Goal: Task Accomplishment & Management: Manage account settings

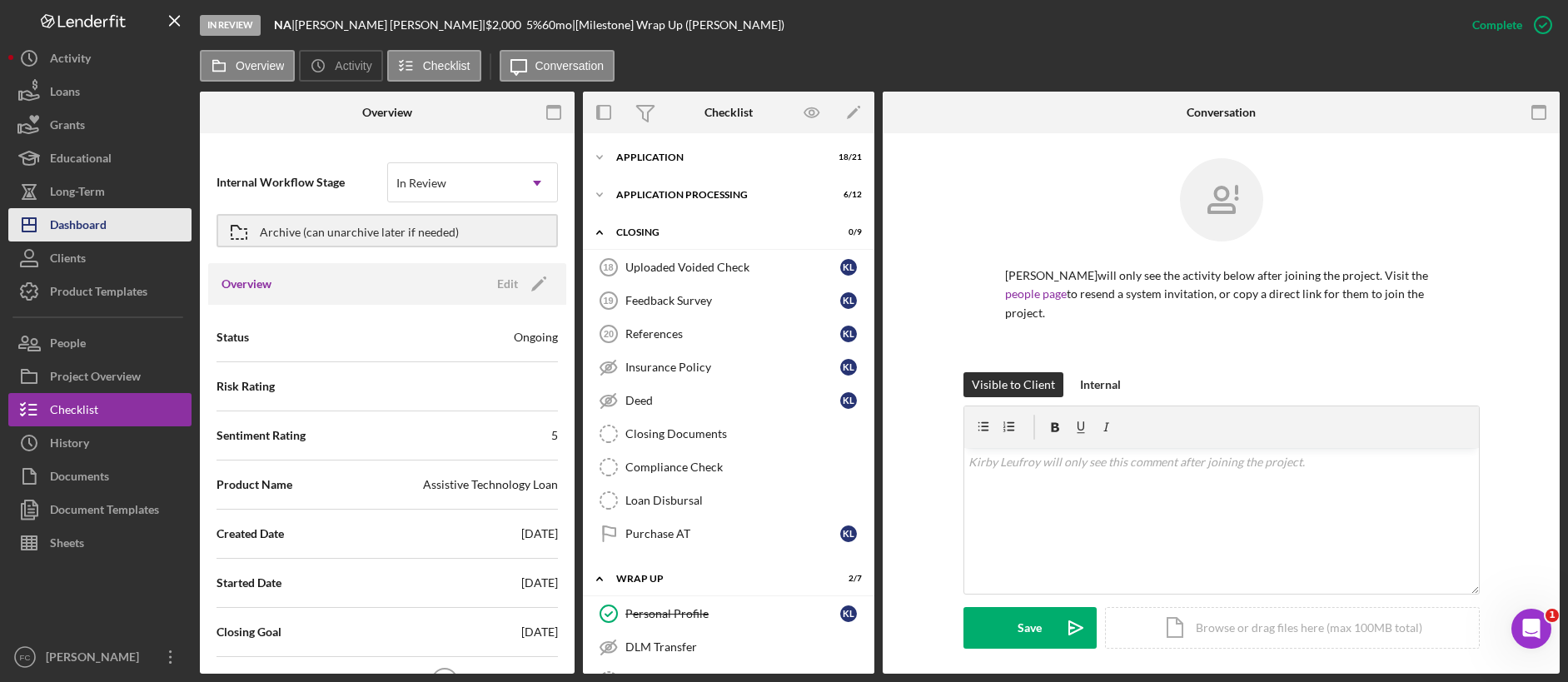
click at [134, 216] on button "Icon/Dashboard Dashboard" at bounding box center [100, 225] width 183 height 33
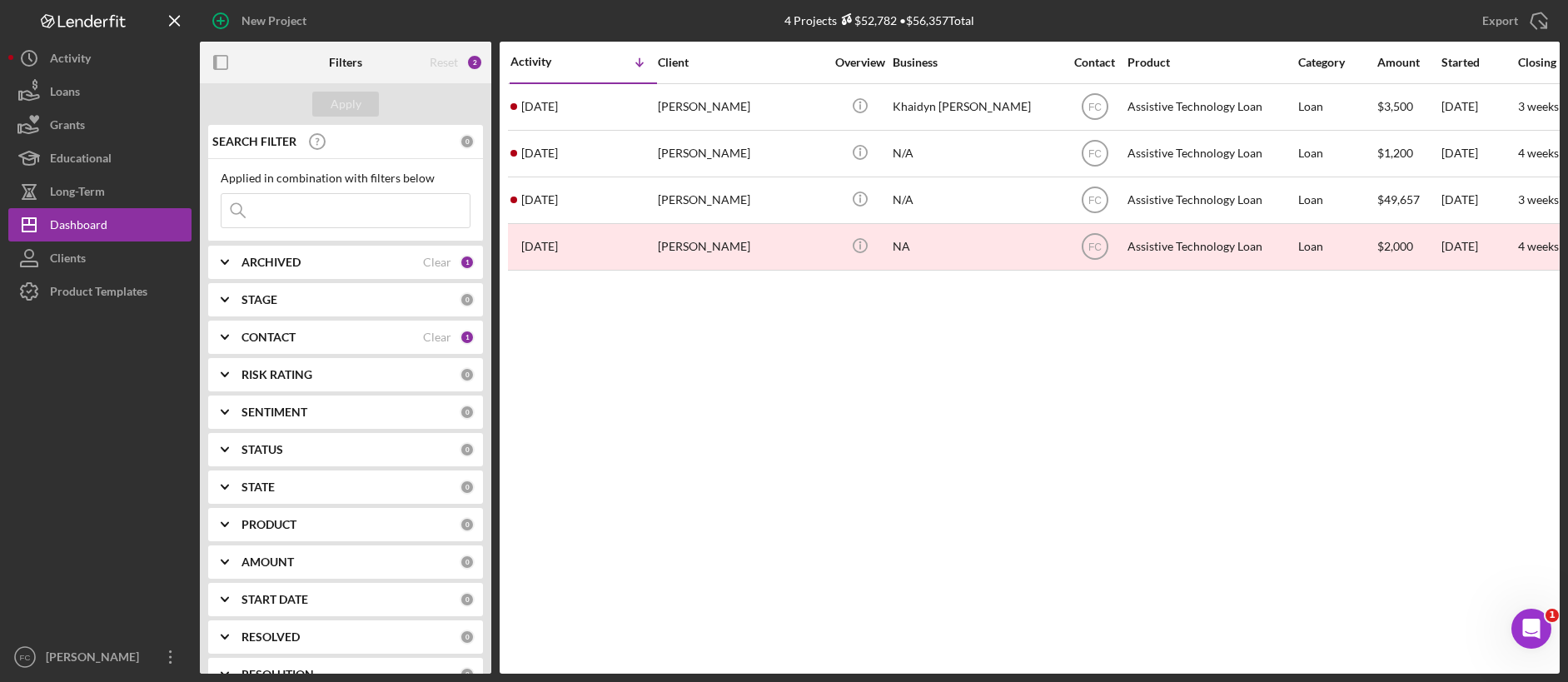
click at [909, 434] on div "Activity Icon/Table Sort Arrow Client Overview Business Contact Product Categor…" at bounding box center [1030, 358] width 1060 height 632
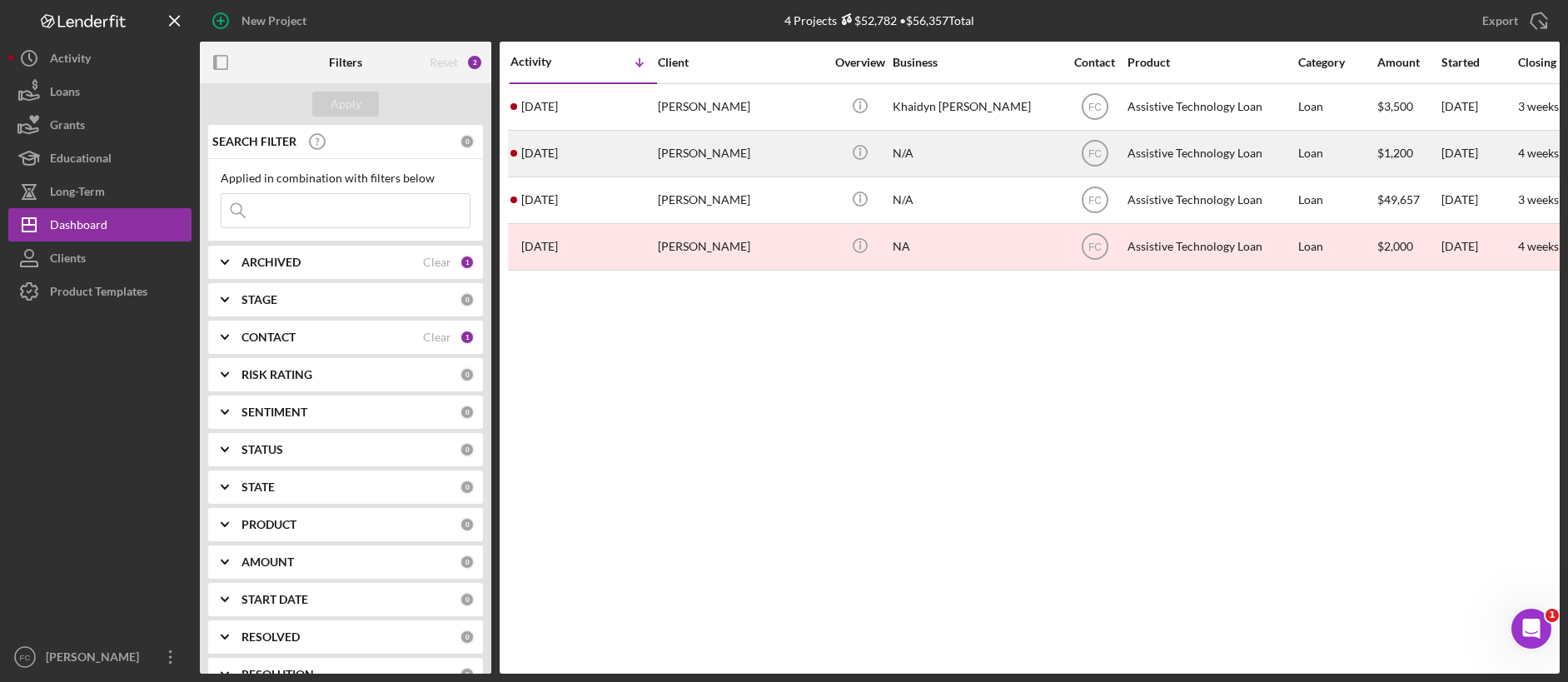
click at [720, 147] on div "[PERSON_NAME]" at bounding box center [741, 153] width 167 height 44
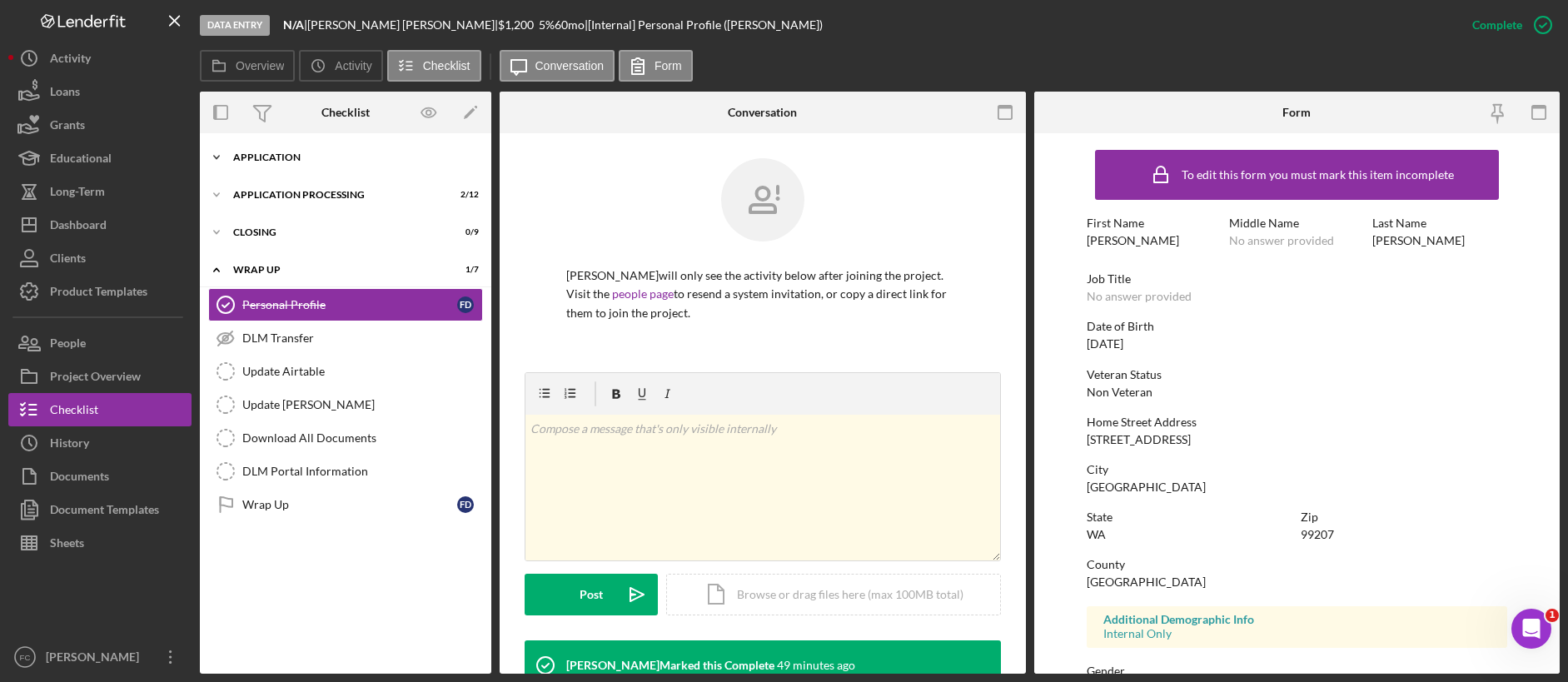
click at [252, 144] on div "Icon/Expander Application 13 / 21" at bounding box center [346, 157] width 292 height 33
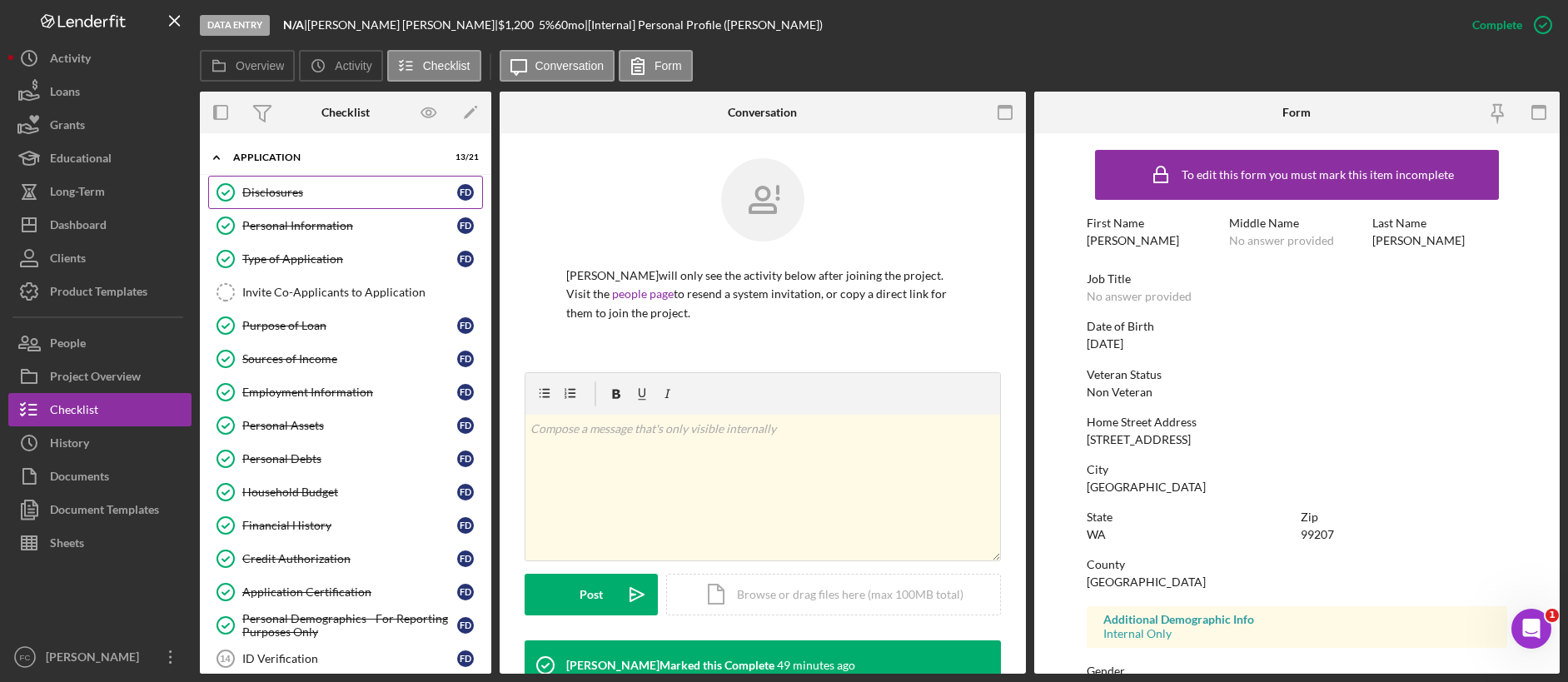
click at [314, 194] on div "Disclosures" at bounding box center [349, 192] width 214 height 14
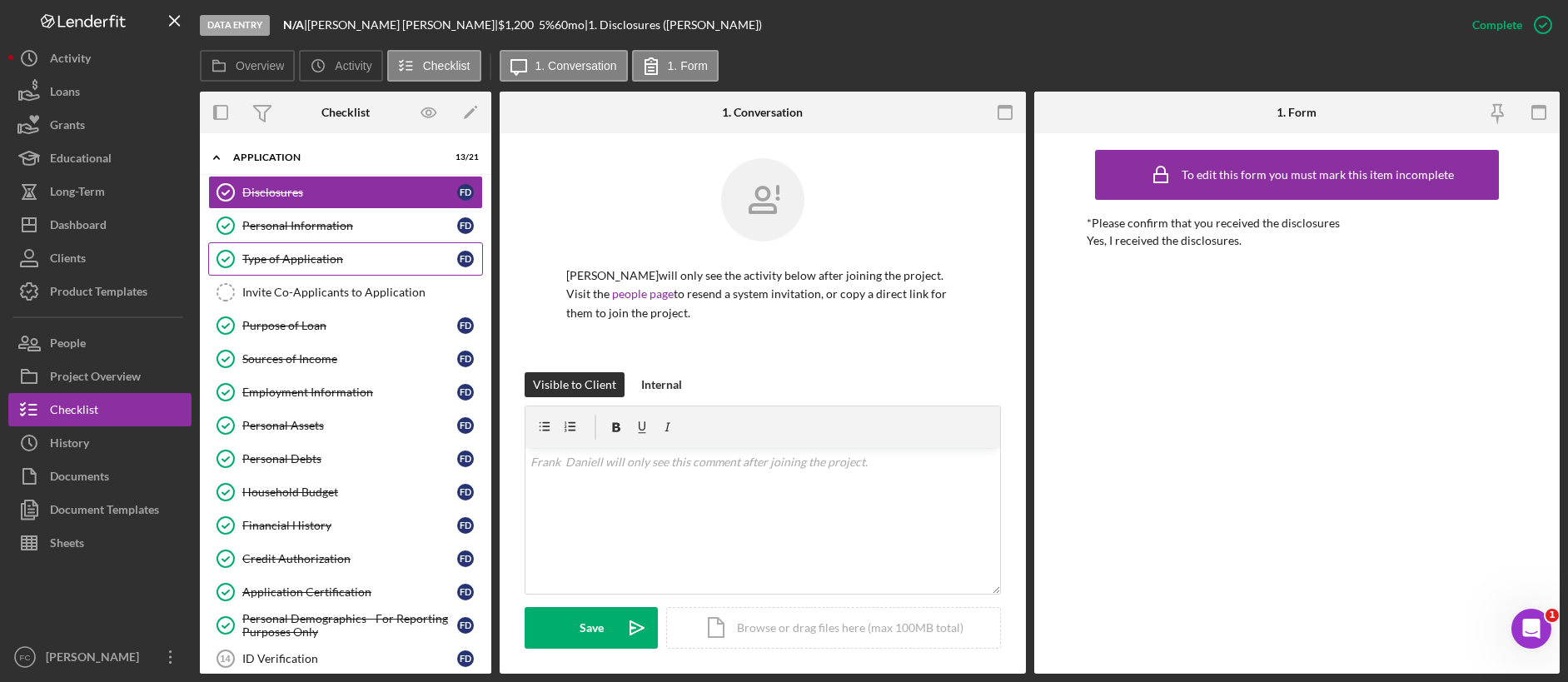
click at [307, 252] on div "Type of Application" at bounding box center [349, 259] width 214 height 14
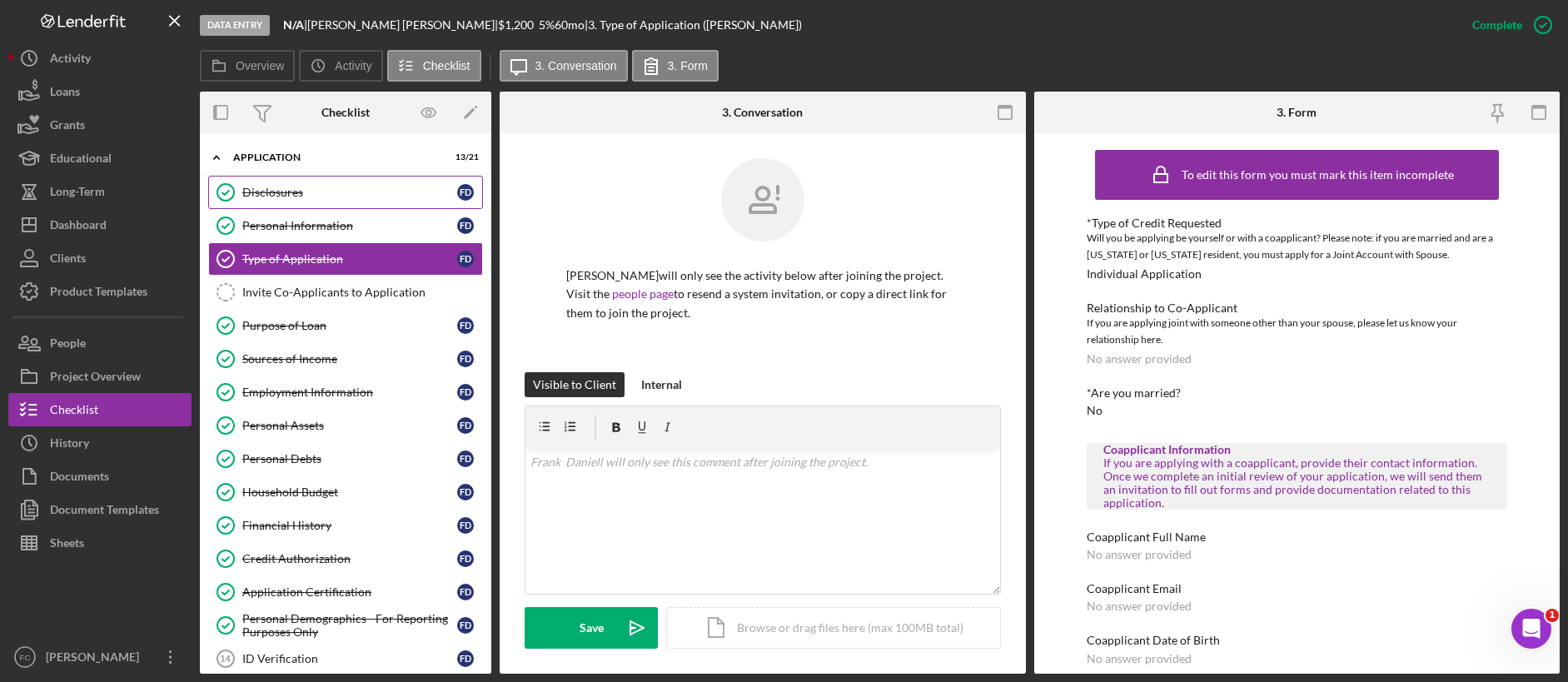
click at [305, 188] on div "Disclosures" at bounding box center [349, 192] width 214 height 14
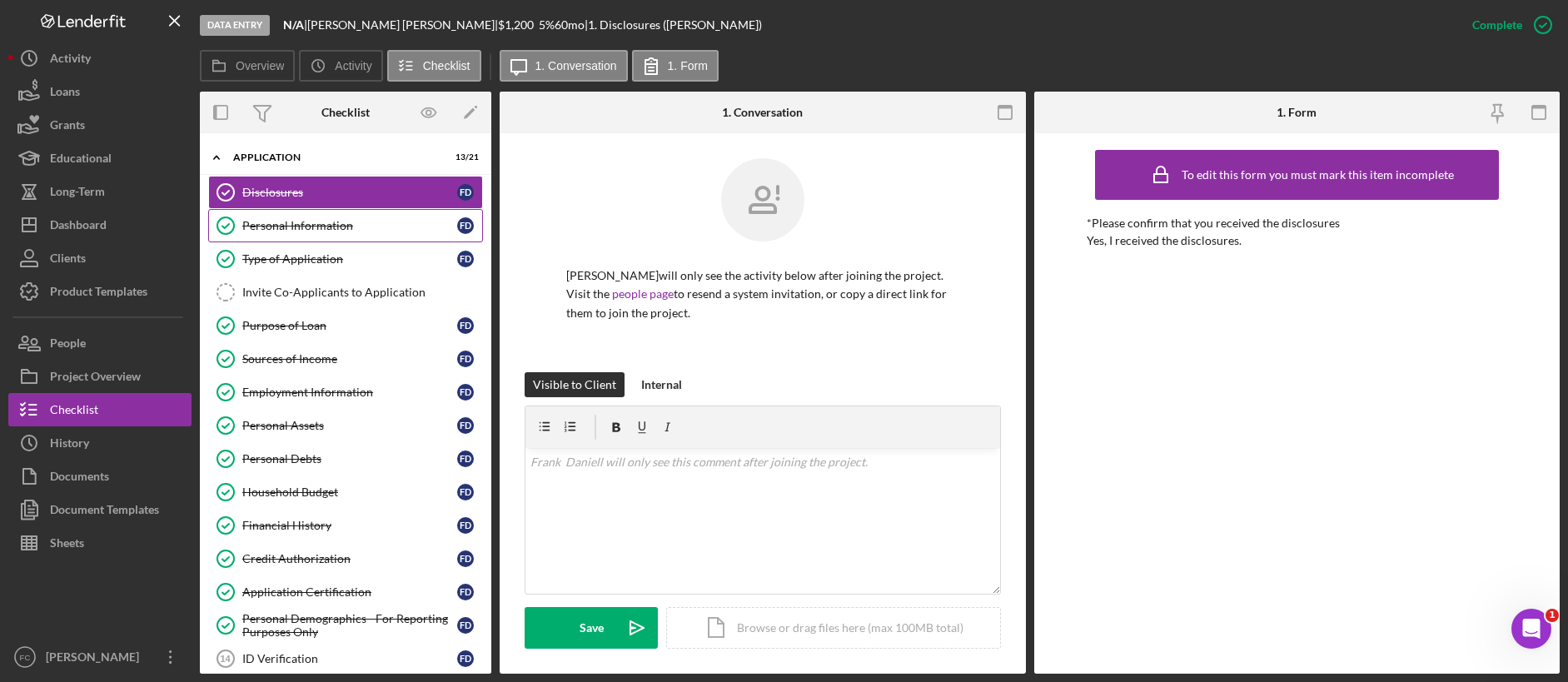
click at [310, 233] on link "Personal Information Personal Information F D" at bounding box center [346, 225] width 275 height 33
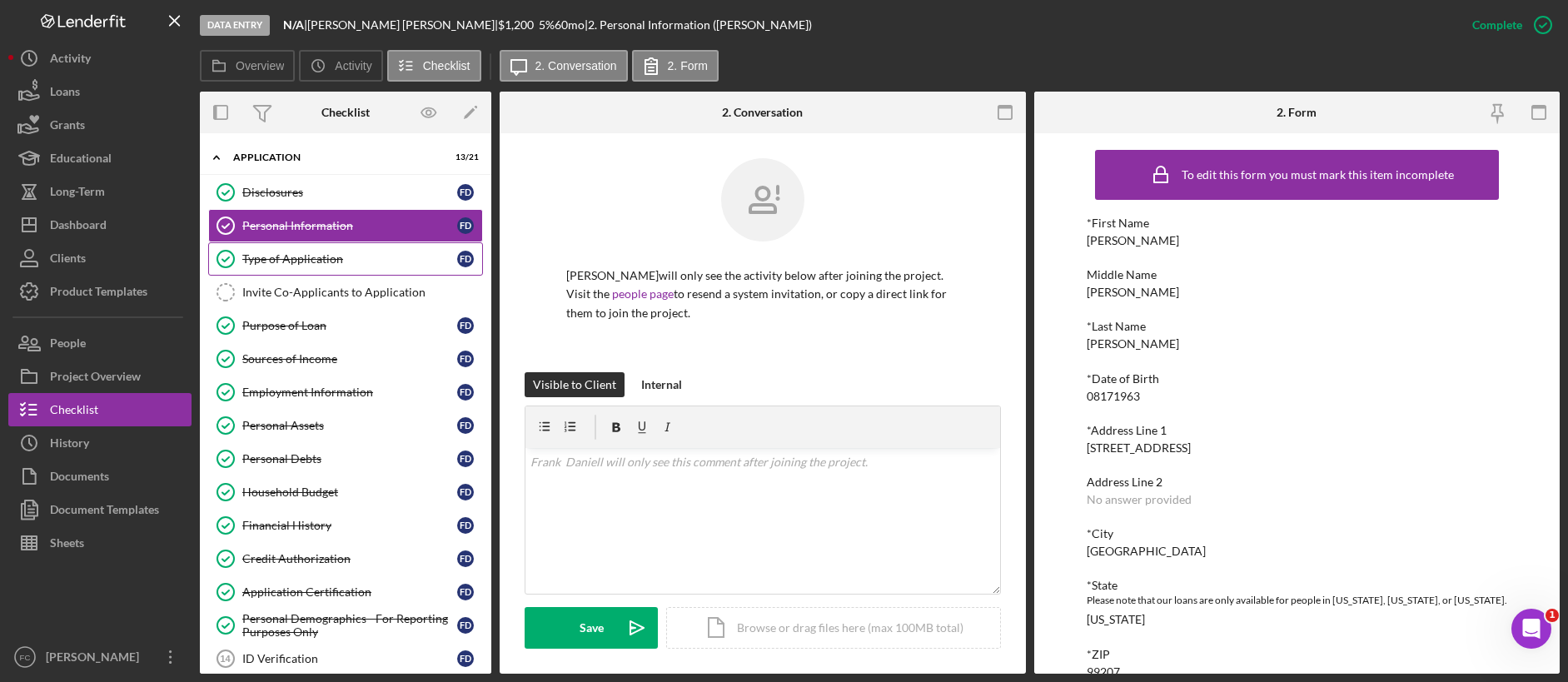
click at [303, 266] on link "Type of Application Type of Application F D" at bounding box center [346, 258] width 275 height 33
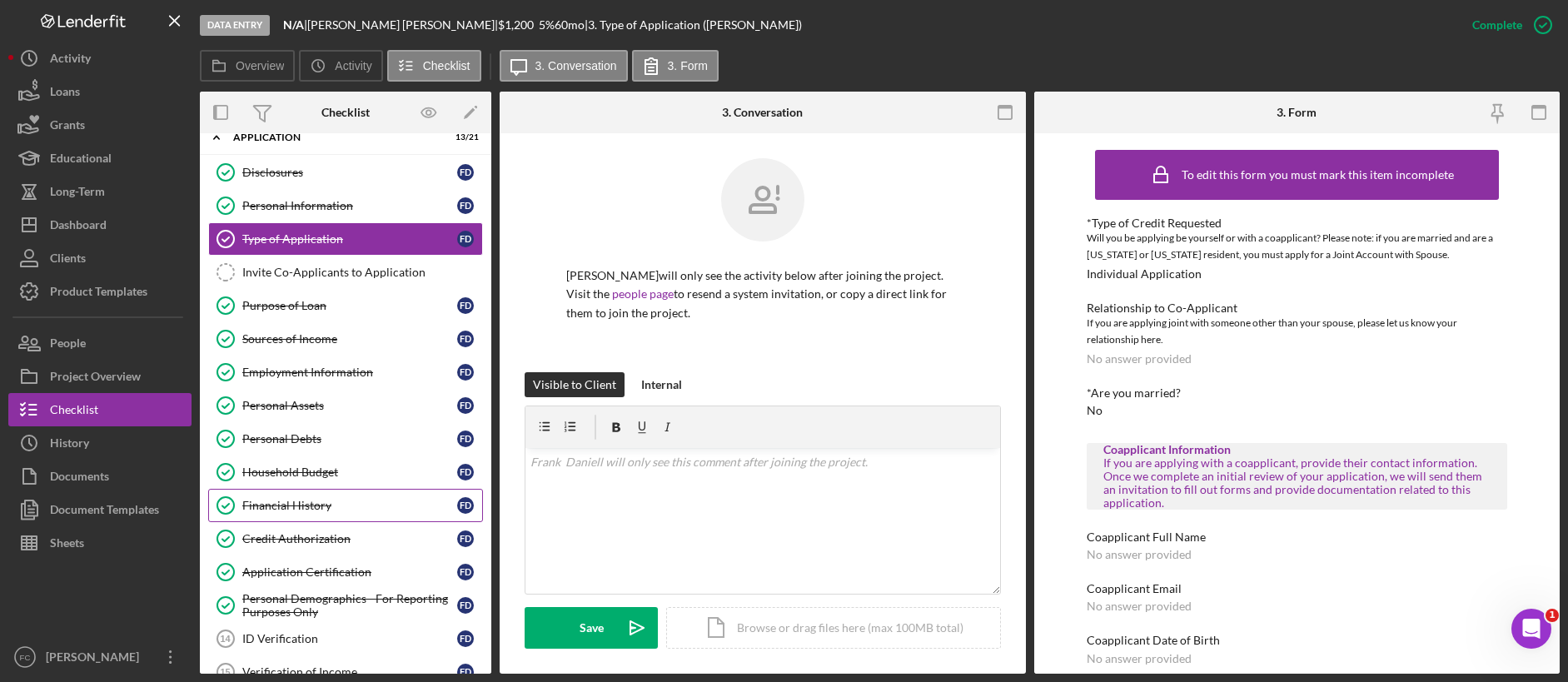
scroll to position [39, 0]
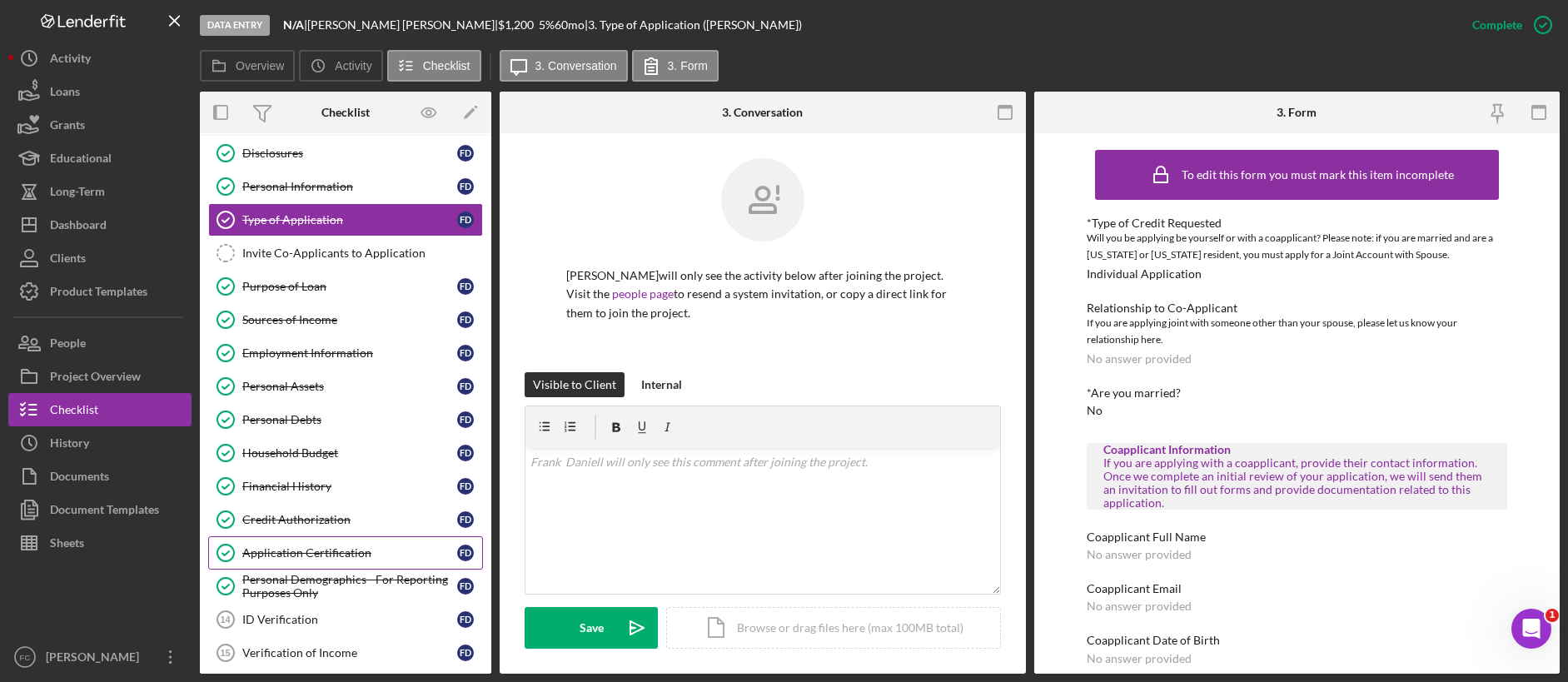
click at [343, 531] on div "Application Certification" at bounding box center [349, 553] width 214 height 14
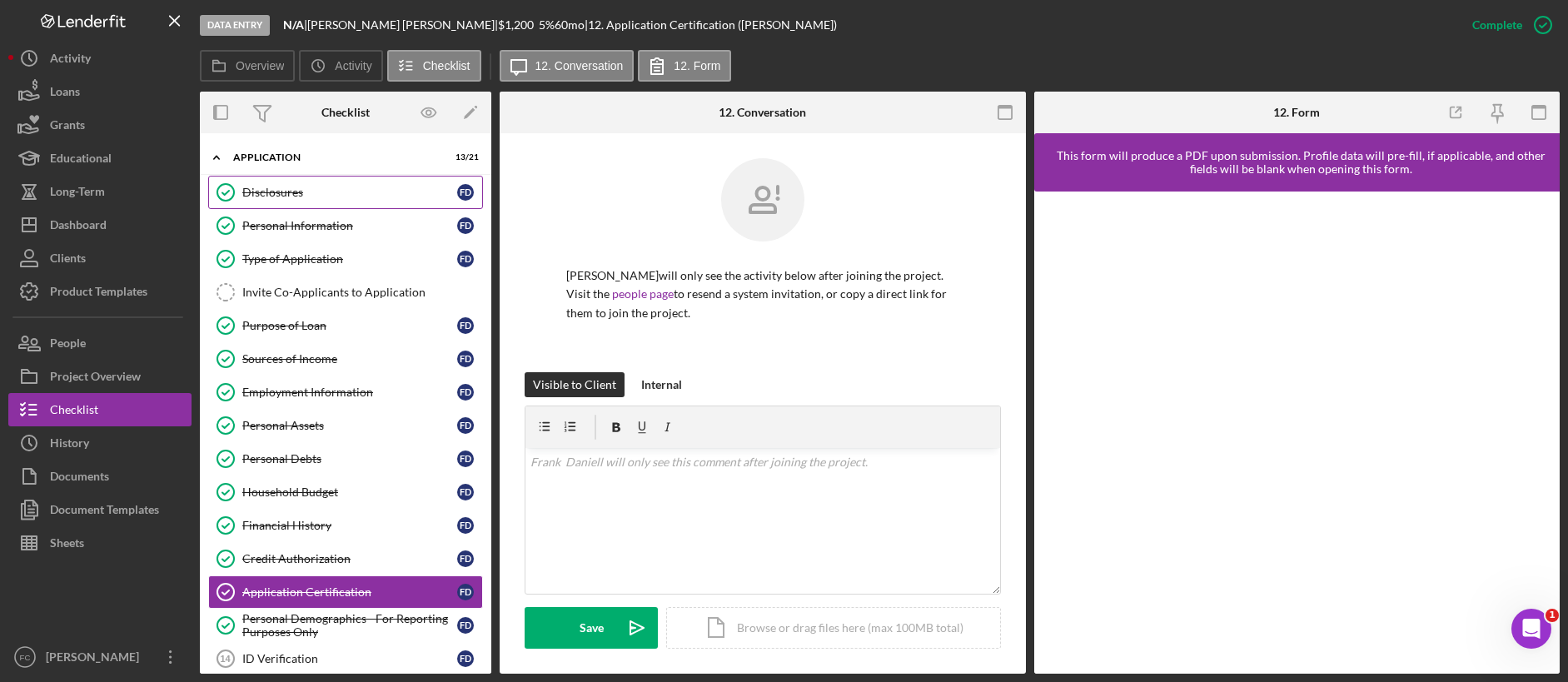
click at [309, 202] on link "Disclosures Disclosures F D" at bounding box center [346, 191] width 275 height 33
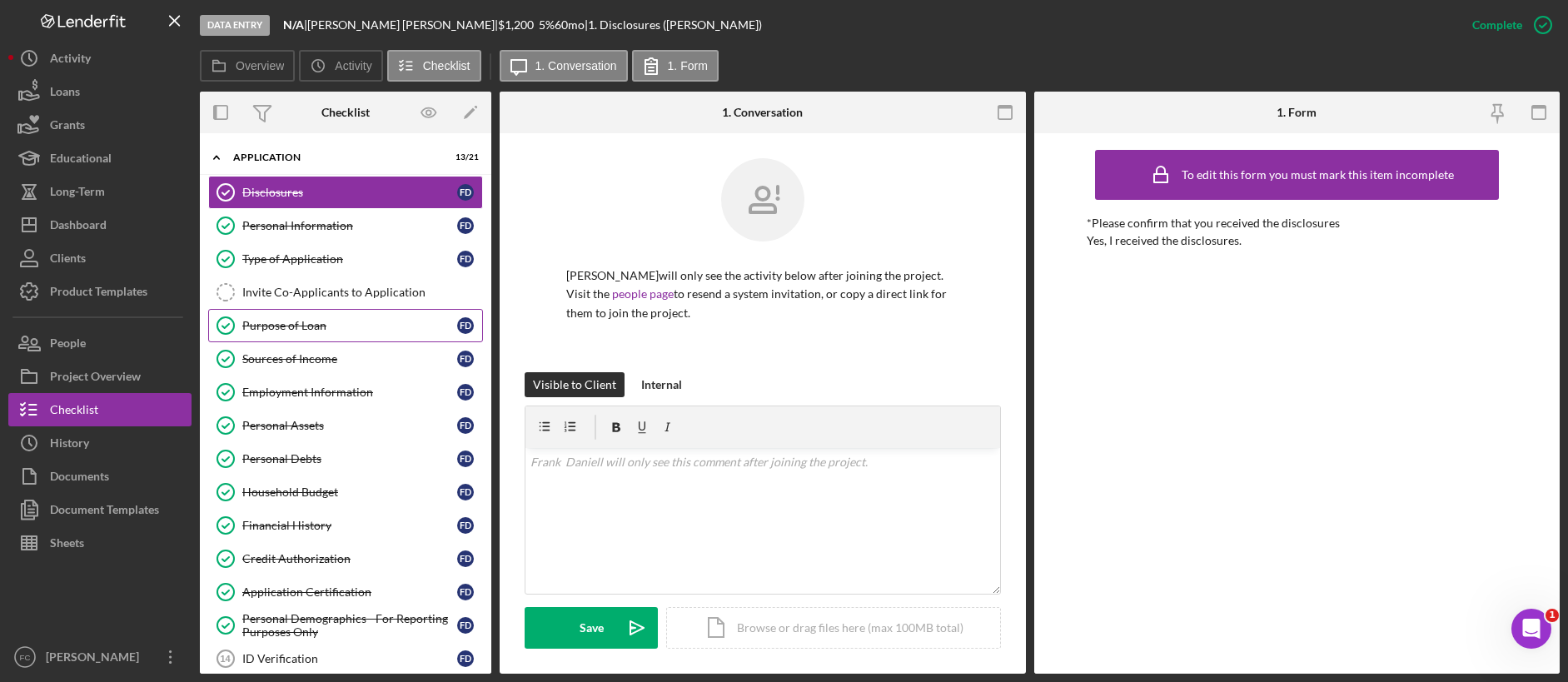
click at [317, 321] on div "Purpose of Loan" at bounding box center [349, 325] width 214 height 14
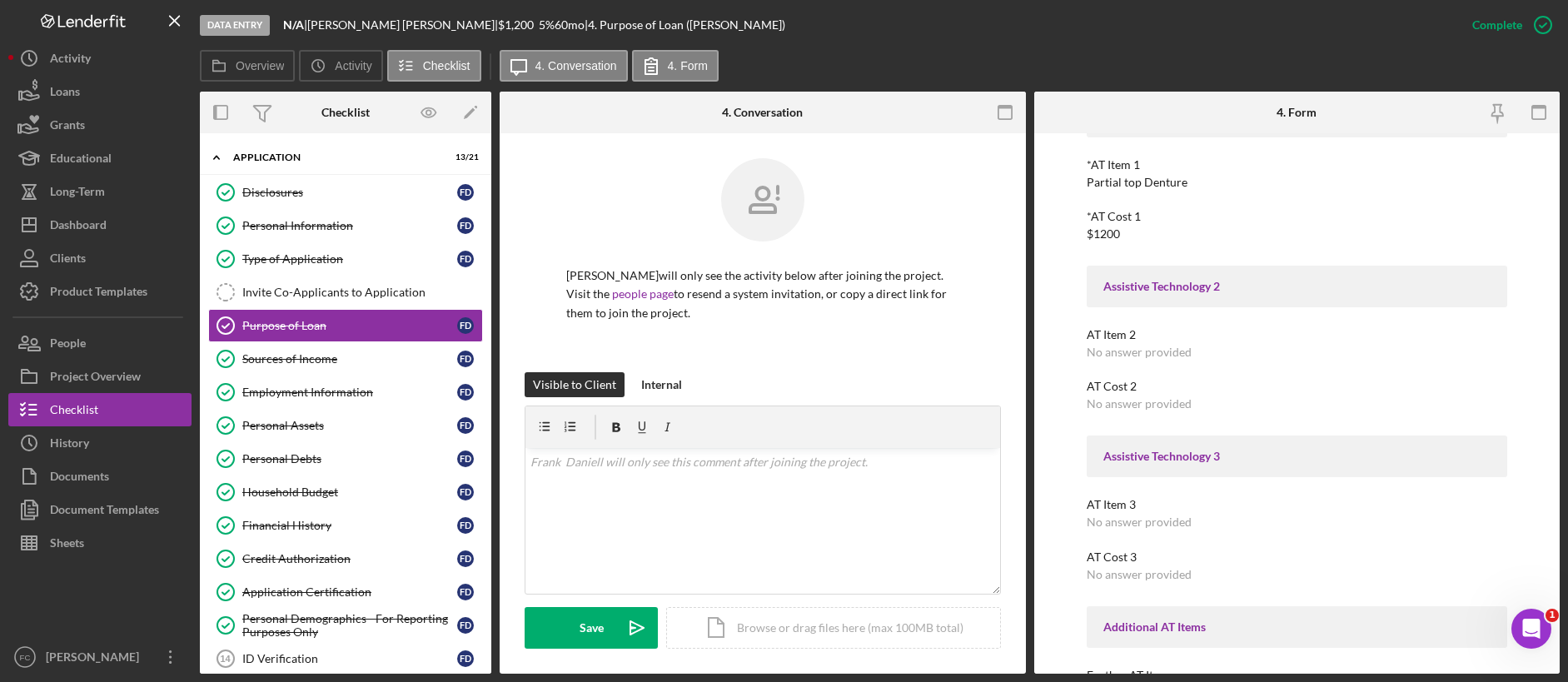
scroll to position [688, 0]
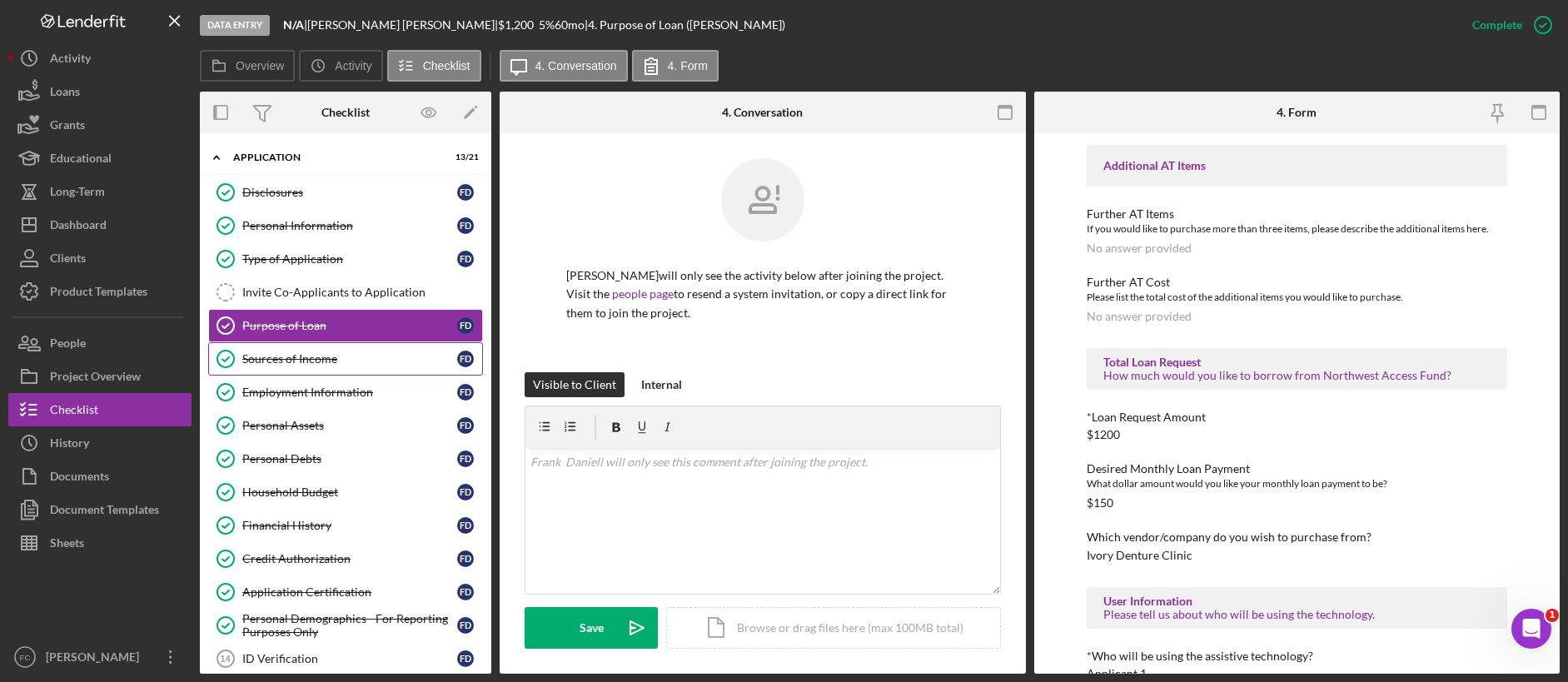
click at [285, 368] on link "Sources of Income Sources of Income F D" at bounding box center [346, 358] width 275 height 33
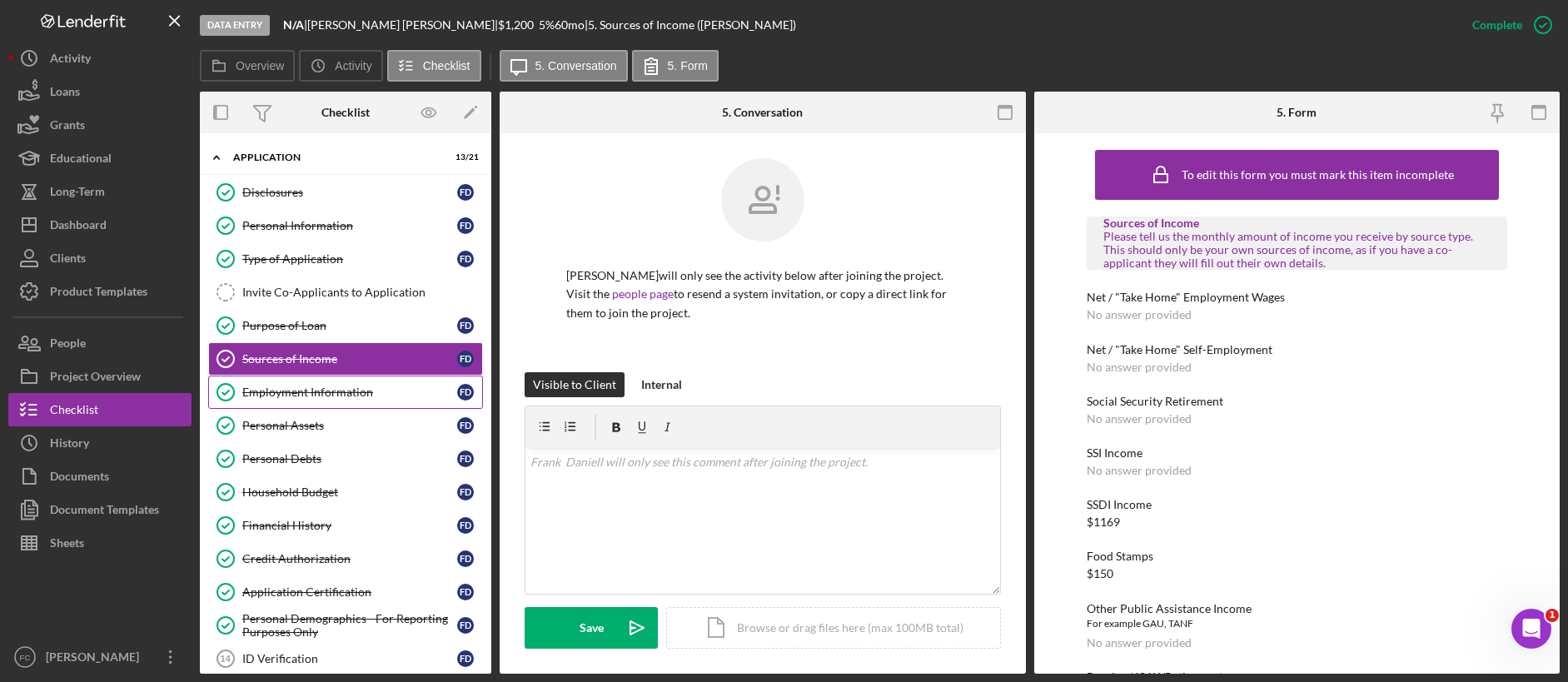
click at [294, 405] on link "Employment Information Employment Information F D" at bounding box center [346, 391] width 275 height 33
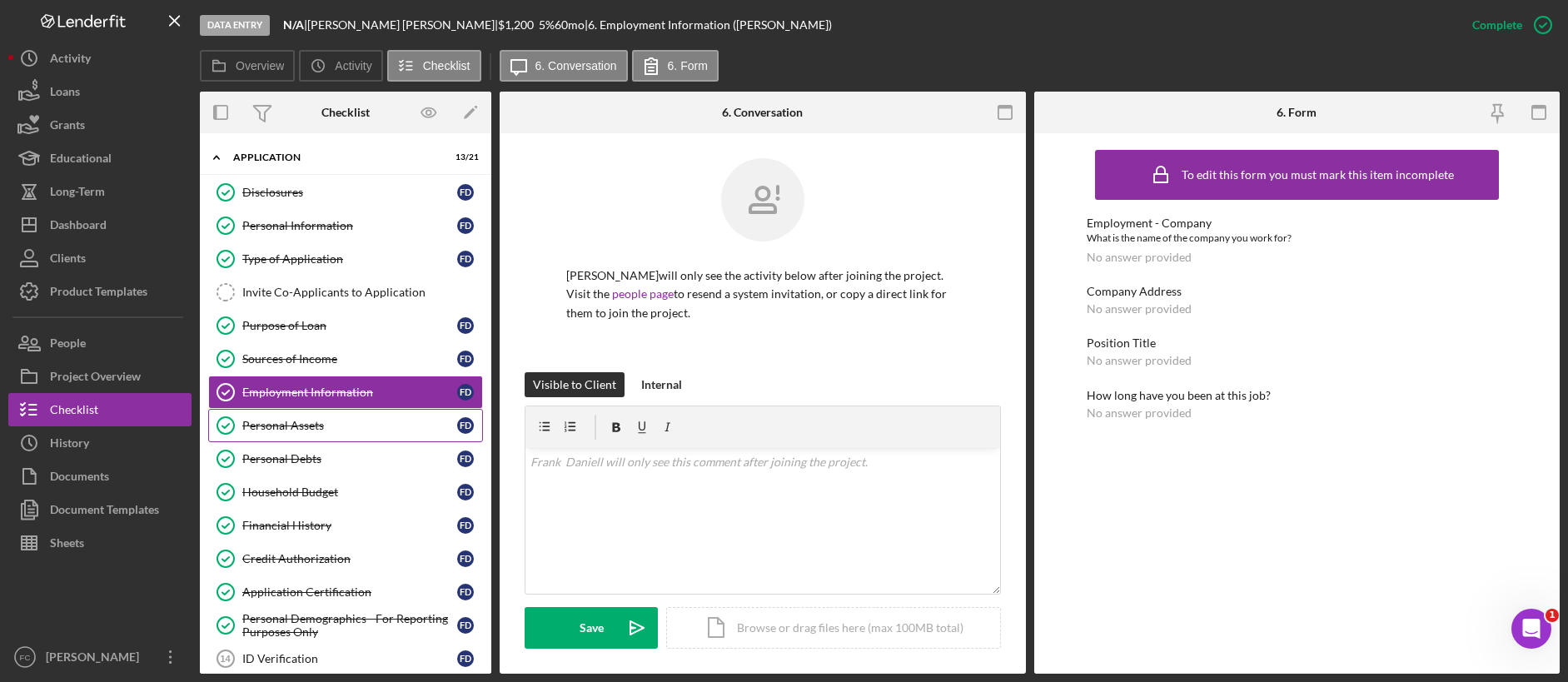
click at [297, 422] on div "Personal Assets" at bounding box center [349, 425] width 214 height 14
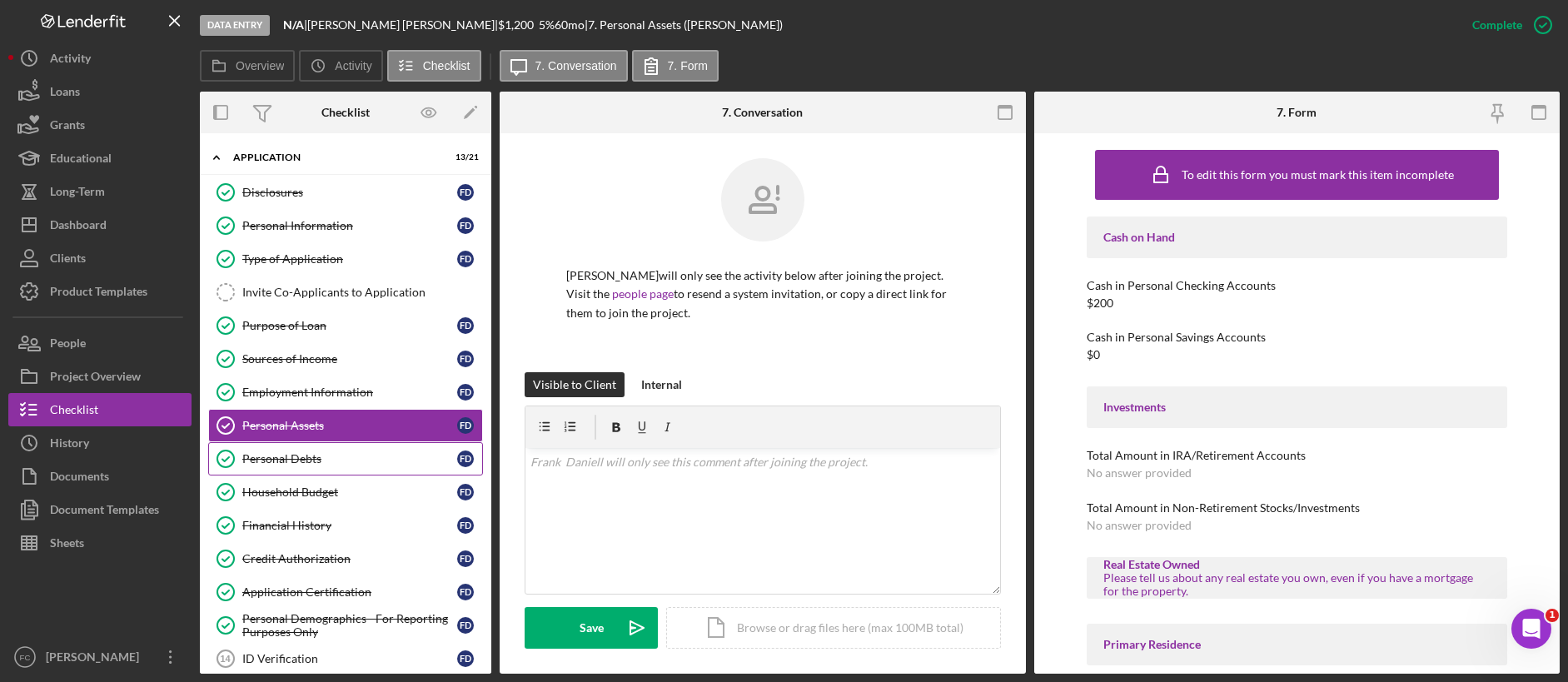
click at [297, 460] on div "Personal Debts" at bounding box center [349, 459] width 214 height 14
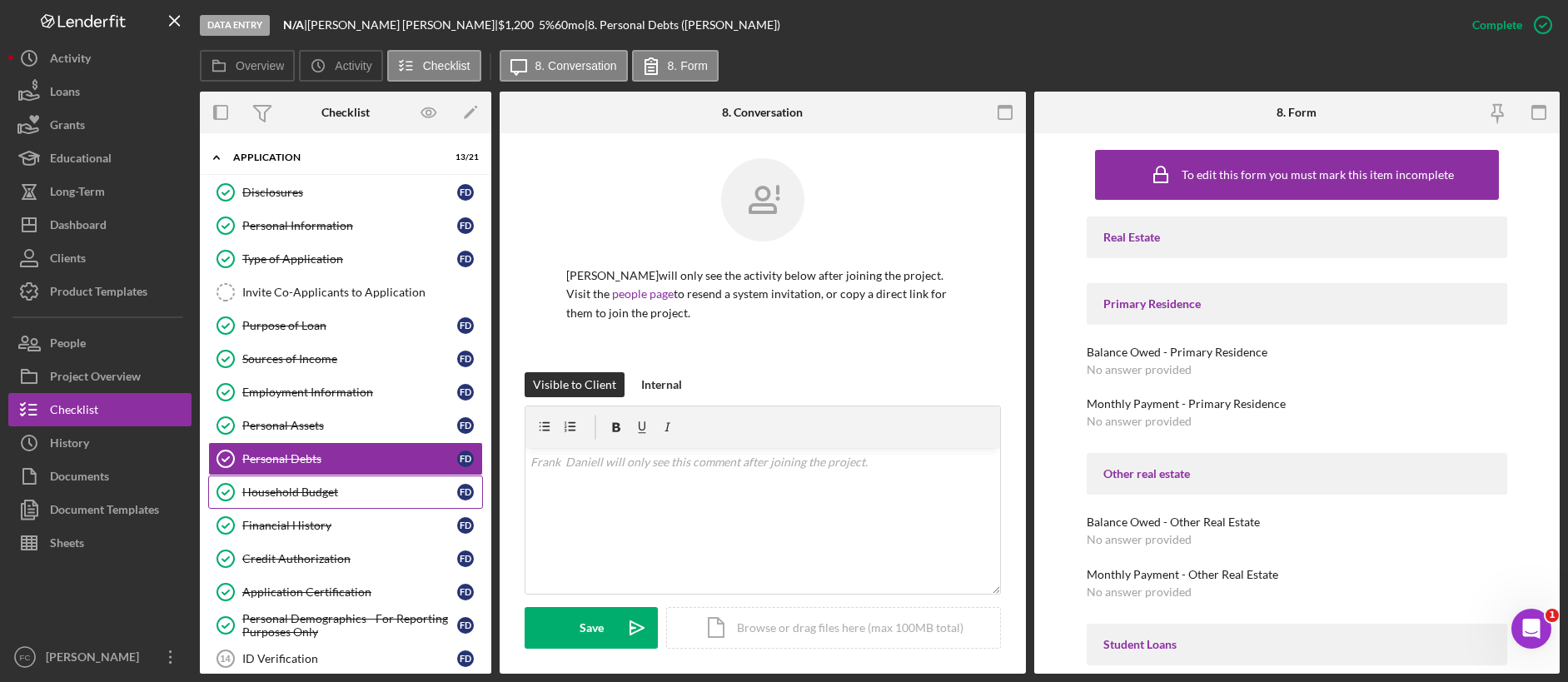
click at [309, 485] on div "Household Budget" at bounding box center [349, 492] width 214 height 14
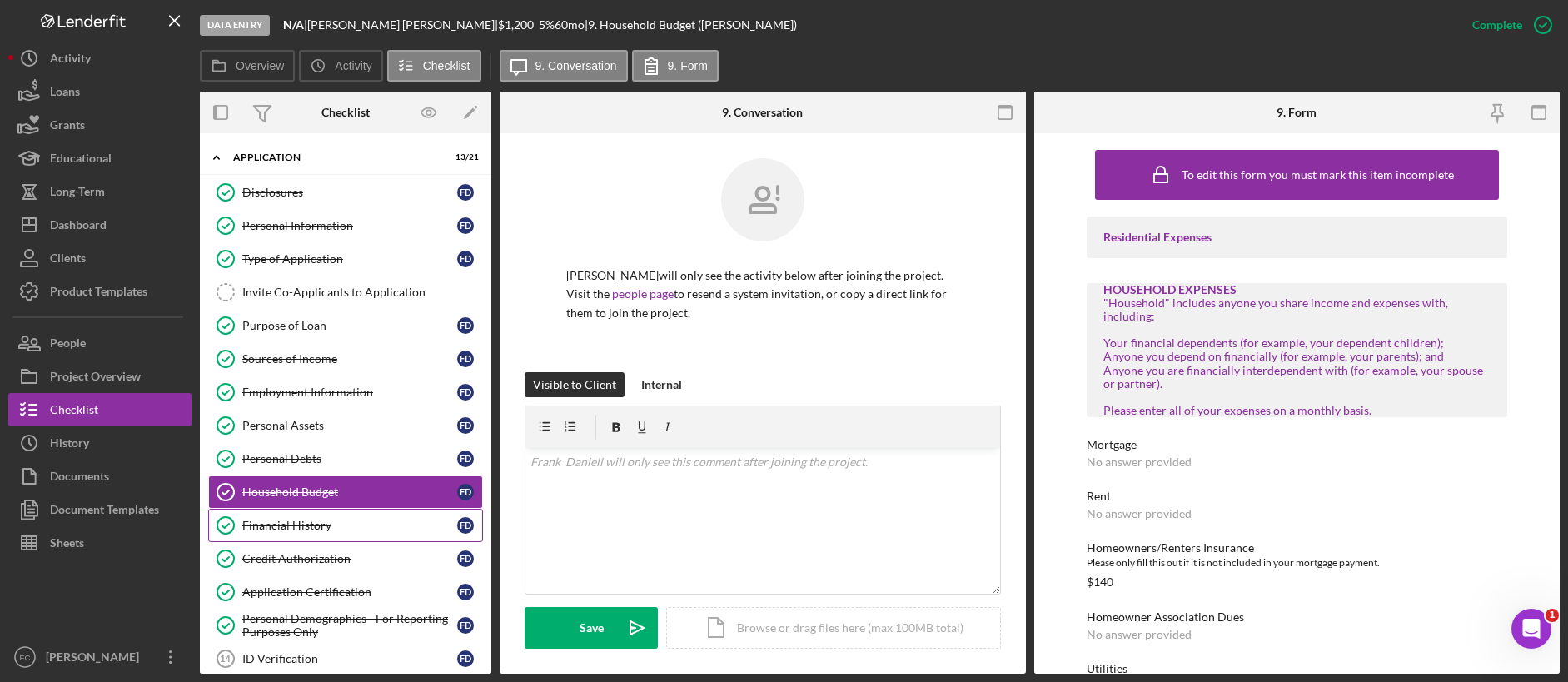
click at [320, 522] on div "Financial History" at bounding box center [349, 525] width 214 height 14
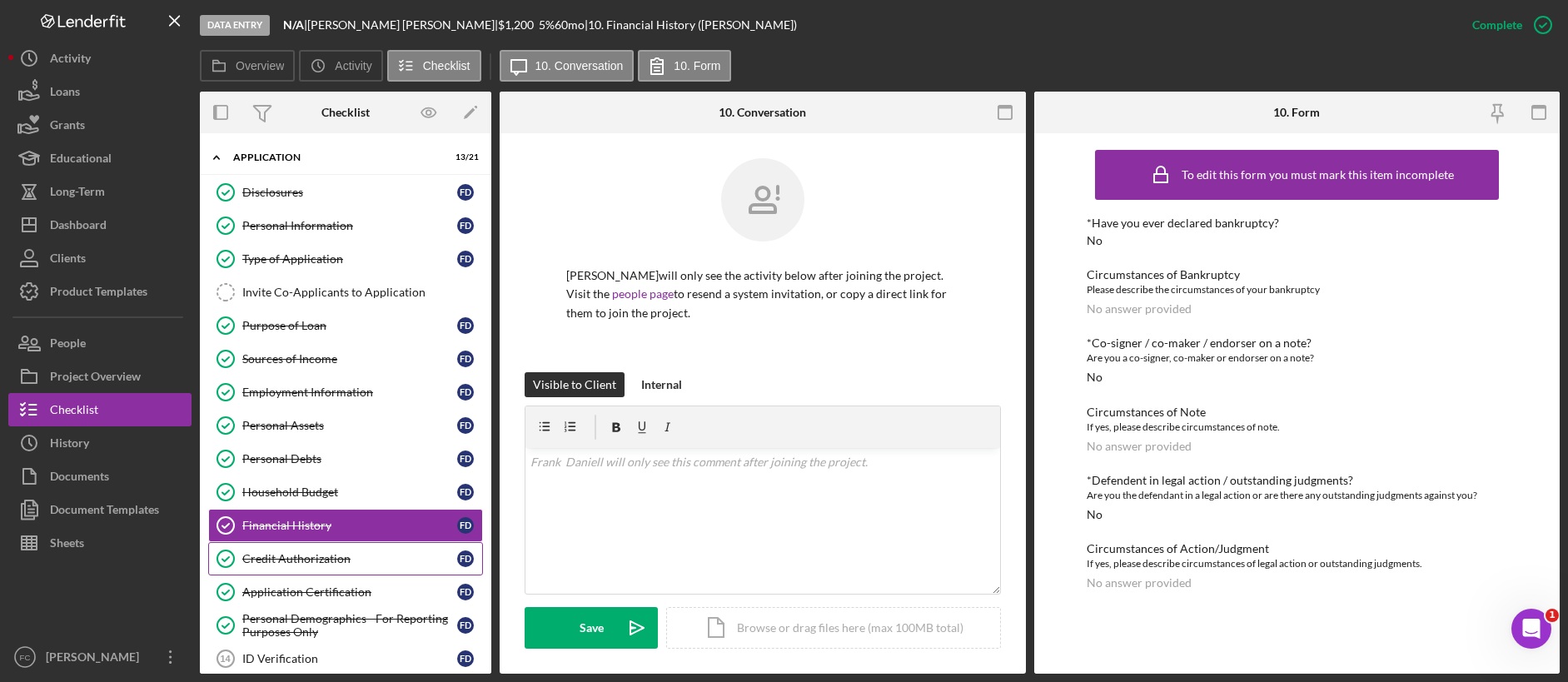
click at [323, 531] on div "Credit Authorization" at bounding box center [349, 558] width 214 height 14
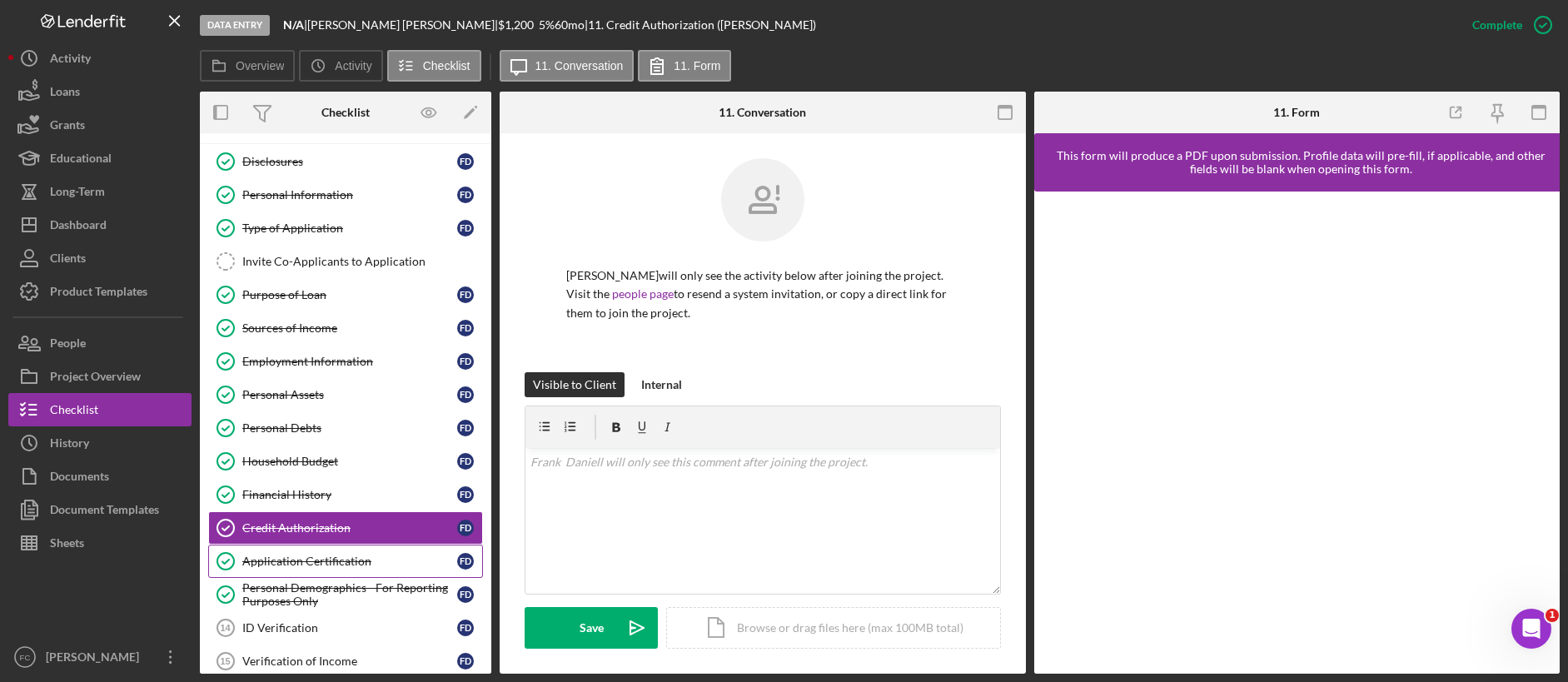
scroll to position [34, 0]
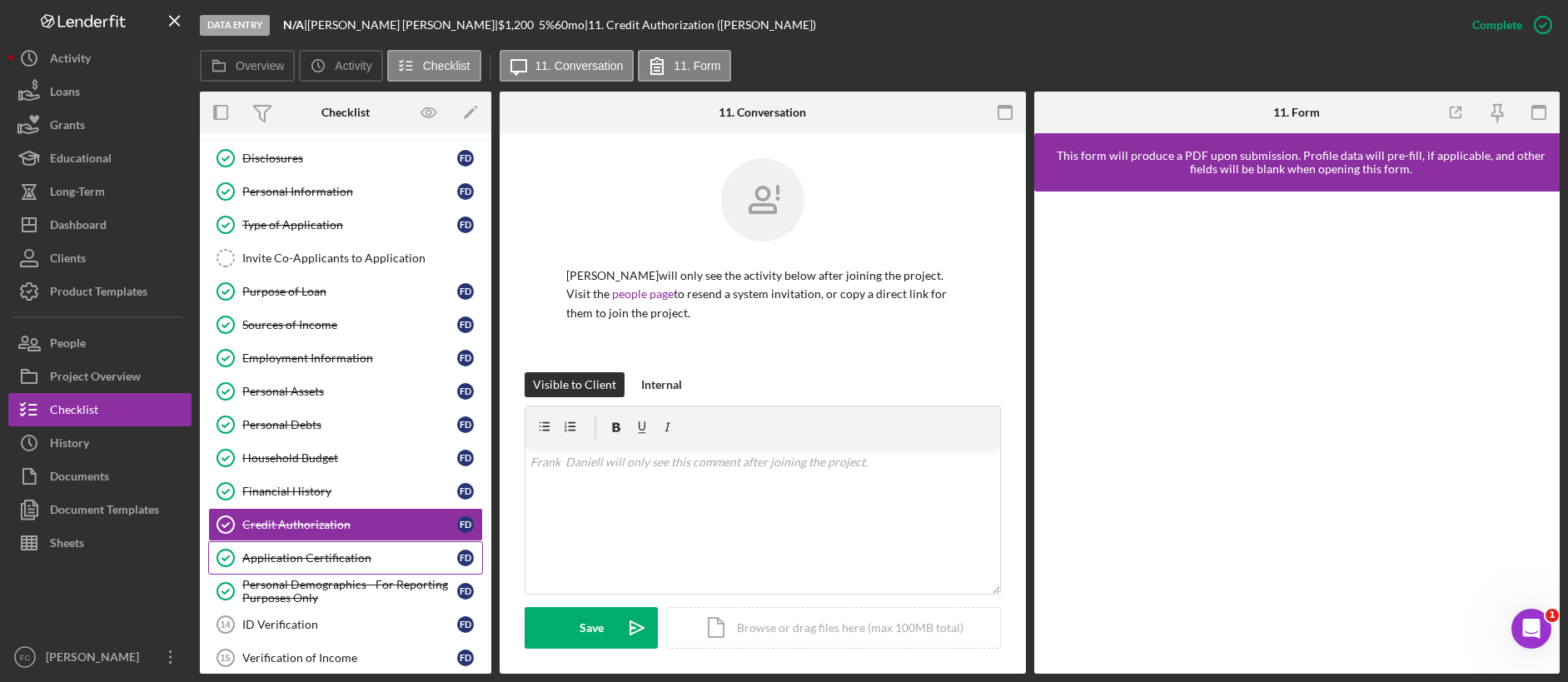
click at [320, 531] on div "Application Certification" at bounding box center [349, 557] width 214 height 14
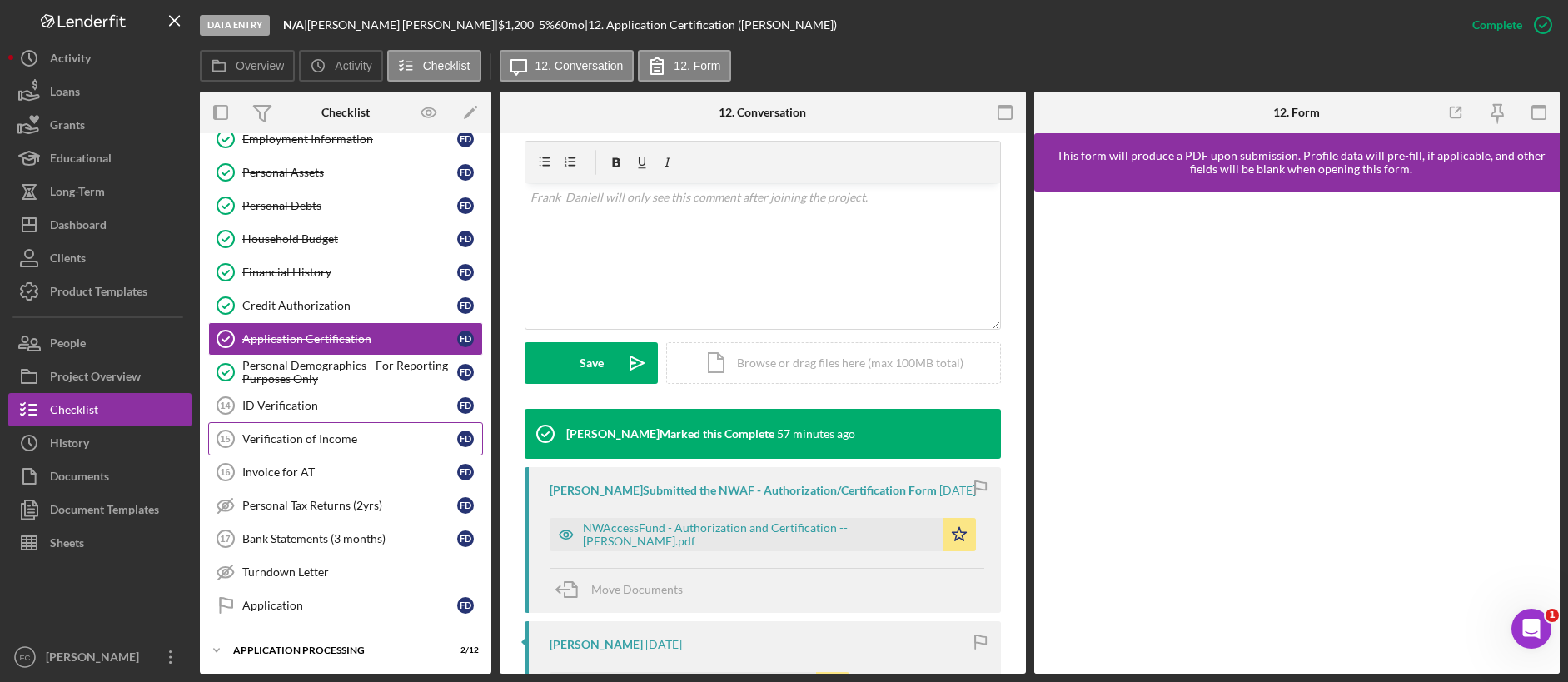
scroll to position [228, 0]
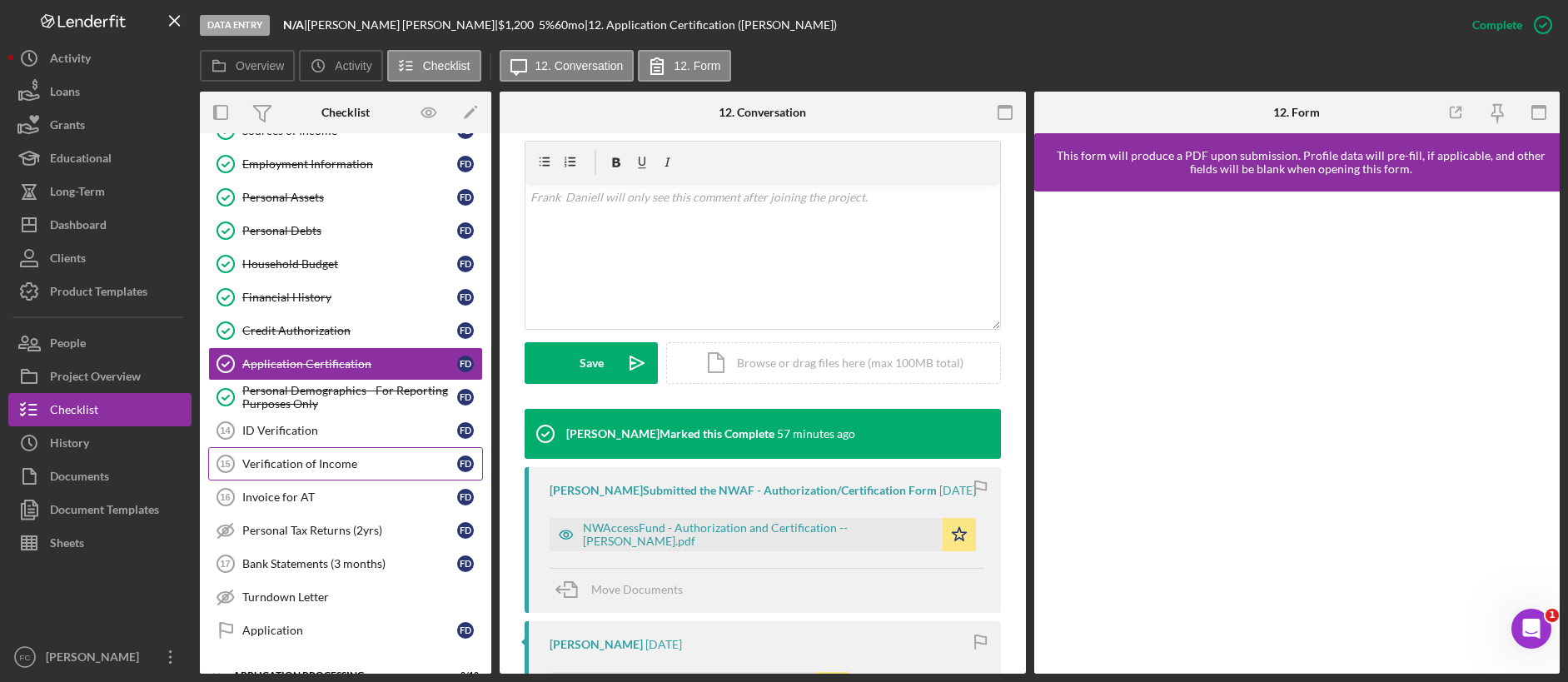
click at [388, 464] on div "Verification of Income" at bounding box center [349, 463] width 214 height 14
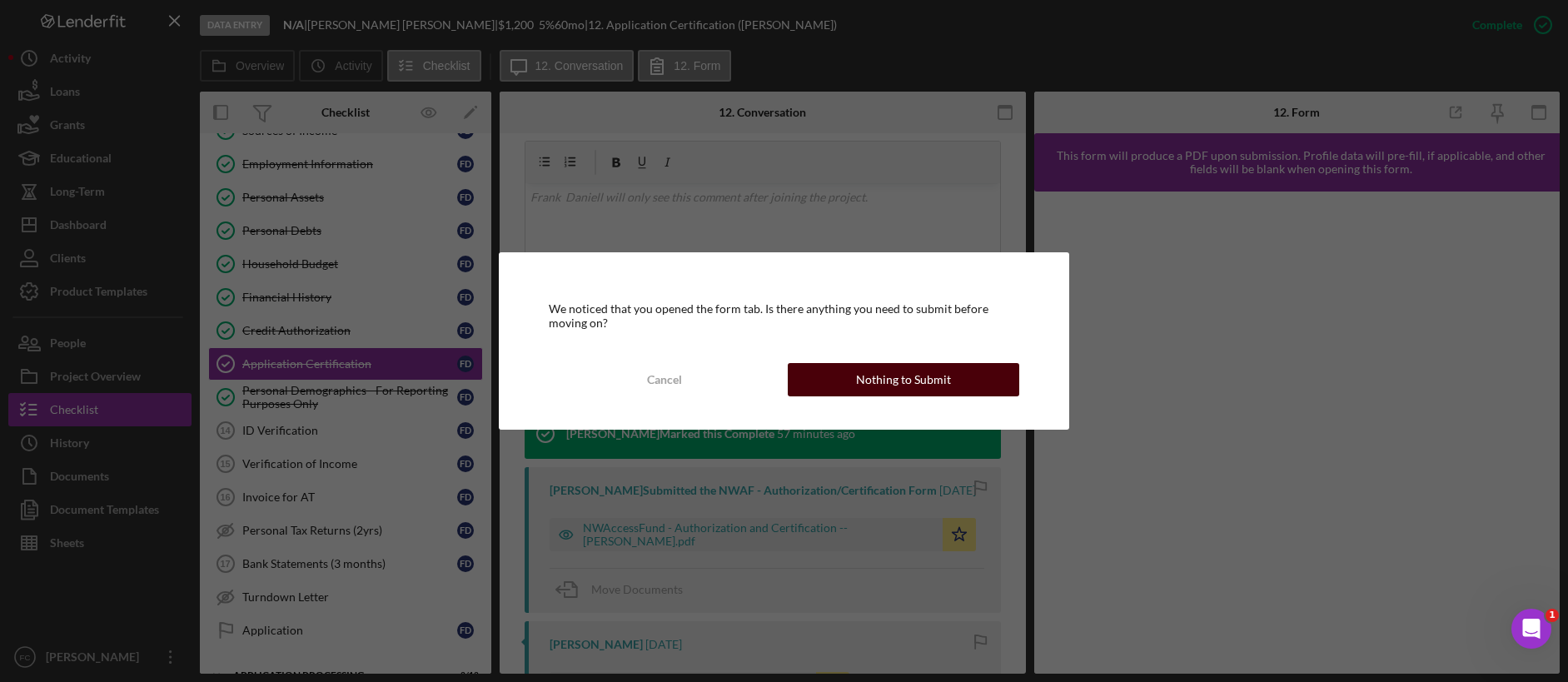
click at [933, 380] on div "Nothing to Submit" at bounding box center [904, 379] width 95 height 33
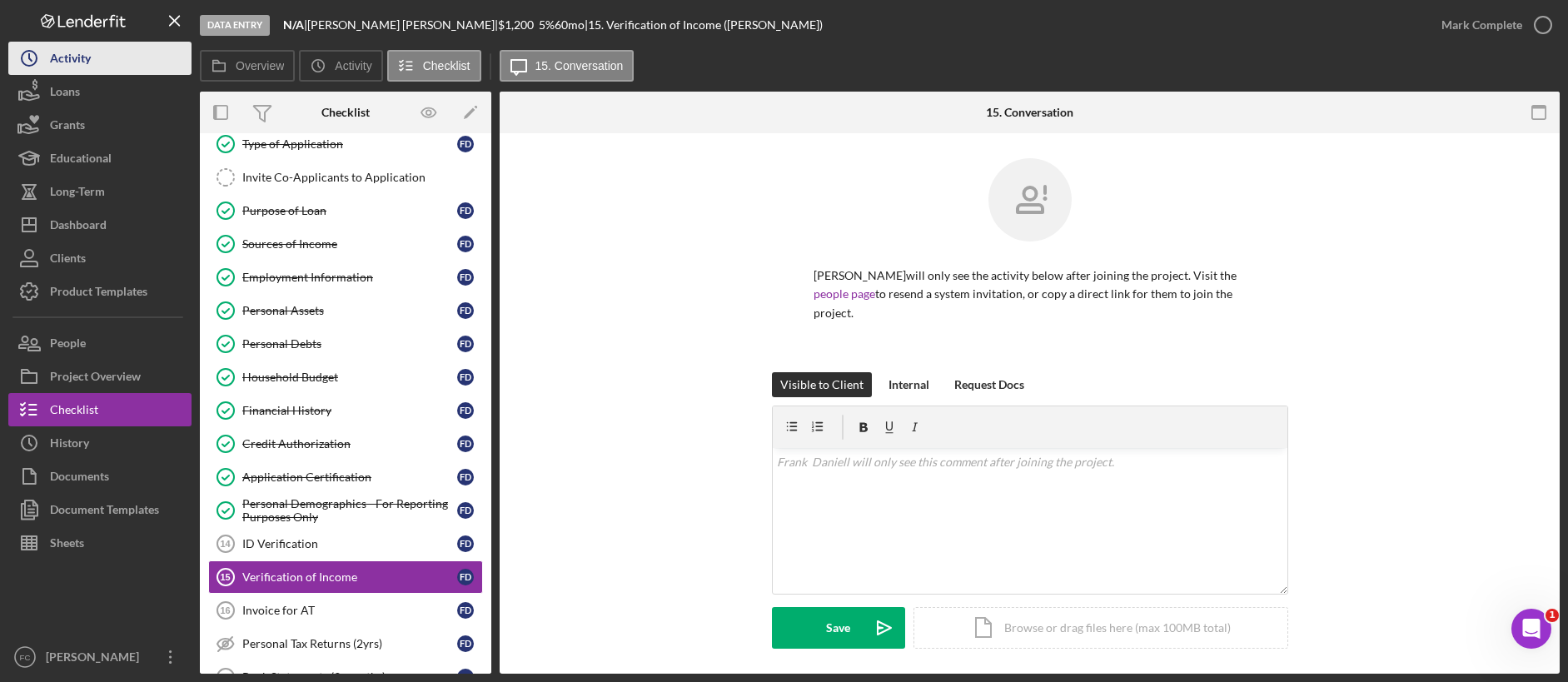
scroll to position [159, 0]
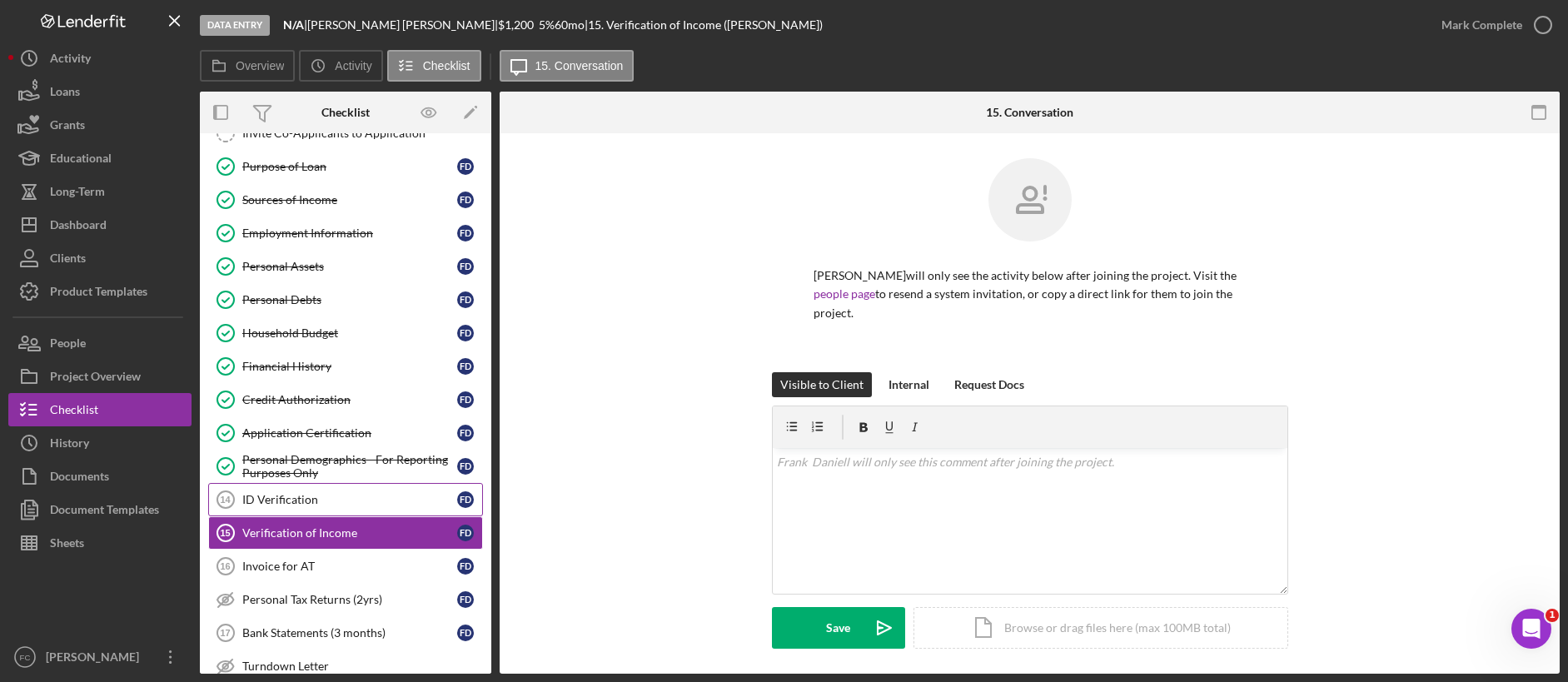
click at [324, 501] on div "ID Verification" at bounding box center [349, 500] width 214 height 14
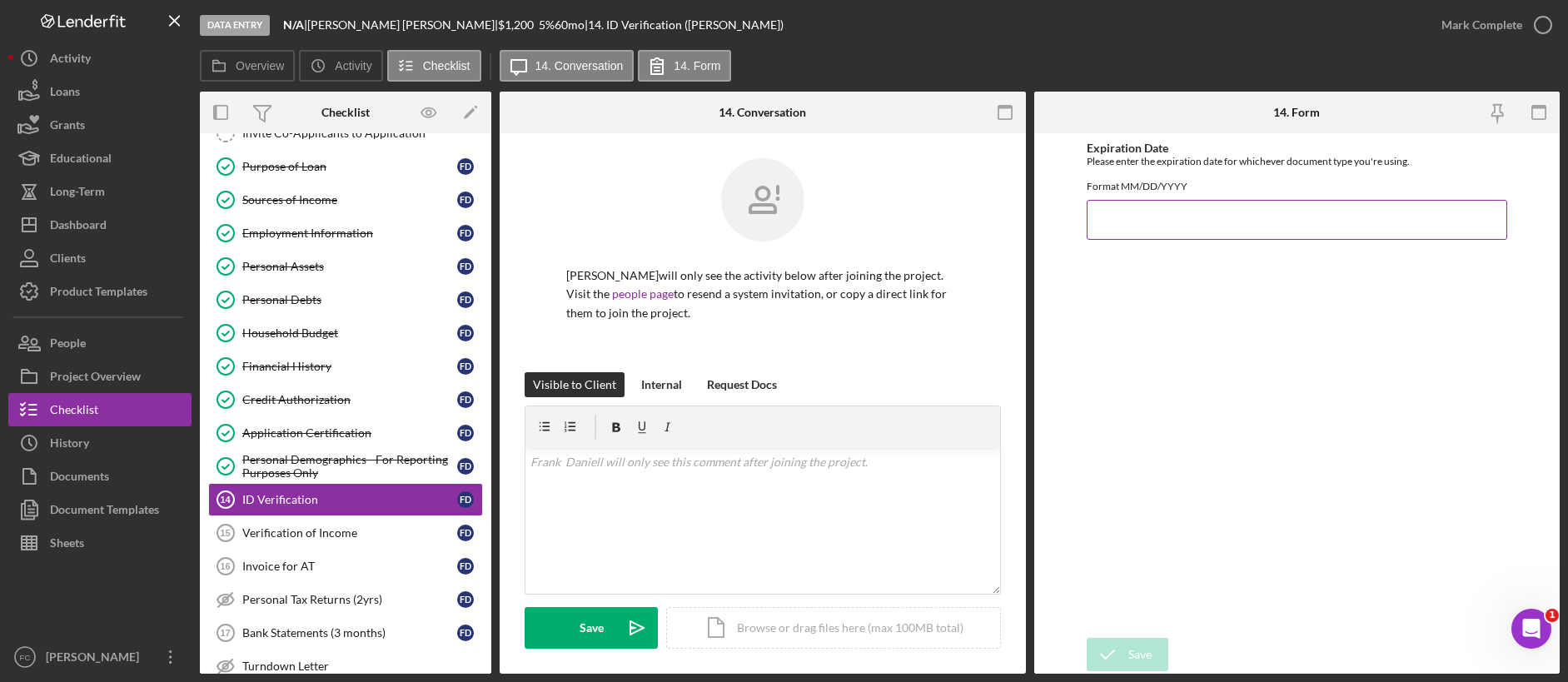
click at [1165, 236] on input "Expiration Date" at bounding box center [1297, 219] width 420 height 40
type input "[DATE]"
click at [1134, 531] on div "Save" at bounding box center [1140, 654] width 24 height 33
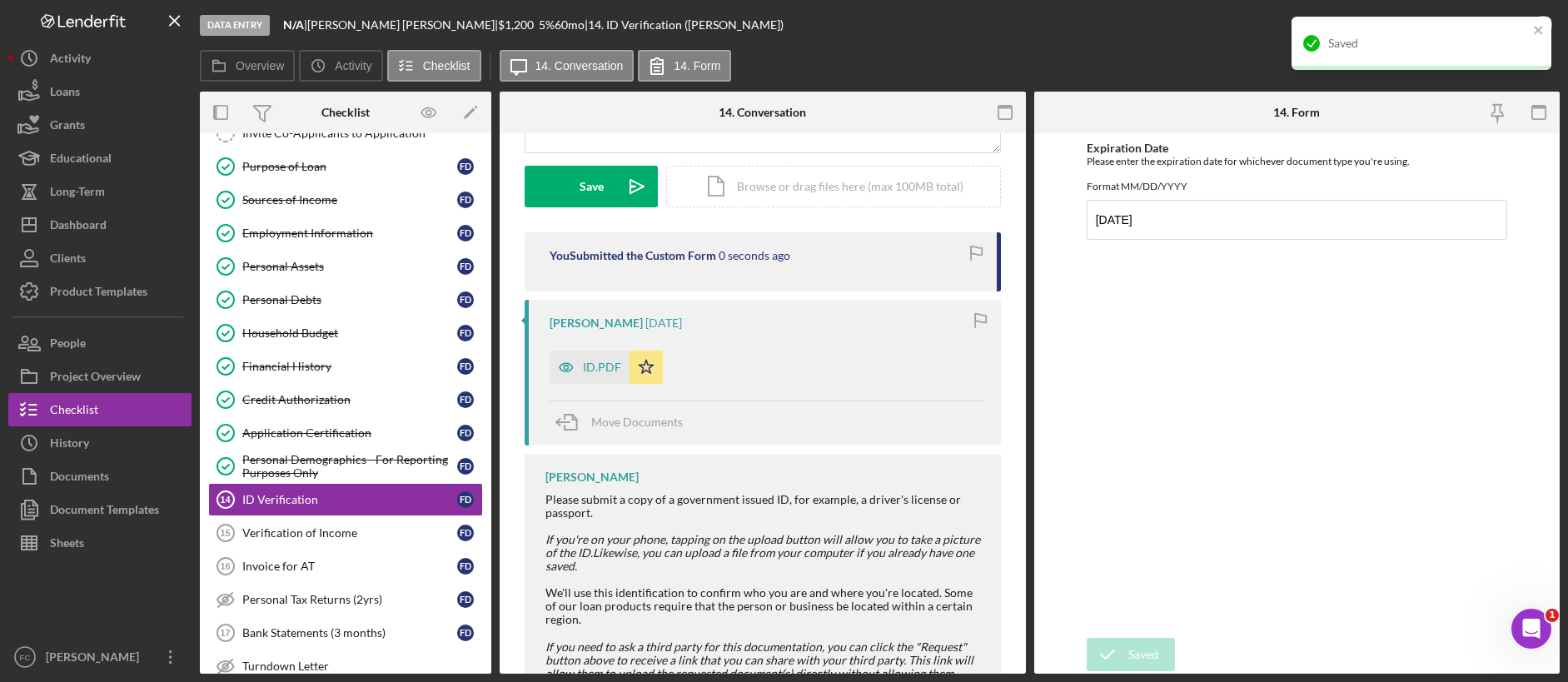
scroll to position [515, 0]
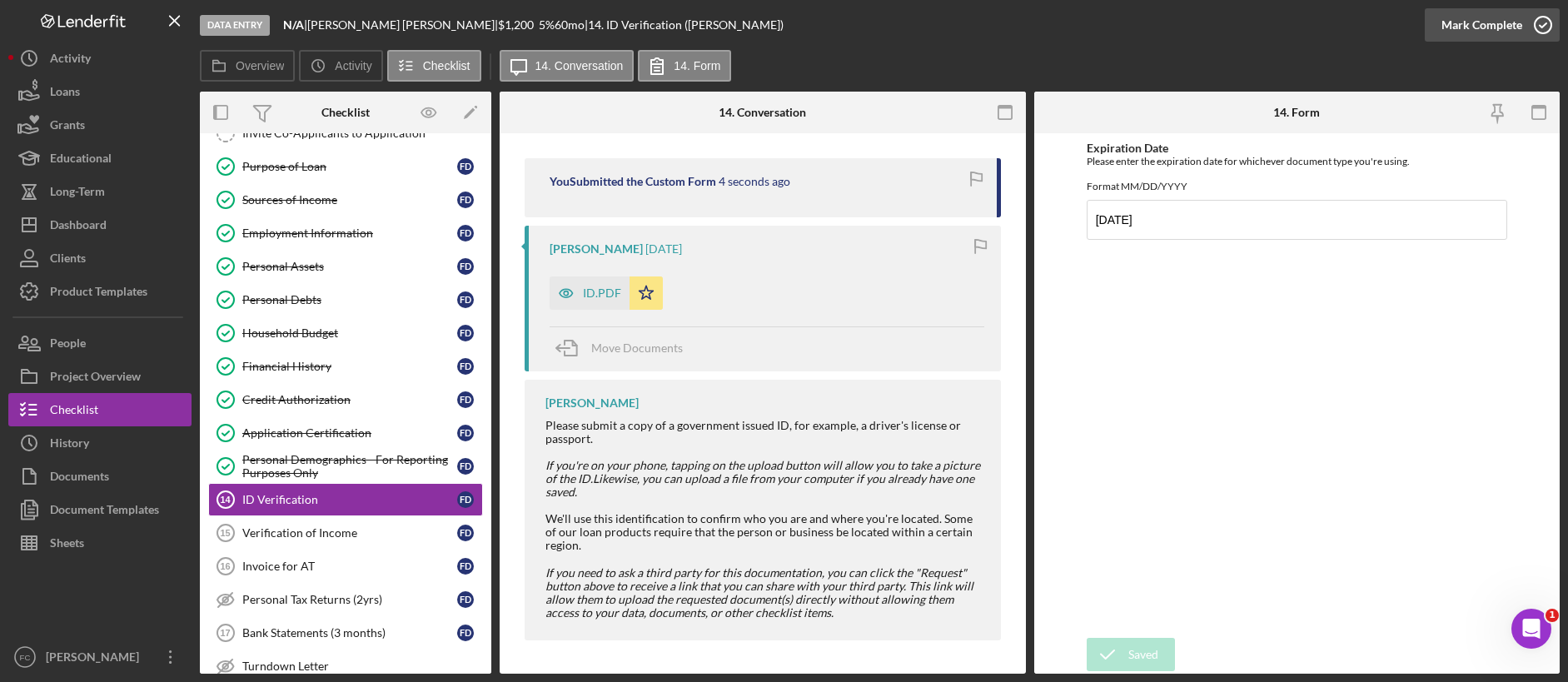
click at [1198, 24] on icon "button" at bounding box center [1543, 25] width 42 height 42
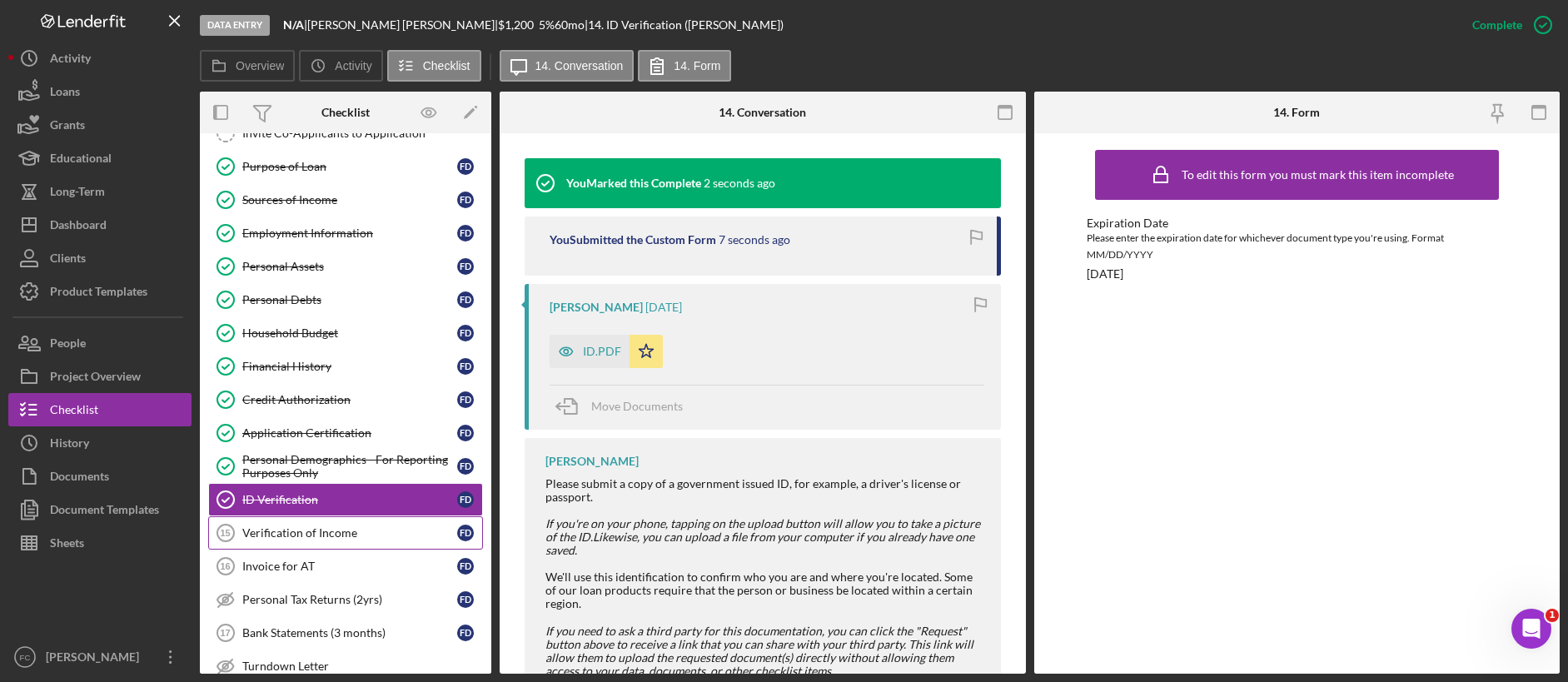
click at [334, 531] on div "Verification of Income" at bounding box center [349, 533] width 214 height 14
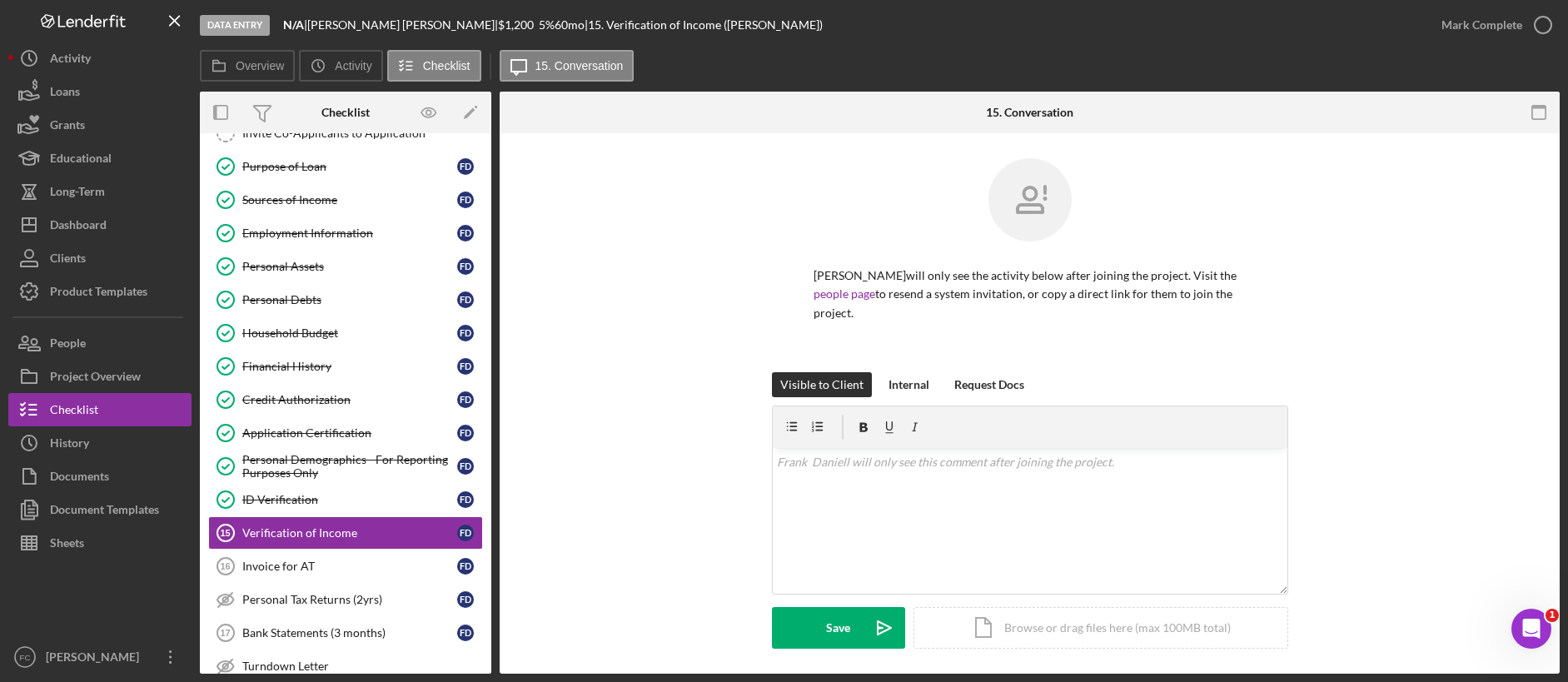
scroll to position [275, 0]
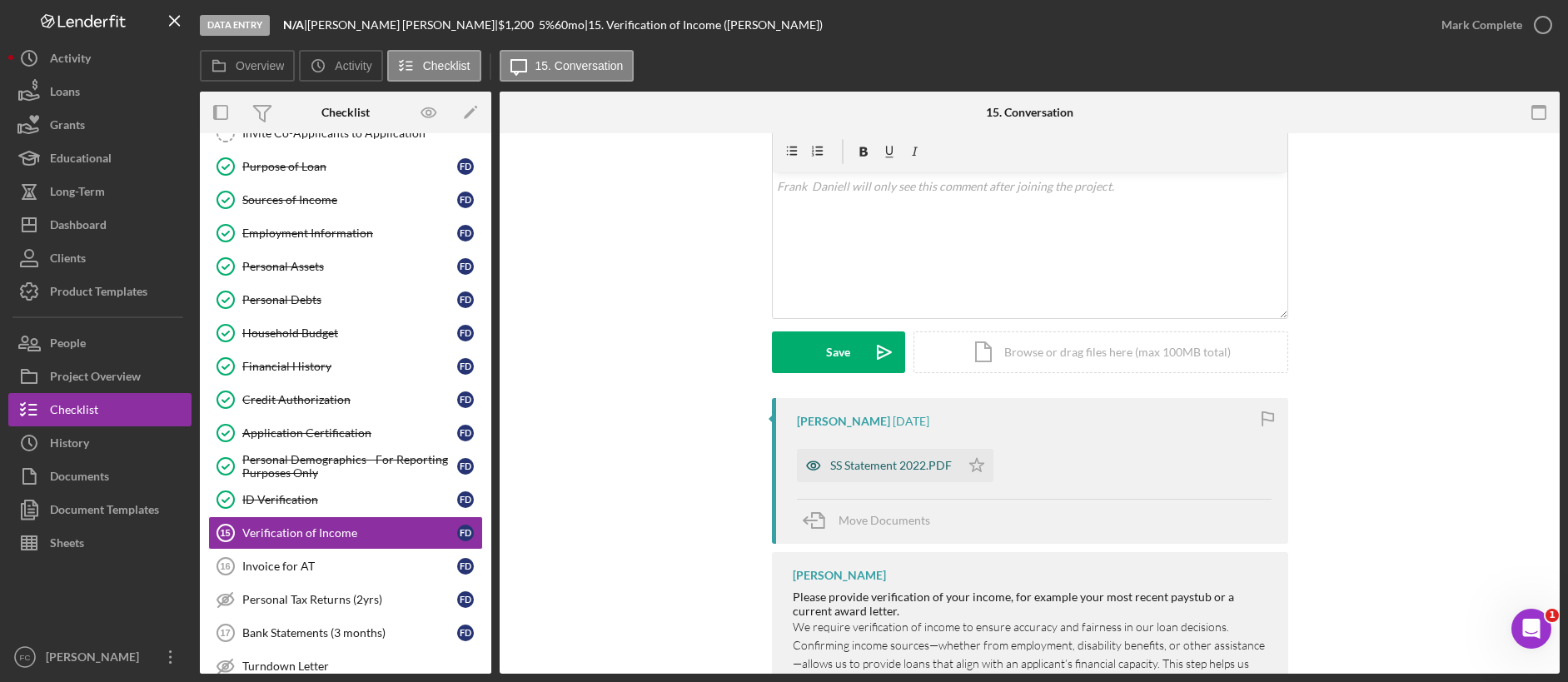
click at [914, 458] on div "SS Statement 2022.PDF" at bounding box center [891, 465] width 121 height 14
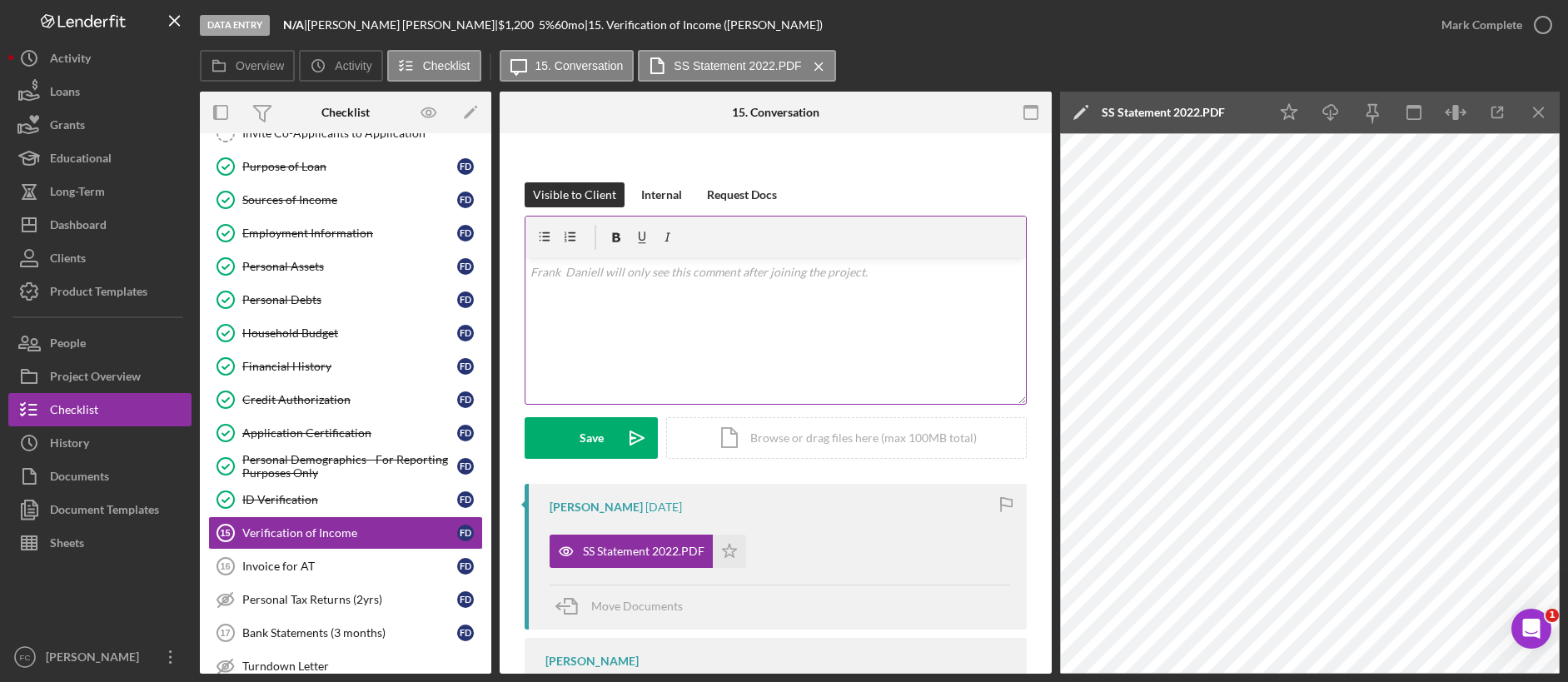
scroll to position [441, 0]
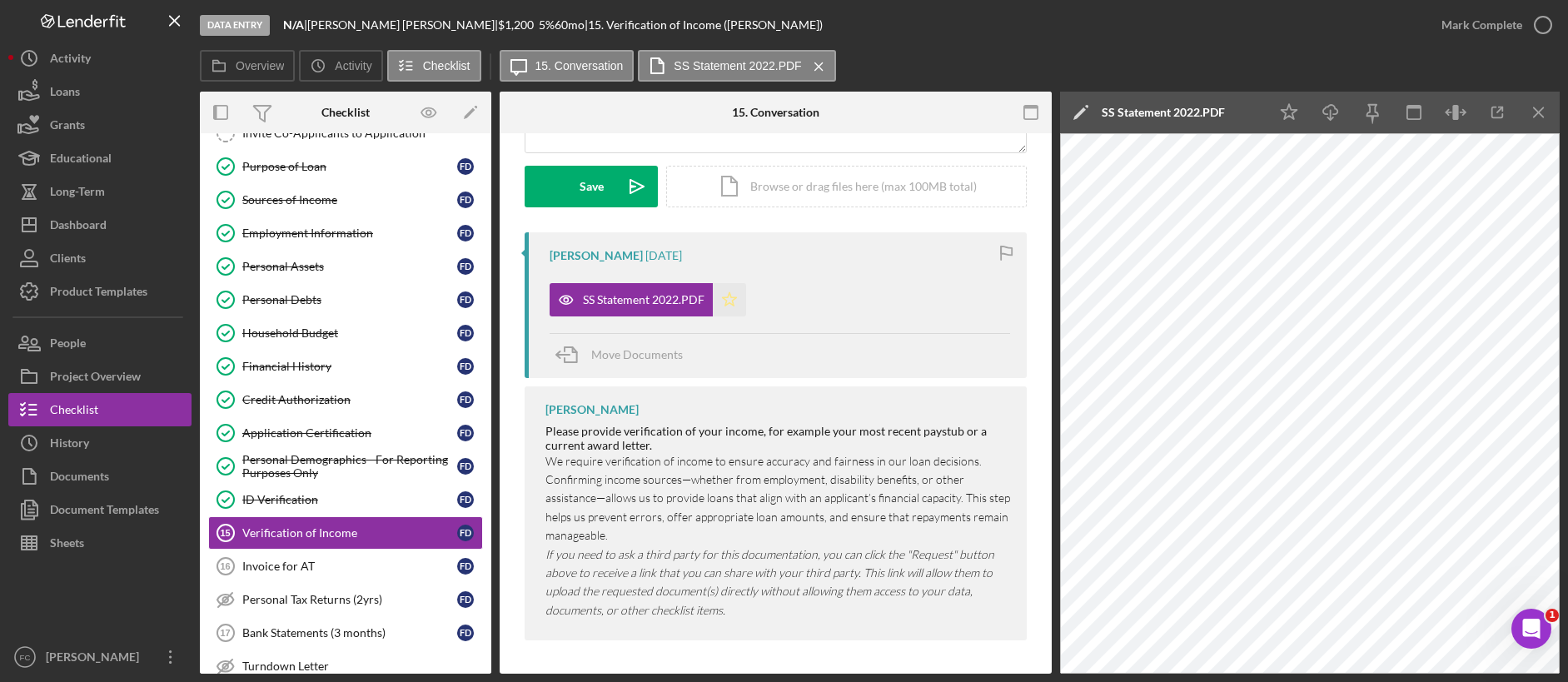
click at [732, 301] on icon "Icon/Star" at bounding box center [729, 299] width 33 height 33
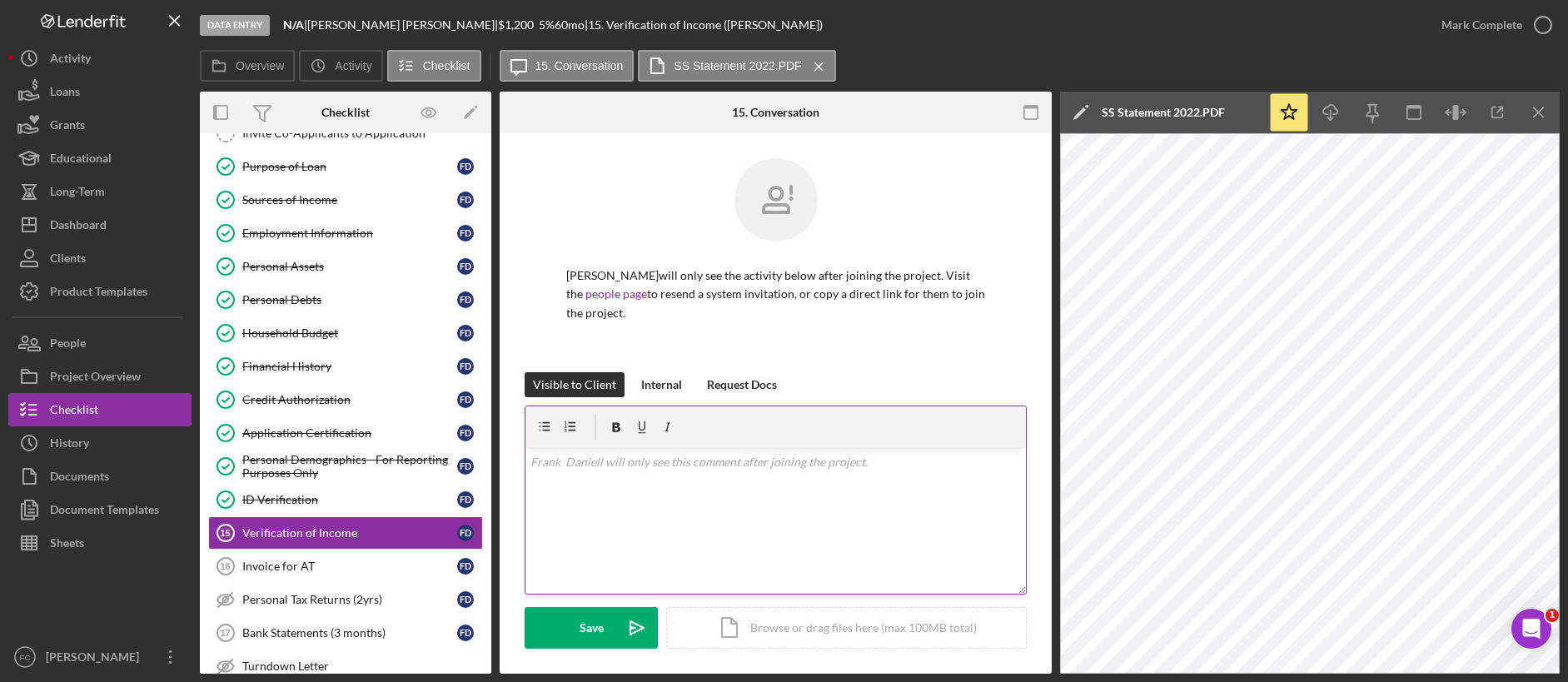
scroll to position [44, 0]
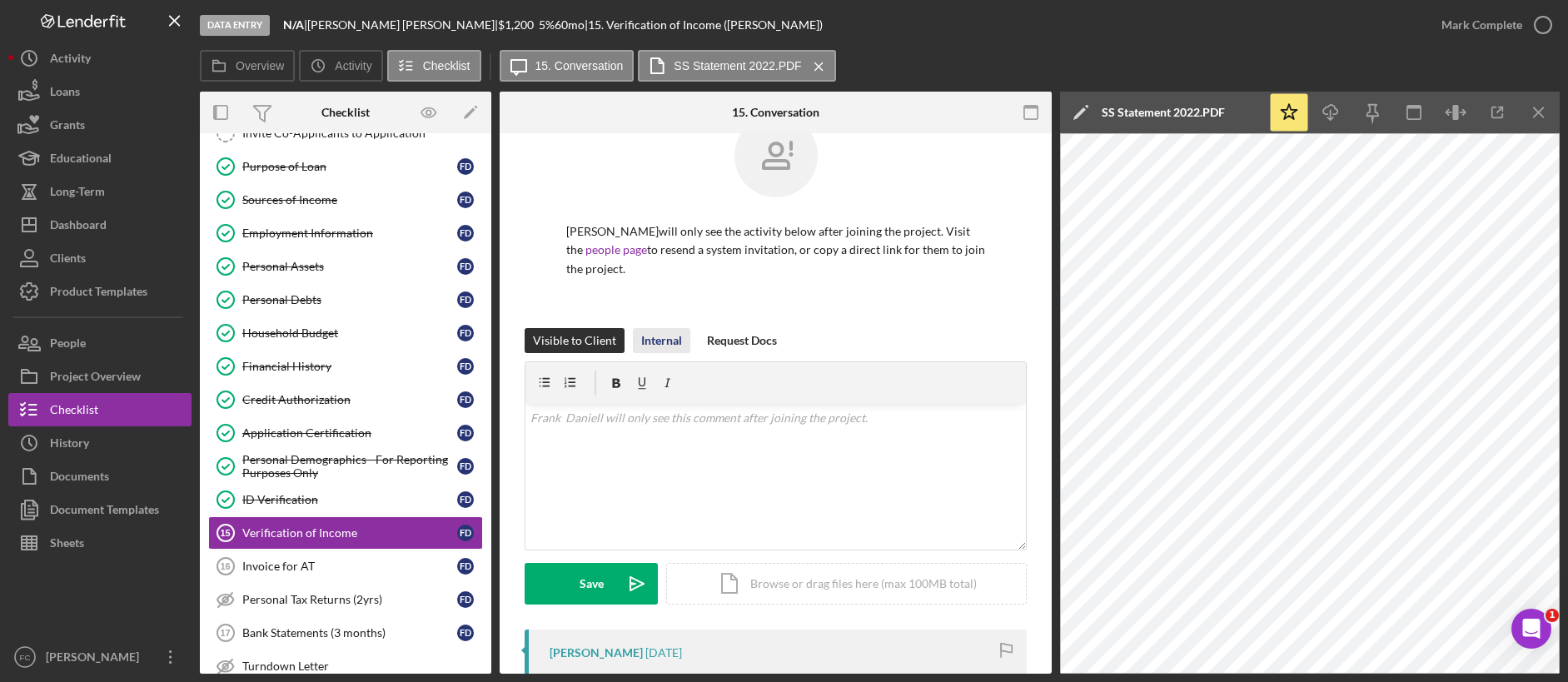
click at [642, 337] on div "Internal" at bounding box center [662, 340] width 41 height 25
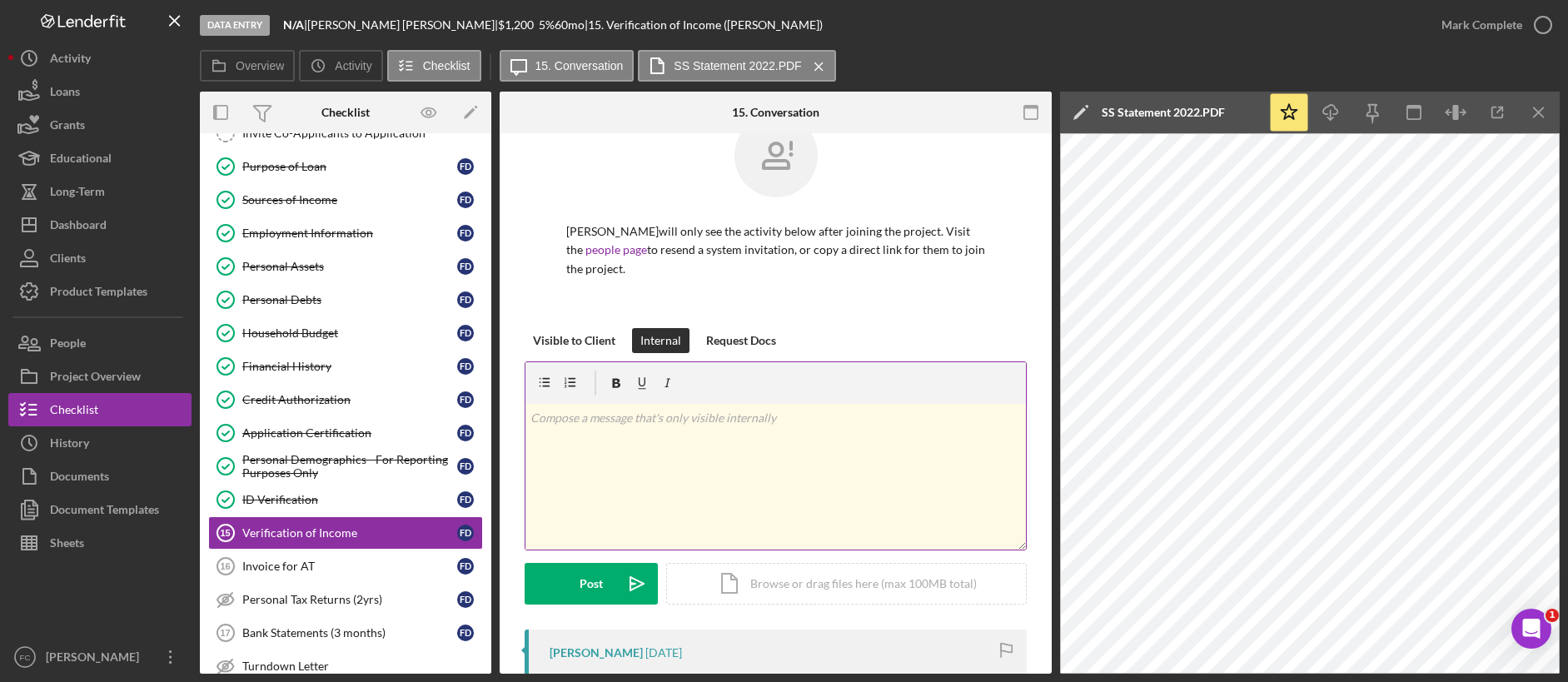
click at [665, 478] on div "v Color teal Color pink Remove color Add row above Add row below Add column bef…" at bounding box center [776, 477] width 500 height 146
click at [593, 531] on div "Post" at bounding box center [592, 583] width 24 height 42
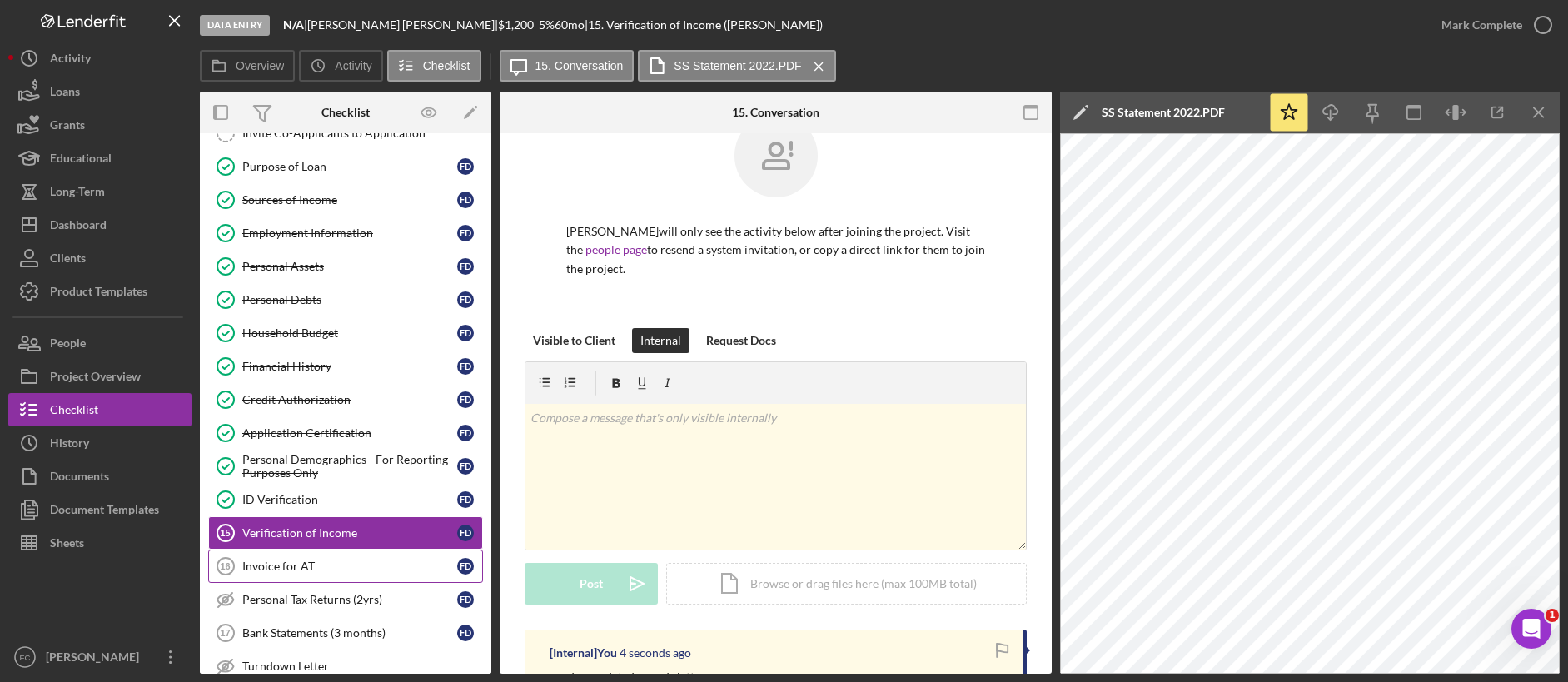
click at [287, 531] on div "Invoice for AT" at bounding box center [349, 566] width 214 height 14
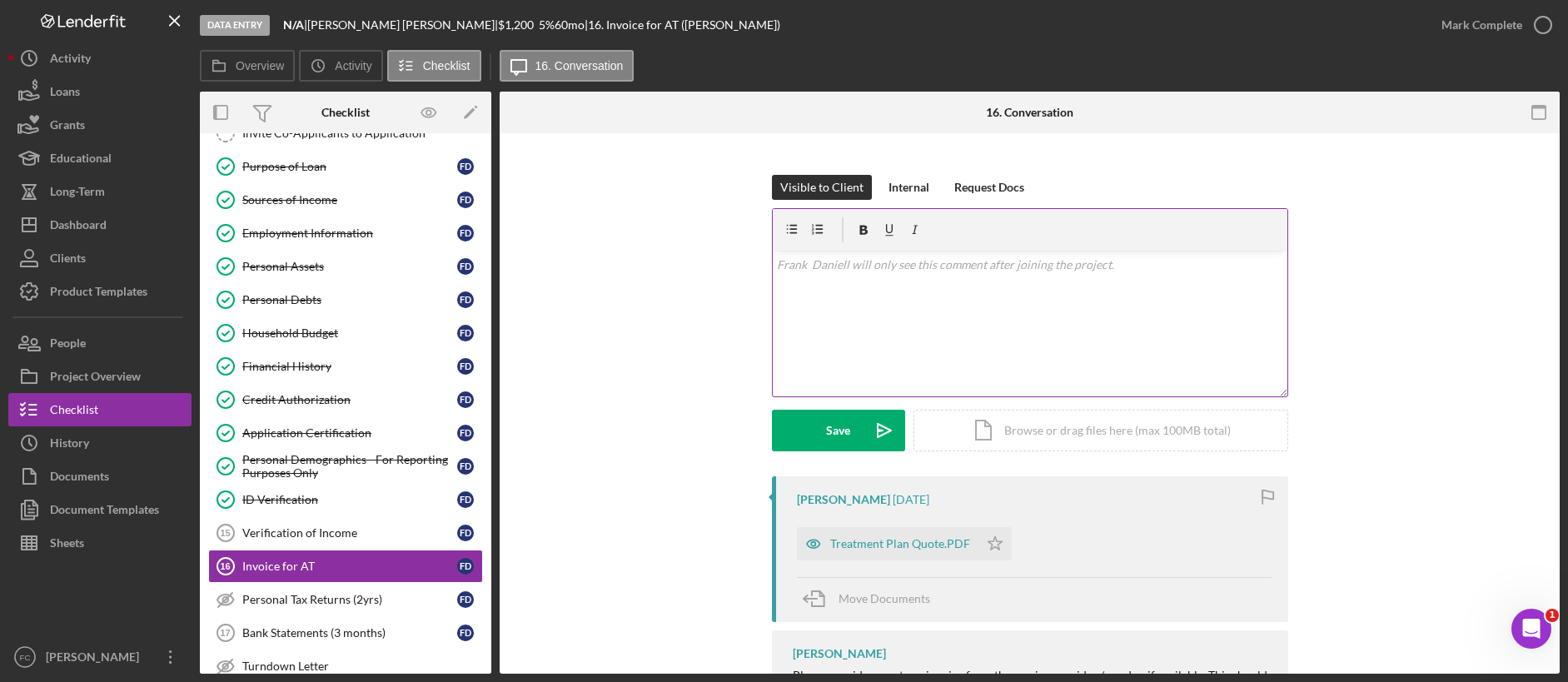
scroll to position [335, 0]
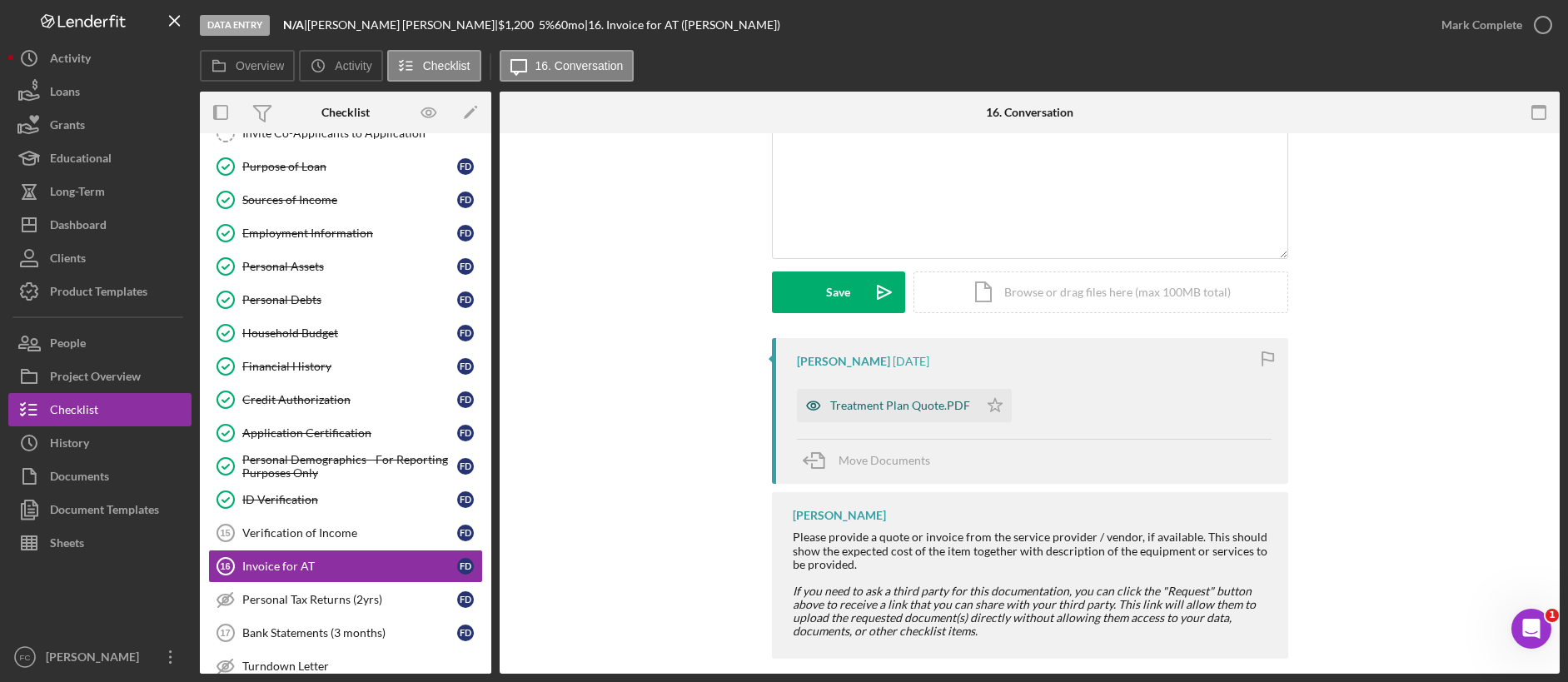
click at [925, 399] on div "Treatment Plan Quote.PDF" at bounding box center [900, 406] width 140 height 14
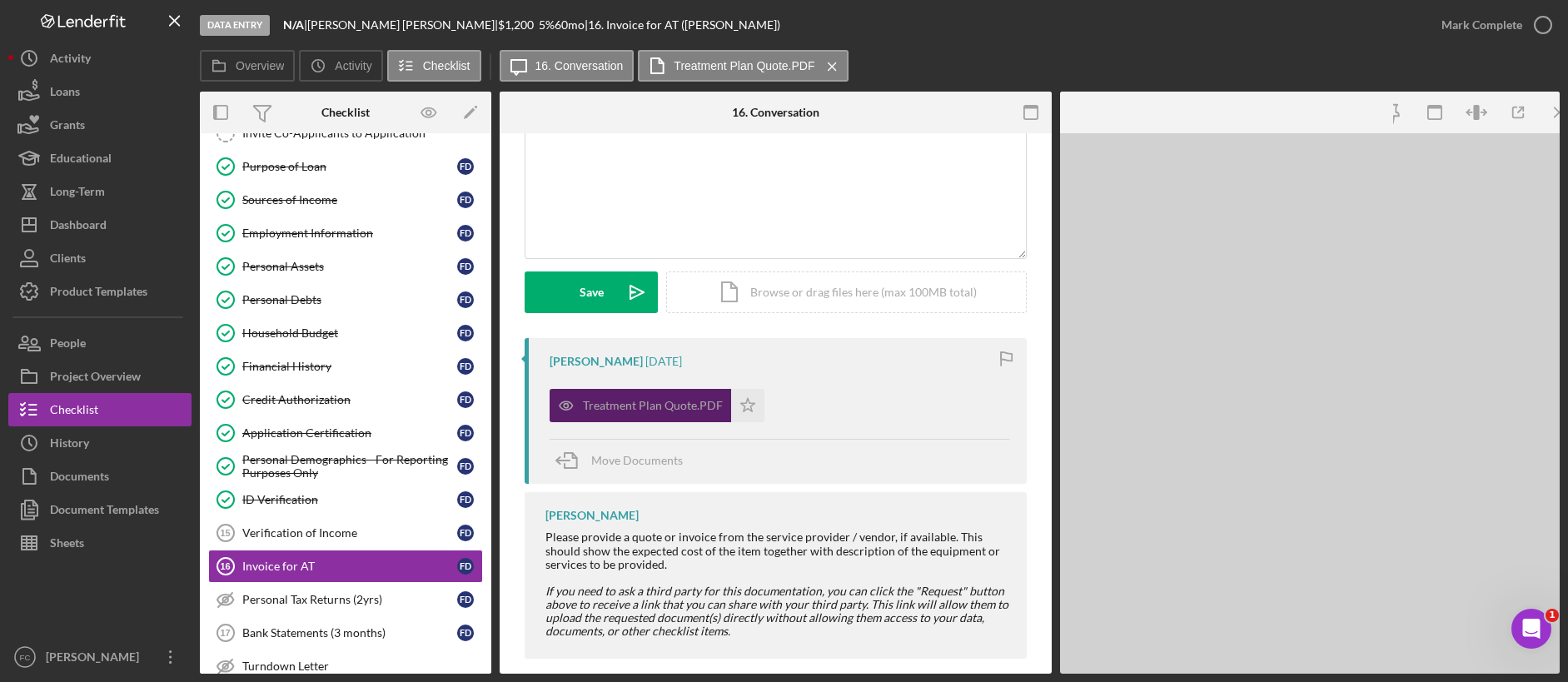
scroll to position [354, 0]
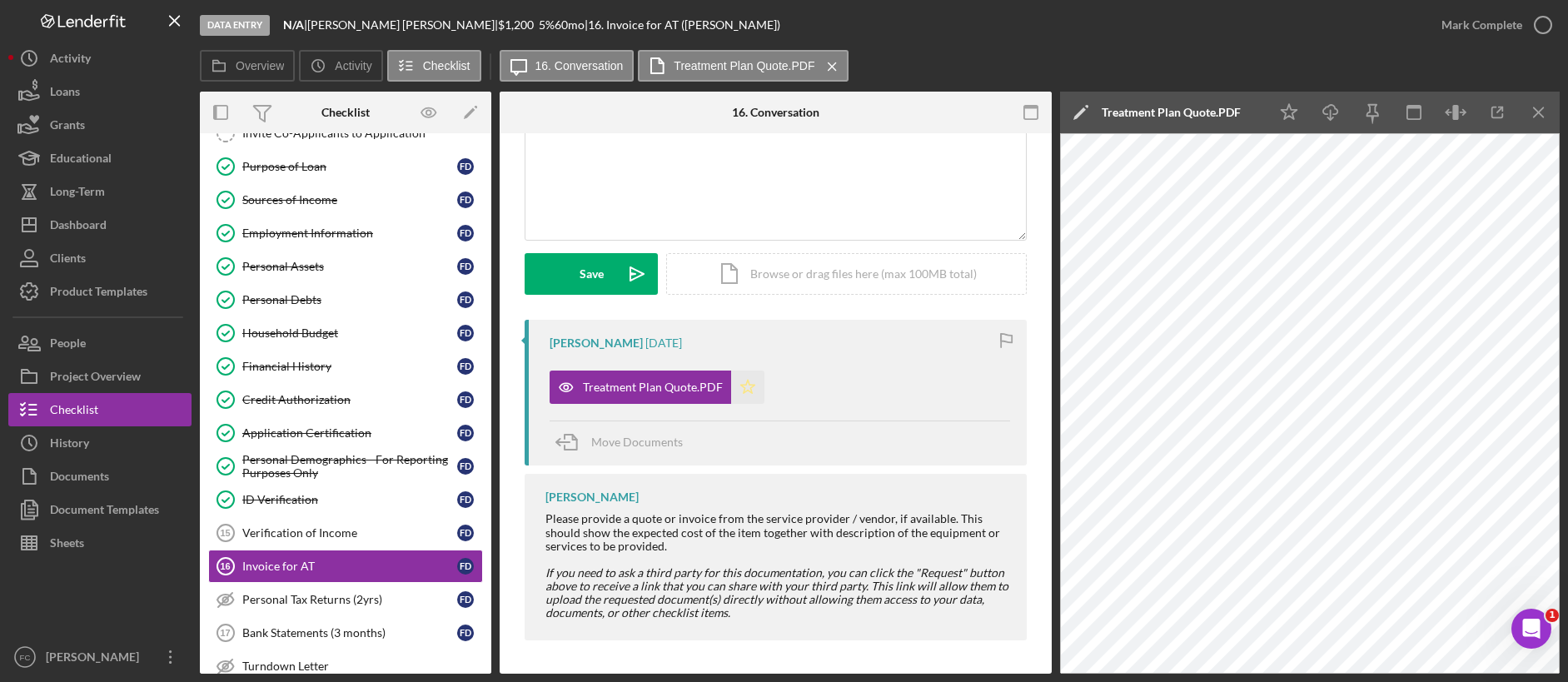
click at [753, 390] on icon "Icon/Star" at bounding box center [748, 386] width 33 height 33
click at [1198, 28] on icon "button" at bounding box center [1543, 25] width 42 height 42
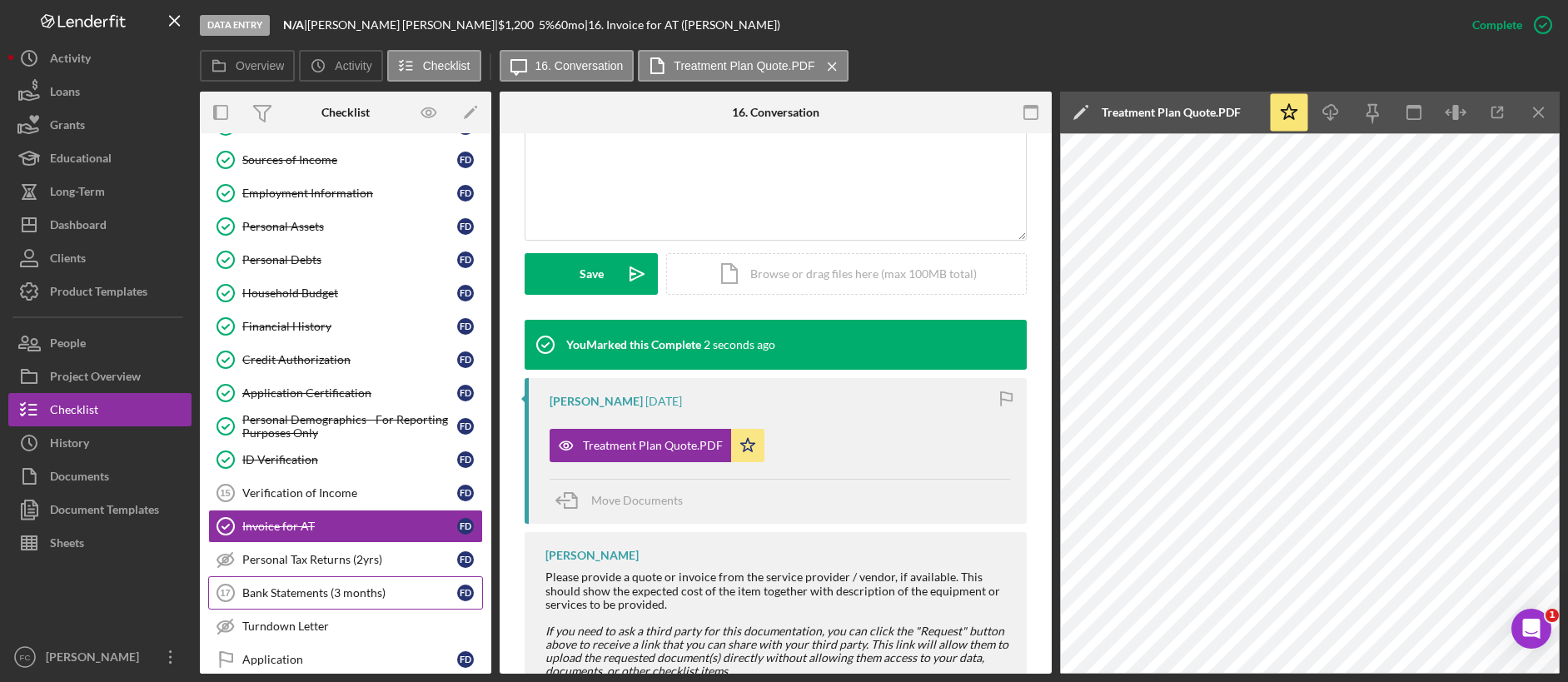
scroll to position [200, 0]
click at [354, 531] on link "Bank Statements (3 months) 17 Bank Statements (3 months) F D" at bounding box center [346, 591] width 275 height 33
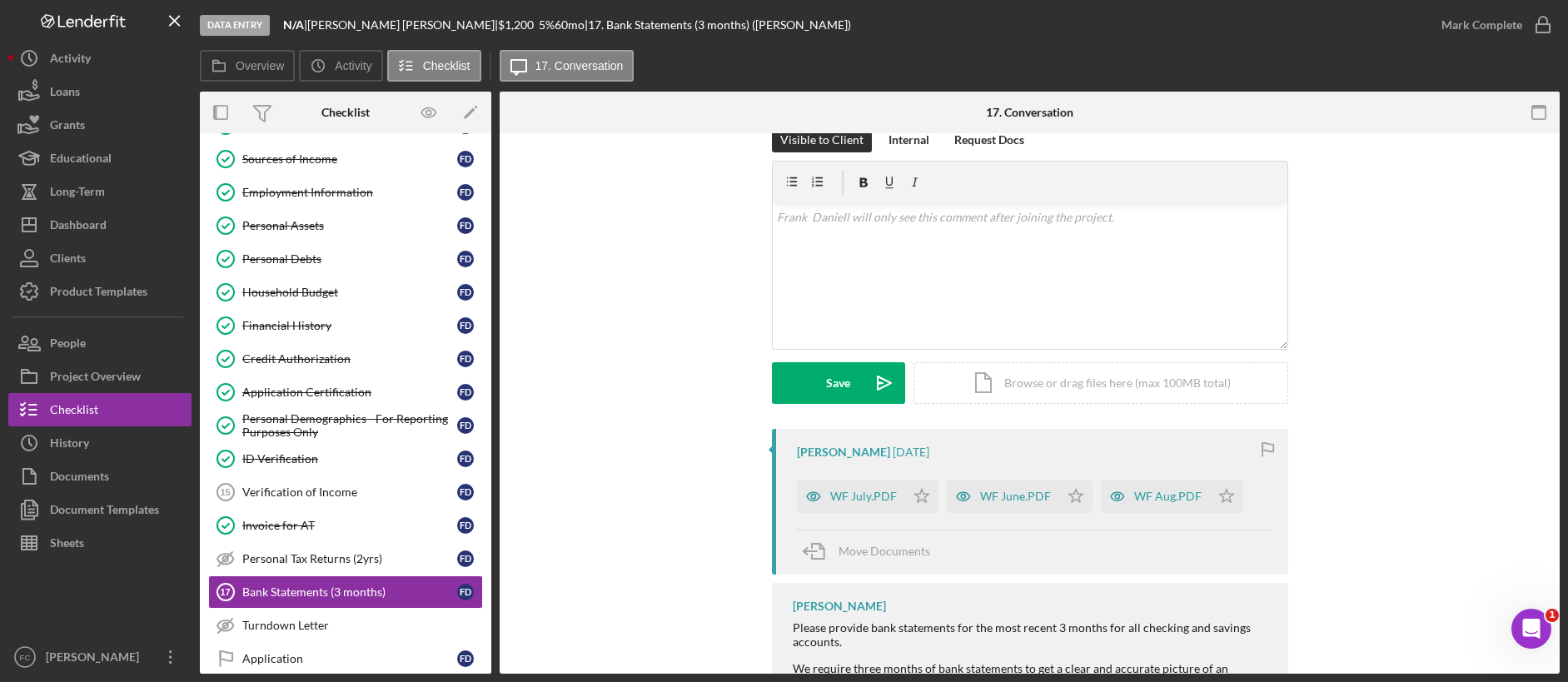
scroll to position [429, 0]
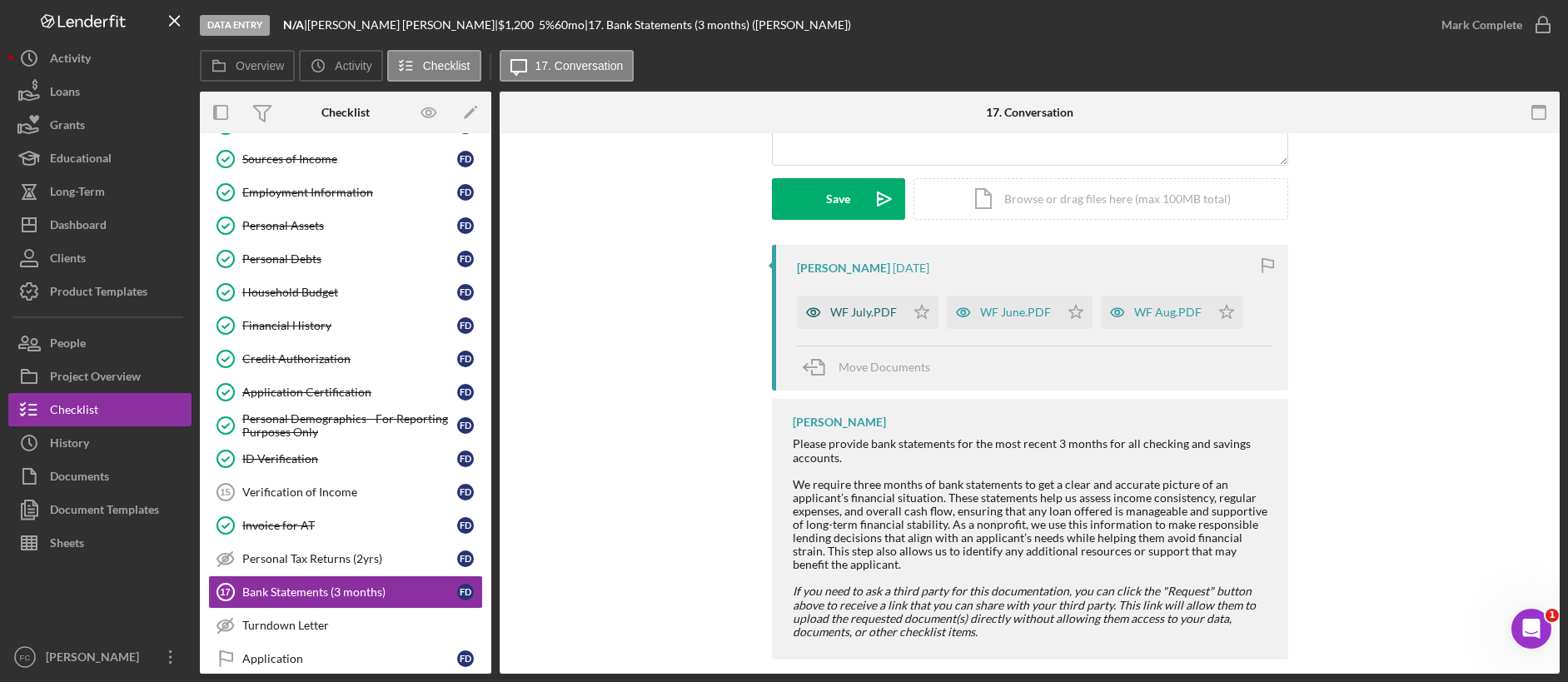
click at [865, 306] on div "WF July.PDF" at bounding box center [864, 313] width 67 height 14
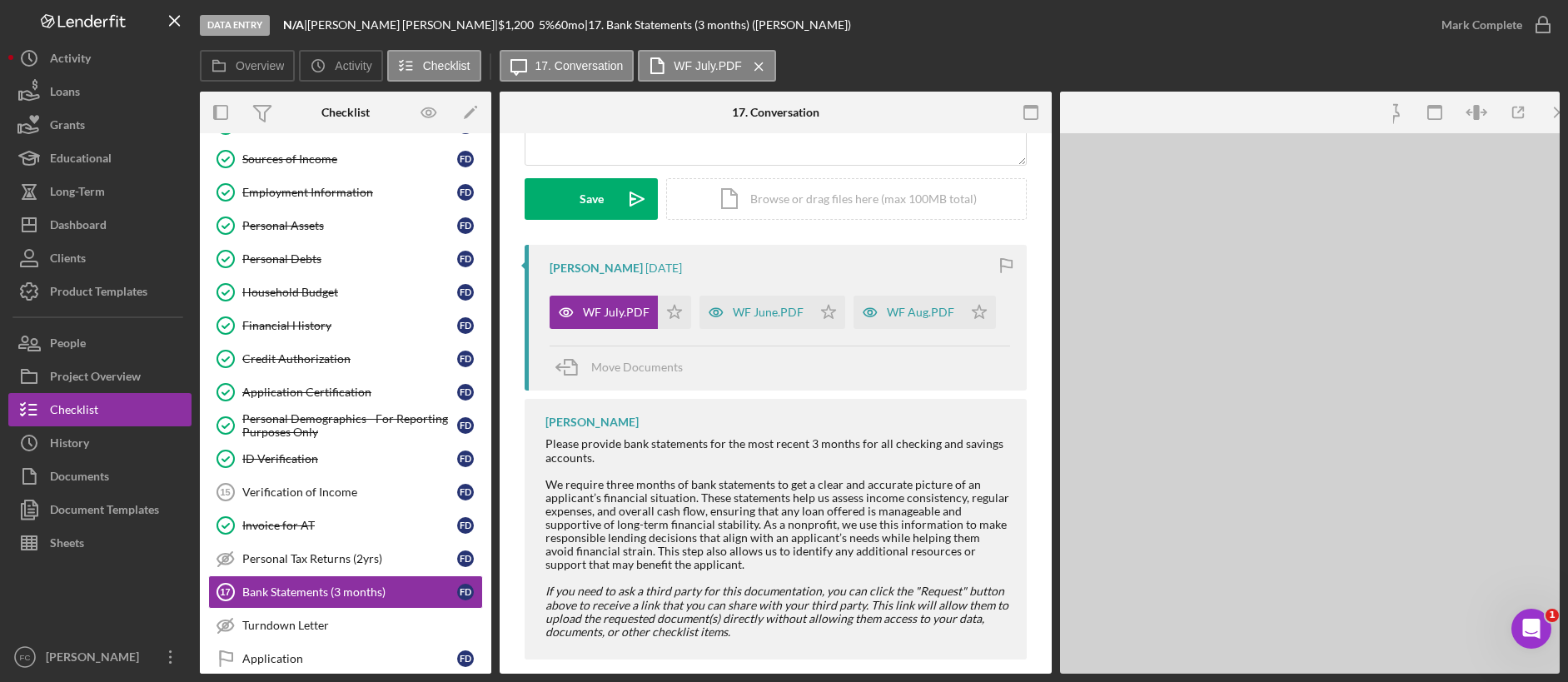
scroll to position [447, 0]
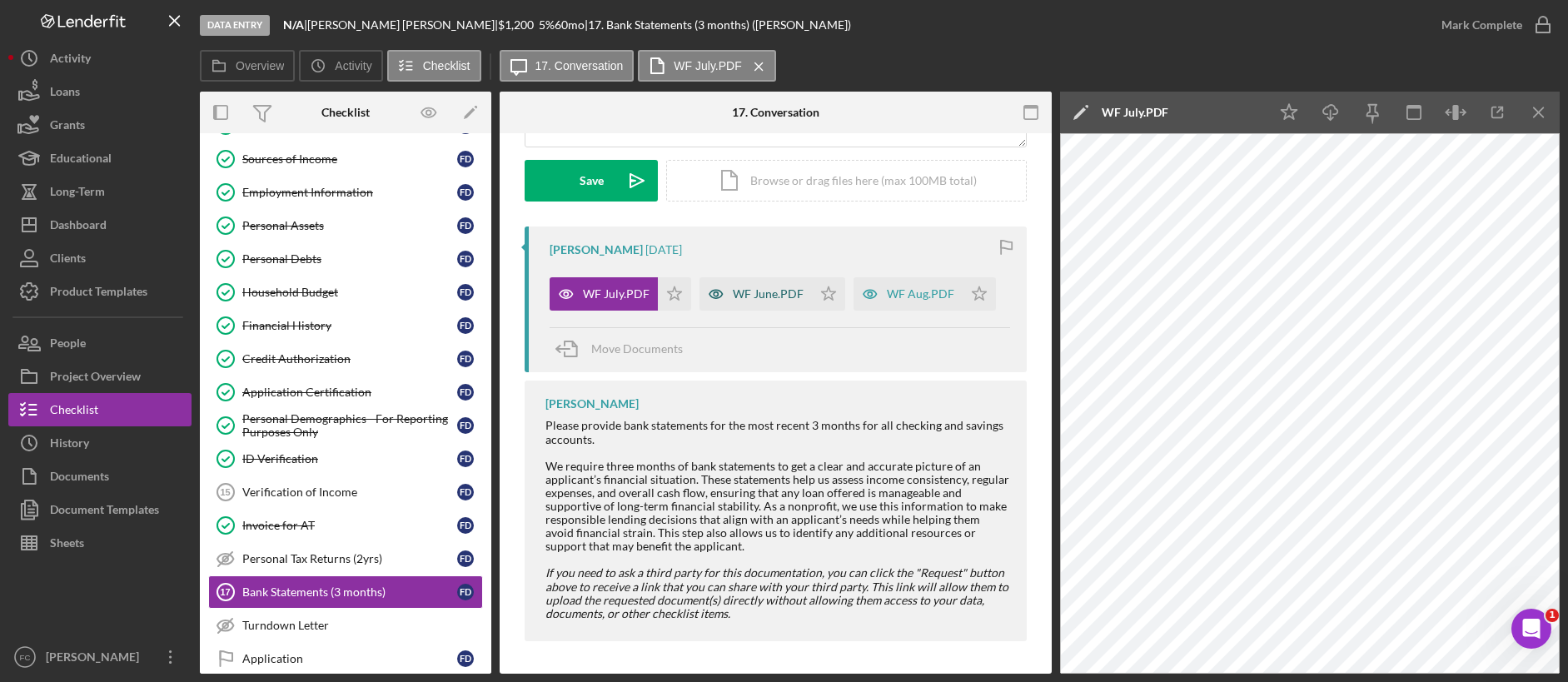
click at [743, 300] on div "WF June.PDF" at bounding box center [769, 294] width 71 height 14
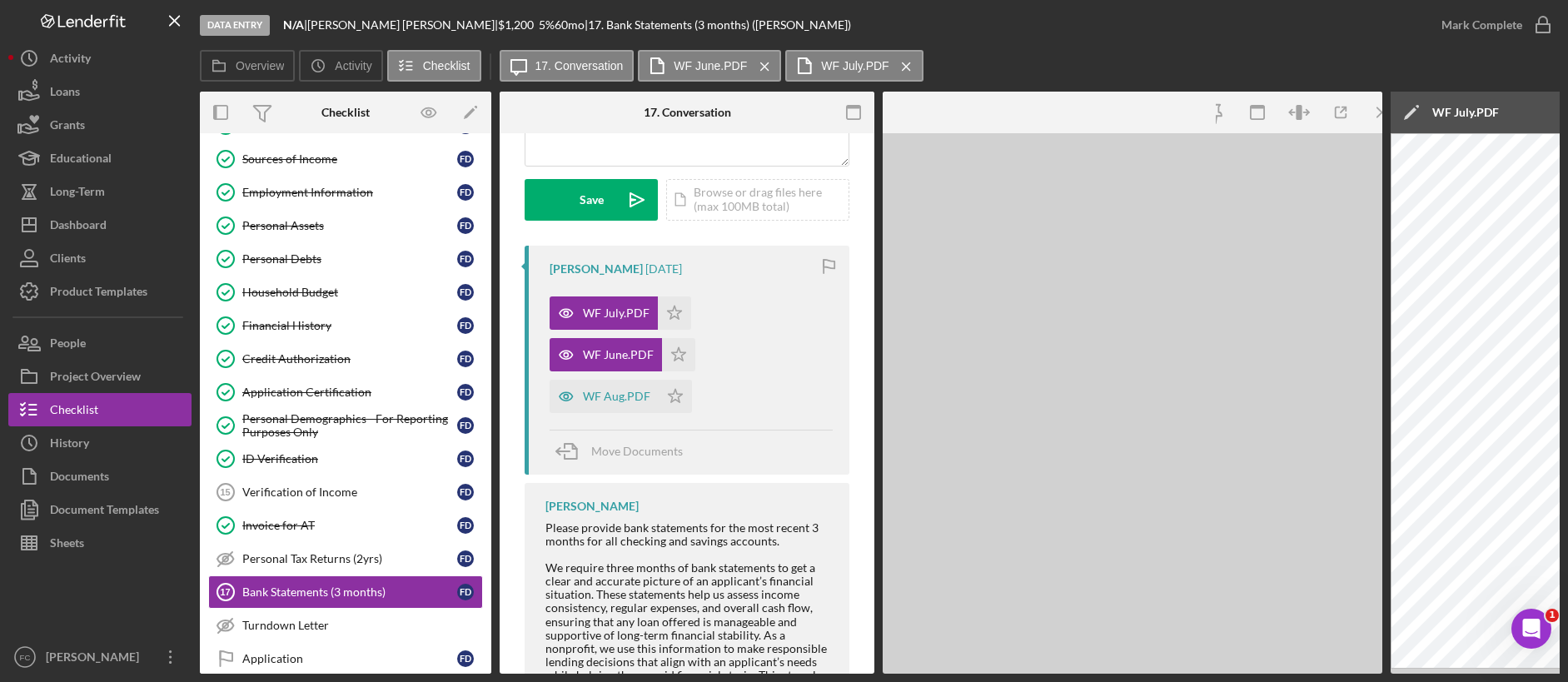
scroll to position [466, 0]
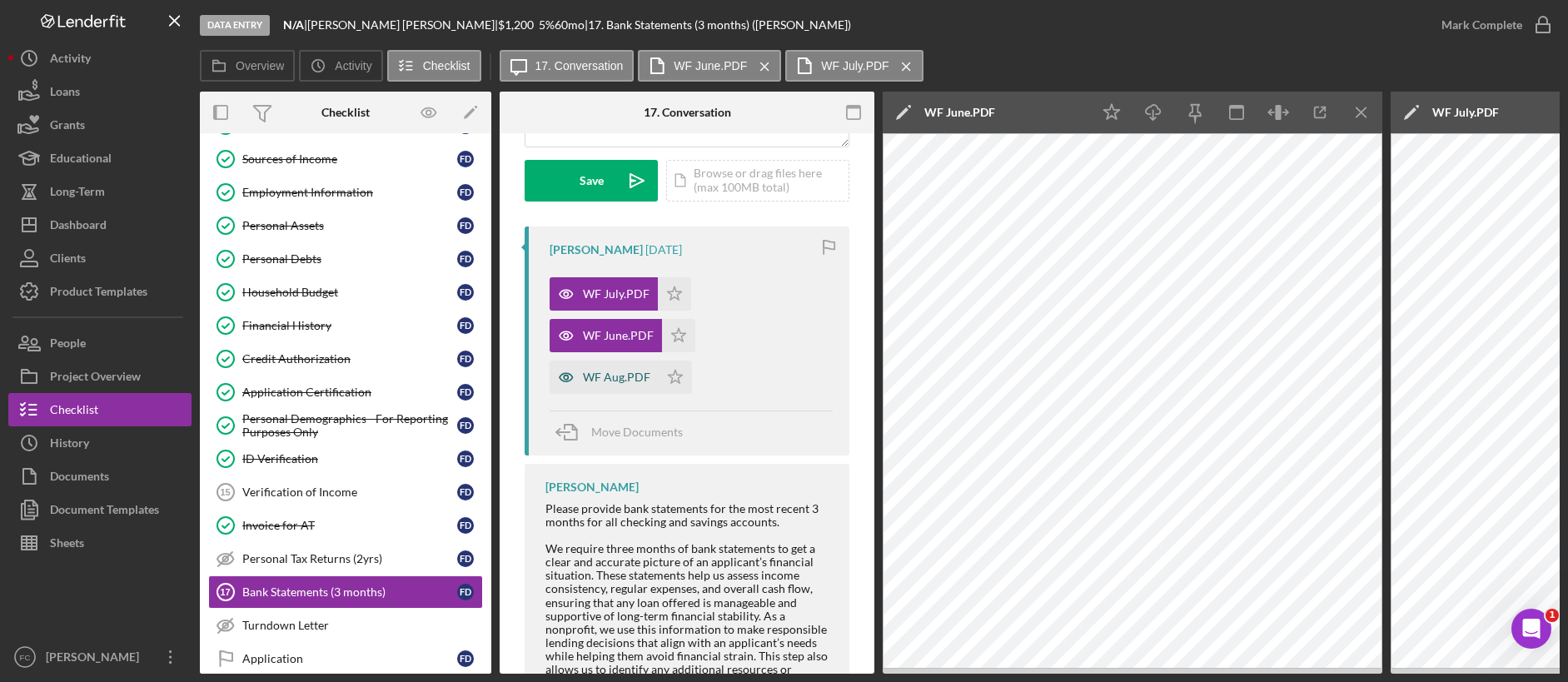
click at [620, 380] on div "WF Aug.PDF" at bounding box center [617, 377] width 68 height 14
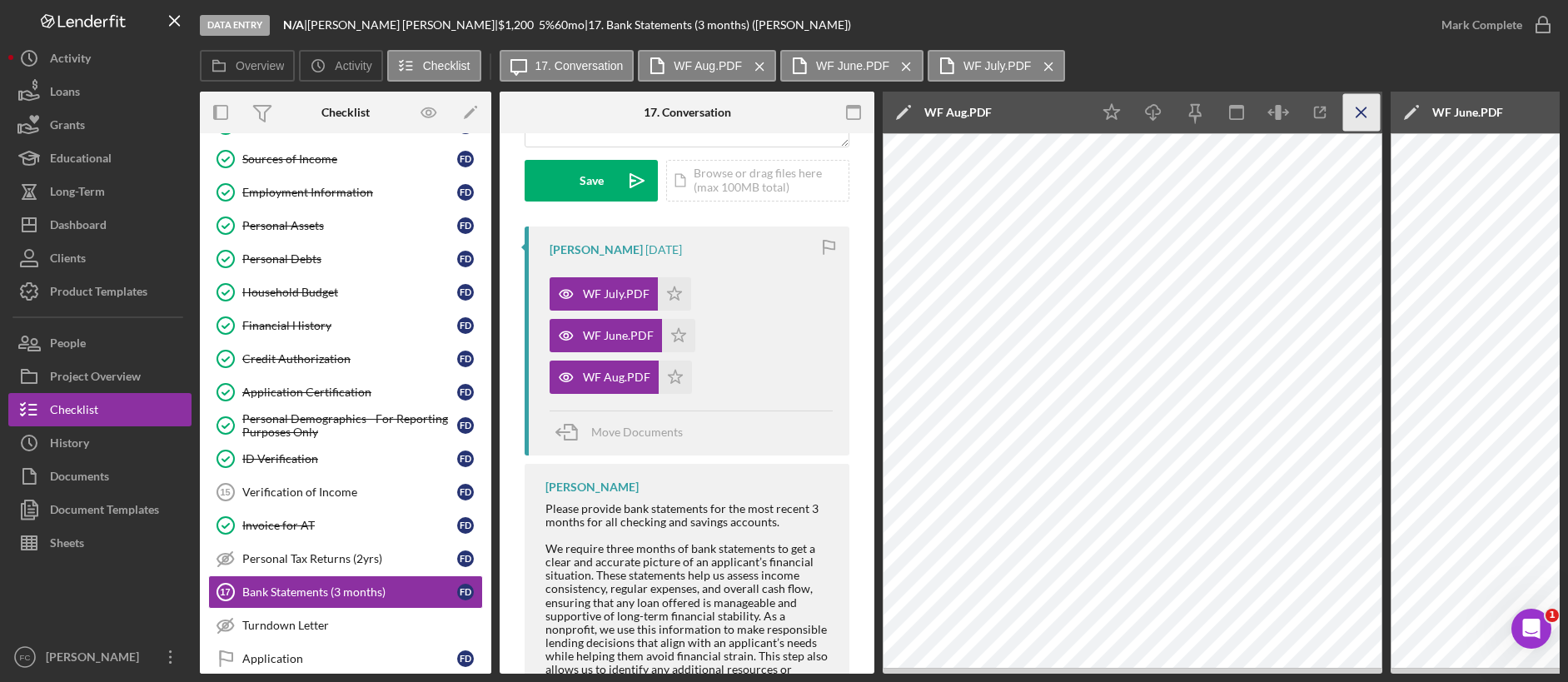
click at [1198, 112] on icon "Icon/Menu Close" at bounding box center [1362, 113] width 37 height 37
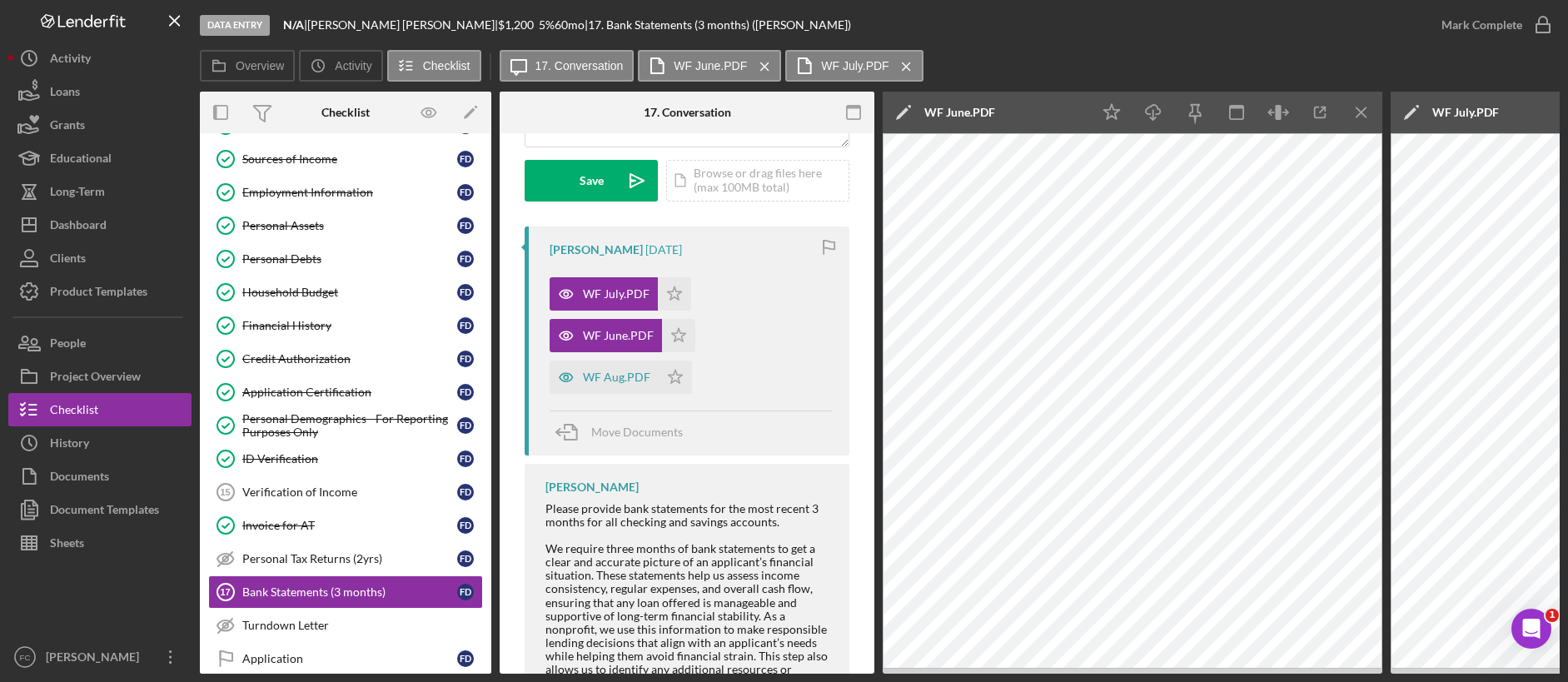
click at [1198, 112] on icon "Icon/Menu Close" at bounding box center [1362, 113] width 37 height 37
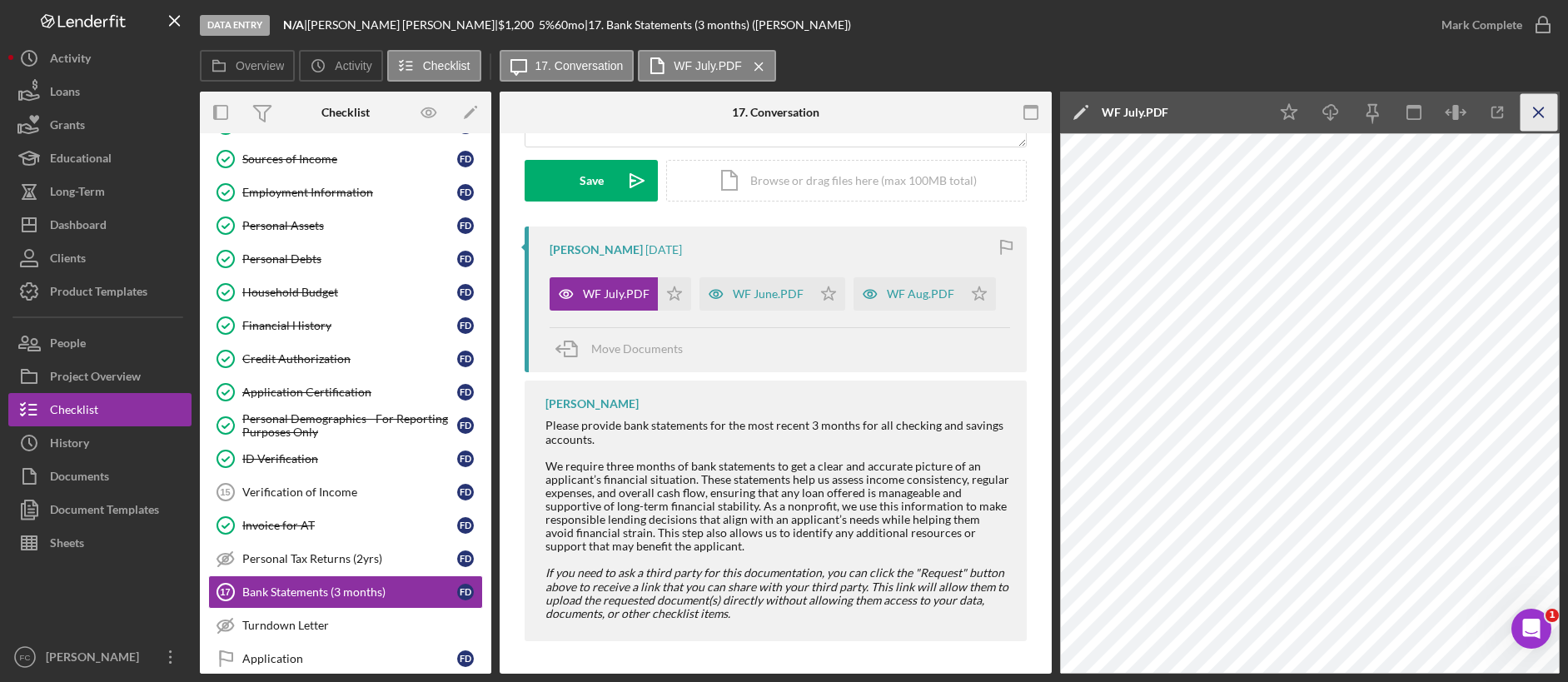
click at [1198, 116] on icon "Icon/Menu Close" at bounding box center [1539, 113] width 37 height 37
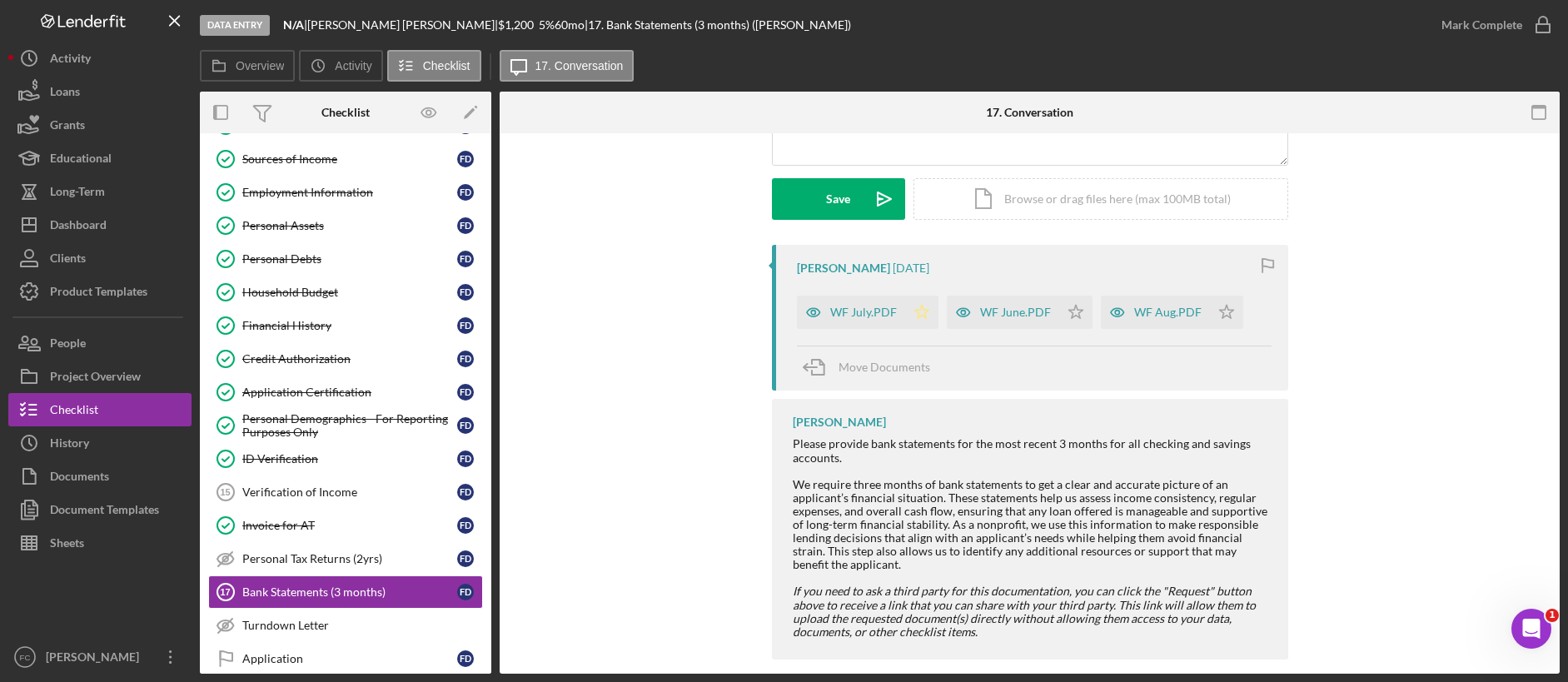
click at [919, 296] on icon "Icon/Star" at bounding box center [921, 312] width 33 height 33
drag, startPoint x: 1070, startPoint y: 293, endPoint x: 1107, endPoint y: 314, distance: 42.5
click at [1070, 296] on icon "Icon/Star" at bounding box center [1076, 312] width 33 height 33
click at [1198, 305] on polygon "button" at bounding box center [1226, 312] width 14 height 14
click at [1198, 22] on icon "button" at bounding box center [1543, 25] width 42 height 42
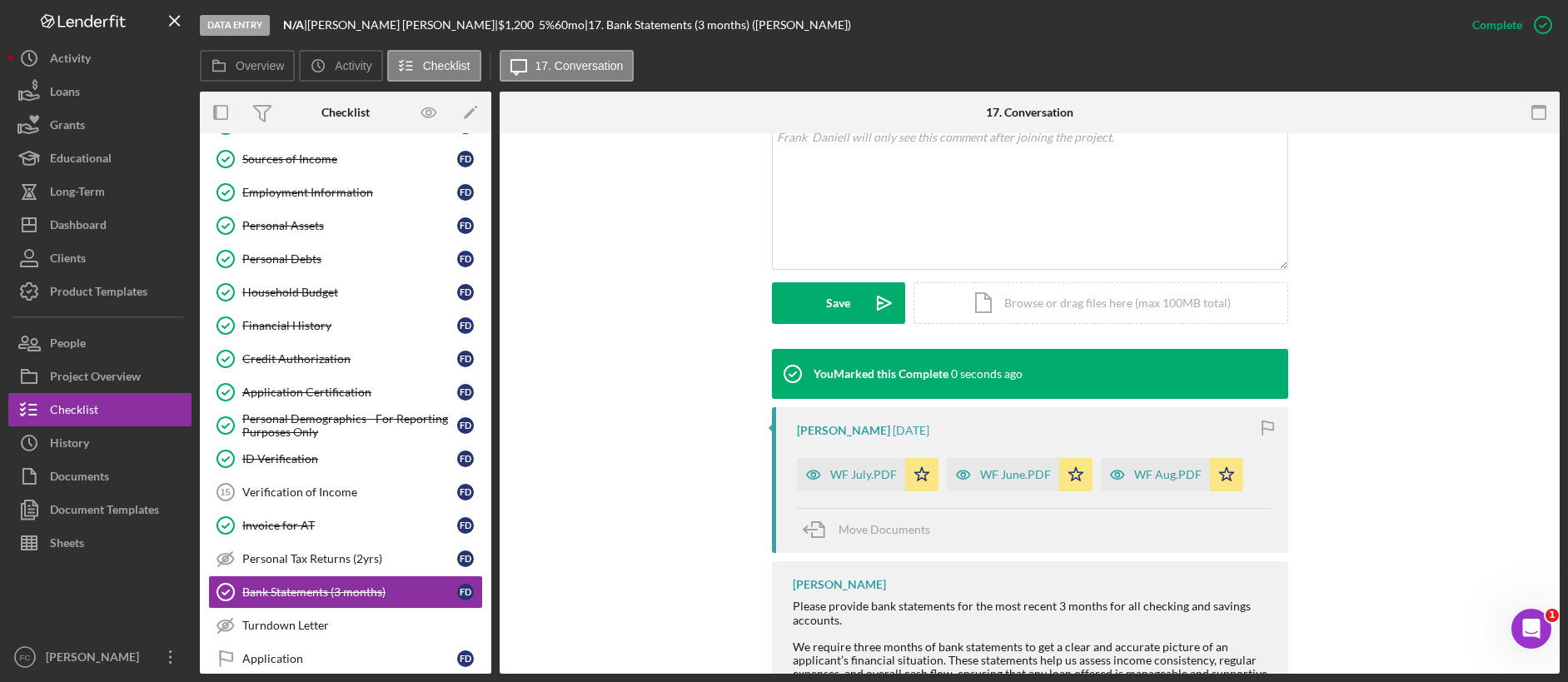
scroll to position [207, 0]
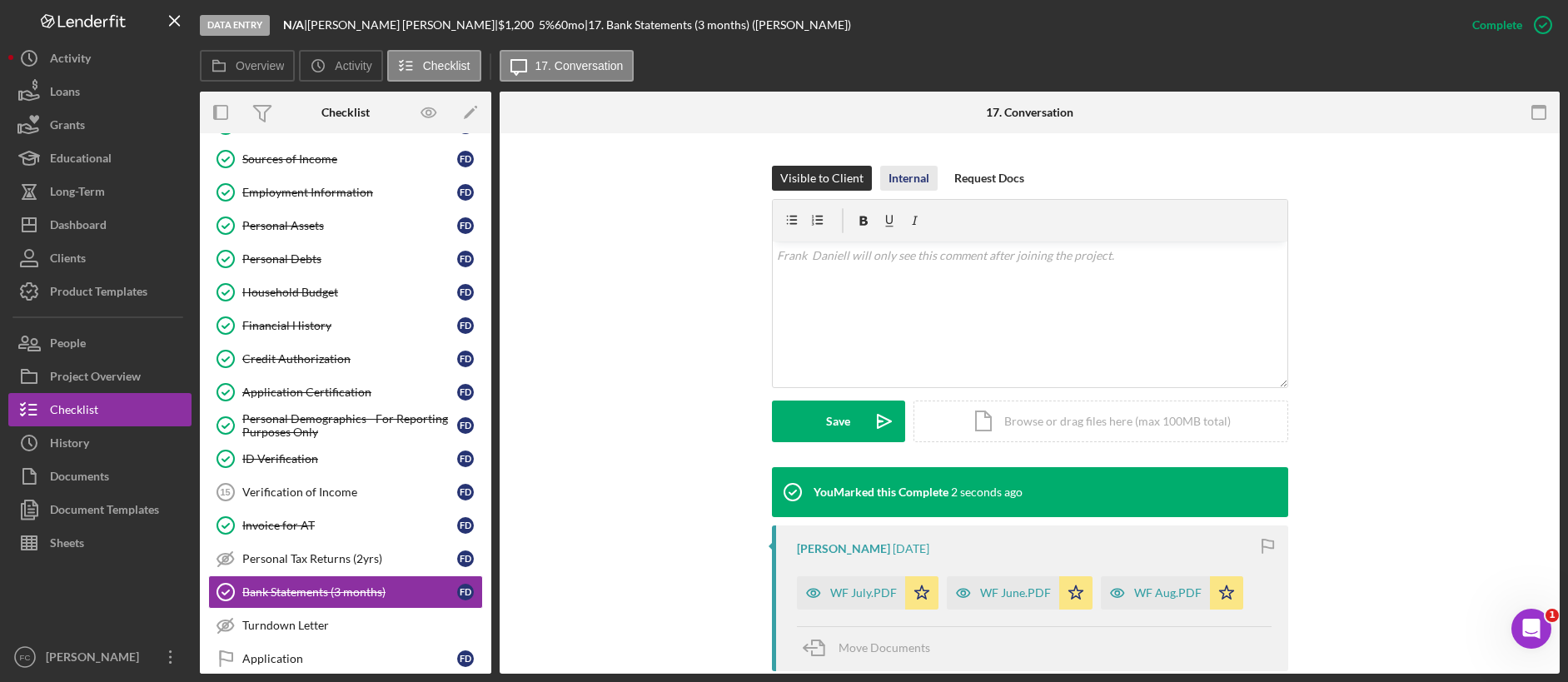
click at [916, 166] on div "Internal" at bounding box center [909, 178] width 41 height 25
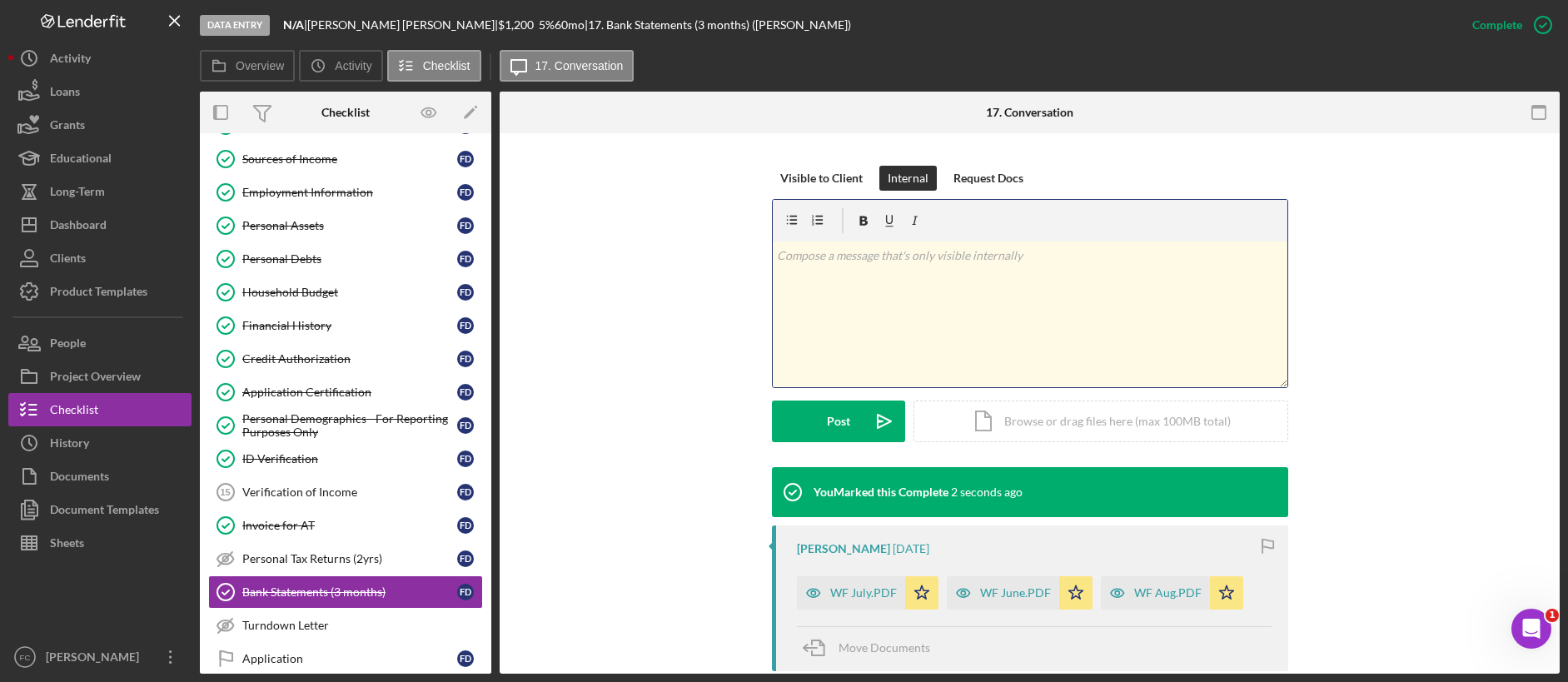
click at [907, 308] on div "v Color teal Color pink Remove color Add row above Add row below Add column bef…" at bounding box center [1030, 314] width 514 height 146
click at [889, 247] on p "negative bank balances: 5/30, 6/2, 7/2, 7/30, 7/31" at bounding box center [1030, 256] width 505 height 19
click at [1038, 247] on p "negative bank balances reflected on bank statemen t: 5/30, 6/2, 7/2, 7/30, 7/31" at bounding box center [1030, 256] width 505 height 19
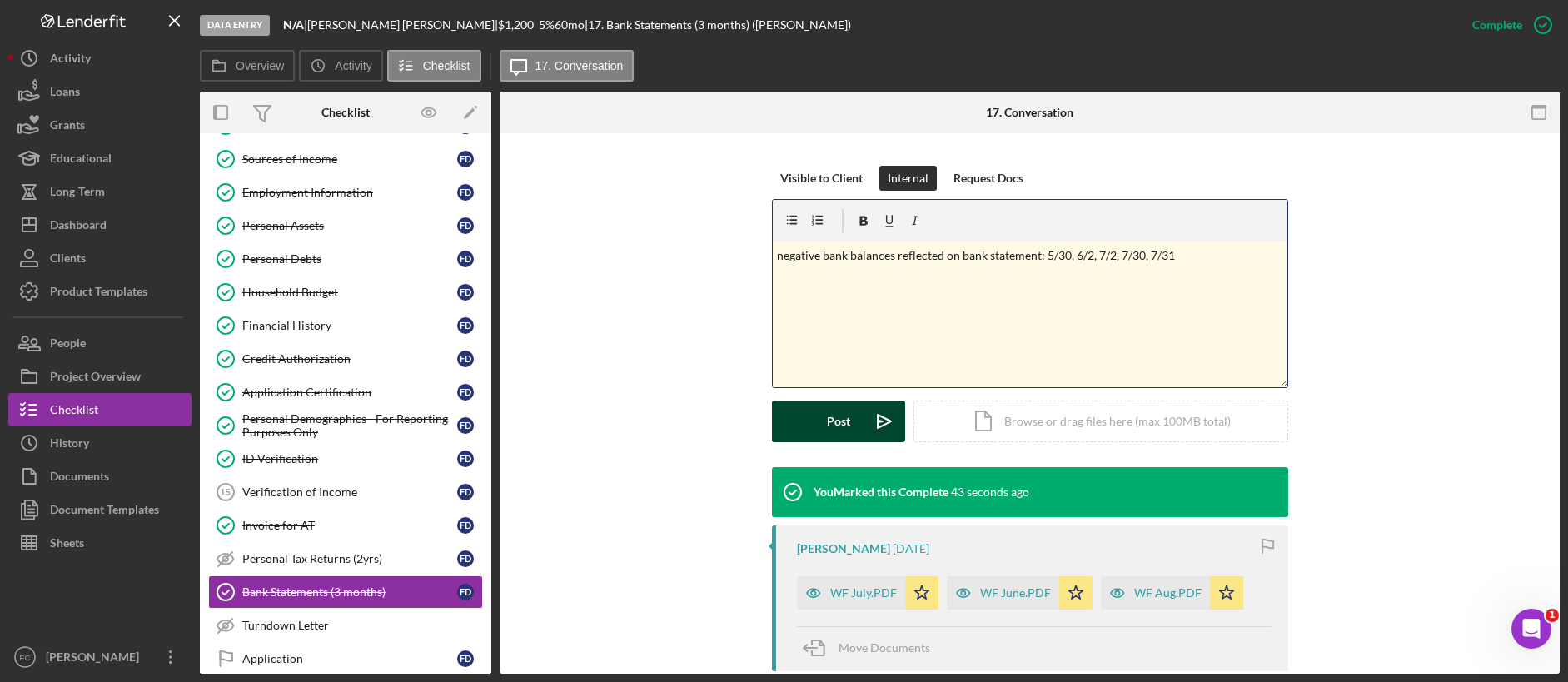
click at [864, 404] on icon "Icon/icon-invite-send" at bounding box center [884, 421] width 42 height 42
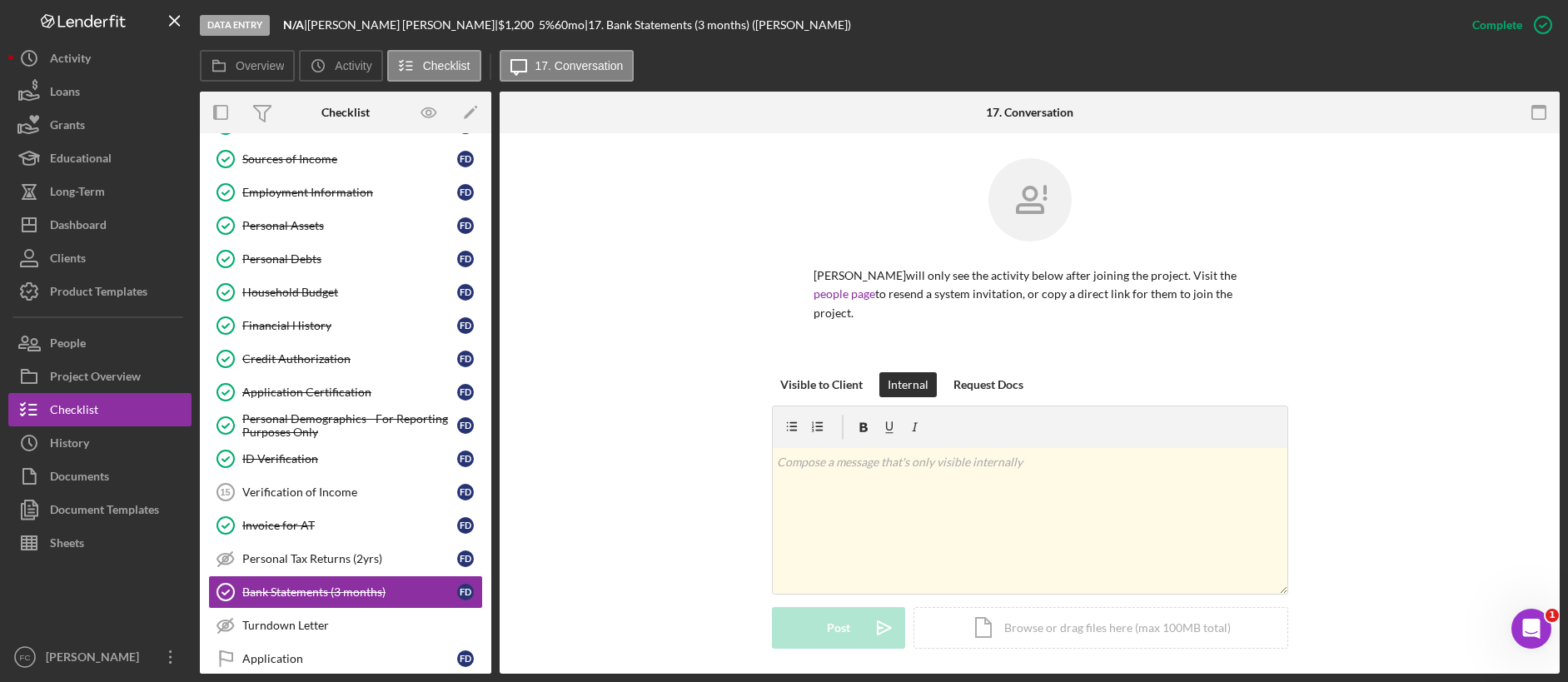
scroll to position [302, 0]
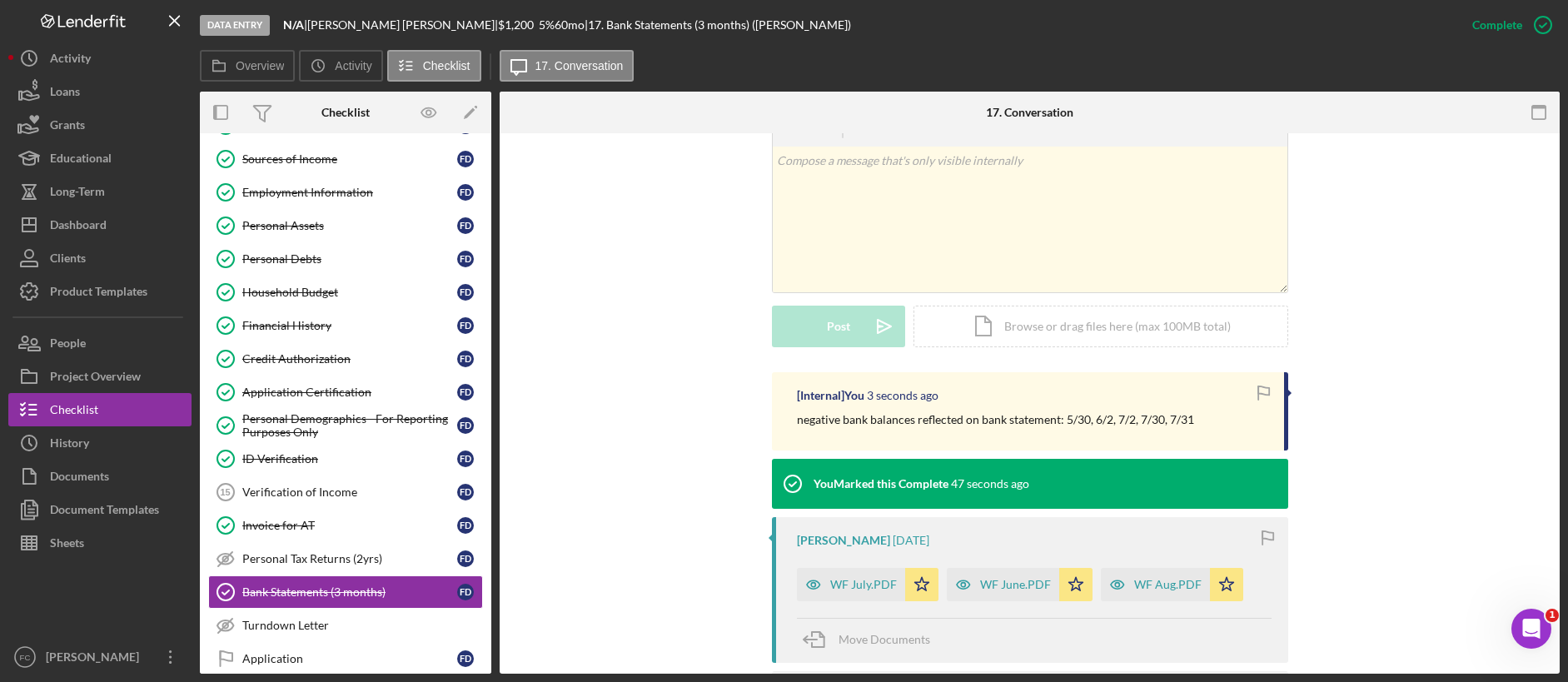
click at [648, 531] on div "[Internal] You 3 seconds ago negative bank balances reflected on bank statement…" at bounding box center [1030, 655] width 1010 height 567
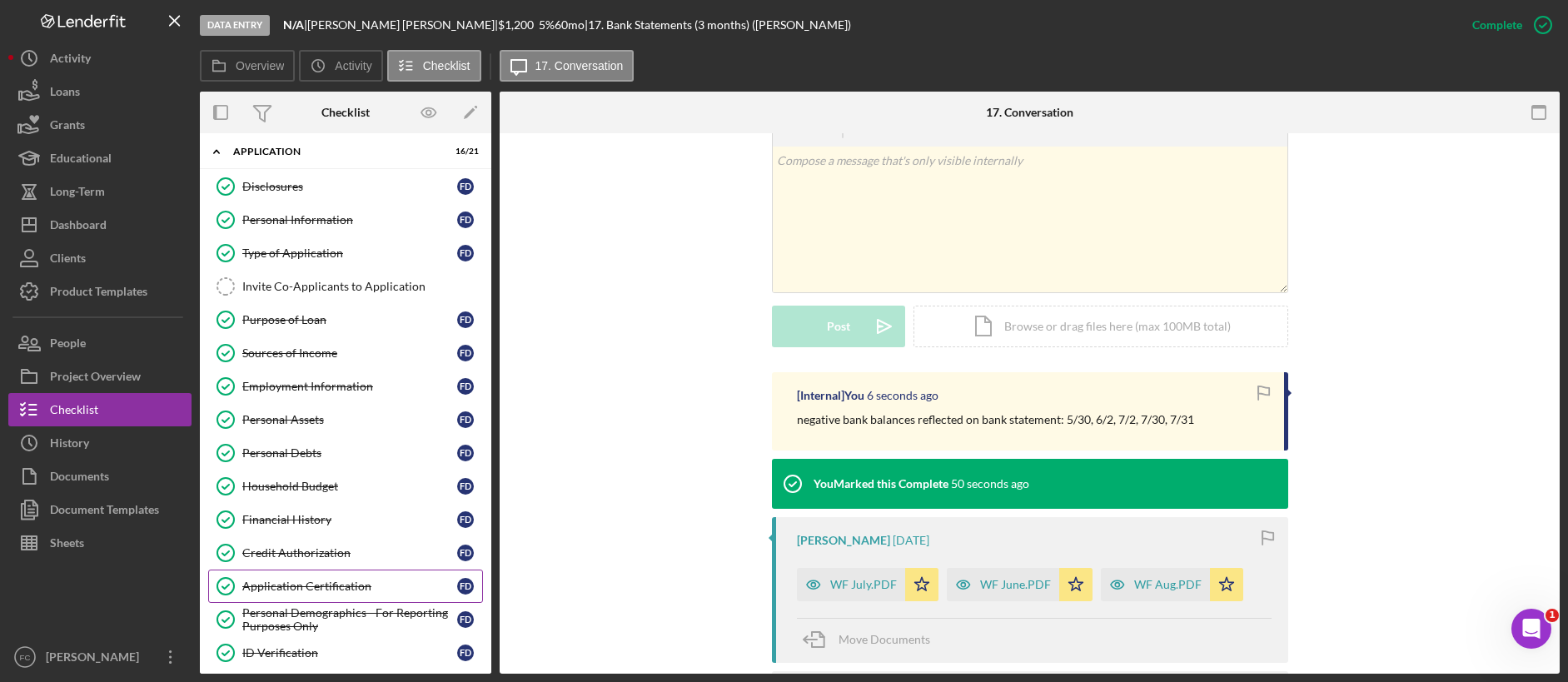
scroll to position [0, 0]
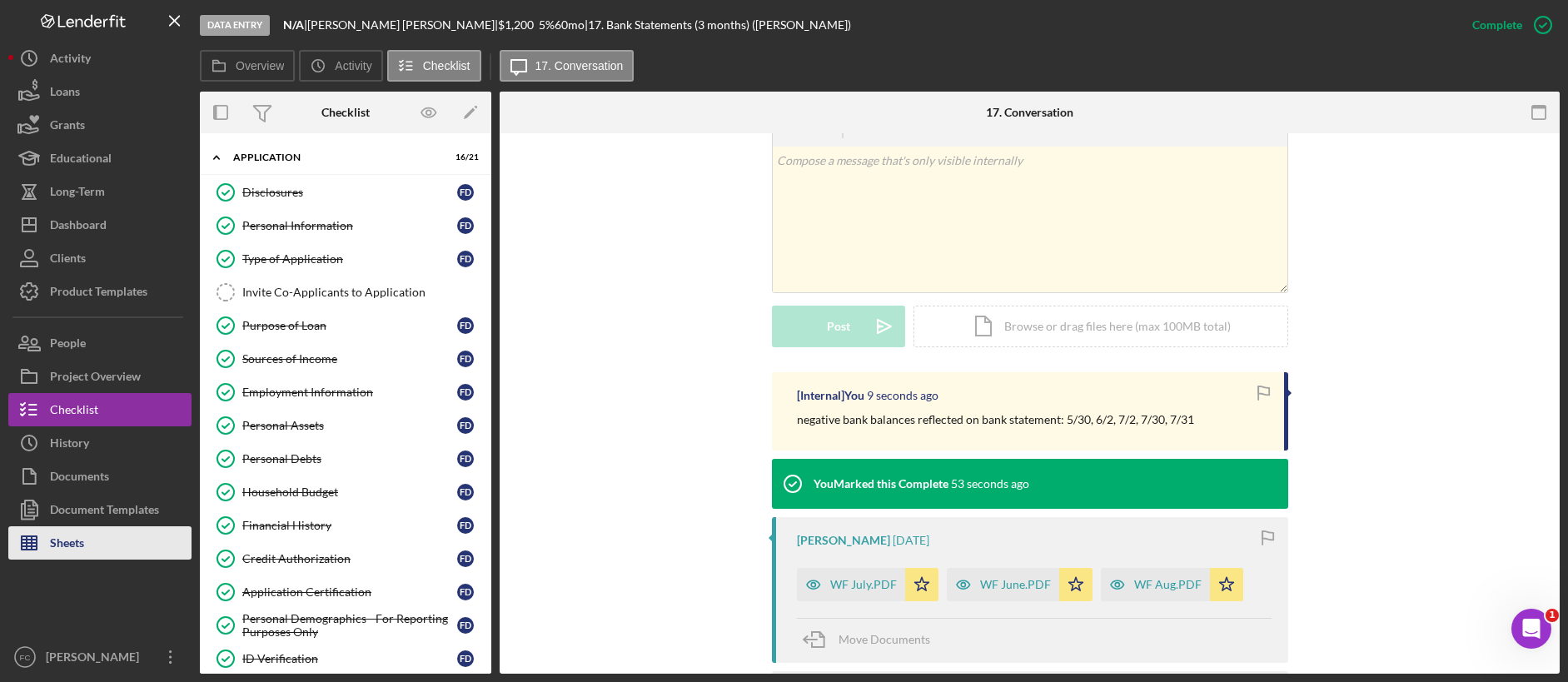
click at [71, 531] on div "Sheets" at bounding box center [67, 545] width 34 height 37
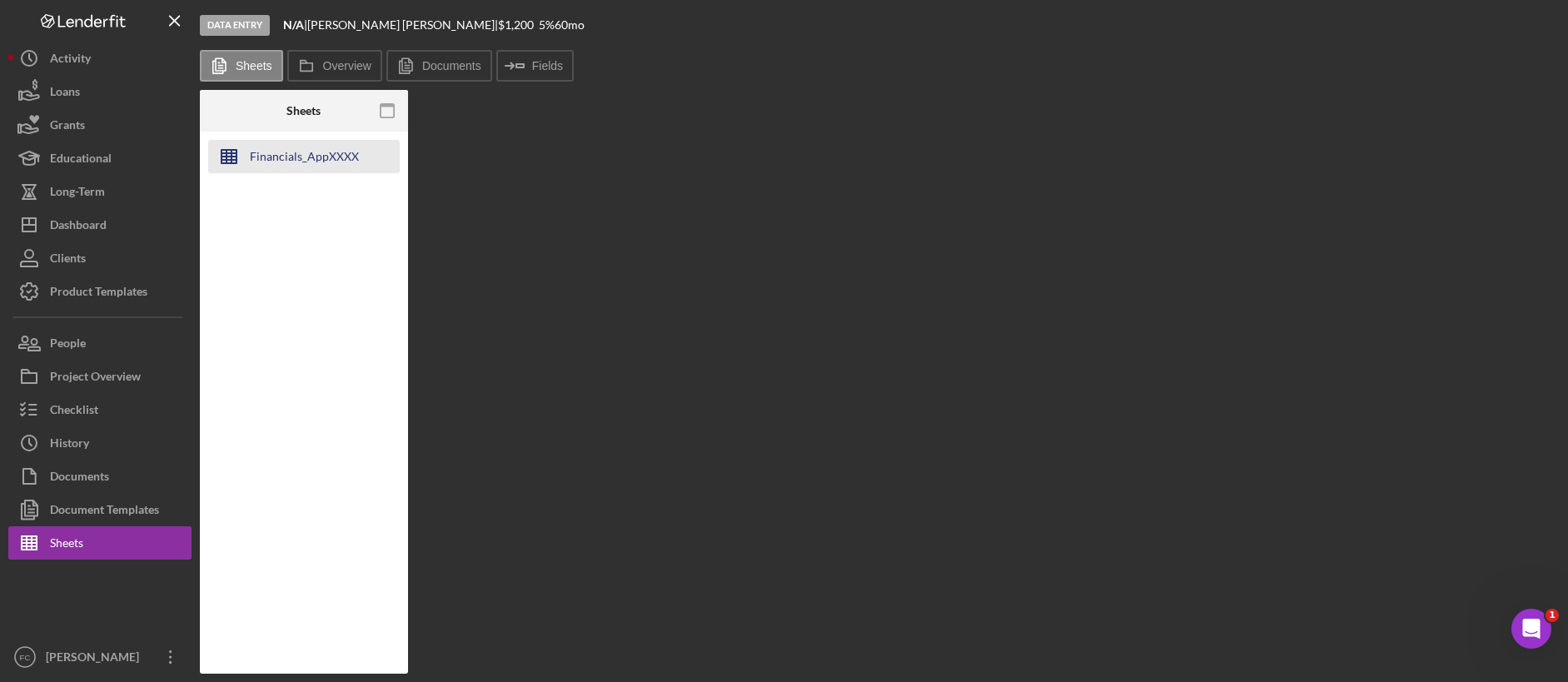
click at [307, 157] on div "Financials_AppXXXX" at bounding box center [304, 156] width 109 height 33
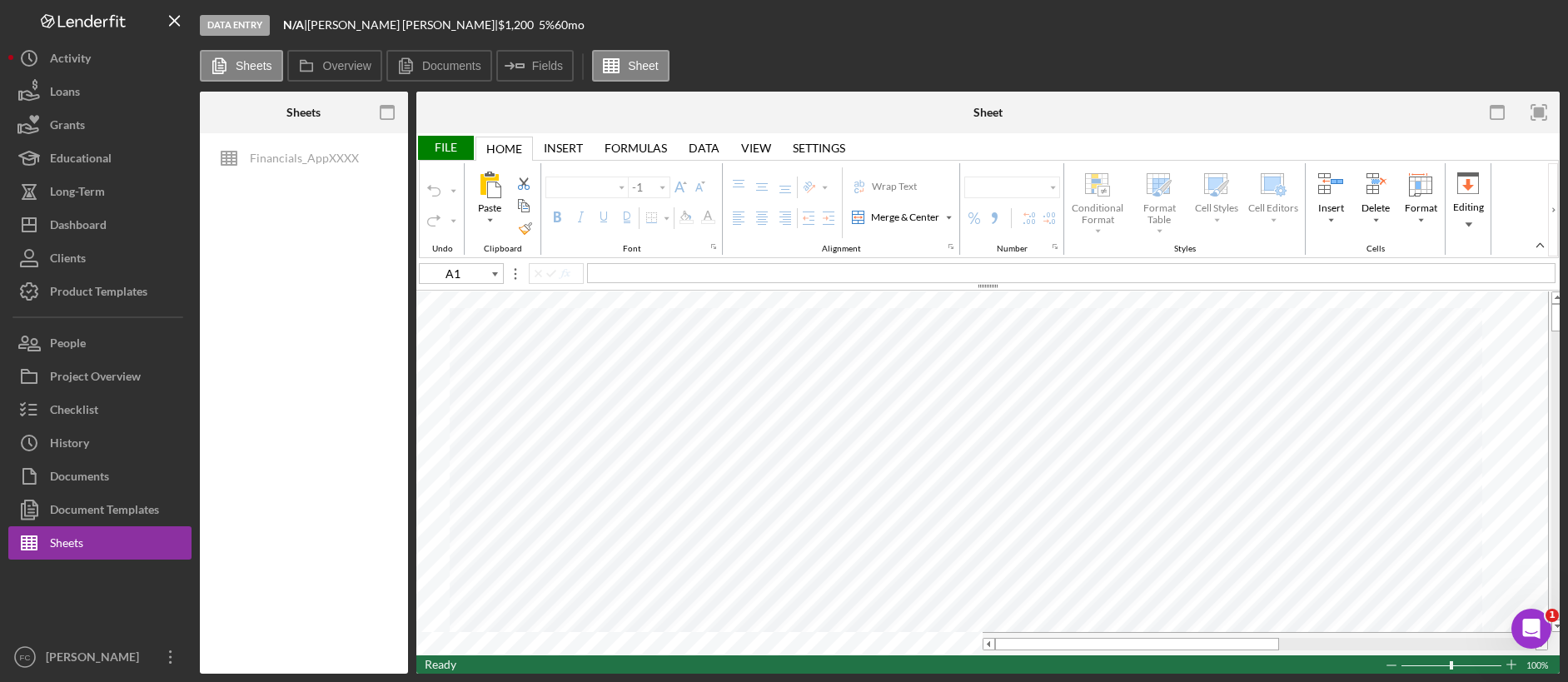
type input "E9"
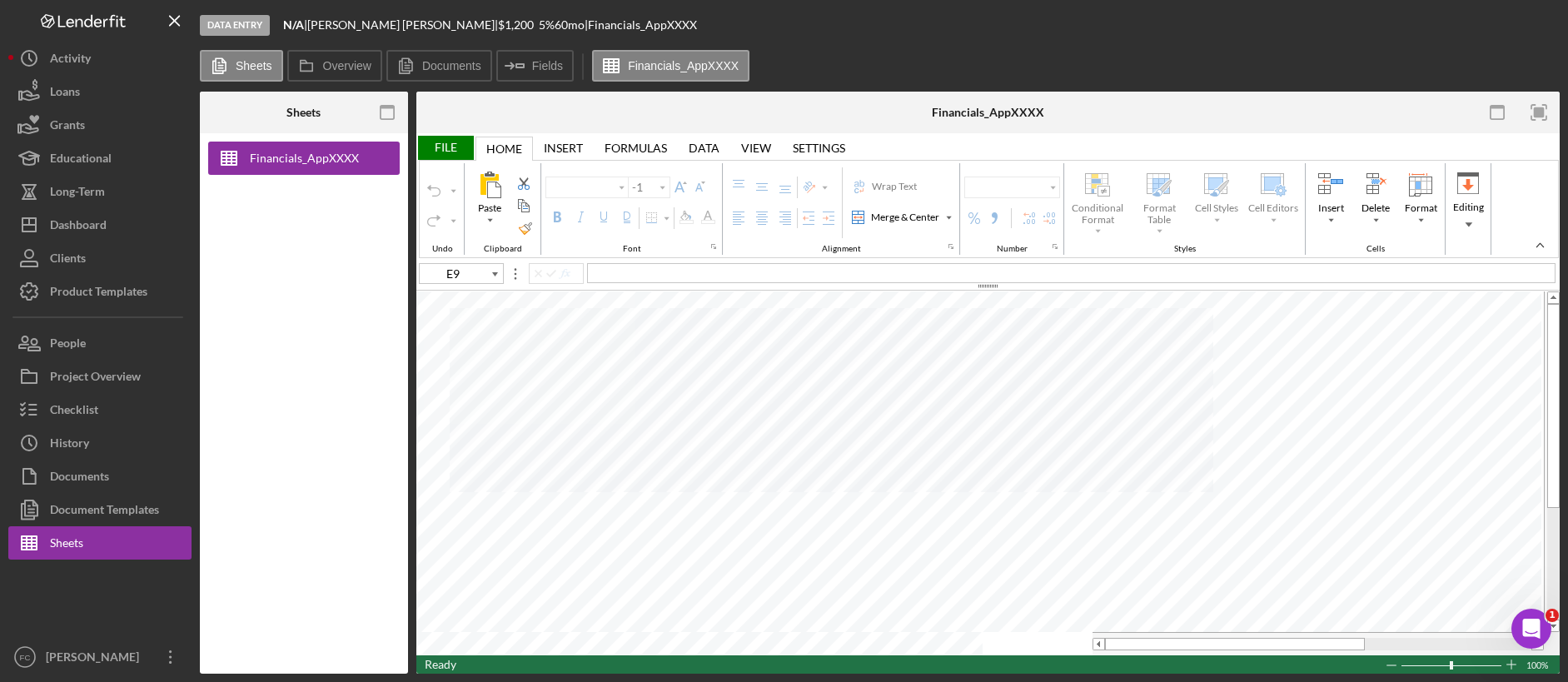
type input "Arial"
type input "10"
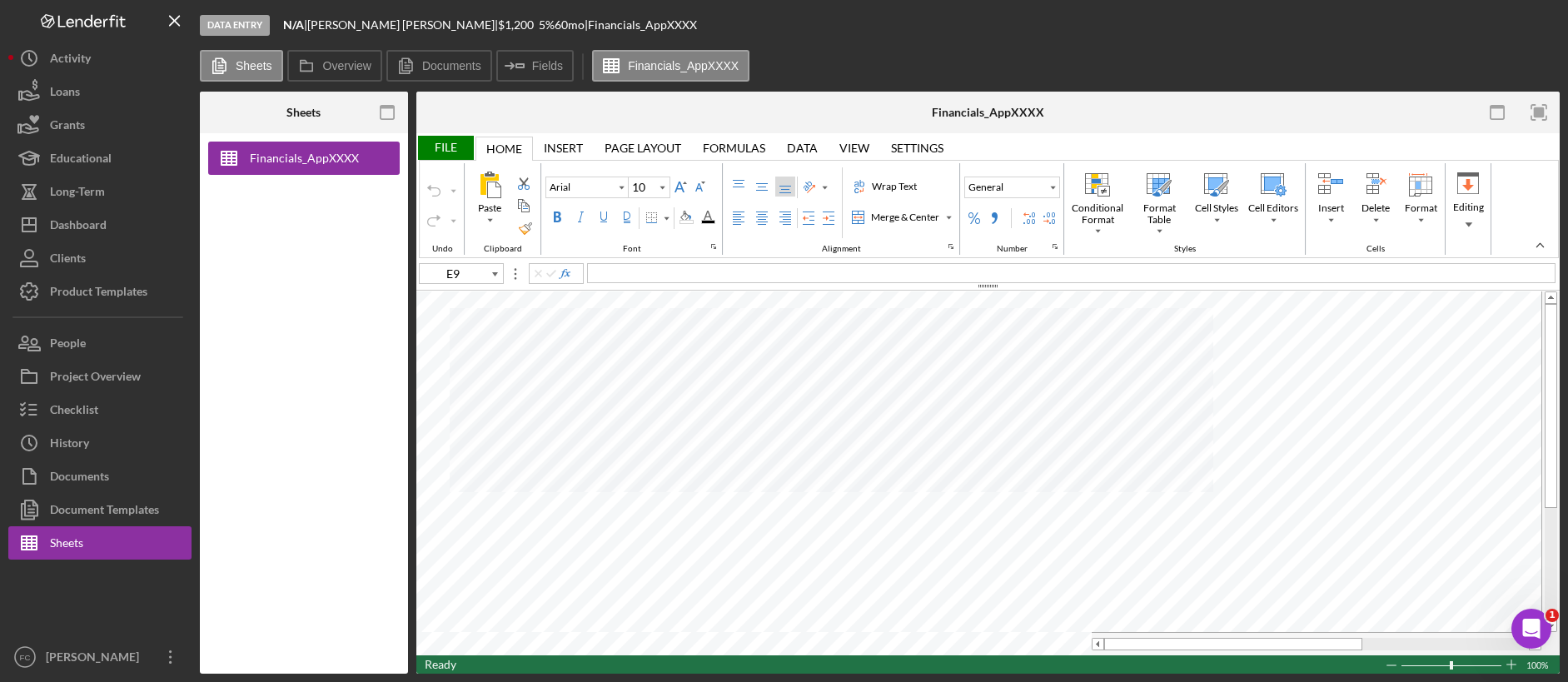
type input "B11"
click at [1198, 110] on rect "button" at bounding box center [1539, 113] width 11 height 11
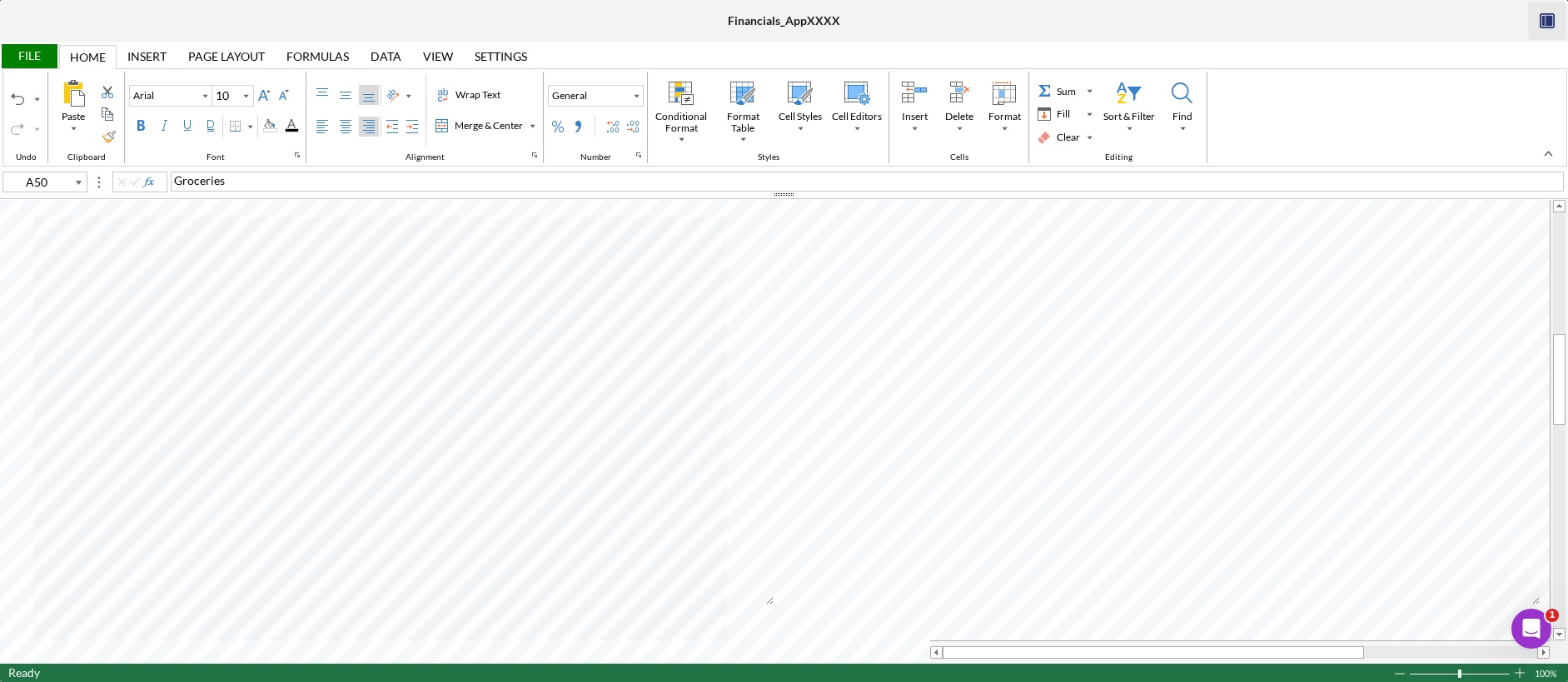
type input "B50"
type input "D50"
type input "E81"
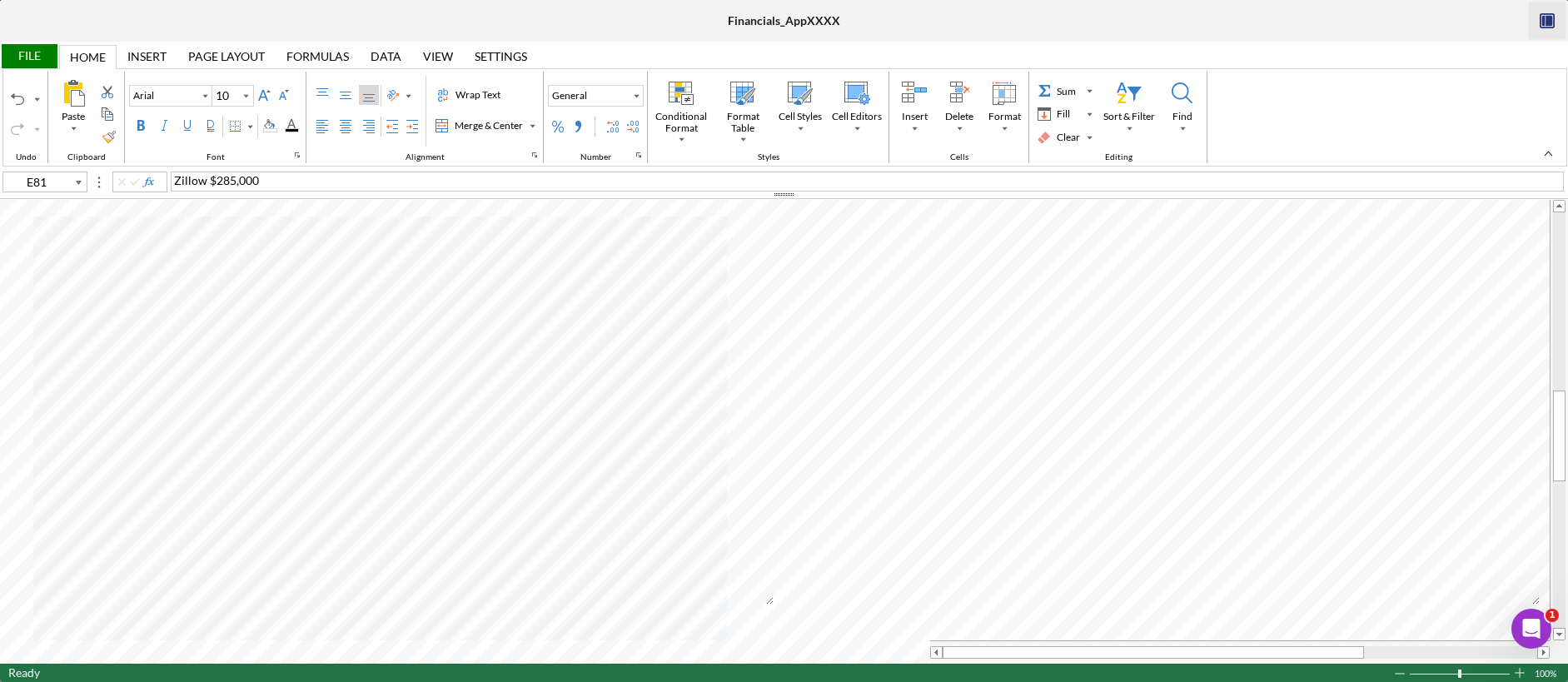
click at [298, 180] on div "Zillow $285,000" at bounding box center [867, 181] width 1393 height 20
type input "D81"
type input "B33"
type input "B81"
type input "D81"
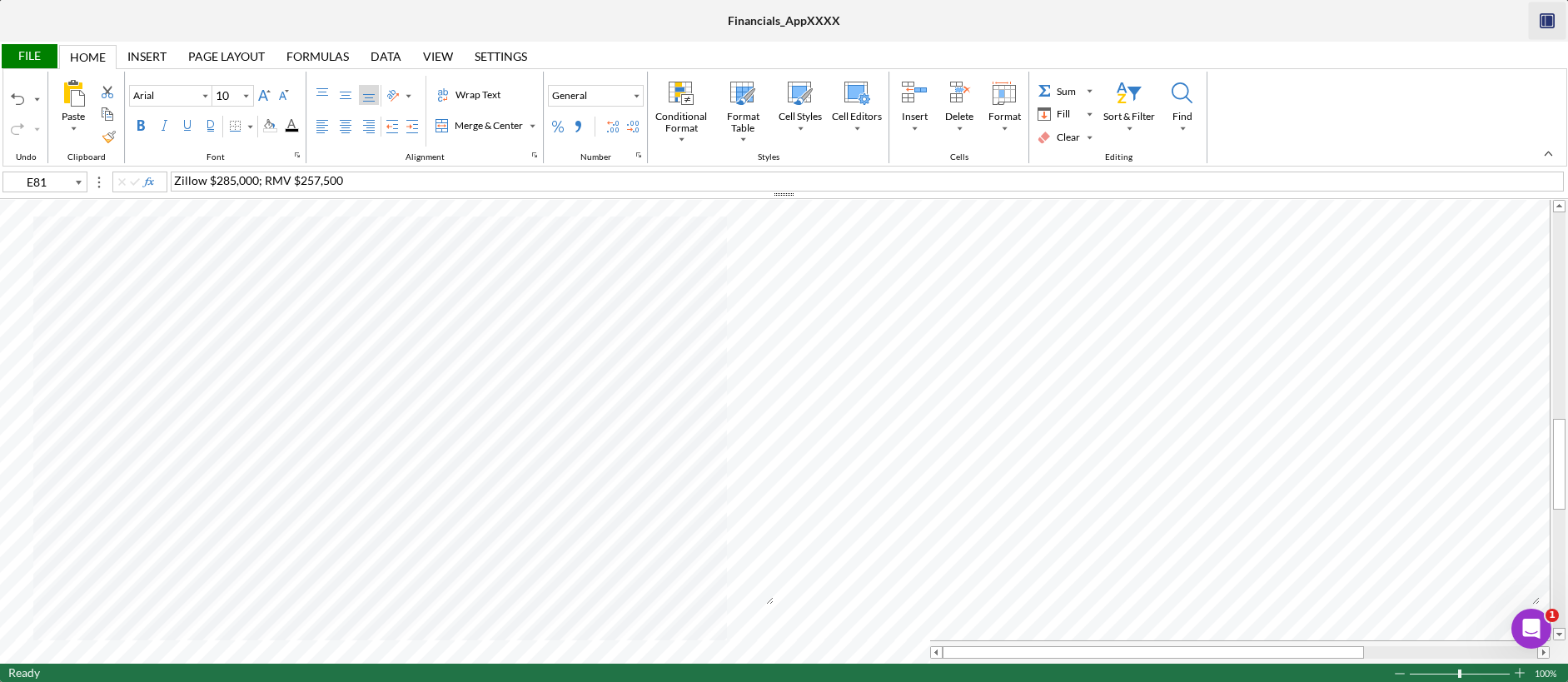
type input "B81"
click at [492, 424] on div "Paste Cut Copy AutoFill 27125 27125" at bounding box center [784, 431] width 1568 height 463
type input "E33"
type input "F33"
click at [34, 53] on div "File" at bounding box center [29, 56] width 58 height 24
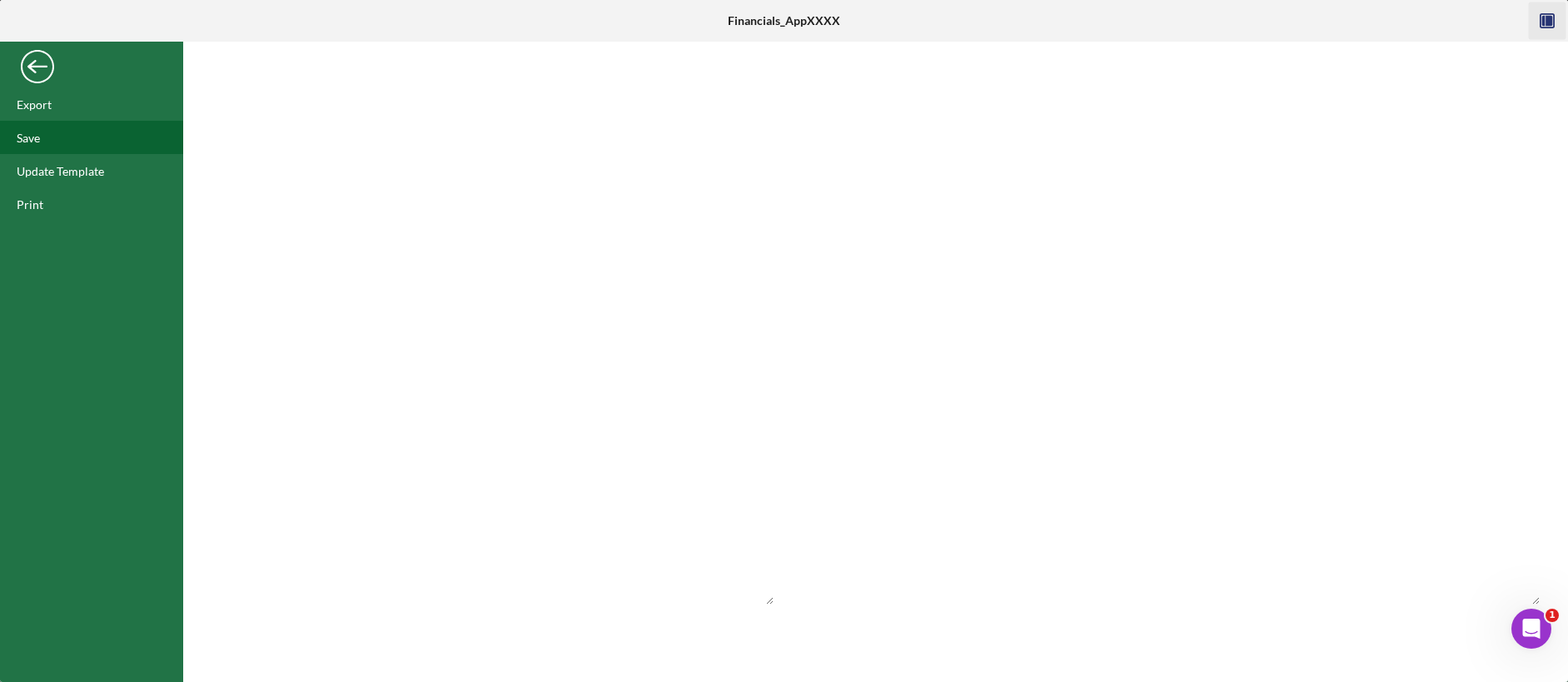
click at [42, 136] on div "Save" at bounding box center [92, 136] width 183 height 33
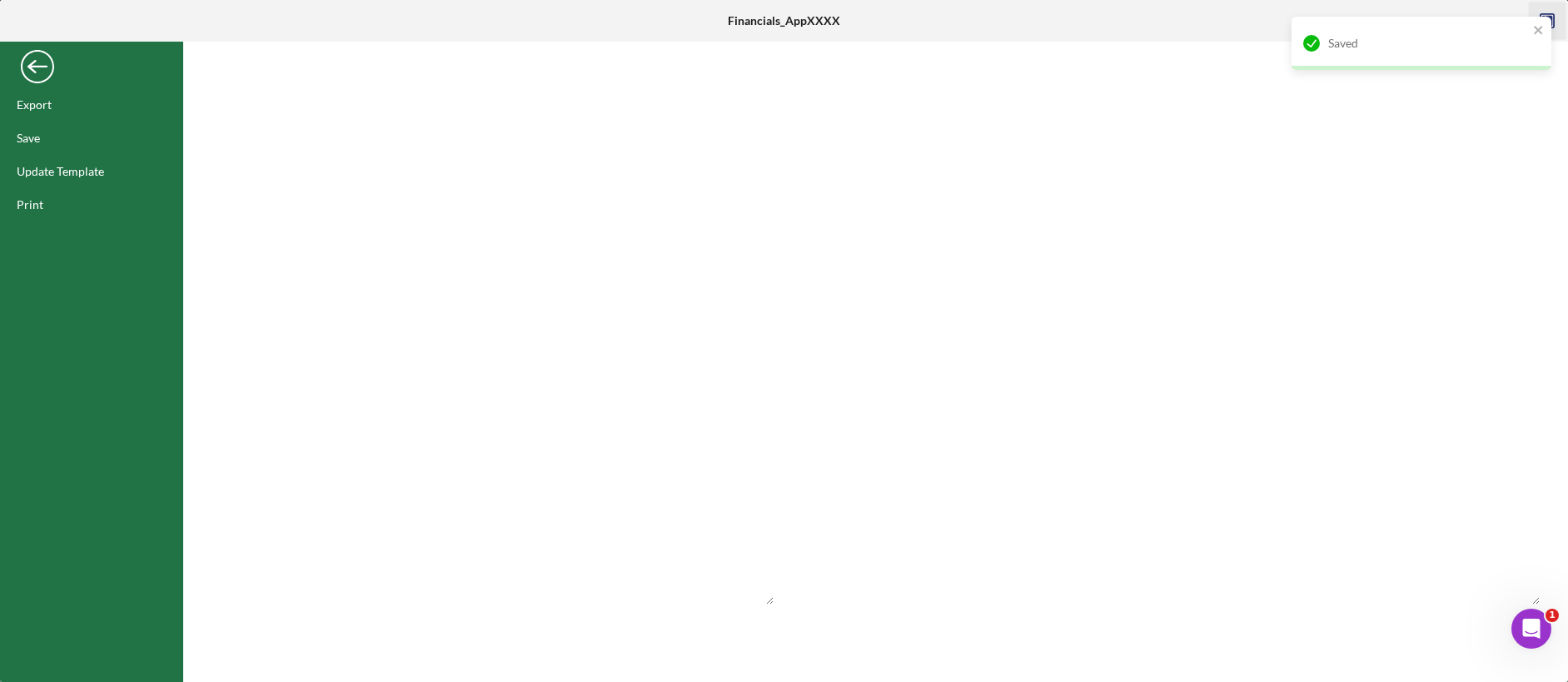
click at [42, 69] on div "Back" at bounding box center [37, 62] width 33 height 33
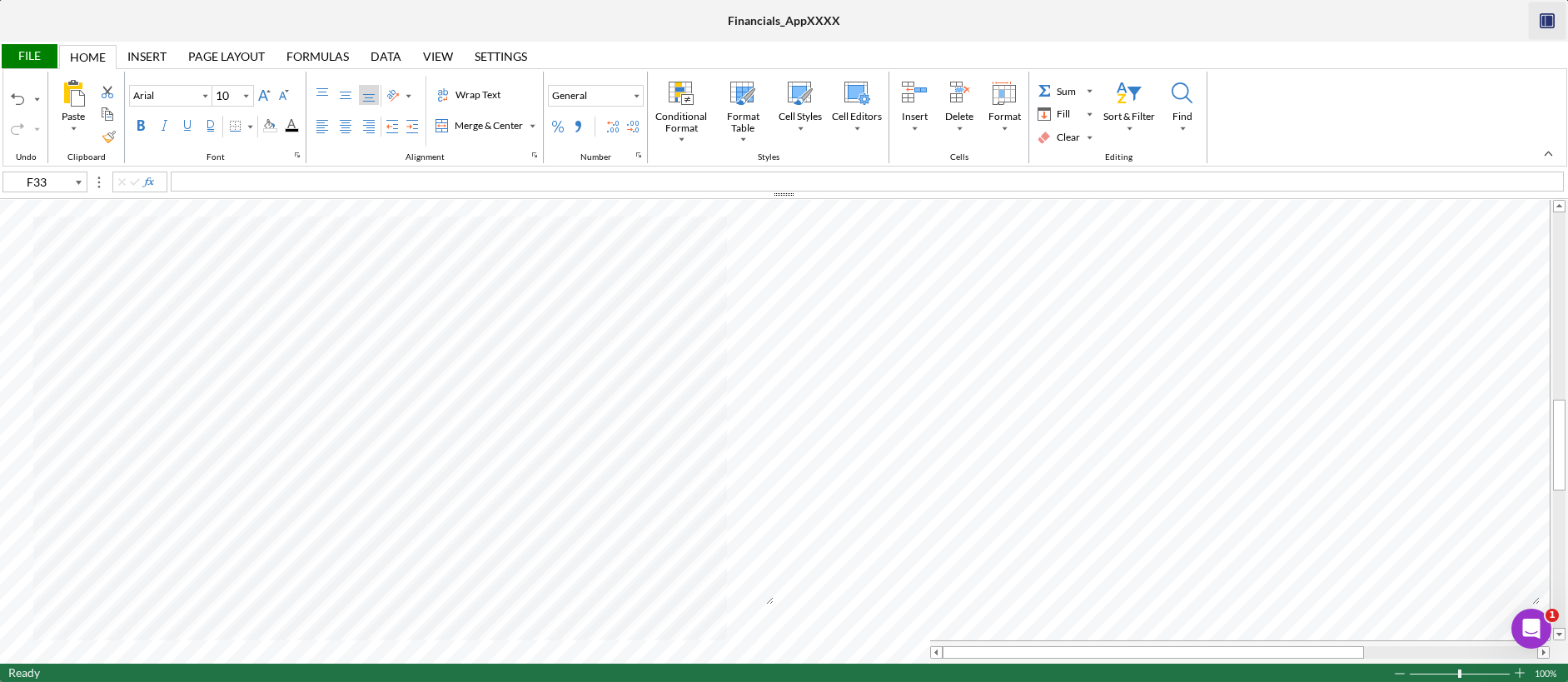
click at [1198, 18] on icon "button" at bounding box center [1549, 21] width 7 height 11
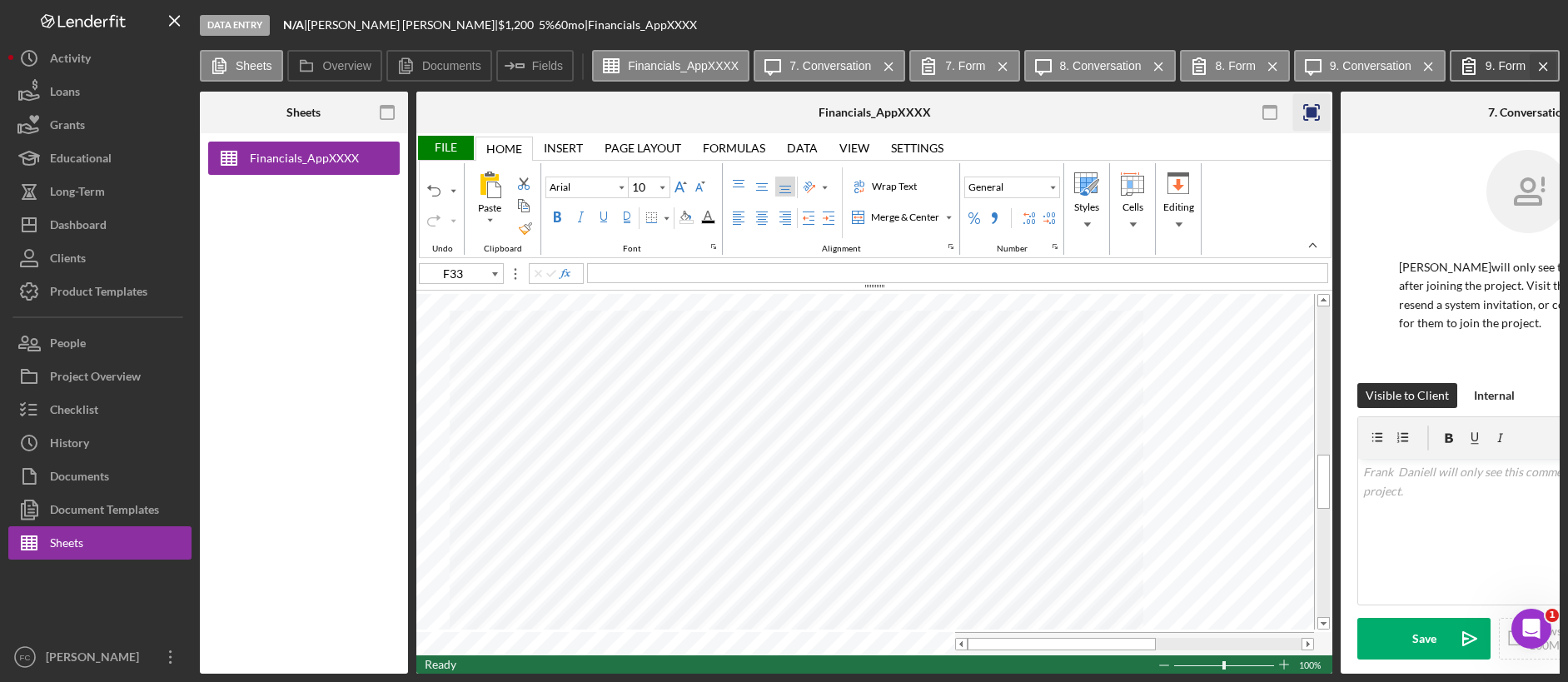
click at [1198, 67] on icon "Icon/Menu Close" at bounding box center [1543, 66] width 29 height 42
click at [1198, 68] on icon "Icon/Menu Close" at bounding box center [1428, 66] width 29 height 42
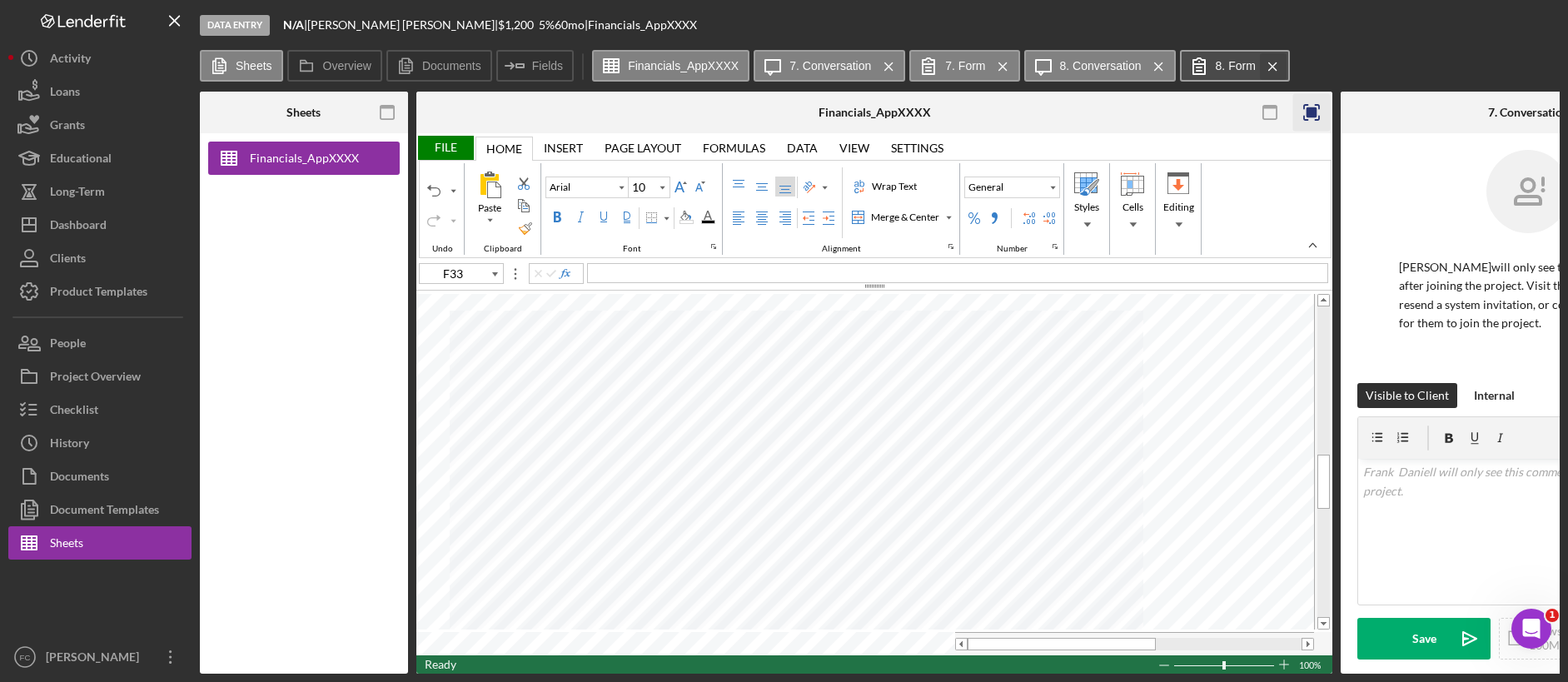
click at [1198, 66] on icon "Icon/Menu Close" at bounding box center [1273, 66] width 29 height 42
click at [1158, 66] on line at bounding box center [1159, 66] width 8 height 8
click at [1010, 69] on icon "Icon/Menu Close" at bounding box center [1003, 66] width 29 height 42
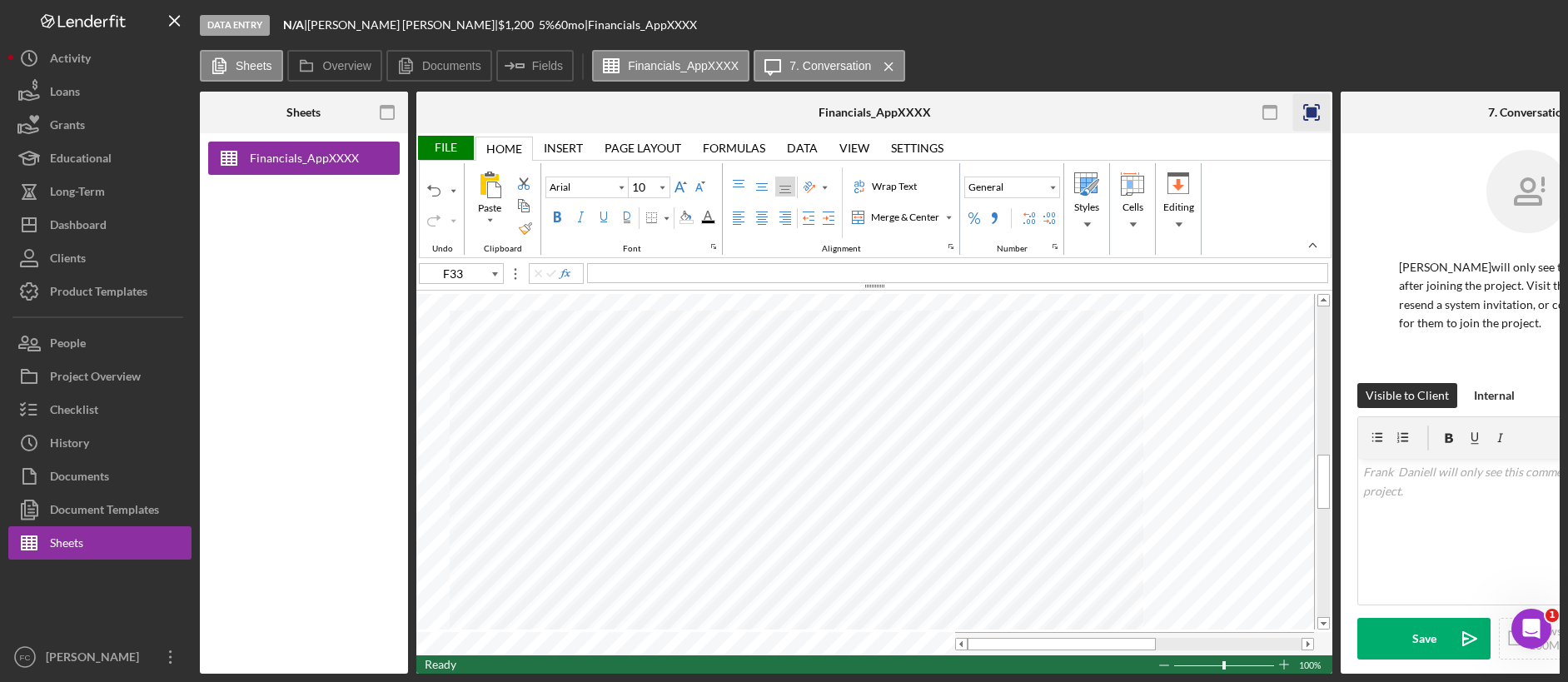
click at [896, 66] on icon "Icon/Menu Close" at bounding box center [889, 66] width 29 height 42
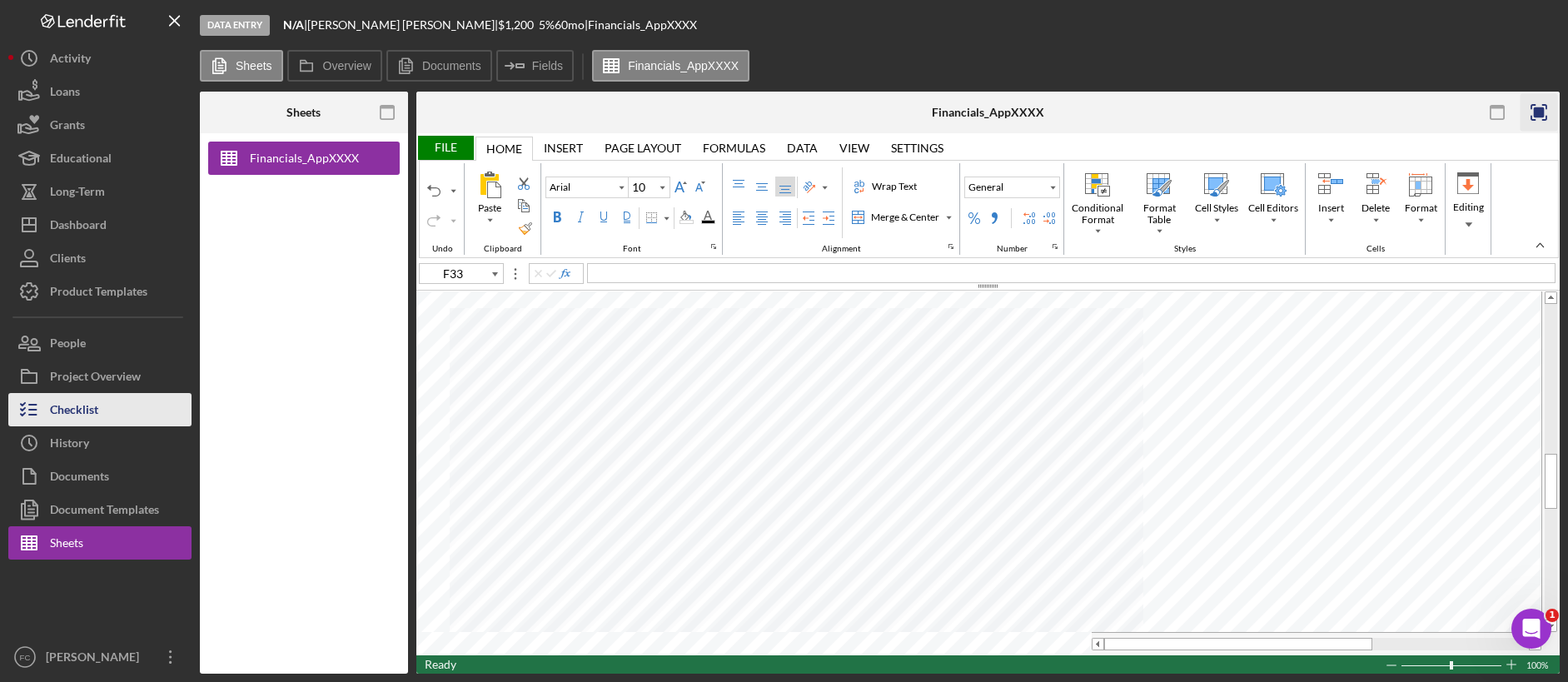
click at [98, 413] on div "Checklist" at bounding box center [74, 412] width 48 height 37
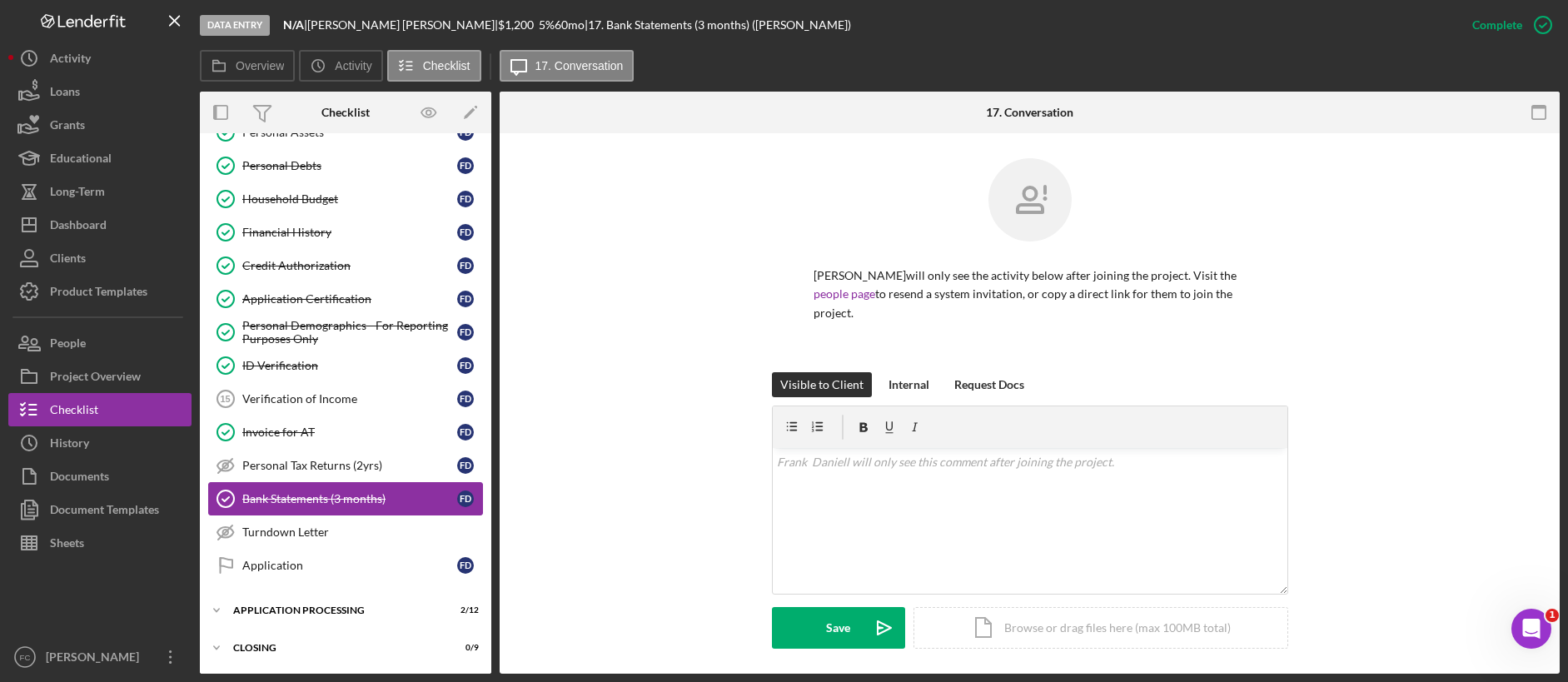
scroll to position [330, 0]
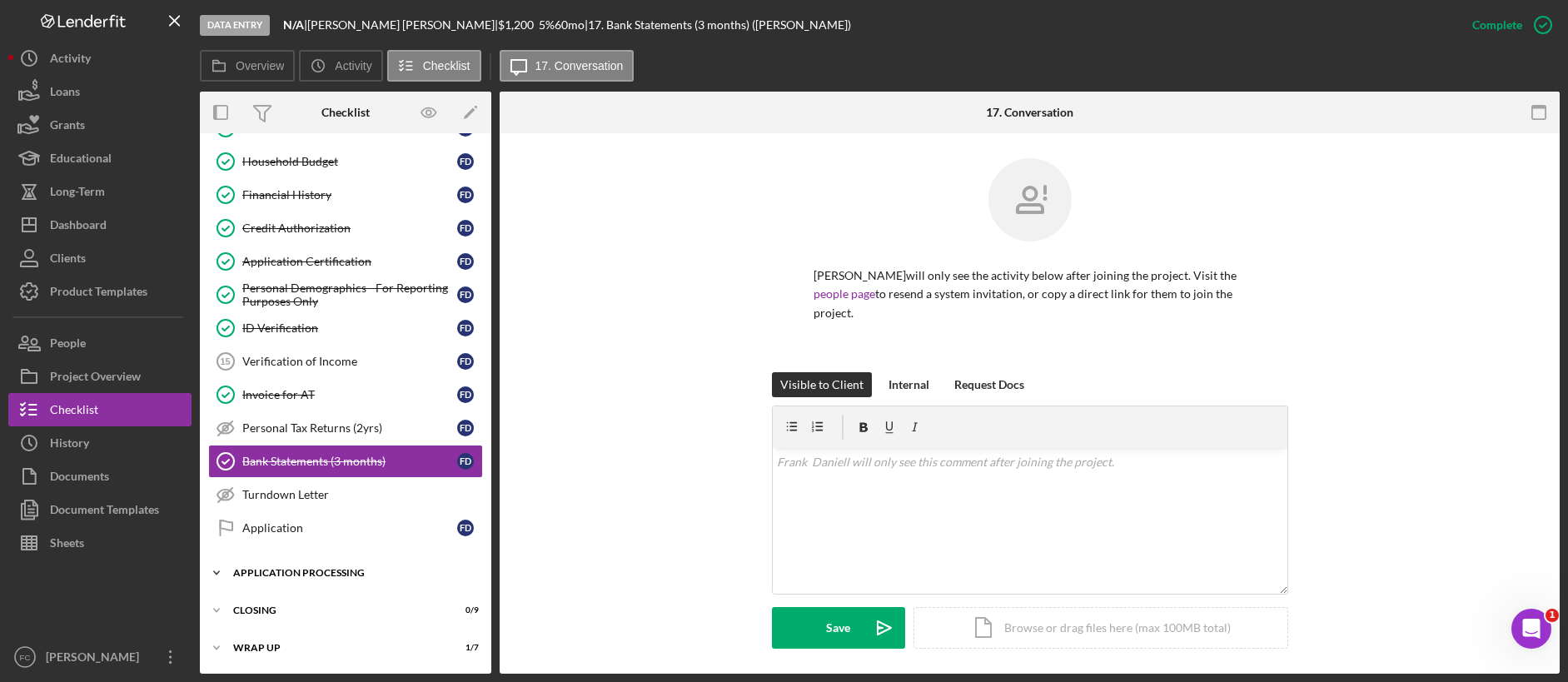
click at [222, 531] on icon "Icon/Expander" at bounding box center [216, 572] width 33 height 33
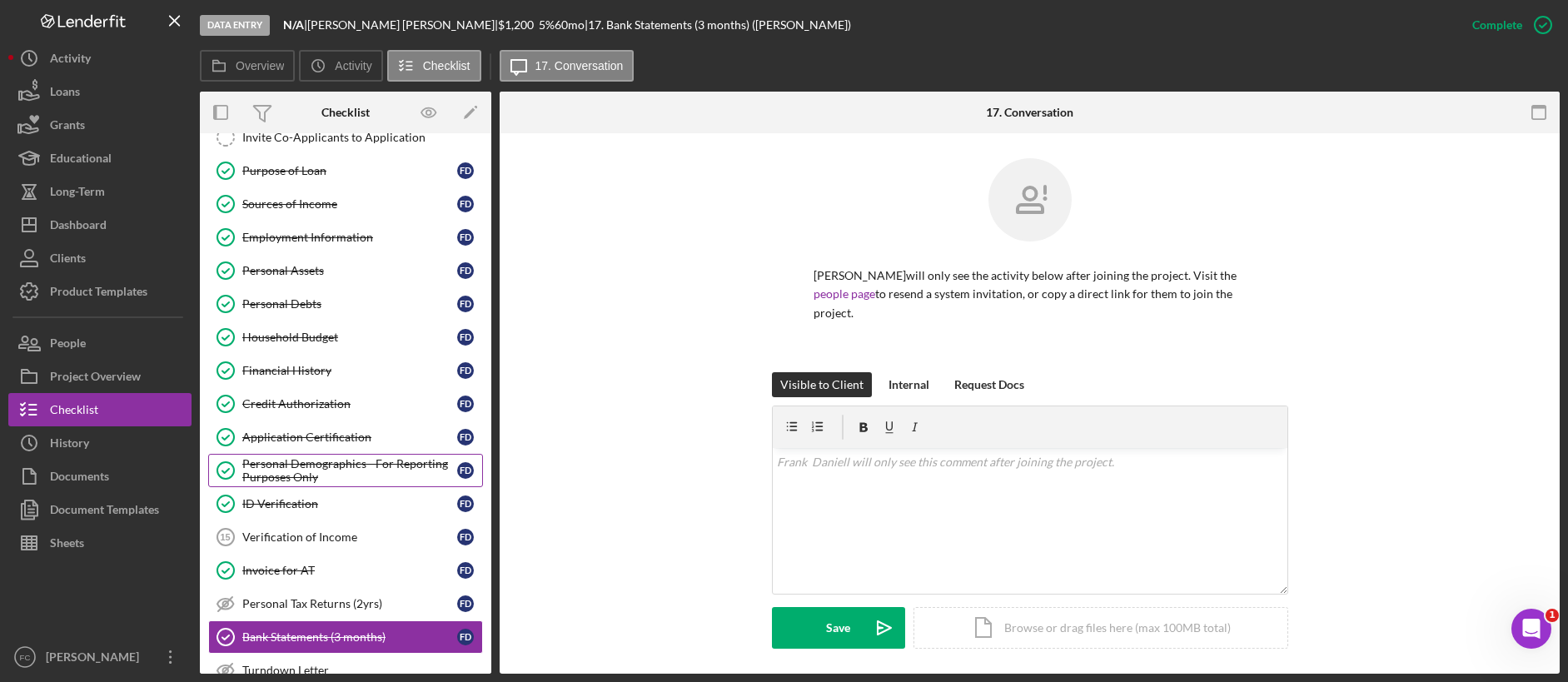
scroll to position [209, 0]
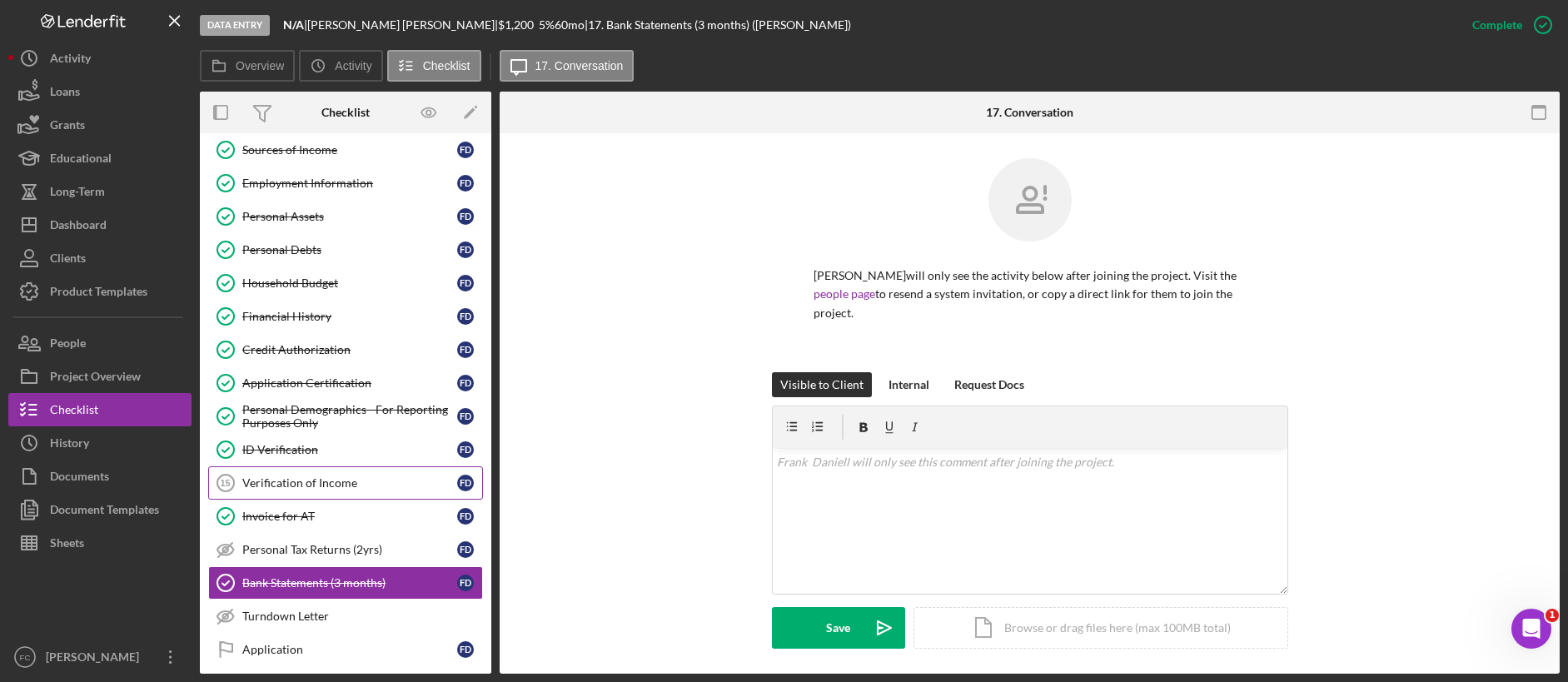
click at [324, 487] on div "Verification of Income" at bounding box center [349, 483] width 214 height 14
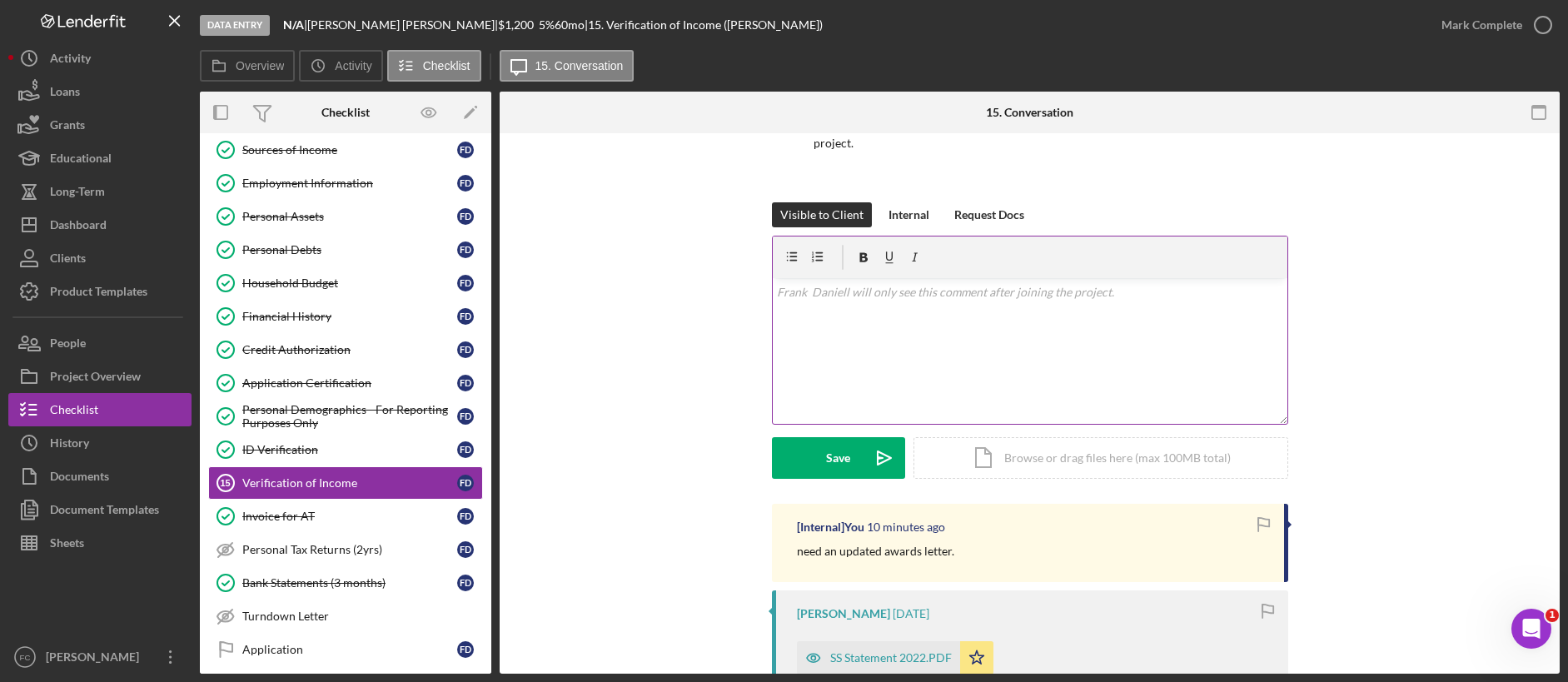
scroll to position [185, 0]
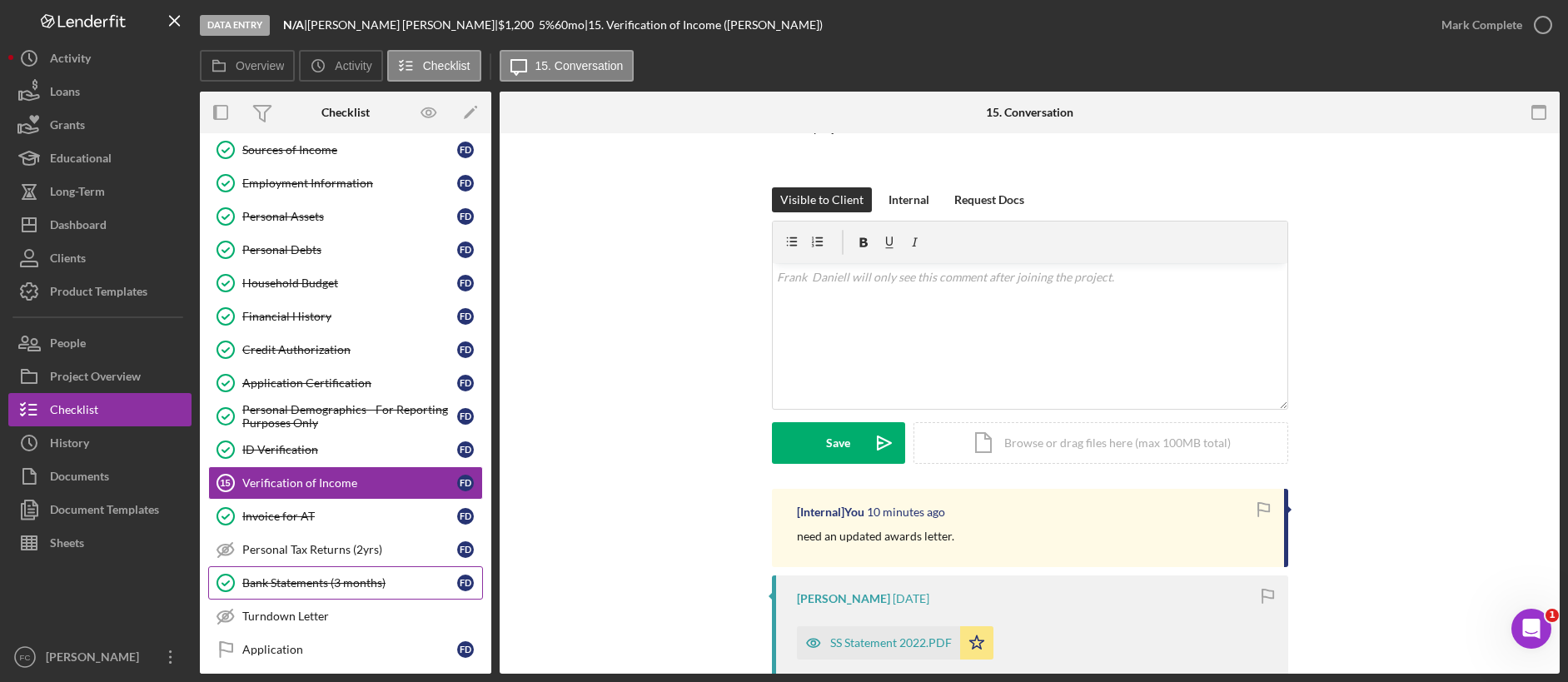
click at [323, 531] on div "Bank Statements (3 months)" at bounding box center [349, 583] width 214 height 14
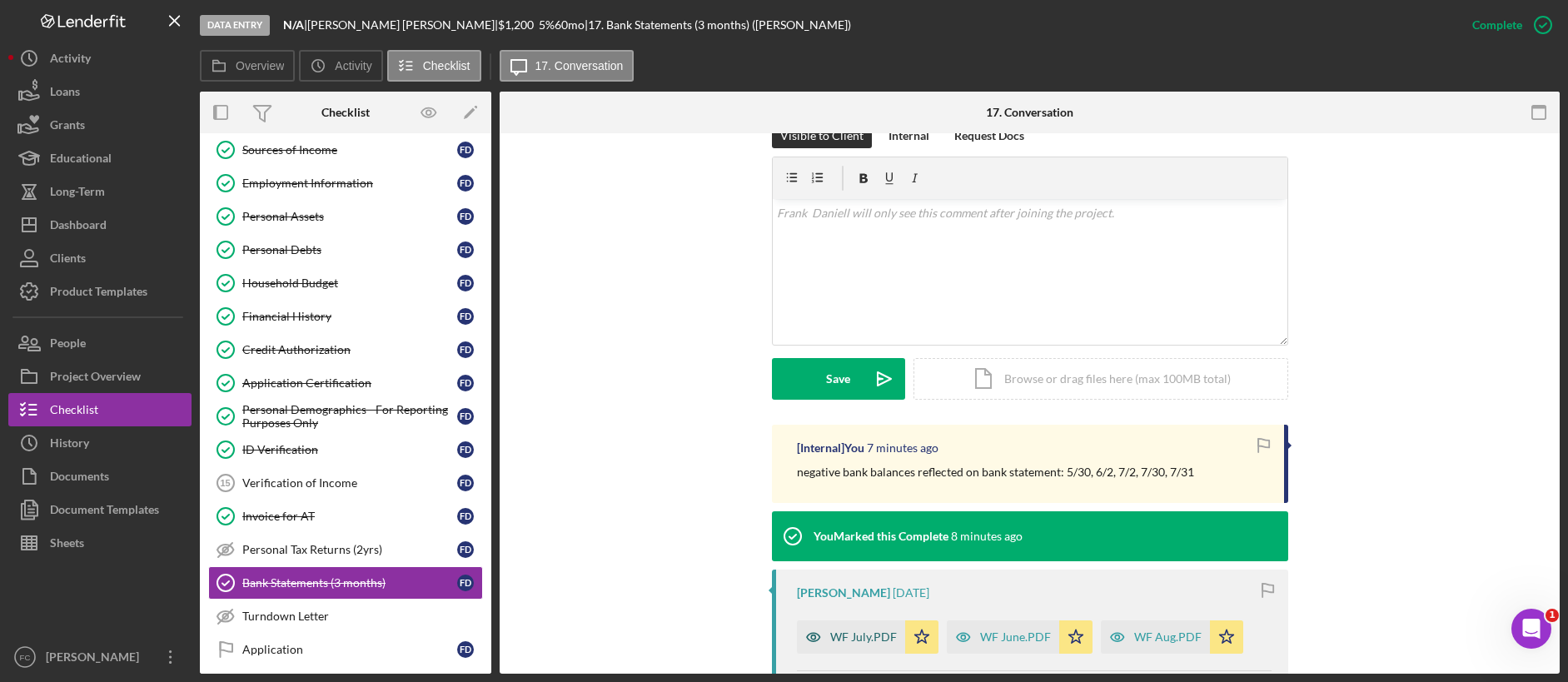
scroll to position [251, 0]
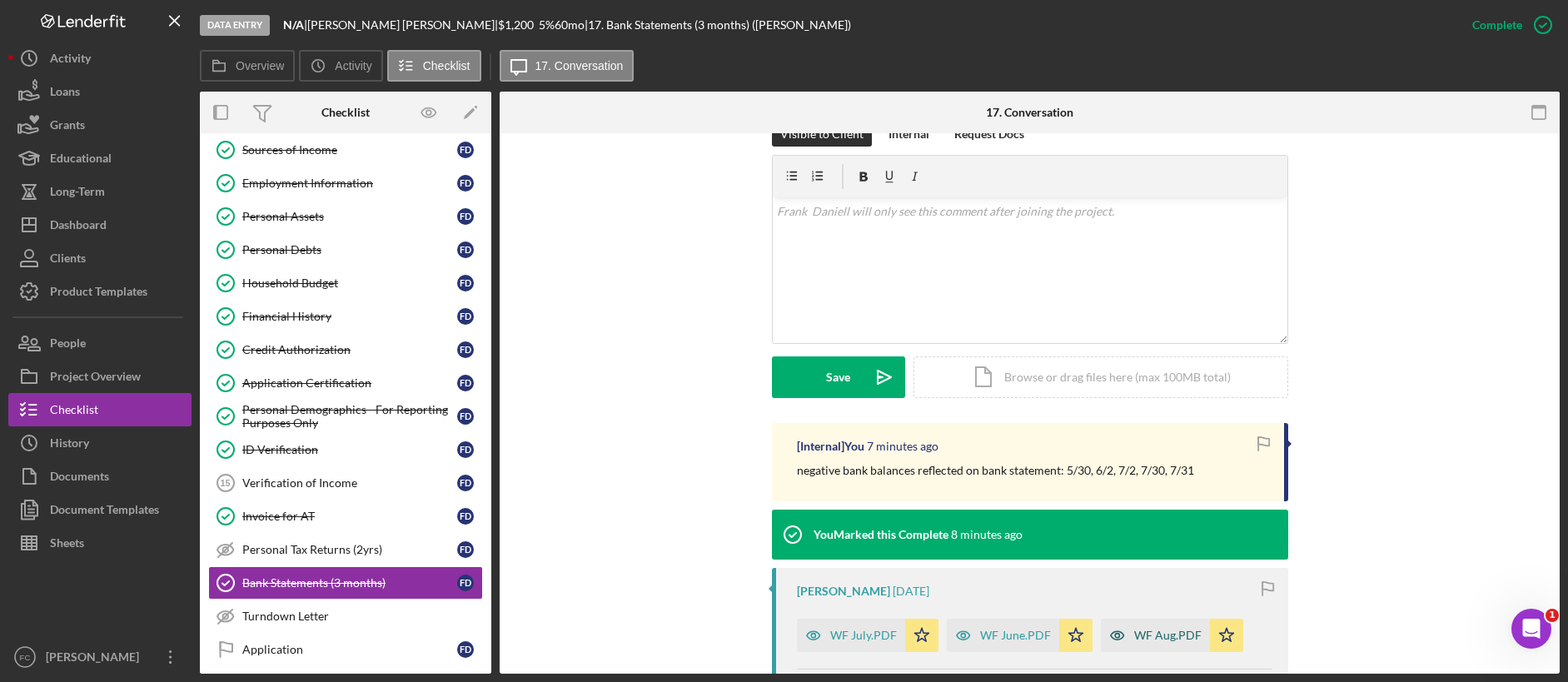
click at [1154, 531] on div "WF Aug.PDF" at bounding box center [1168, 635] width 68 height 14
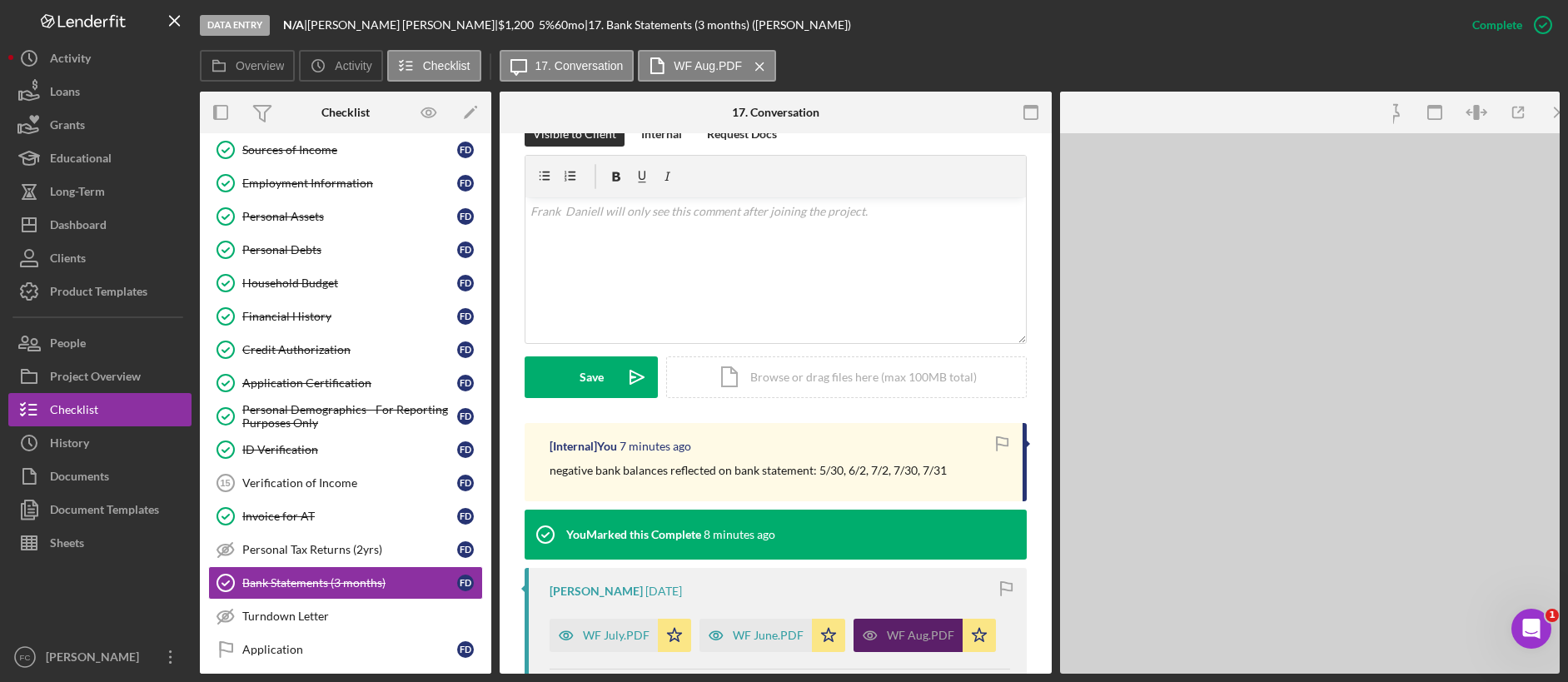
scroll to position [269, 0]
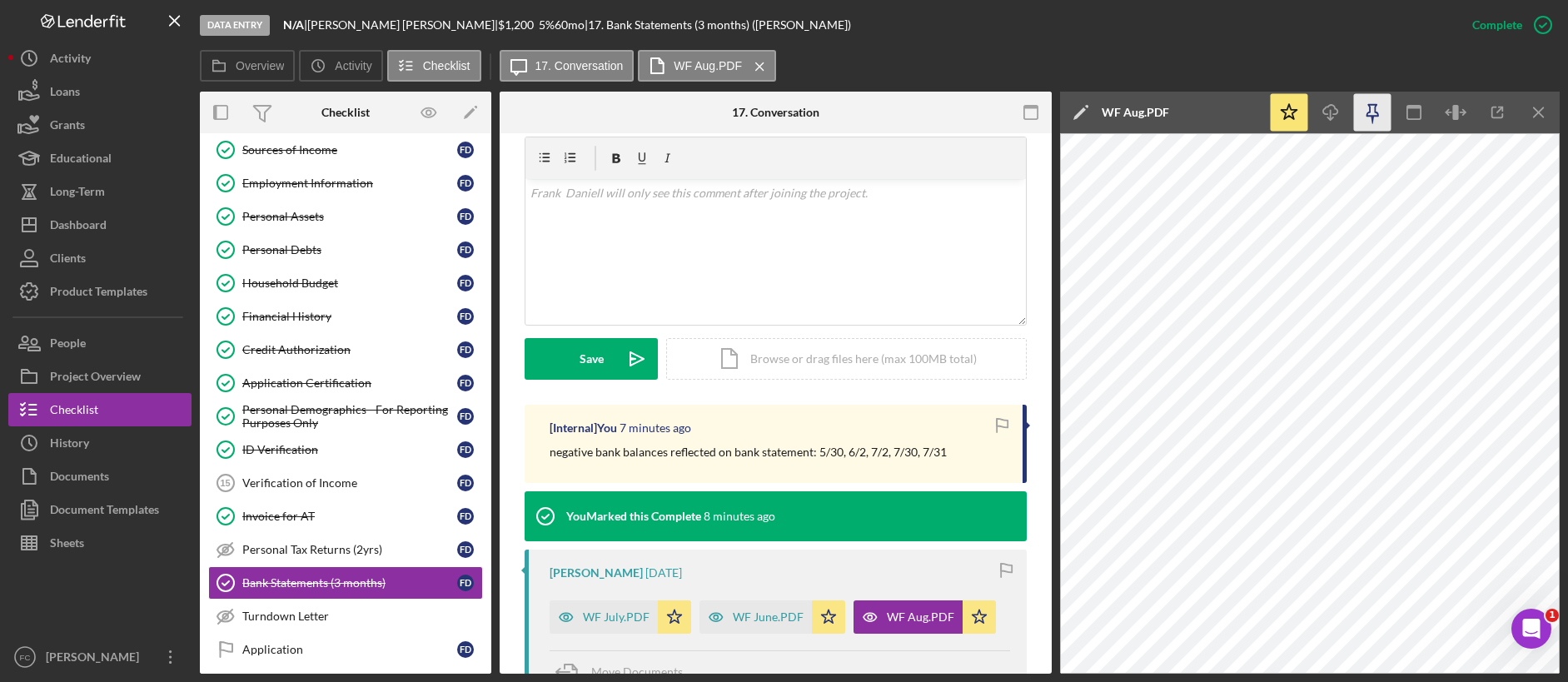
click at [1198, 113] on icon "button" at bounding box center [1372, 111] width 12 height 12
click at [1198, 112] on line "button" at bounding box center [1500, 110] width 5 height 5
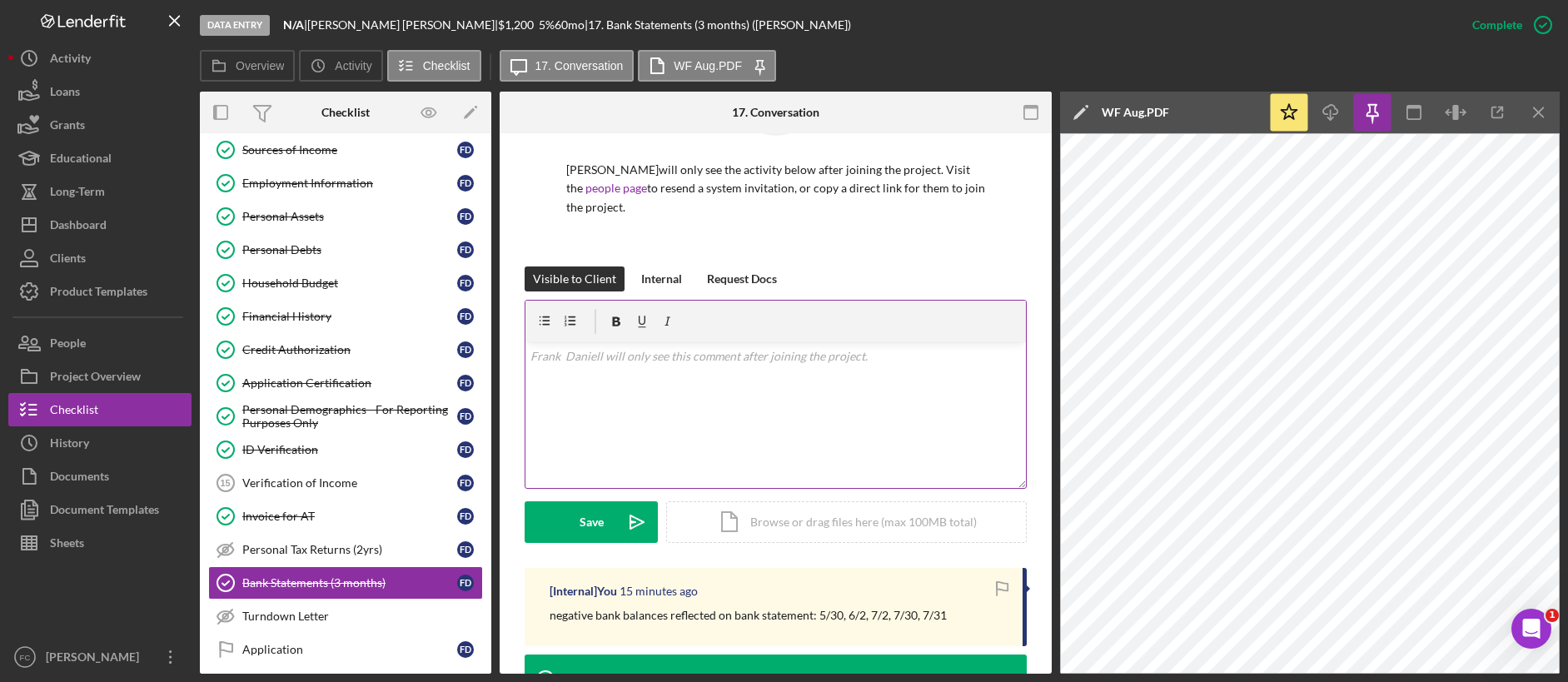
scroll to position [127, 0]
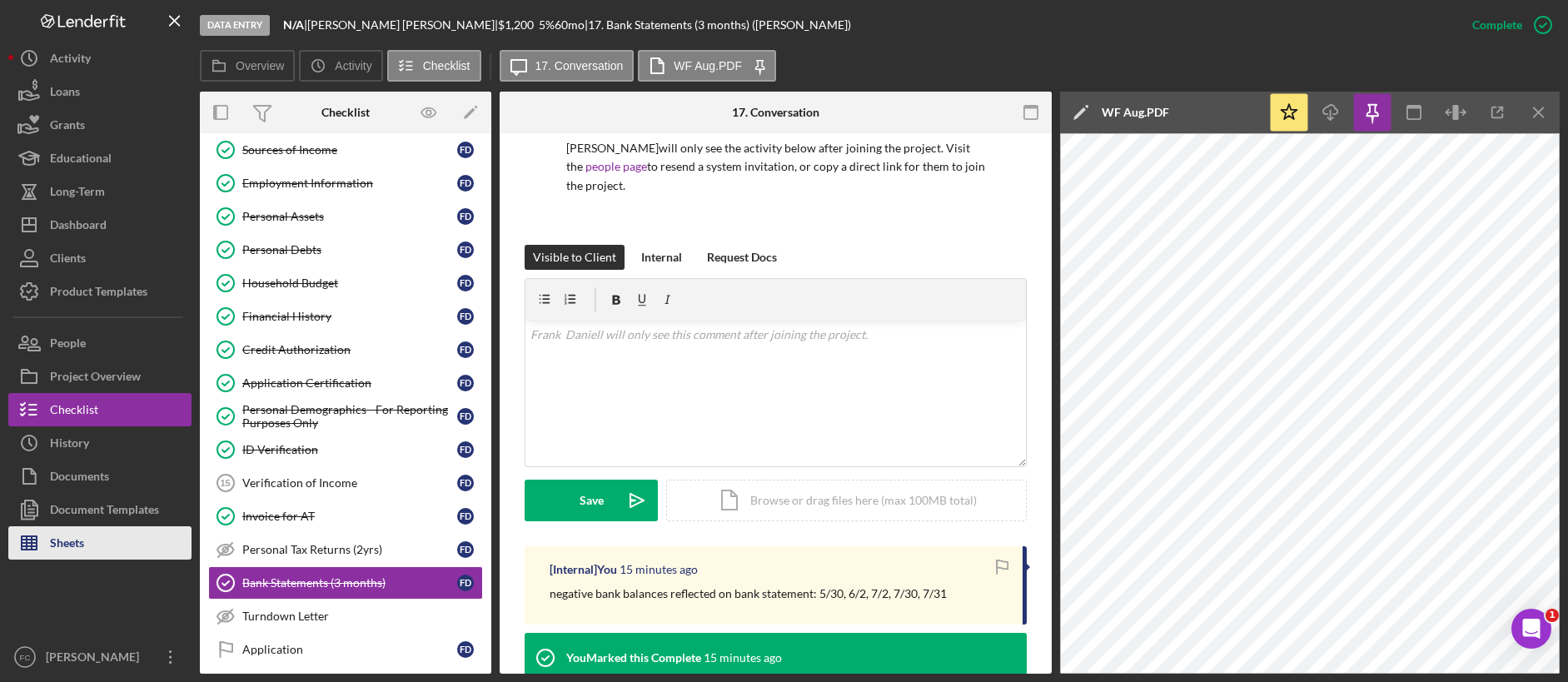
click at [64, 531] on div "Sheets" at bounding box center [67, 545] width 34 height 37
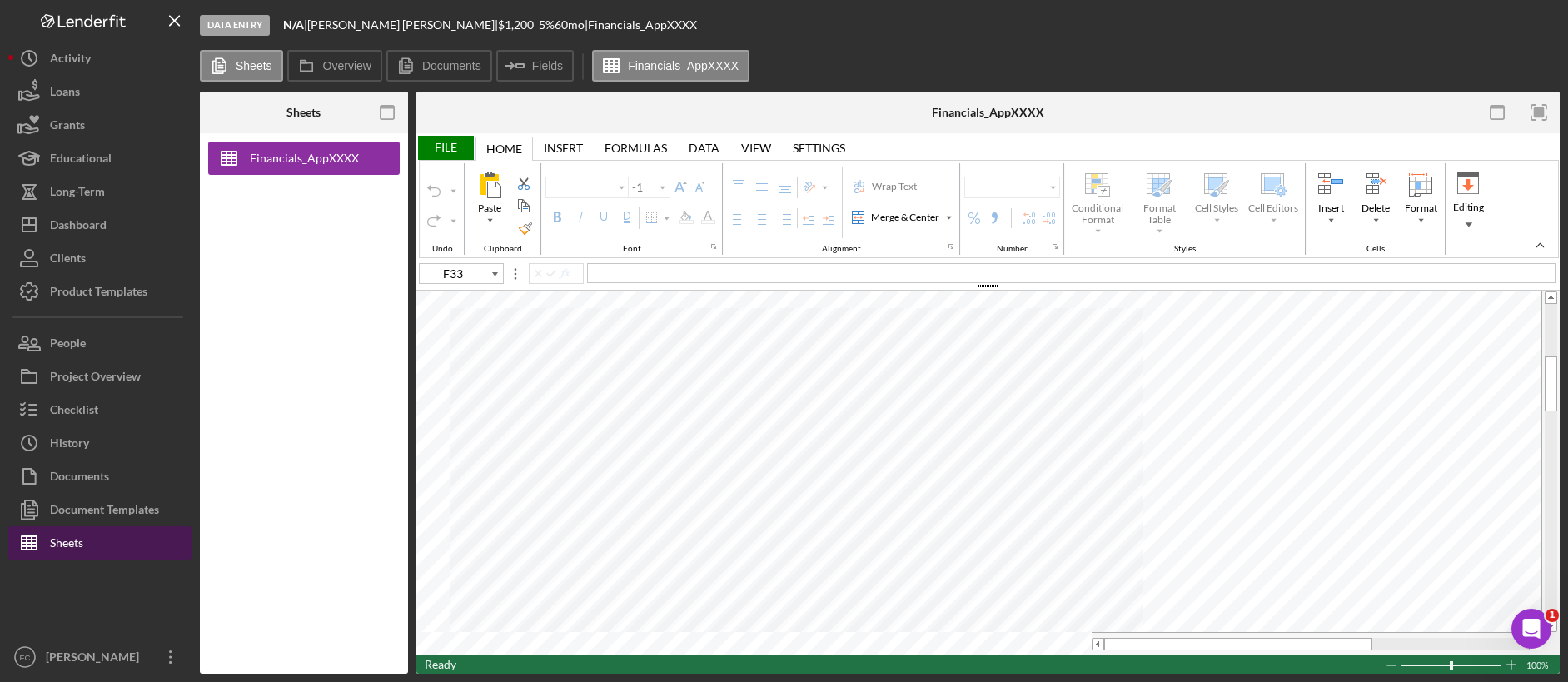
type input "Arial"
type input "10"
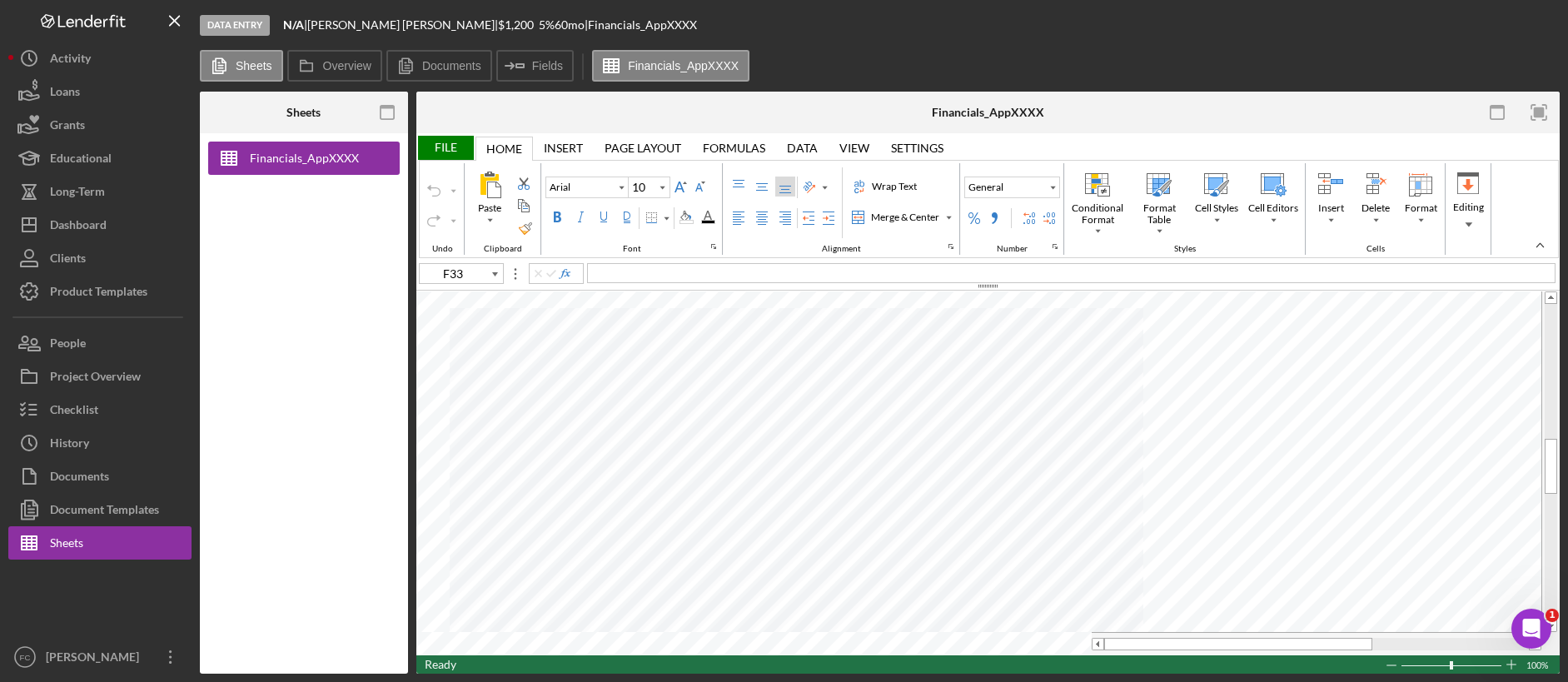
type input "A71"
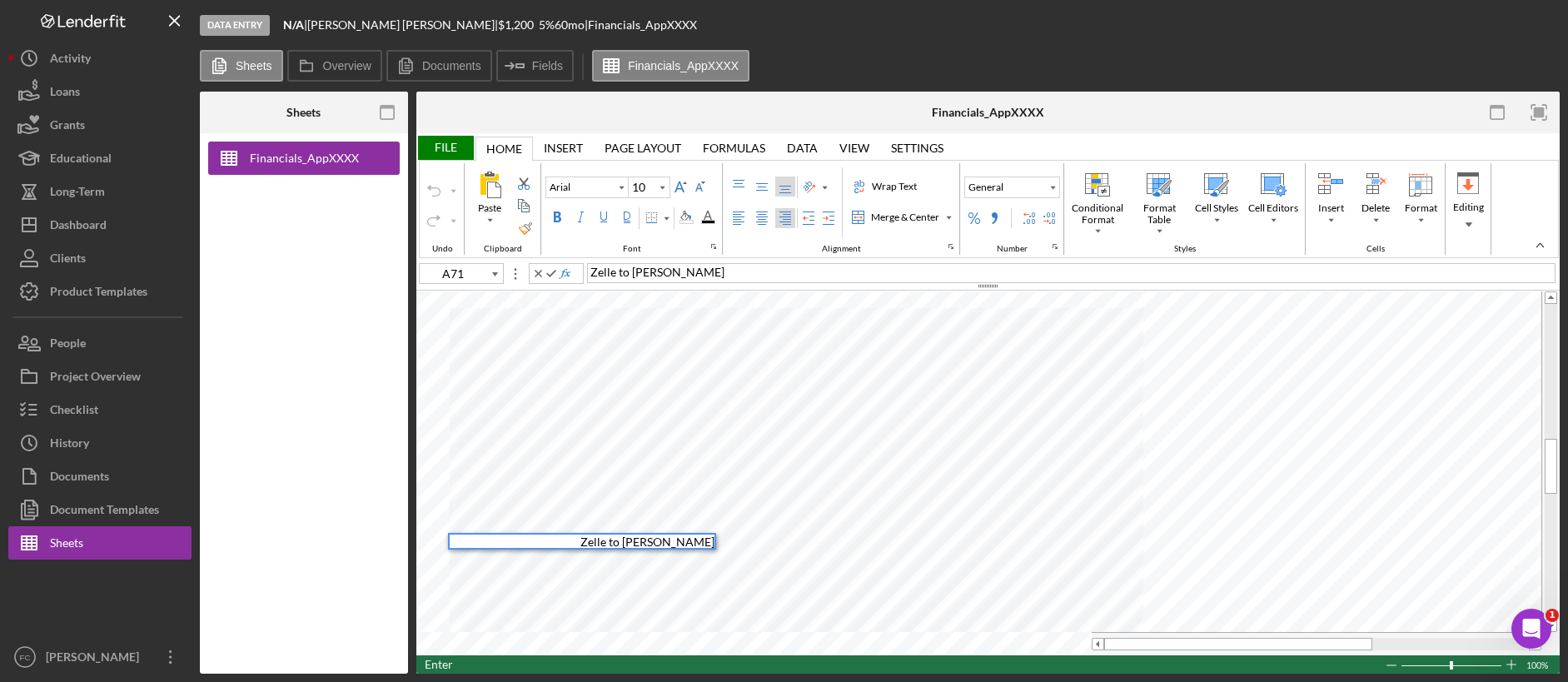
type input "B71"
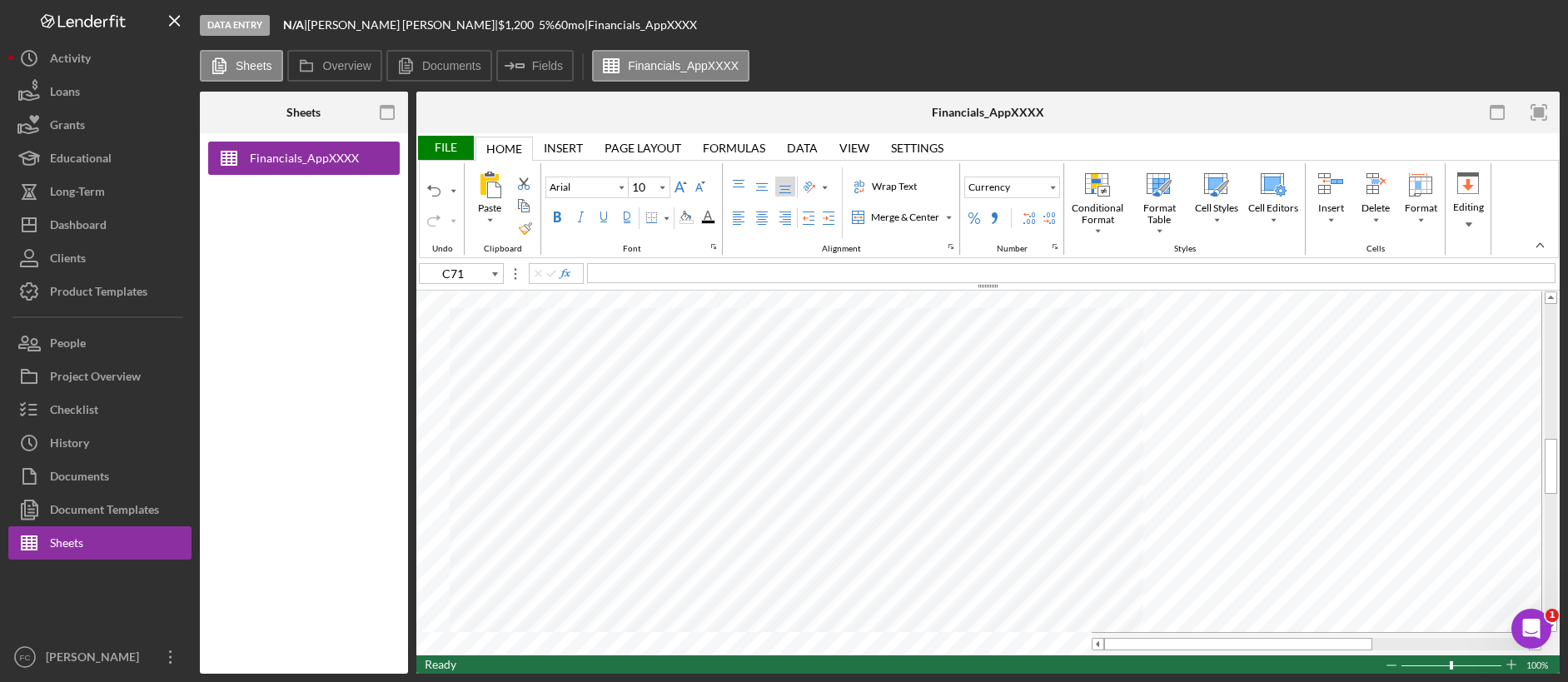
type input "D71"
type input "B71"
type input "E71"
click at [721, 281] on div at bounding box center [987, 286] width 1143 height 9
click at [720, 274] on div "7/3, 8/4" at bounding box center [1071, 273] width 969 height 20
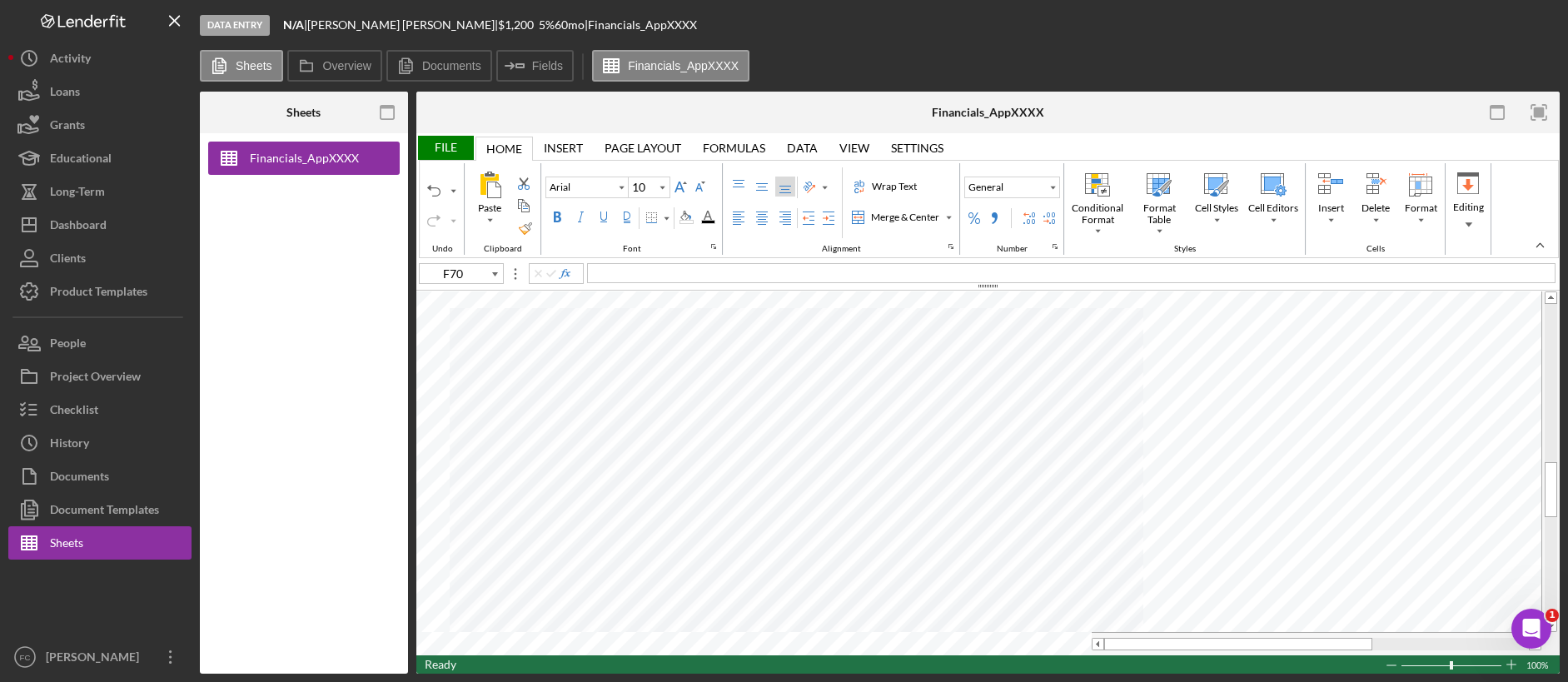
type input "E71"
click at [589, 267] on div "7/3, 8/4" at bounding box center [1071, 273] width 969 height 20
type input "D50"
click at [460, 152] on div "File" at bounding box center [445, 147] width 58 height 24
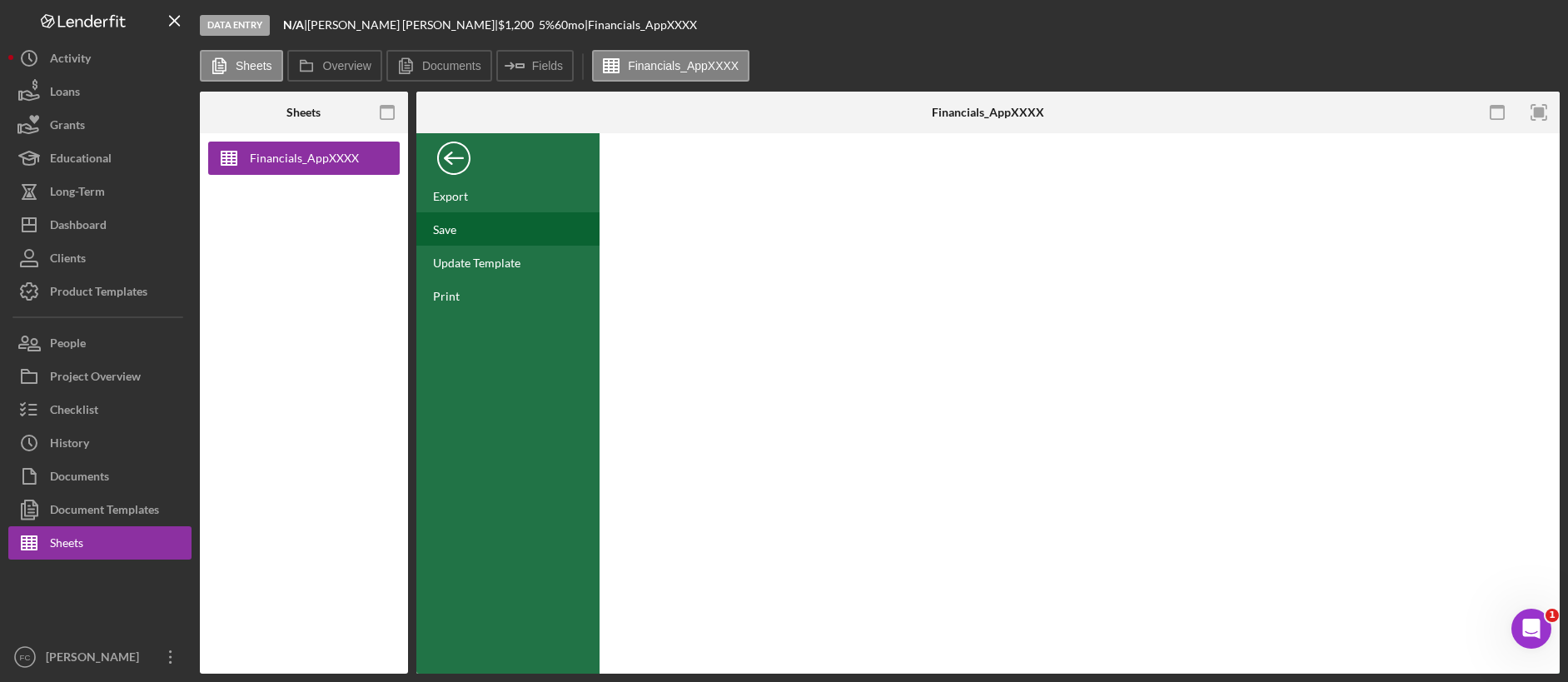
click at [464, 227] on div "Save" at bounding box center [508, 229] width 183 height 33
click at [452, 144] on div "Back" at bounding box center [453, 153] width 33 height 33
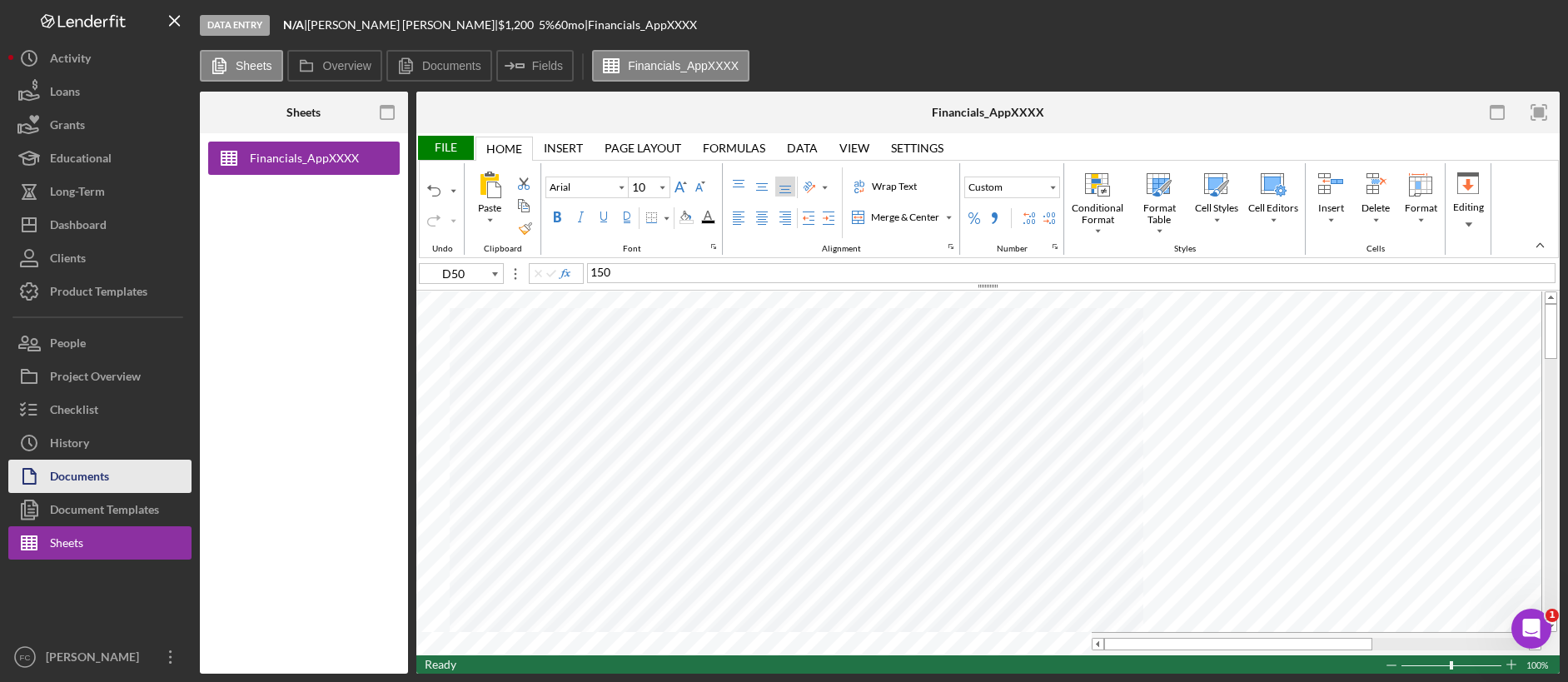
click at [104, 474] on div "Documents" at bounding box center [80, 478] width 59 height 37
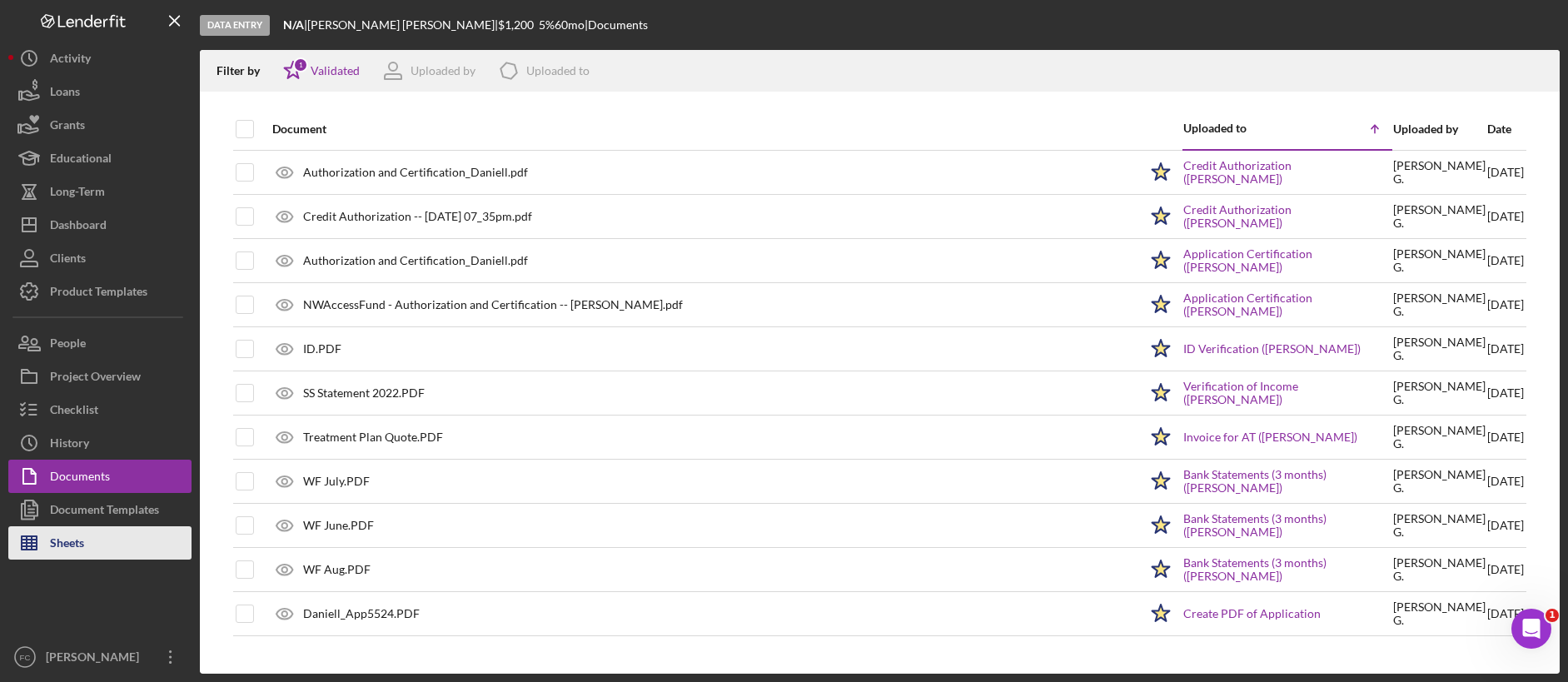
click at [116, 531] on button "Sheets" at bounding box center [100, 542] width 183 height 33
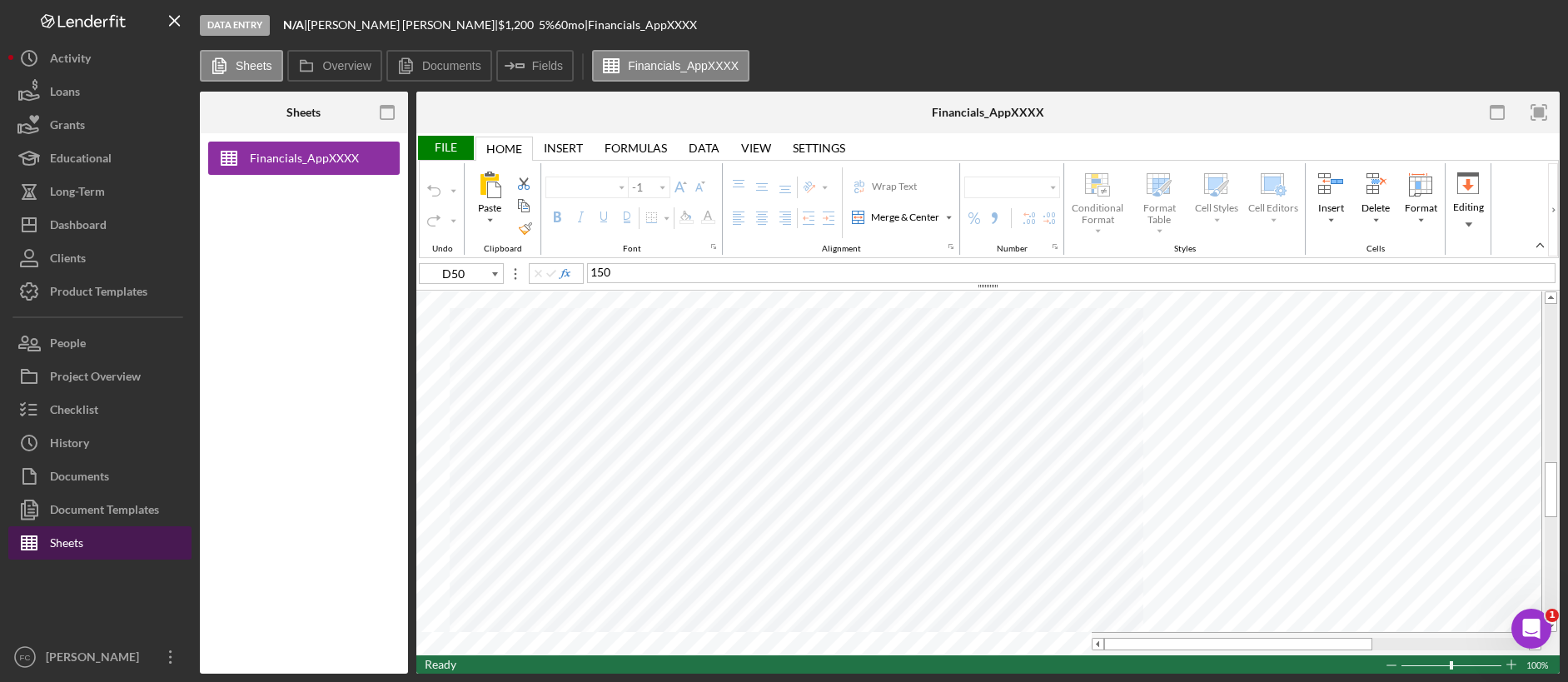
type input "Arial"
type input "10"
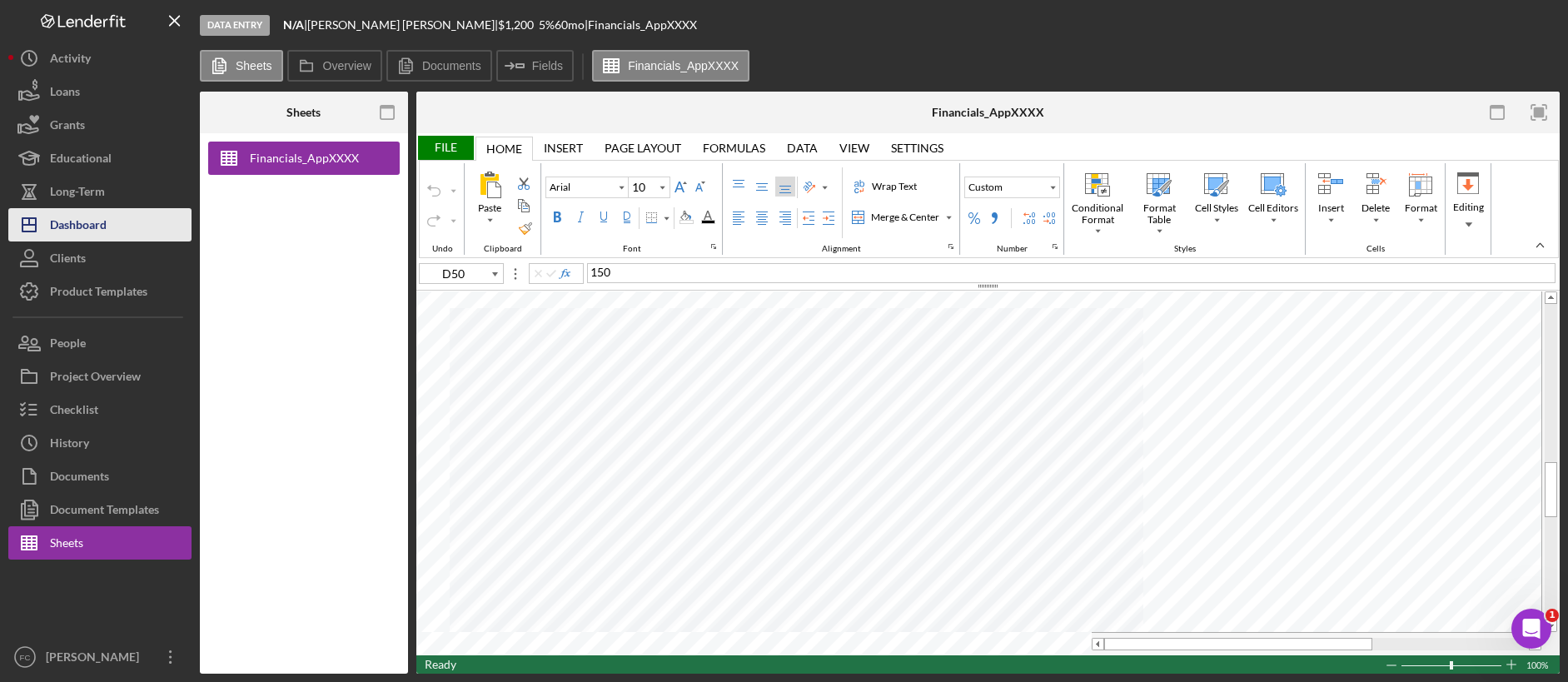
click at [86, 219] on div "Dashboard" at bounding box center [78, 227] width 57 height 37
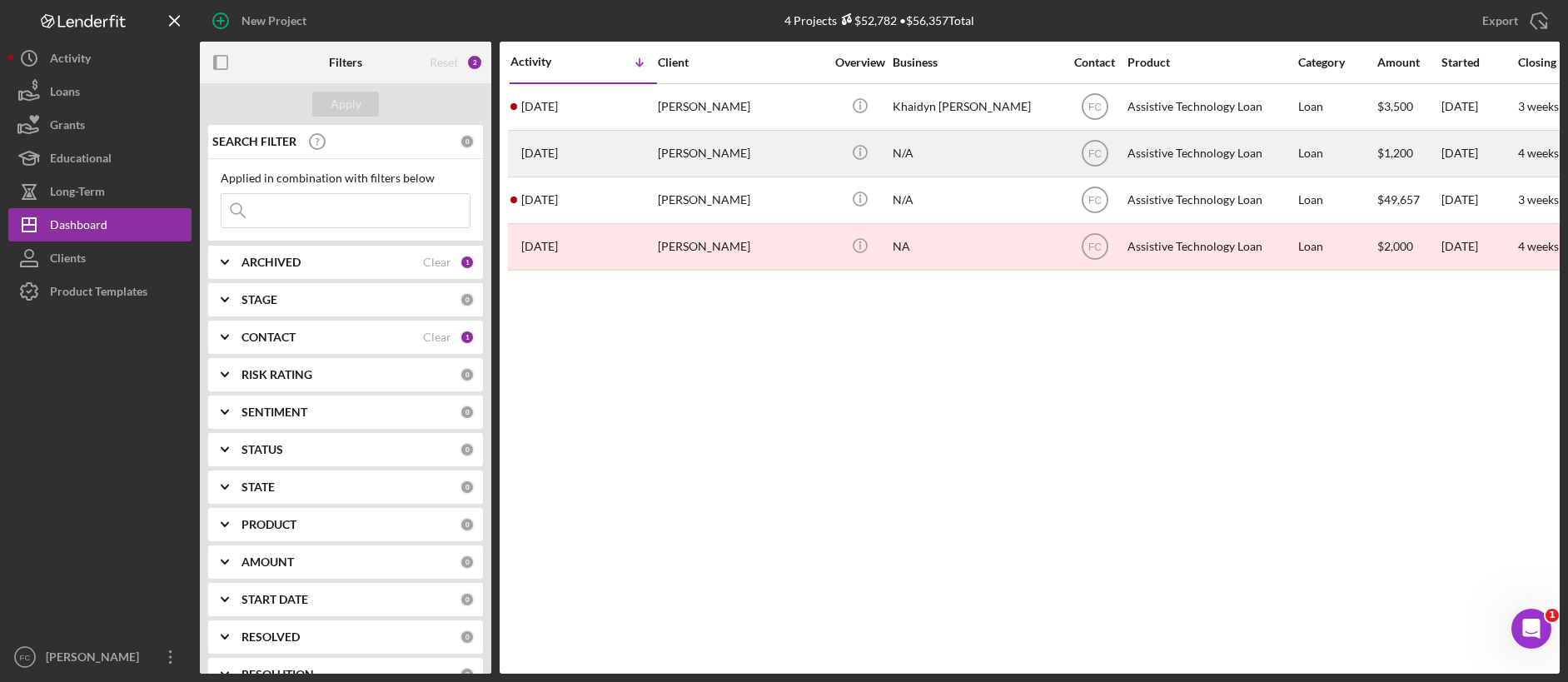
click at [743, 158] on div "[PERSON_NAME]" at bounding box center [741, 153] width 167 height 44
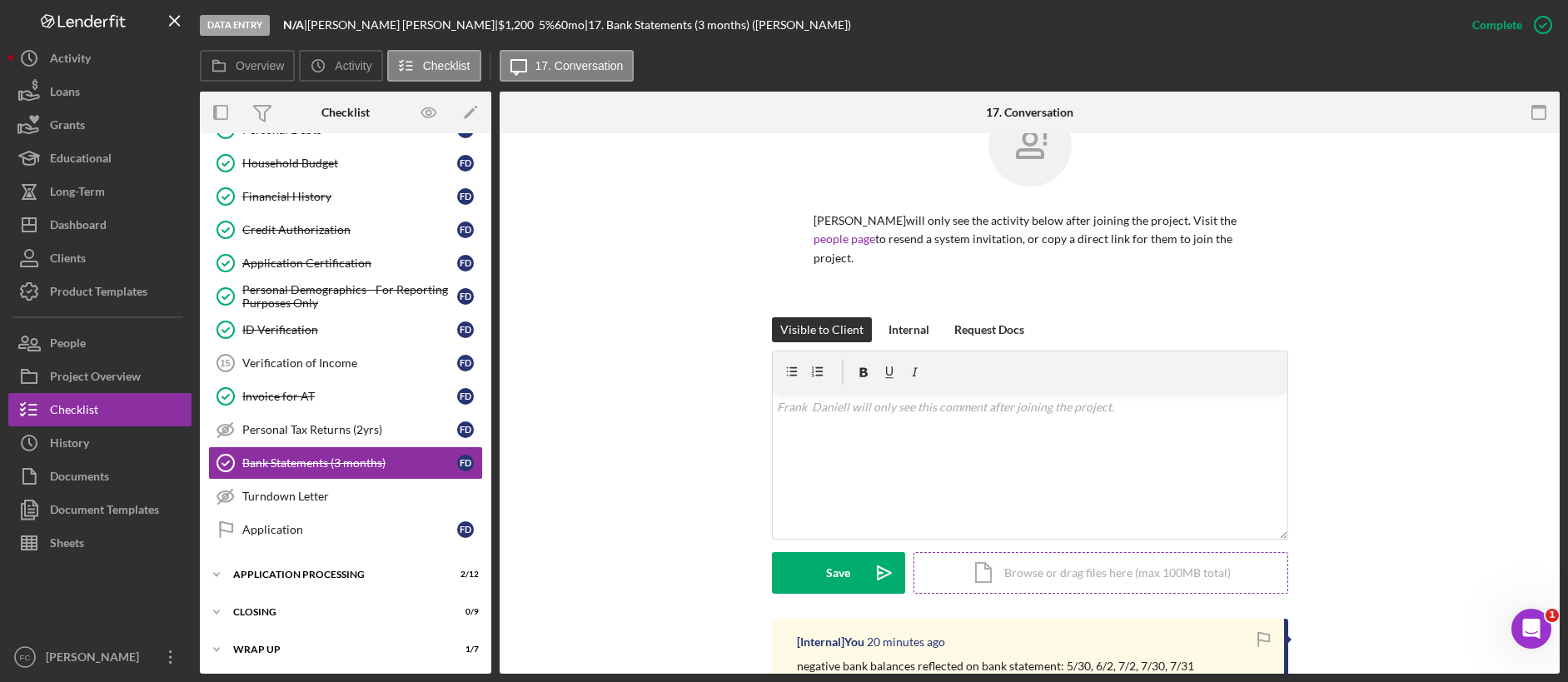
scroll to position [73, 0]
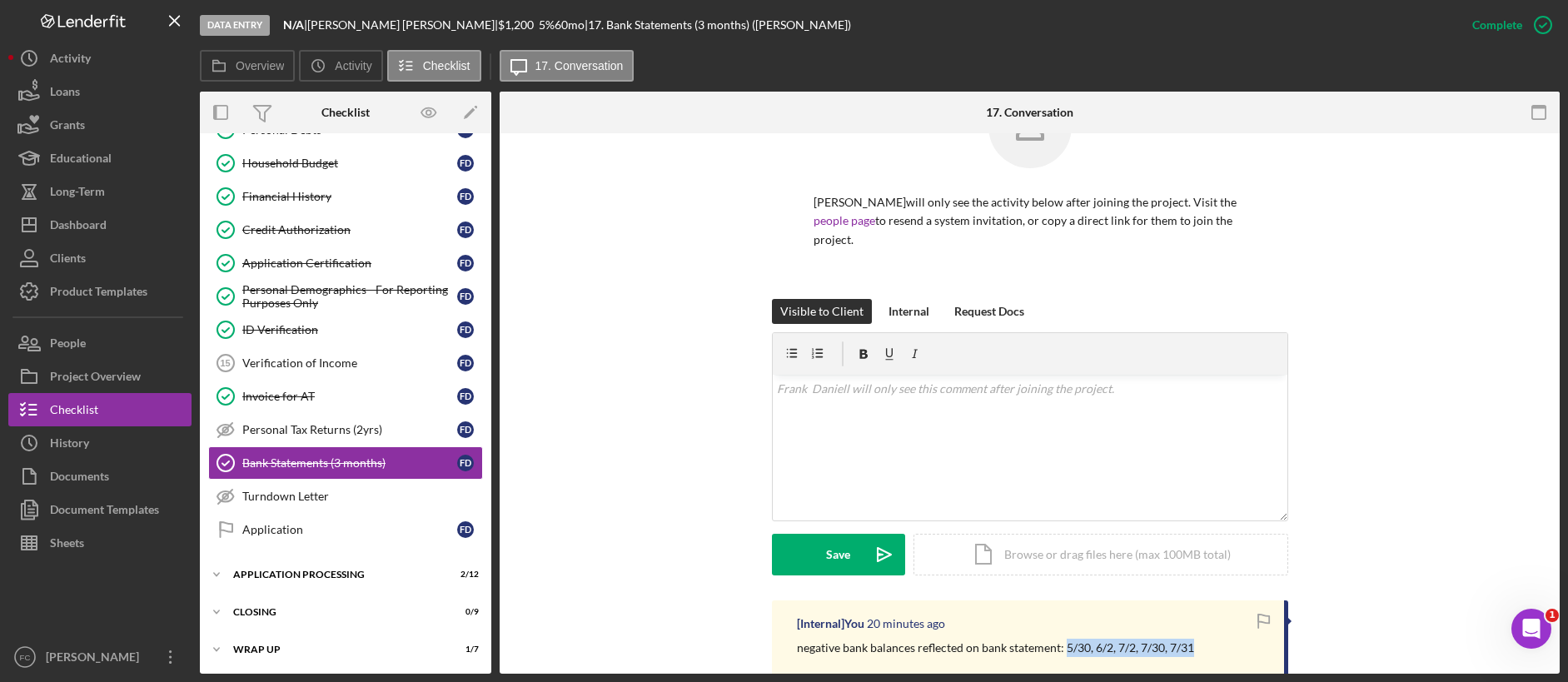
drag, startPoint x: 1196, startPoint y: 628, endPoint x: 1065, endPoint y: 631, distance: 131.0
click at [1065, 531] on div "negative bank balances reflected on bank statement: 5/30, 6/2, 7/2, 7/30, 7/31" at bounding box center [1031, 648] width 470 height 19
copy p "5/30, 6/2, 7/2, 7/30, 7/31"
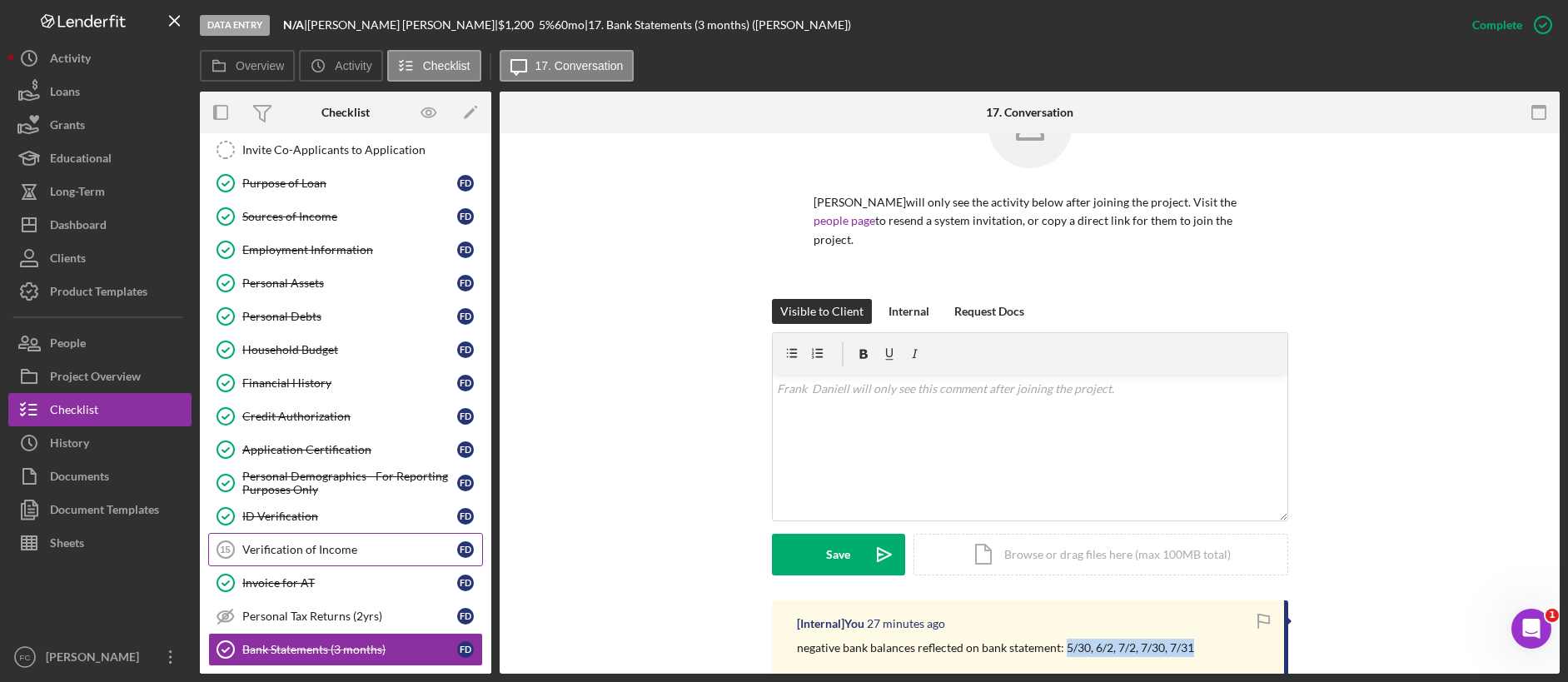
click at [359, 531] on div "Verification of Income" at bounding box center [349, 550] width 214 height 14
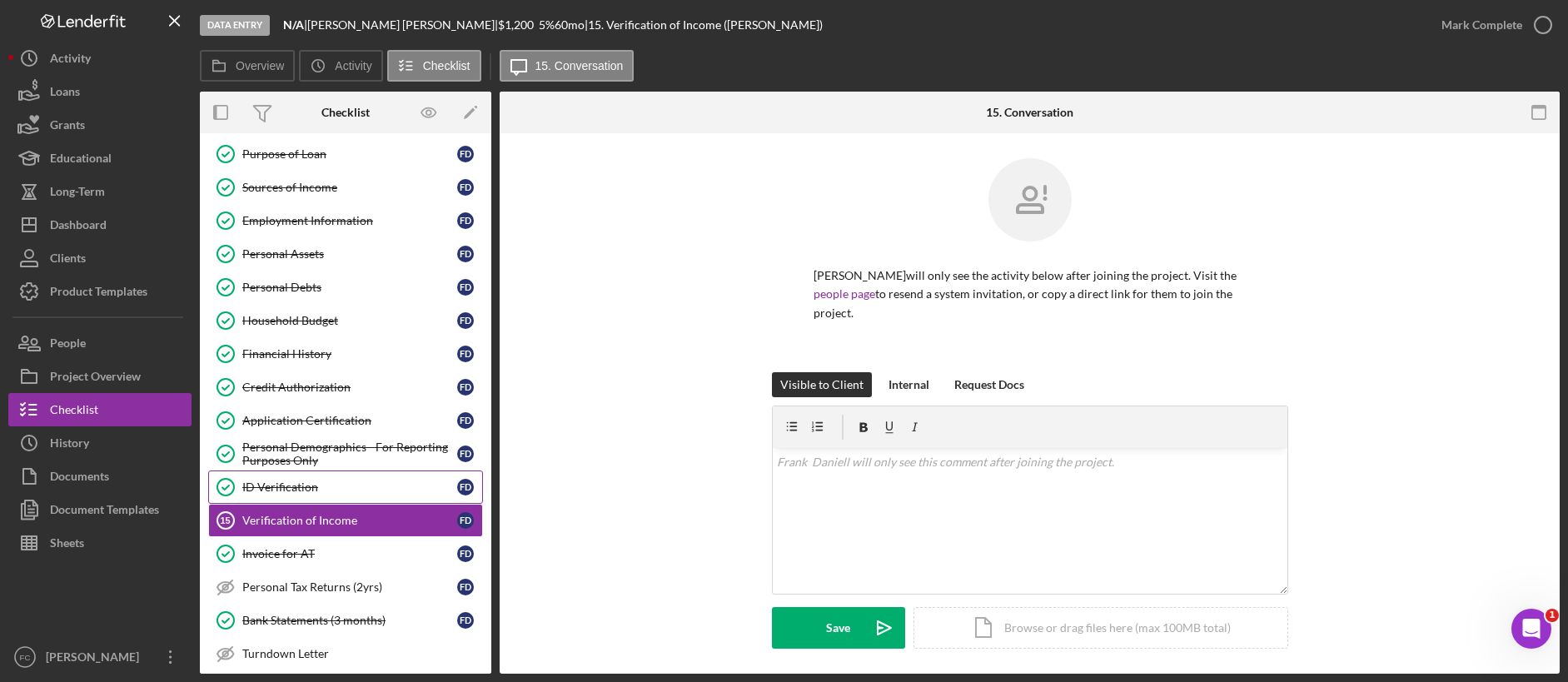
scroll to position [310, 0]
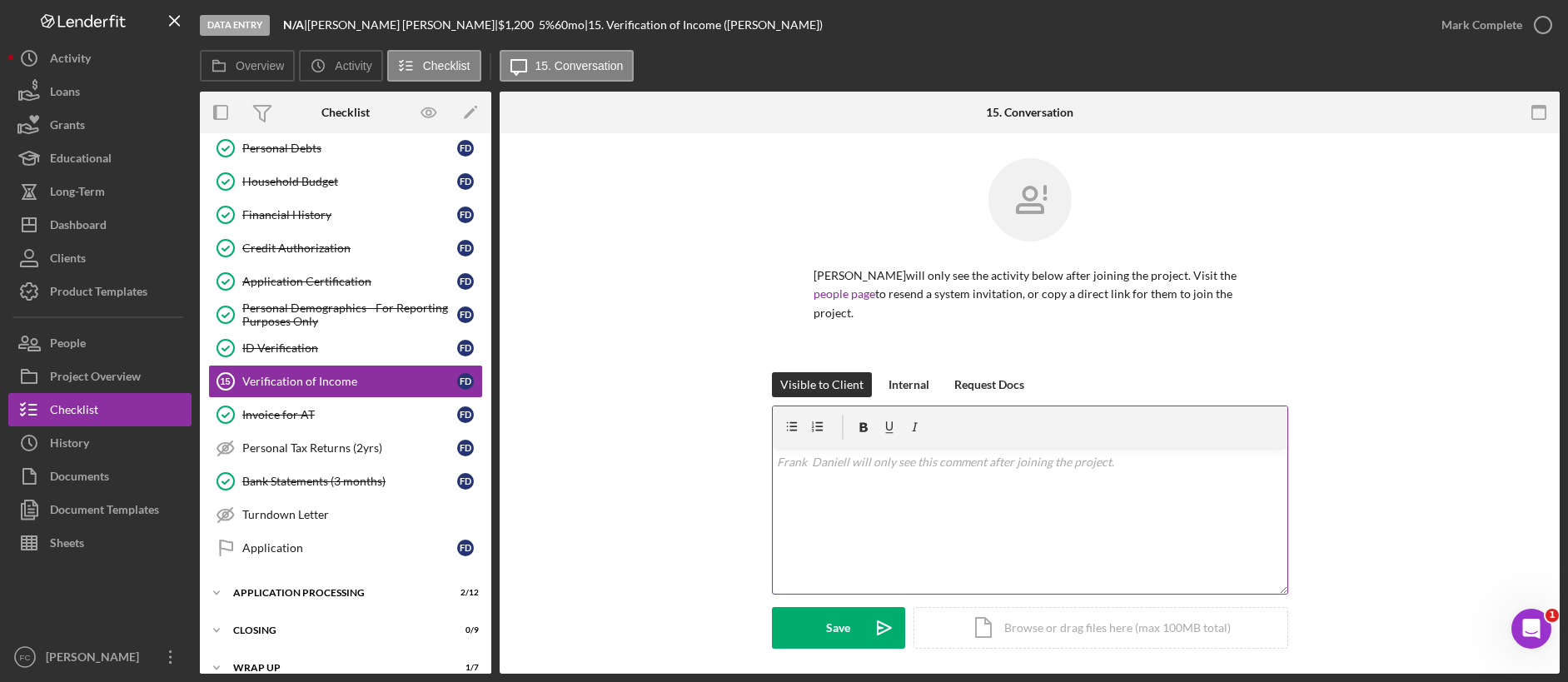
click at [1016, 477] on div "v Color teal Color pink Remove color Add row above Add row below Add column bef…" at bounding box center [1030, 521] width 514 height 146
click at [924, 372] on div "Internal" at bounding box center [909, 384] width 41 height 25
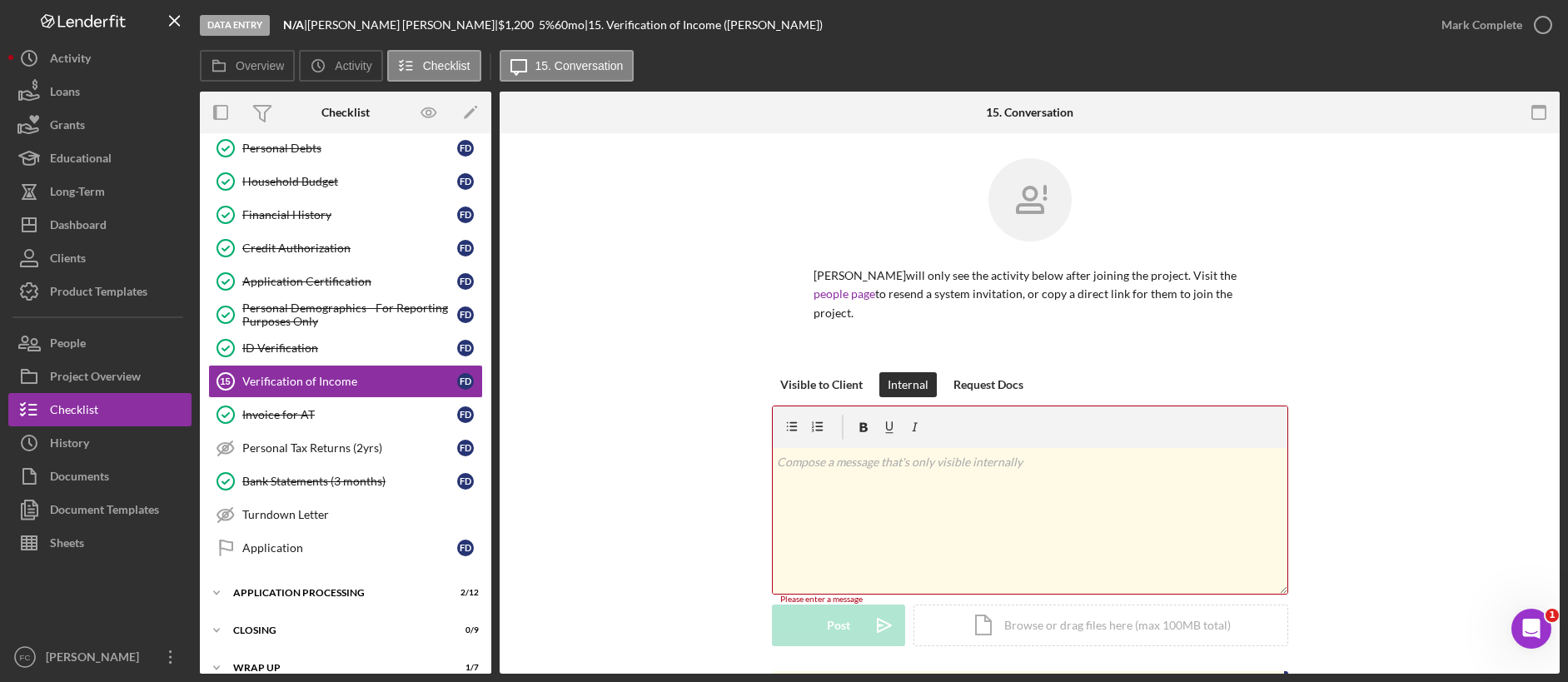
click at [1028, 499] on div "v Color teal Color pink Remove color Add row above Add row below Add column bef…" at bounding box center [1030, 521] width 514 height 146
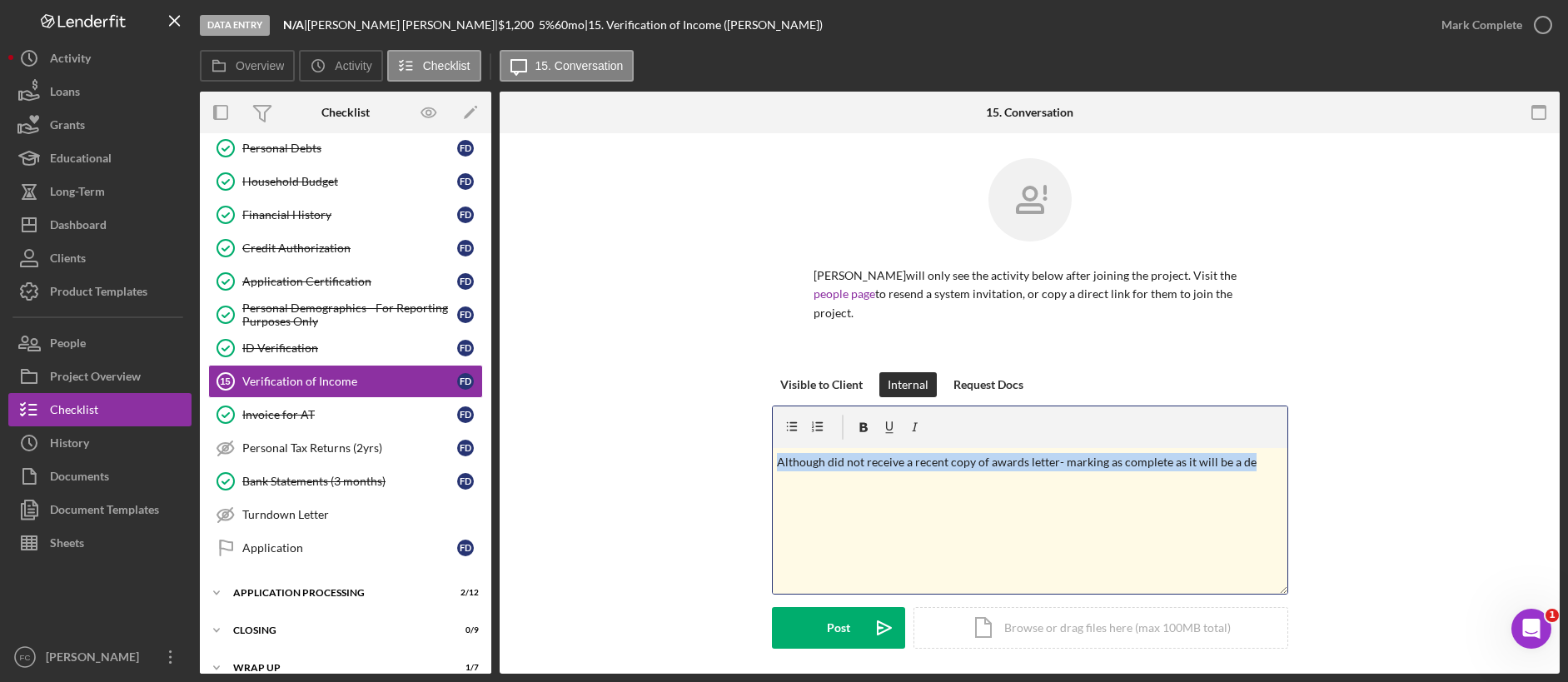
drag, startPoint x: 1269, startPoint y: 447, endPoint x: 721, endPoint y: 439, distance: 548.1
click at [721, 439] on div "Visible to Client Internal Request Docs v Color teal Color pink Remove color Ad…" at bounding box center [1030, 523] width 1010 height 302
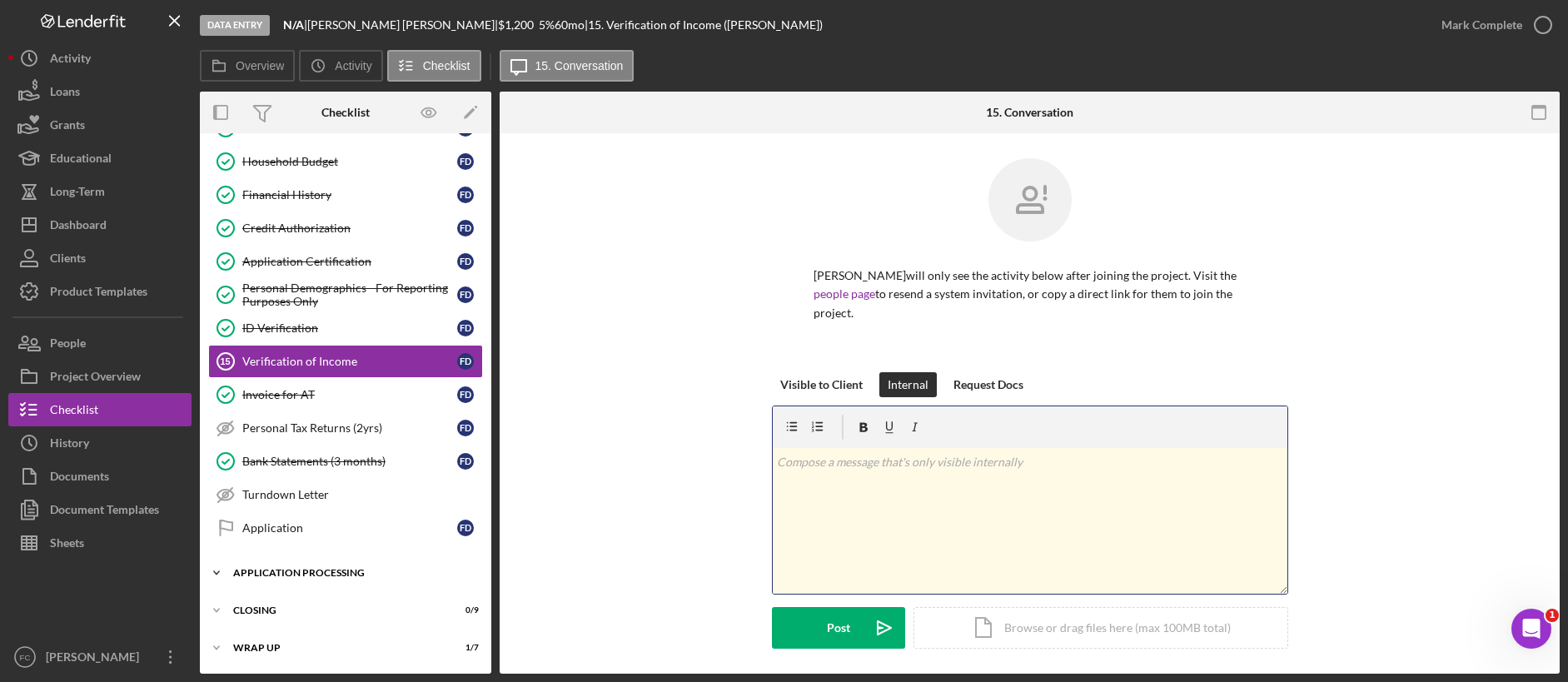
scroll to position [330, 0]
click at [243, 531] on div "Closing" at bounding box center [352, 610] width 237 height 10
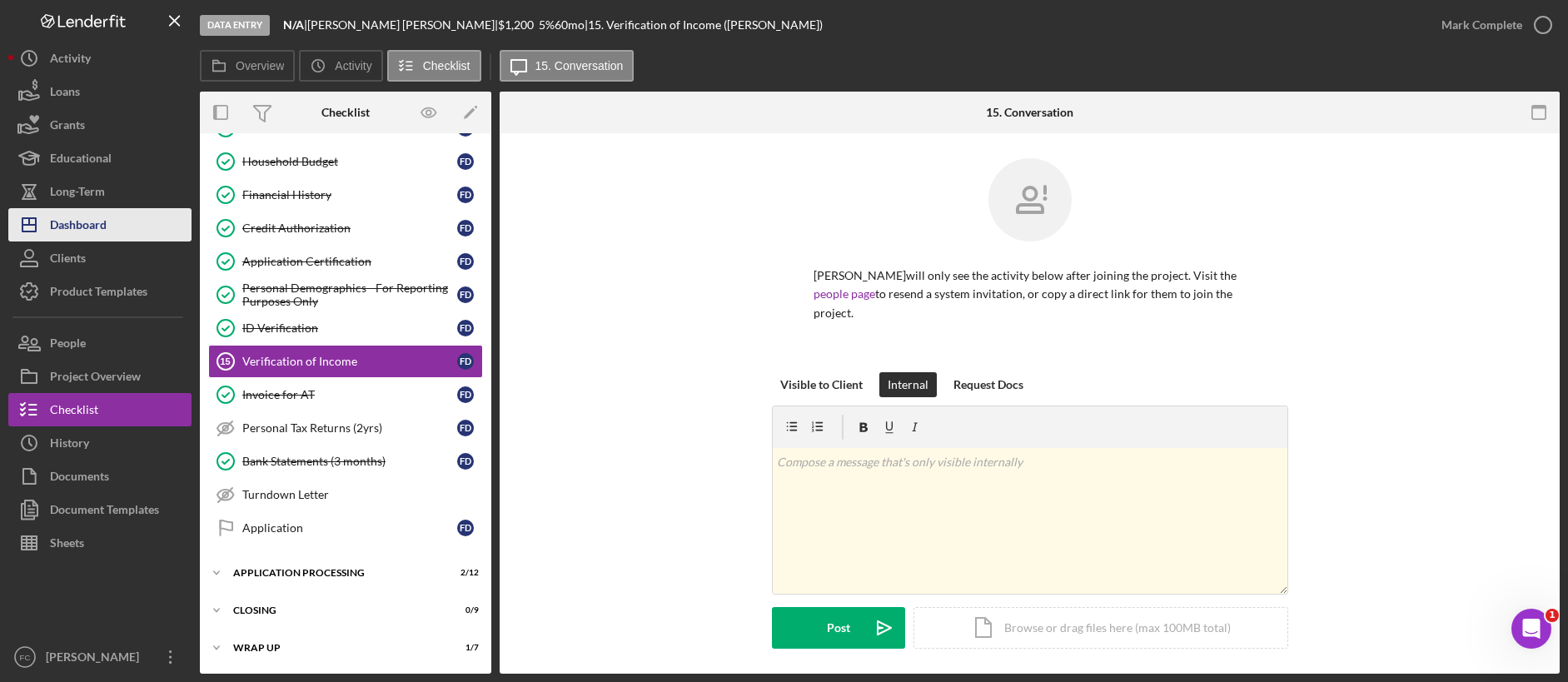
click at [90, 234] on div "Dashboard" at bounding box center [78, 227] width 57 height 37
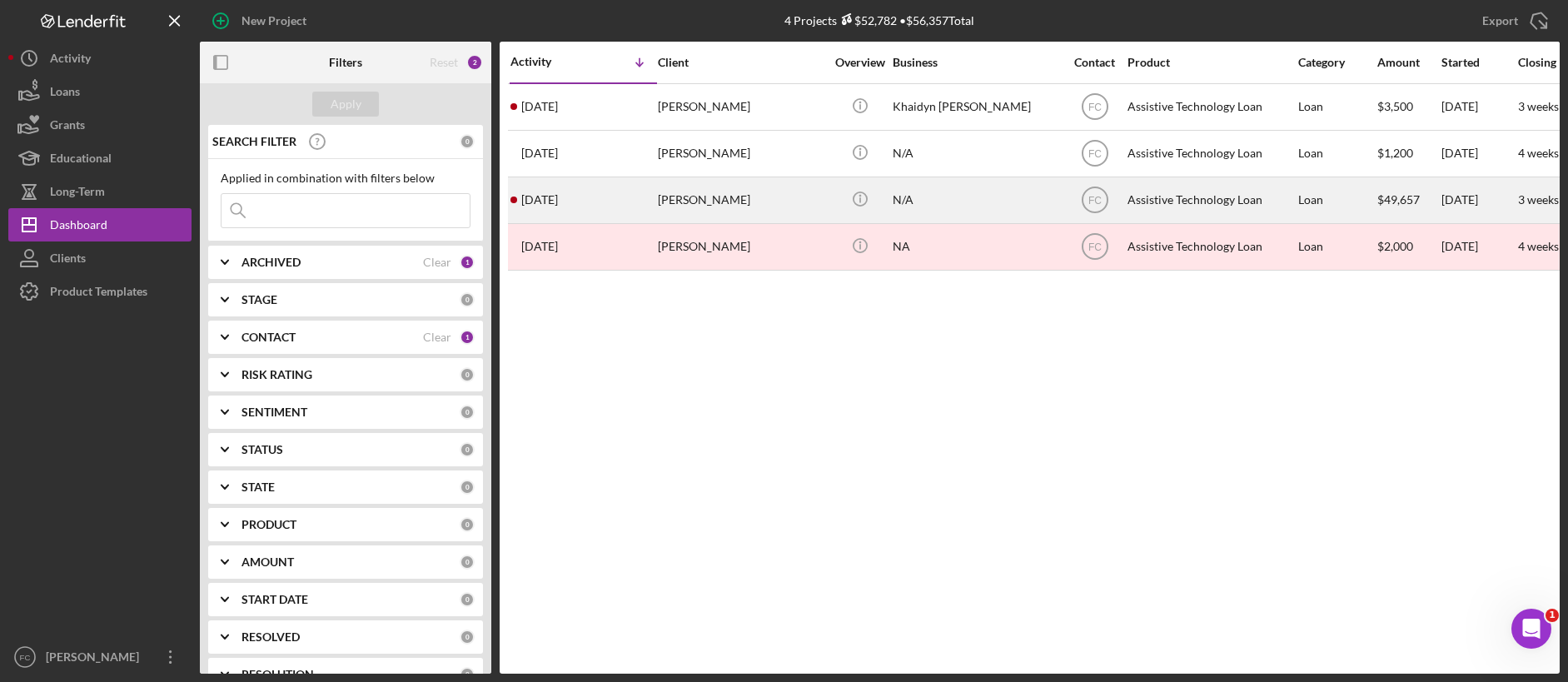
click at [702, 194] on div "[PERSON_NAME]" at bounding box center [741, 200] width 167 height 44
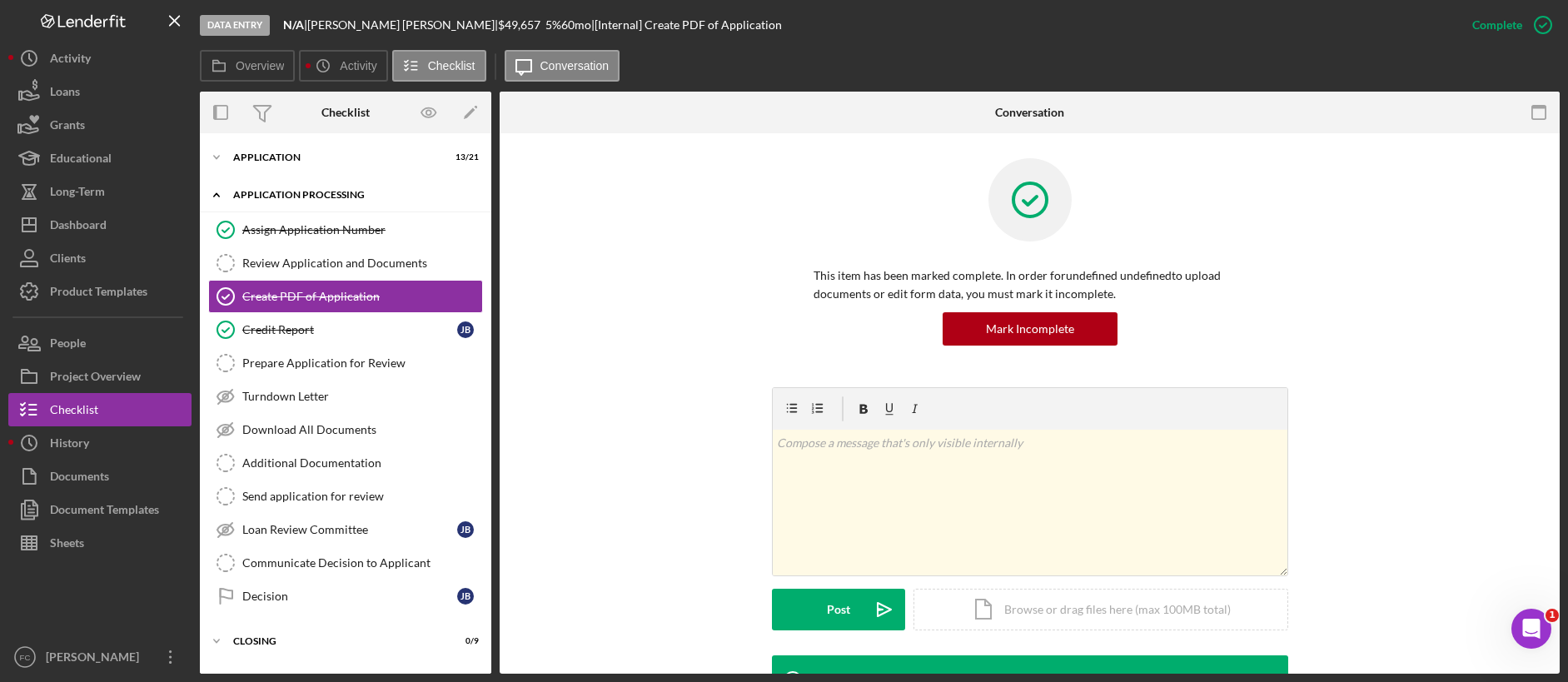
click at [270, 195] on div "Application Processing" at bounding box center [352, 195] width 237 height 10
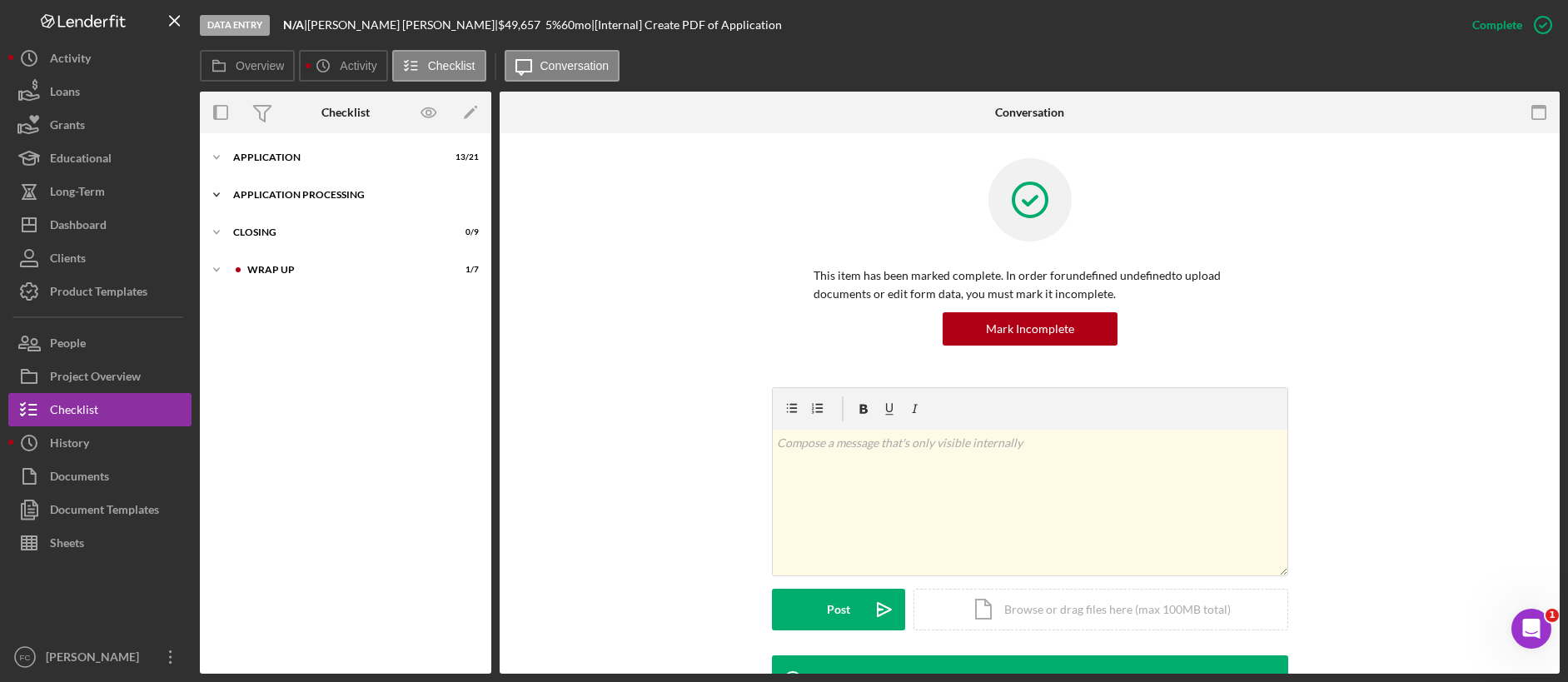
click at [272, 195] on div "Application Processing" at bounding box center [352, 195] width 237 height 10
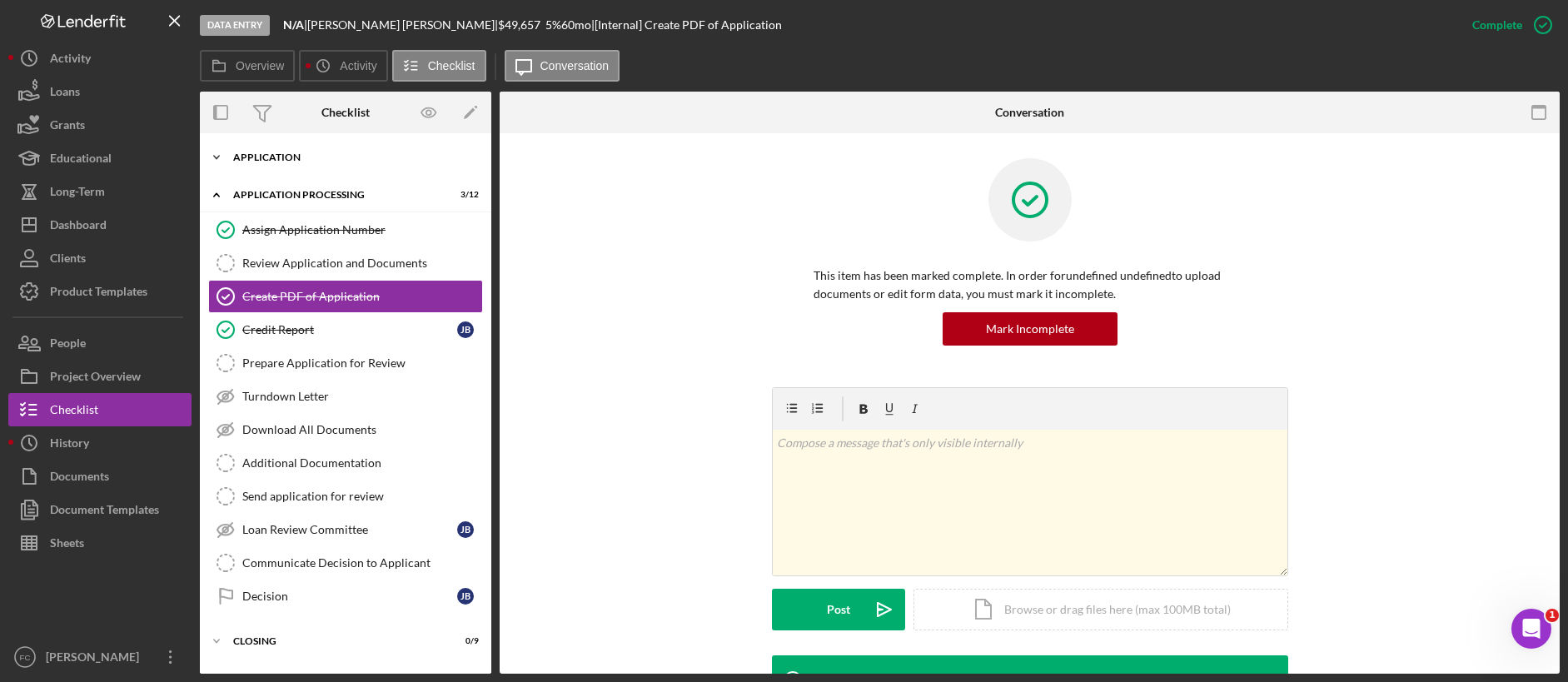
drag, startPoint x: 247, startPoint y: 147, endPoint x: 257, endPoint y: 146, distance: 10.0
click at [247, 146] on div "Icon/Expander Application 13 / 21" at bounding box center [346, 157] width 292 height 33
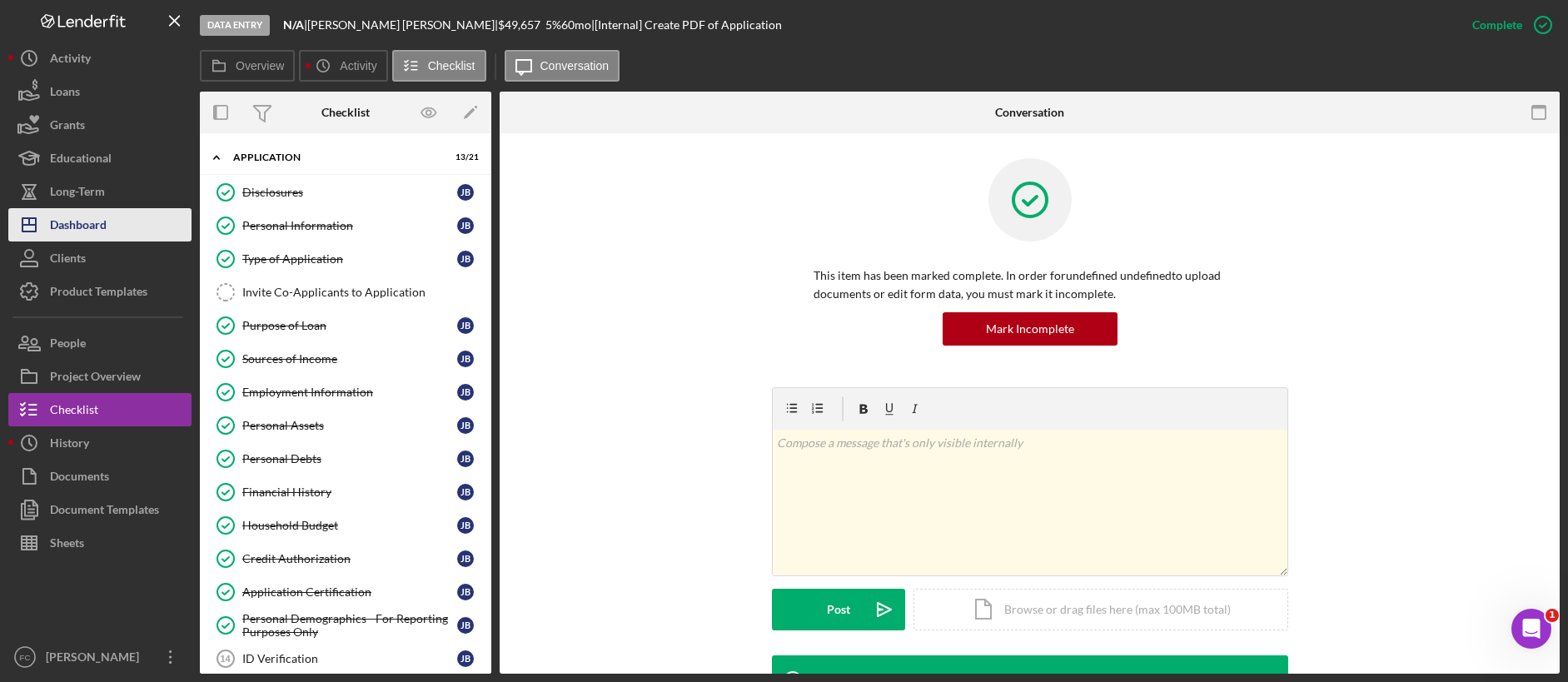
click at [90, 234] on div "Dashboard" at bounding box center [78, 227] width 57 height 37
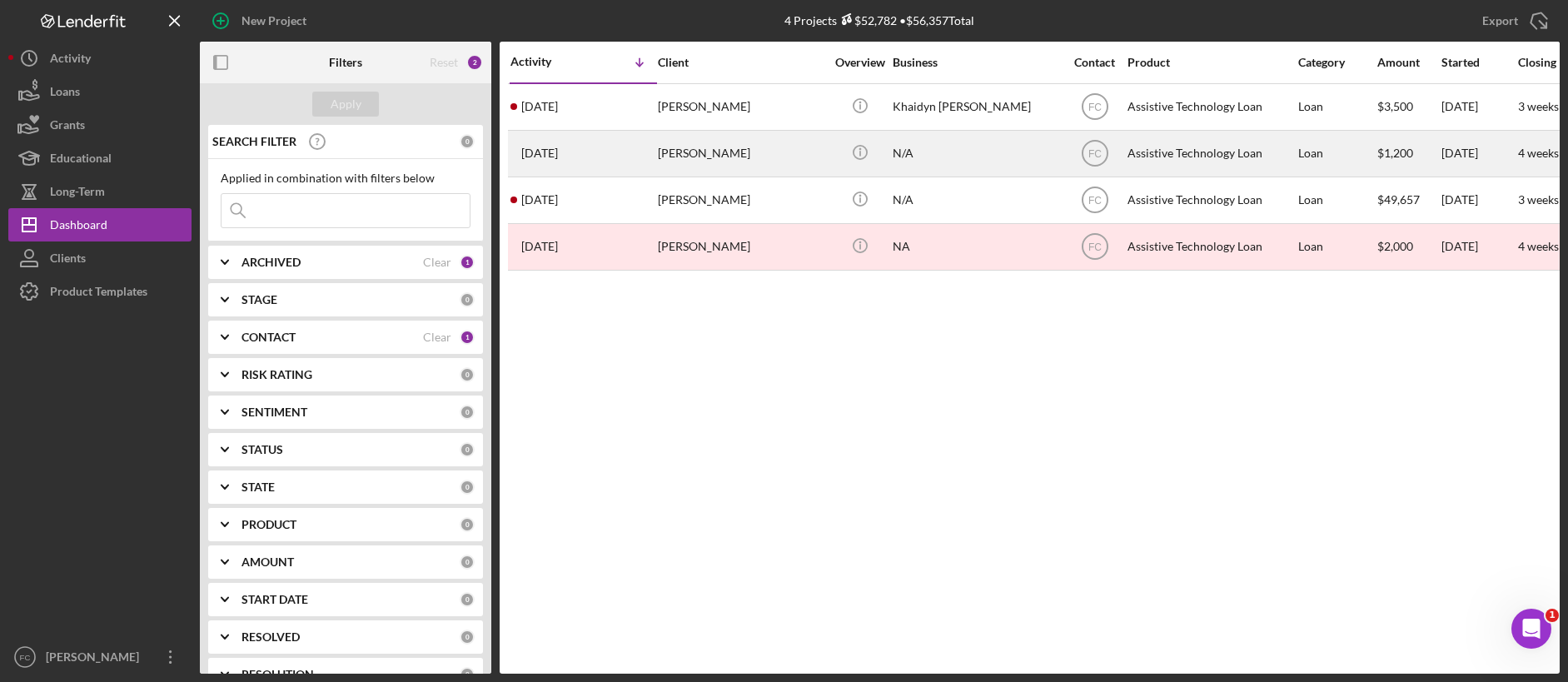
click at [746, 149] on div "[PERSON_NAME]" at bounding box center [741, 153] width 167 height 44
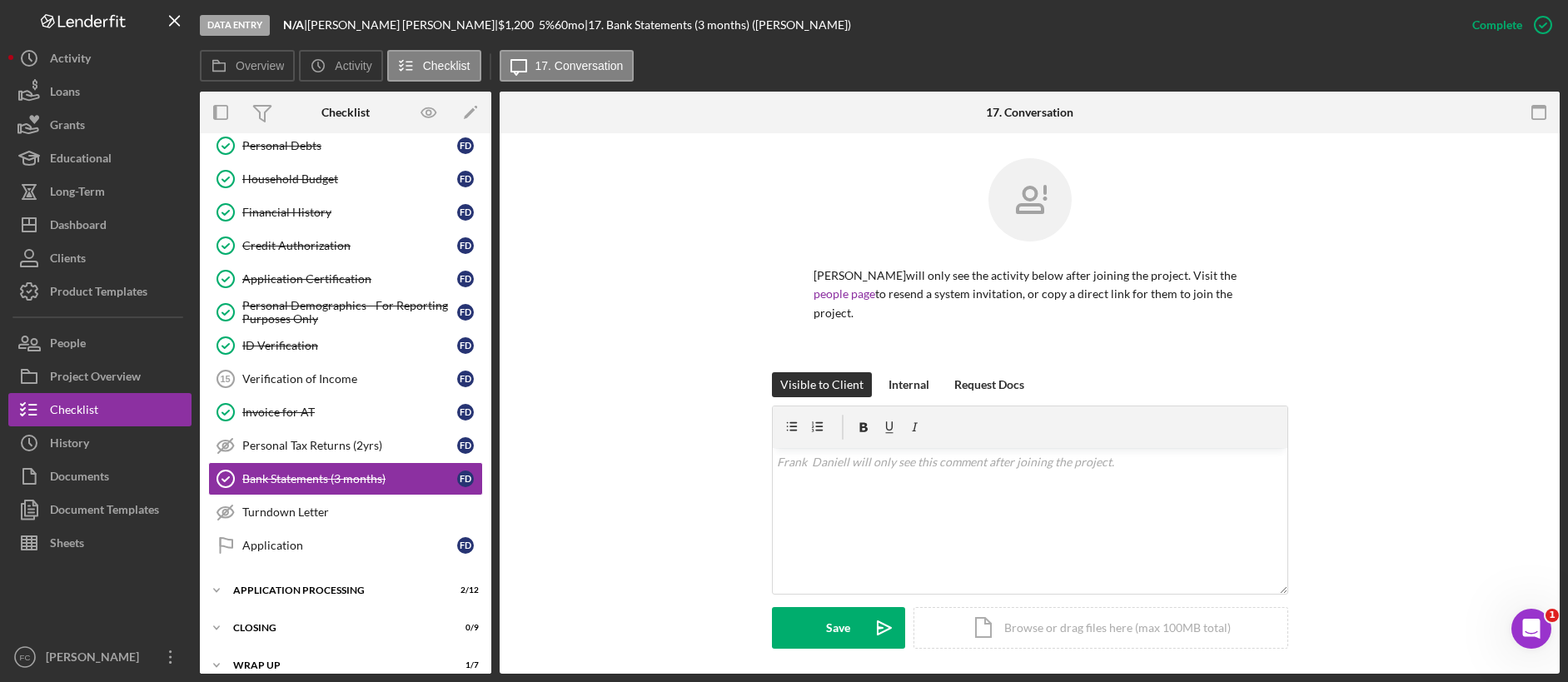
scroll to position [329, 0]
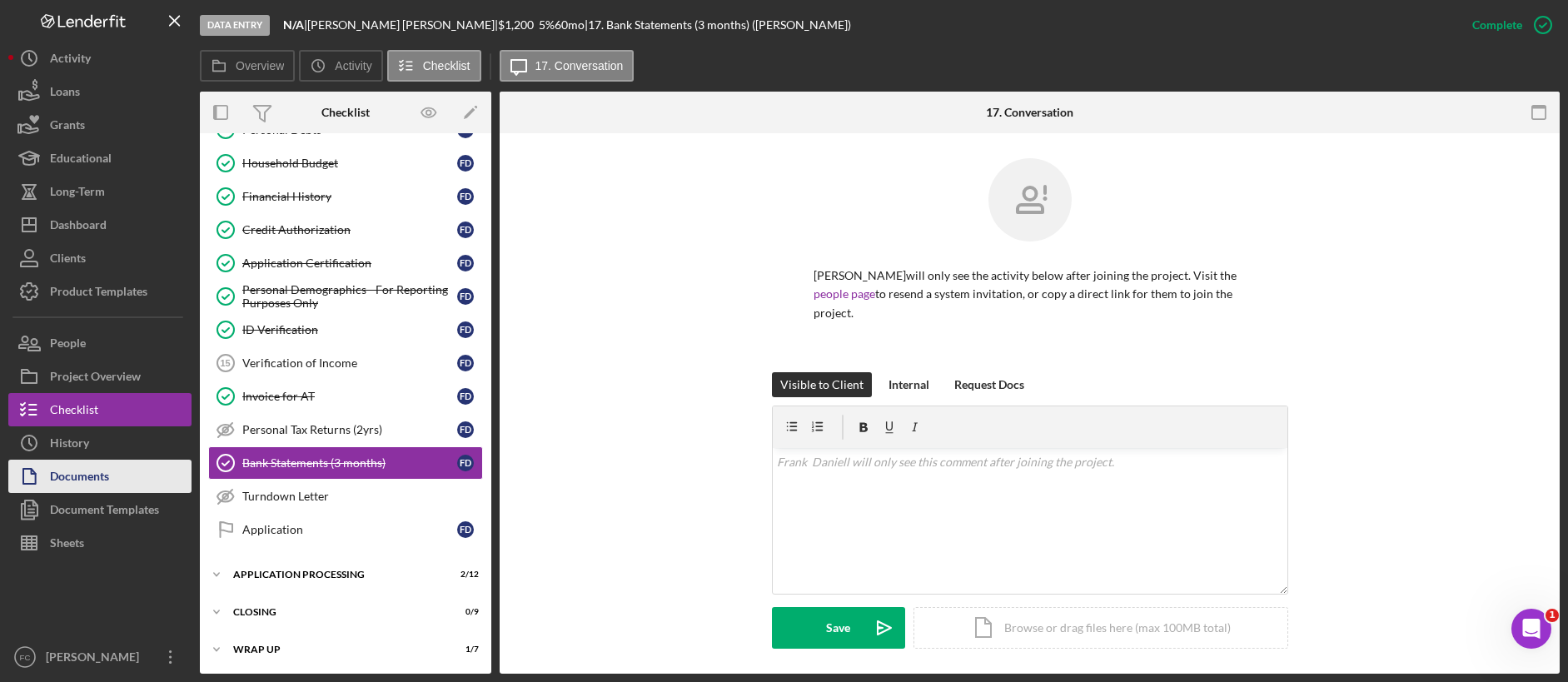
click at [93, 480] on div "Documents" at bounding box center [80, 478] width 59 height 37
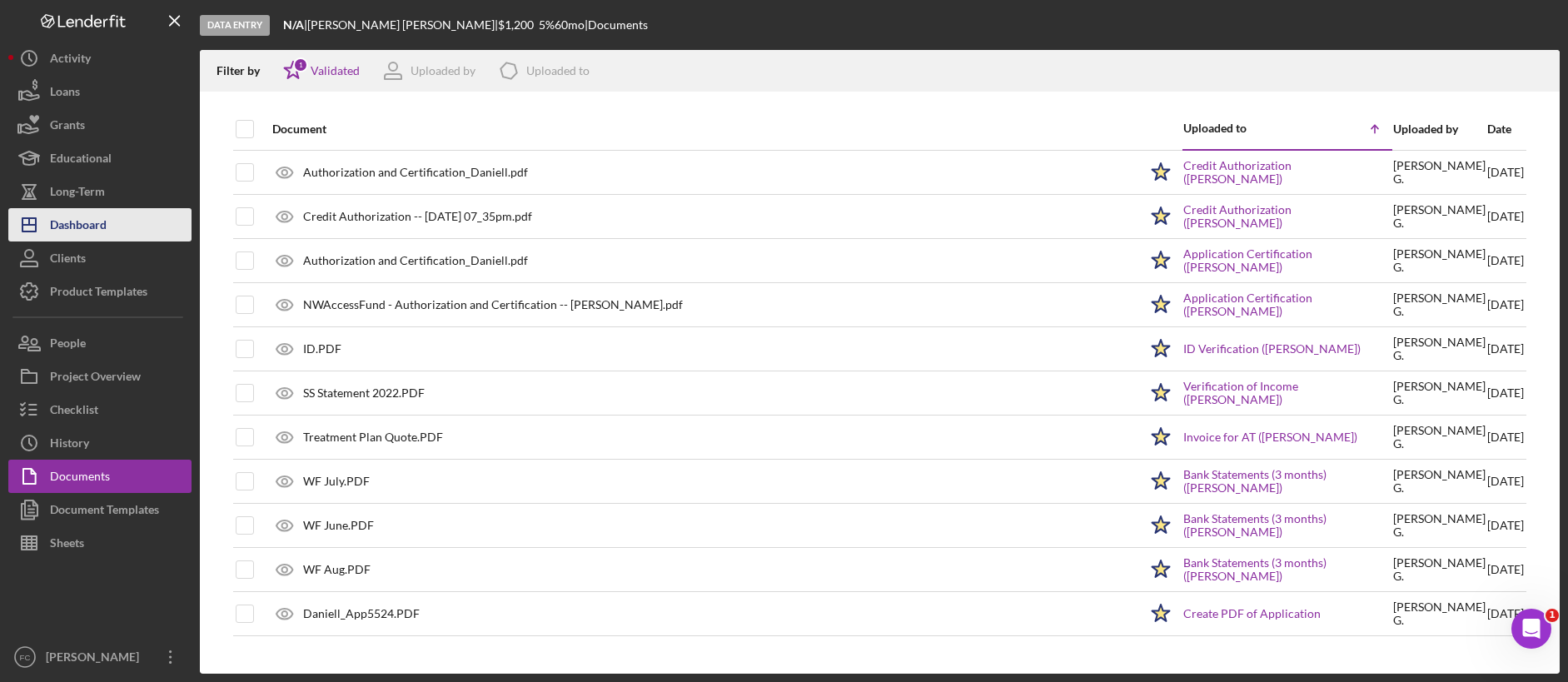
click at [80, 233] on div "Dashboard" at bounding box center [78, 227] width 57 height 37
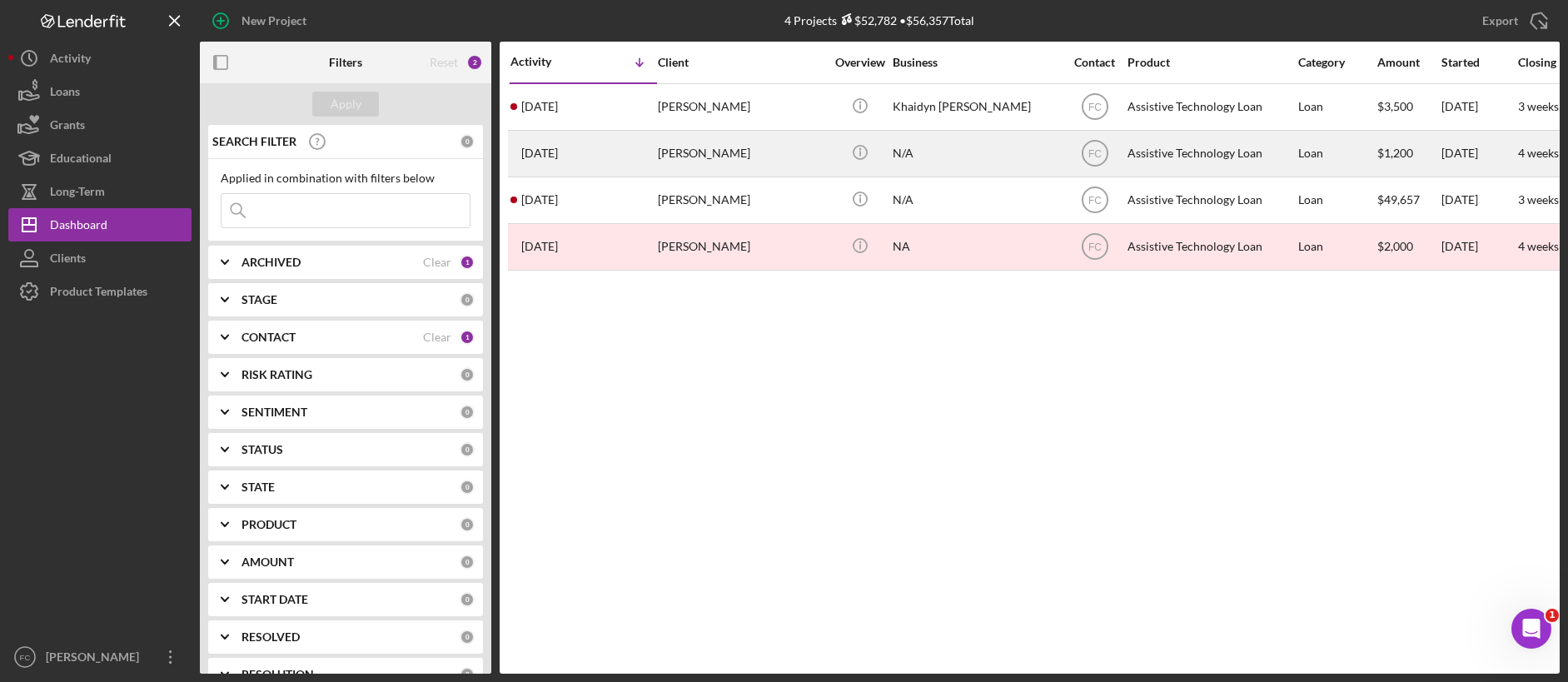
click at [760, 155] on div "[PERSON_NAME]" at bounding box center [741, 153] width 167 height 44
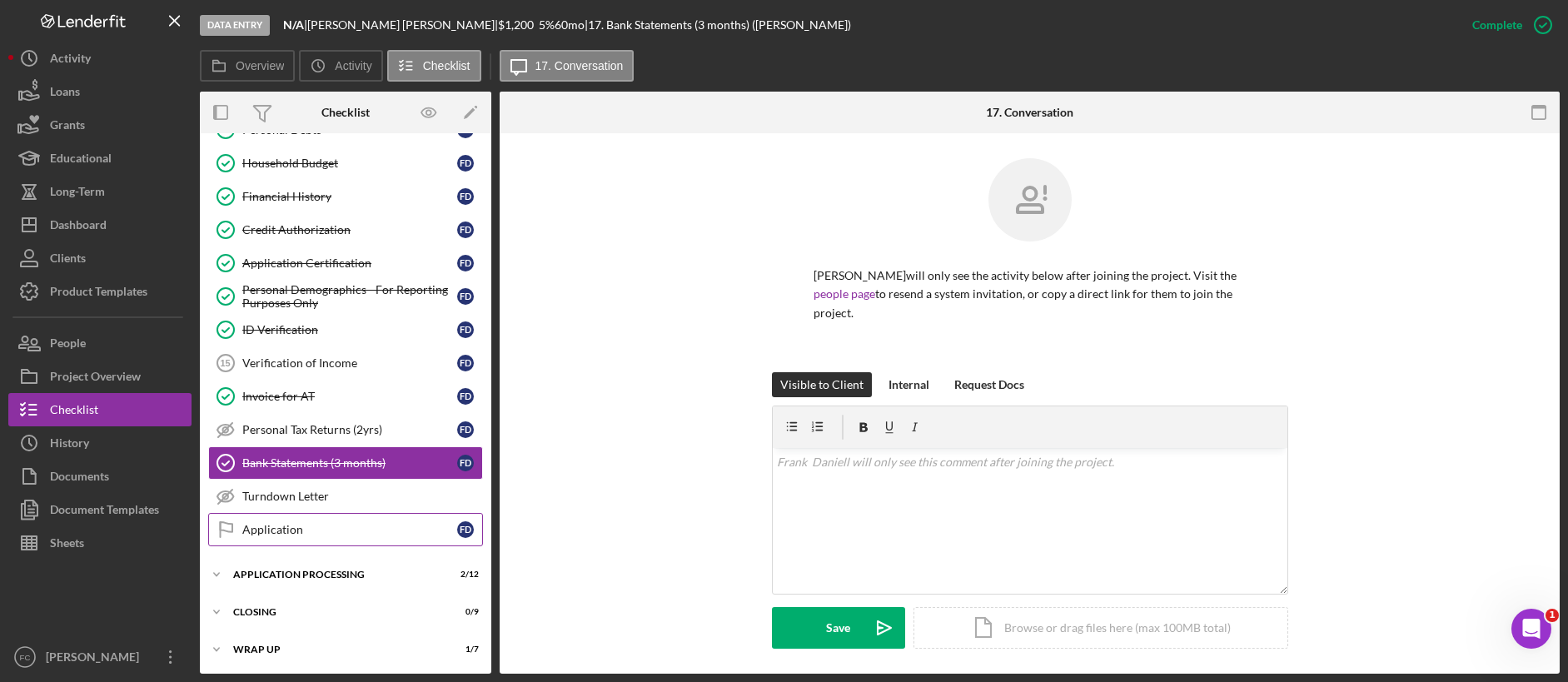
scroll to position [330, 0]
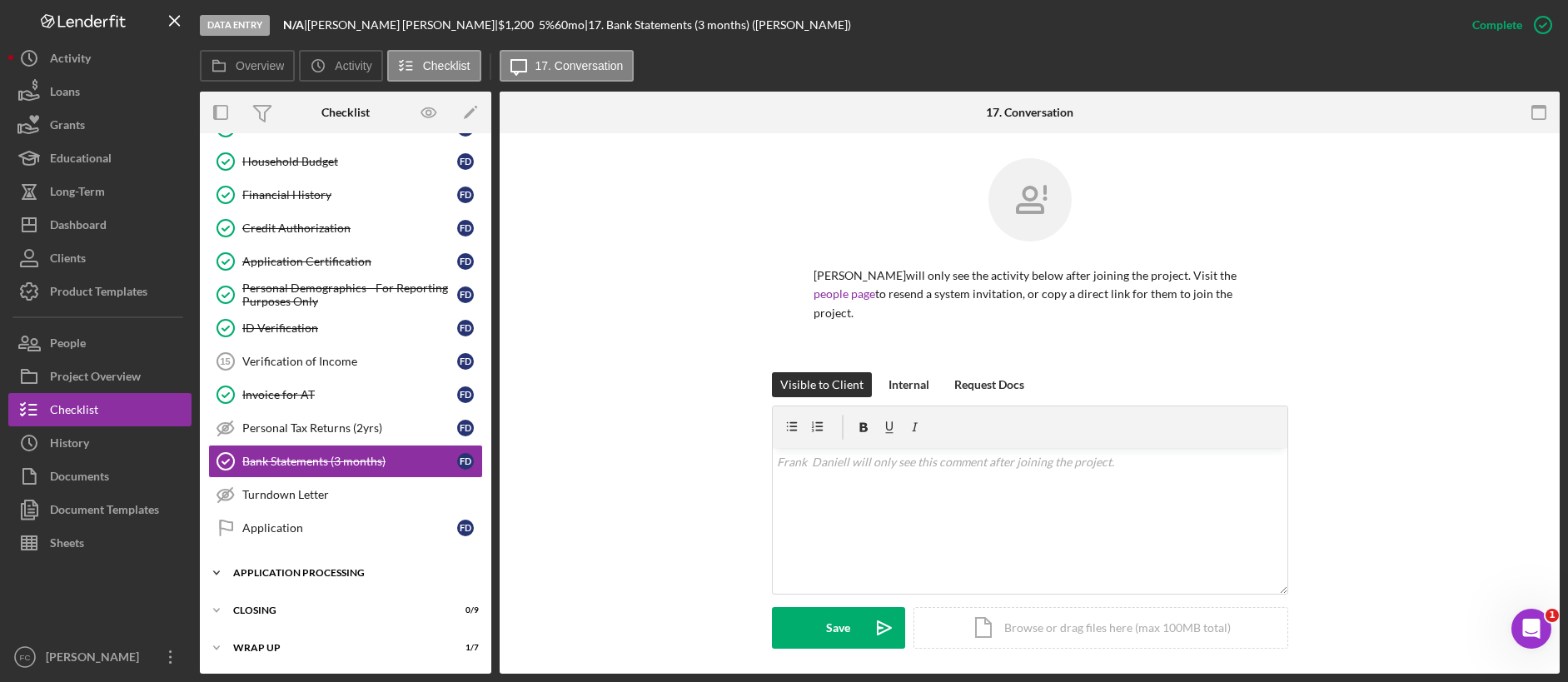
click at [213, 531] on icon "Icon/Expander" at bounding box center [216, 572] width 33 height 33
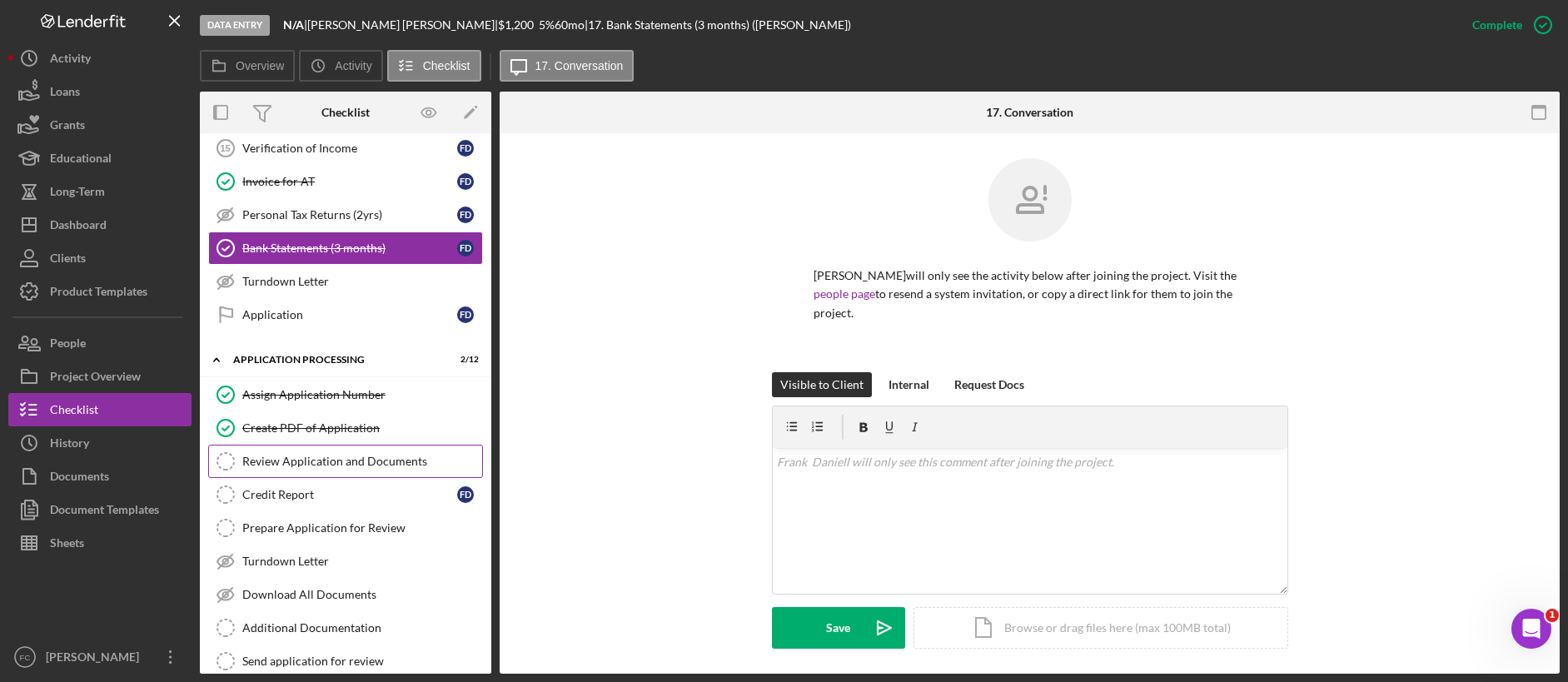
scroll to position [551, 0]
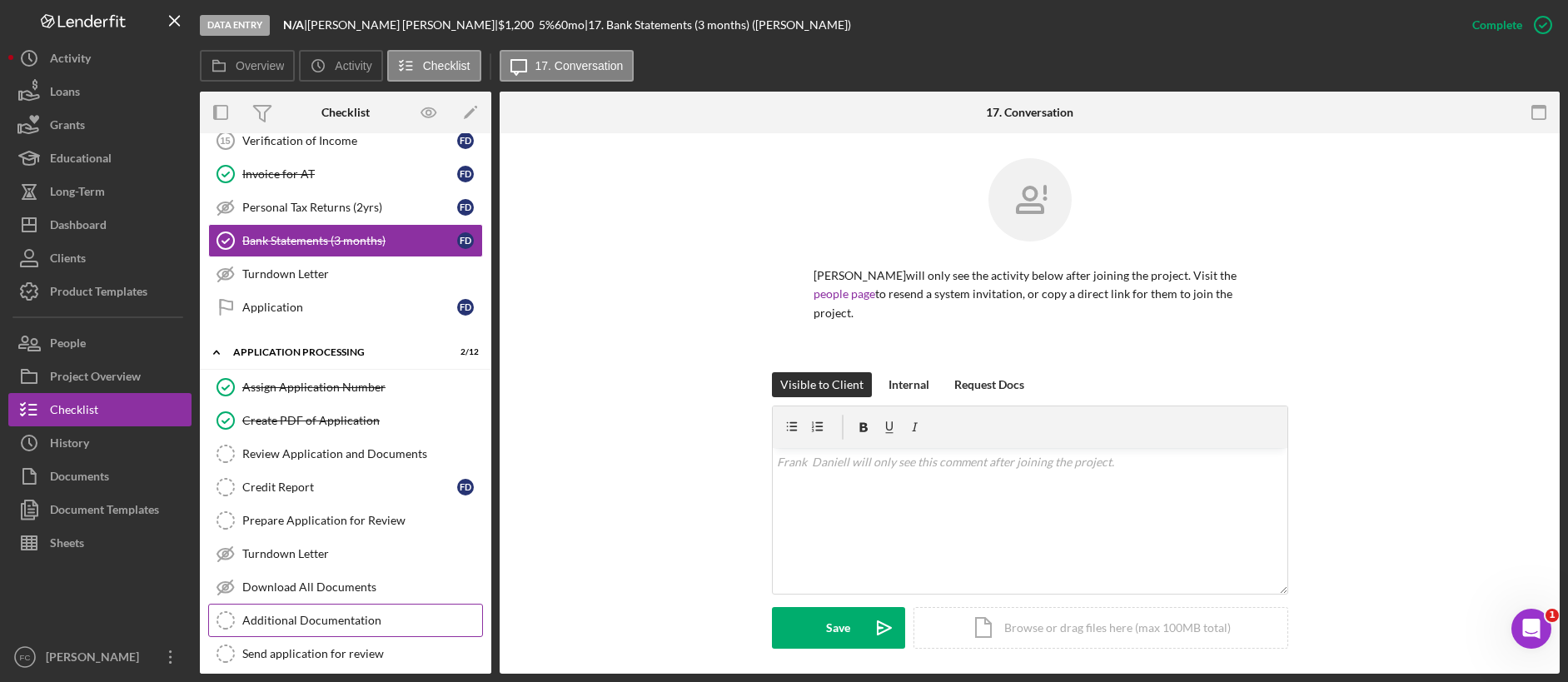
click at [308, 531] on div "Additional Documentation" at bounding box center [362, 620] width 240 height 14
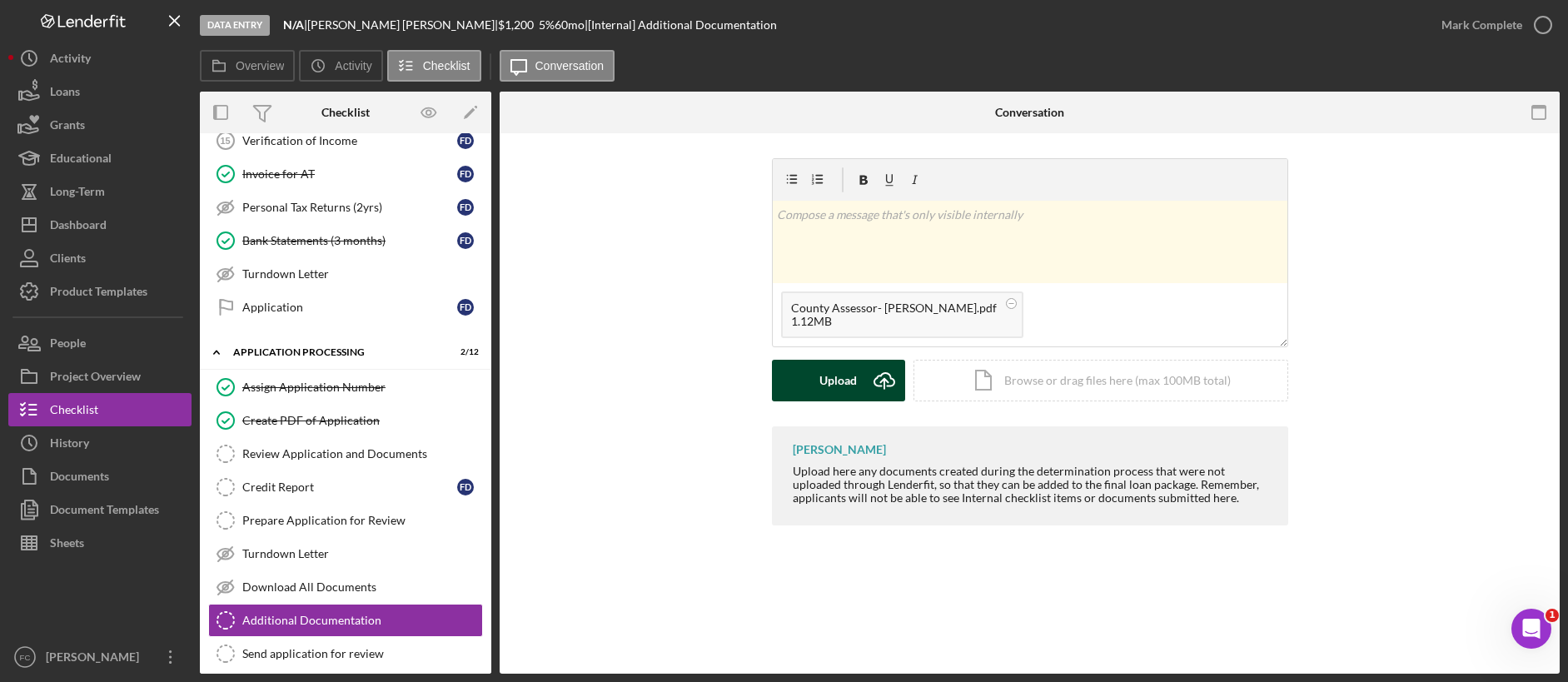
click at [885, 382] on icon "Icon/Upload" at bounding box center [884, 380] width 42 height 42
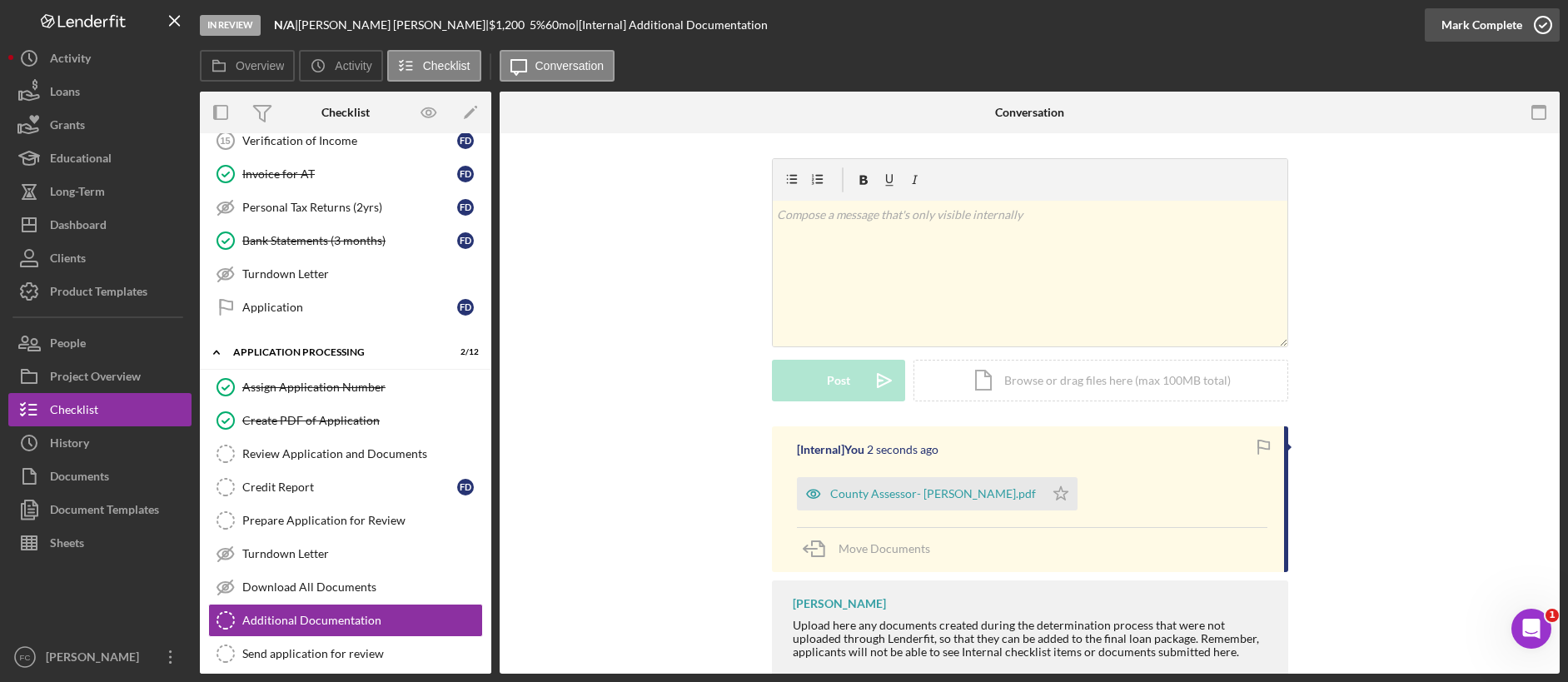
click at [1198, 27] on icon "button" at bounding box center [1543, 25] width 42 height 42
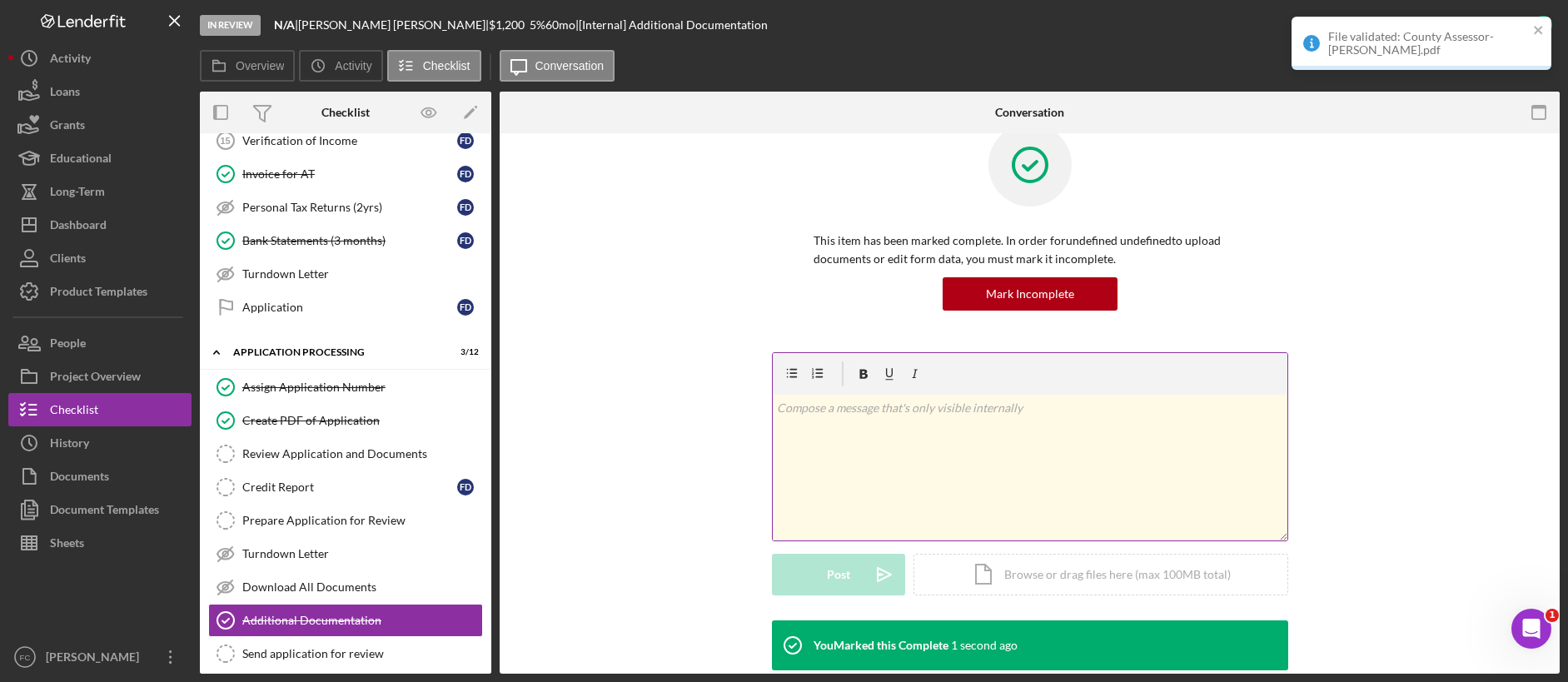
scroll to position [157, 0]
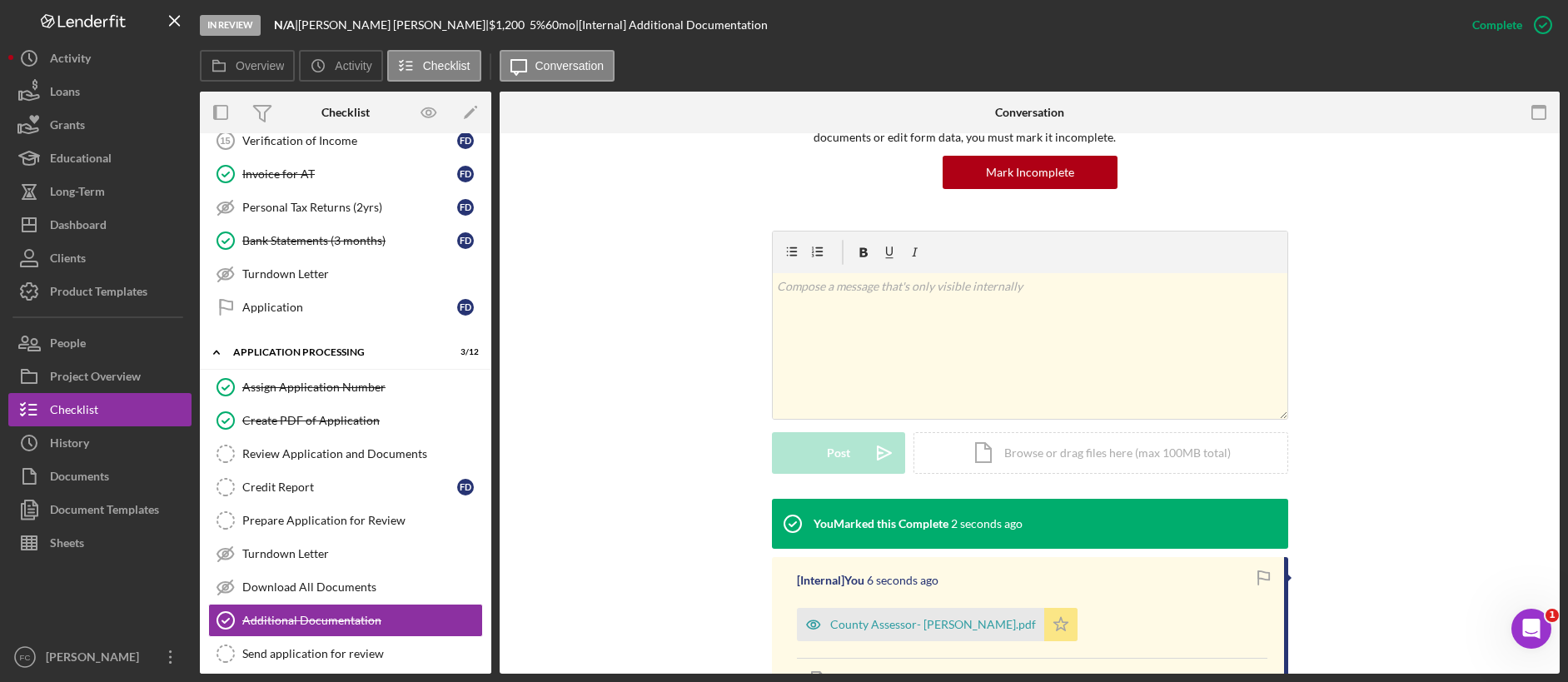
click at [1054, 531] on polygon "button" at bounding box center [1060, 624] width 14 height 14
drag, startPoint x: 1006, startPoint y: 624, endPoint x: 1022, endPoint y: 616, distance: 17.9
click at [1044, 531] on icon "Icon/Star" at bounding box center [1060, 624] width 33 height 33
click at [1198, 301] on div "v Color teal Color pink Remove color Add row above Add row below Add column bef…" at bounding box center [1030, 364] width 1010 height 268
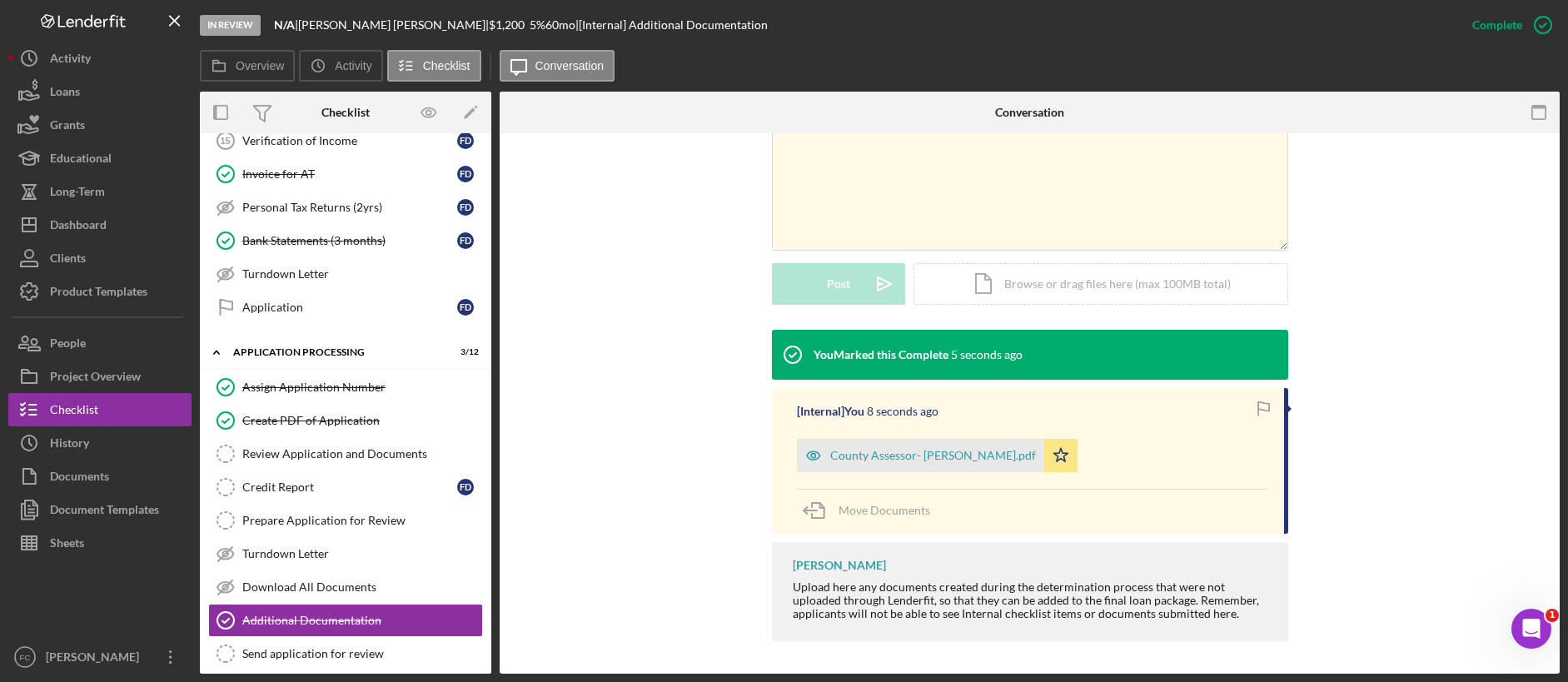
scroll to position [326, 0]
click at [311, 531] on div "Download All Documents" at bounding box center [362, 587] width 240 height 14
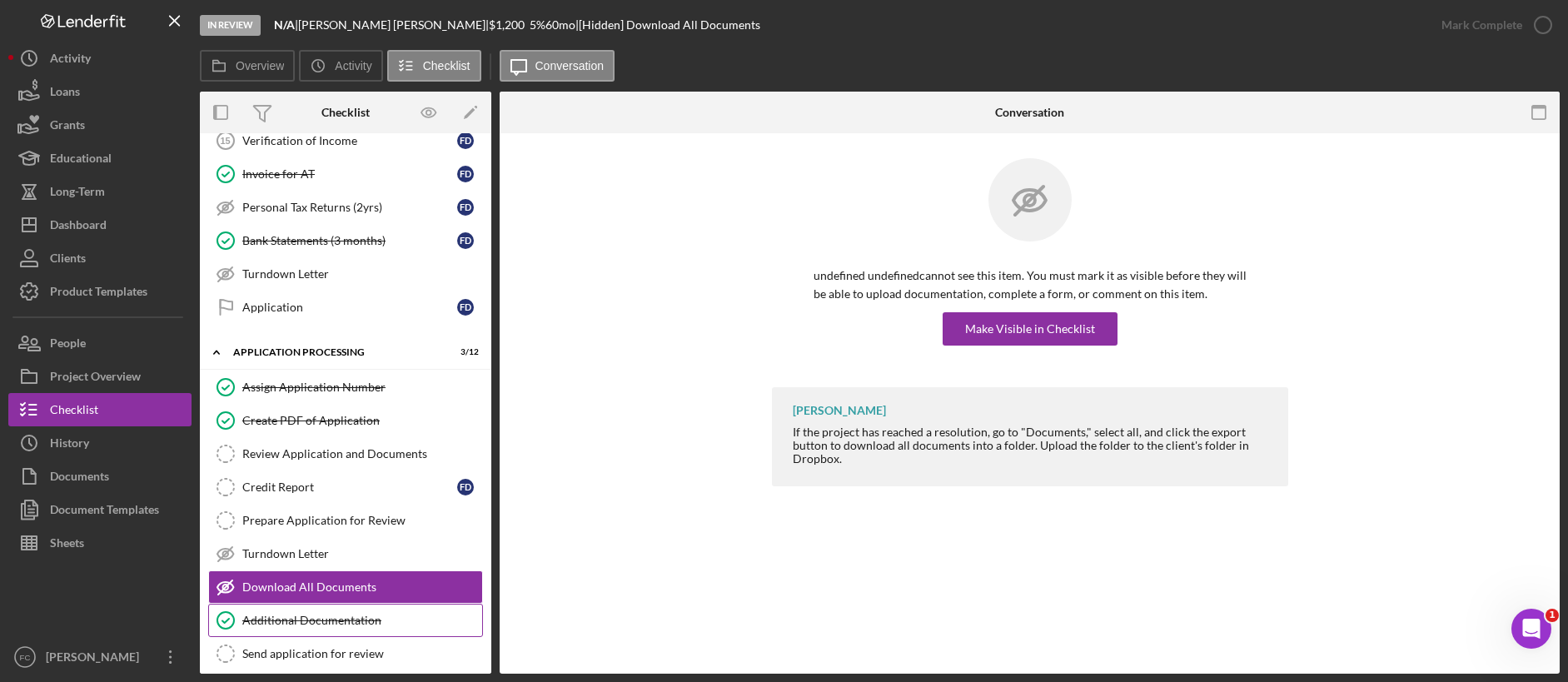
click at [388, 531] on div "Additional Documentation" at bounding box center [362, 620] width 240 height 14
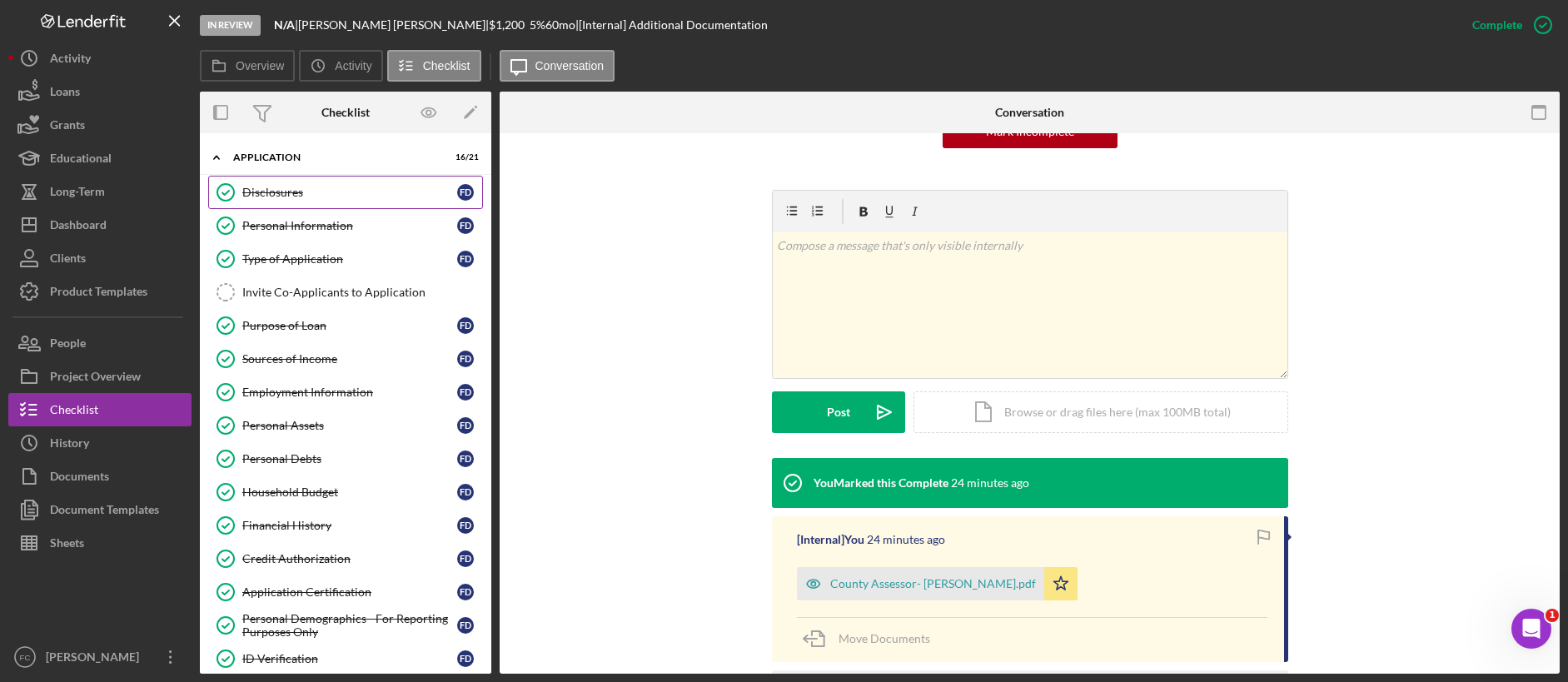
click at [337, 197] on div "Disclosures" at bounding box center [349, 192] width 214 height 14
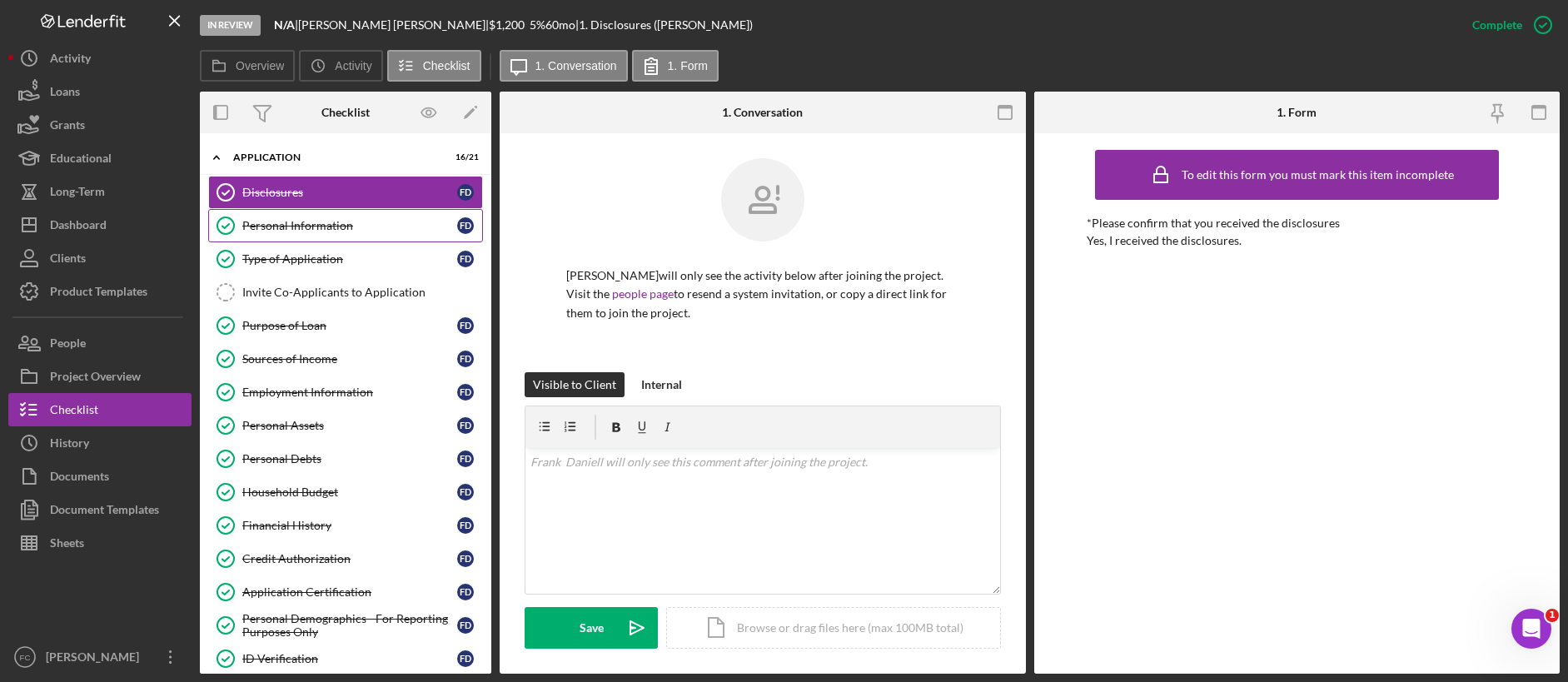
click at [334, 217] on link "Personal Information Personal Information F D" at bounding box center [346, 225] width 275 height 33
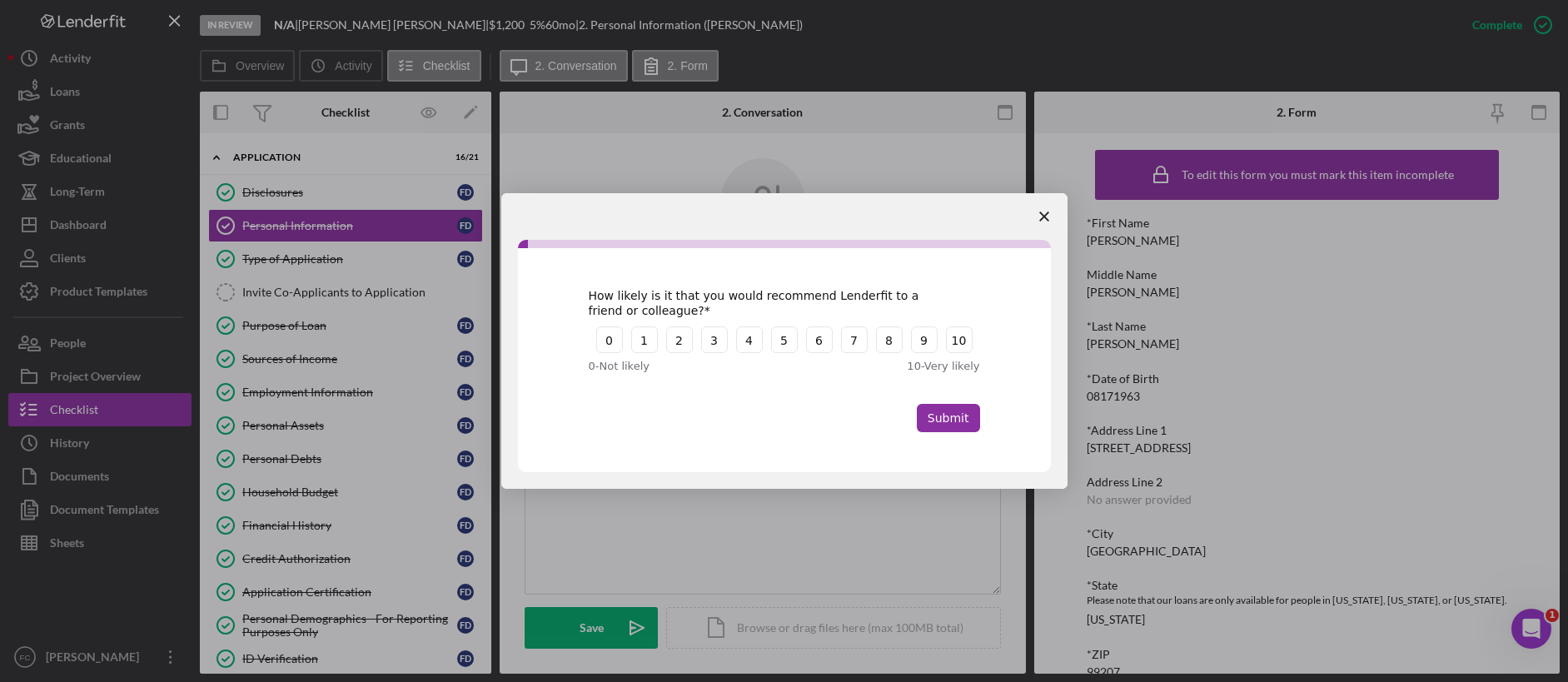
click at [1037, 214] on span "Close survey" at bounding box center [1044, 216] width 47 height 47
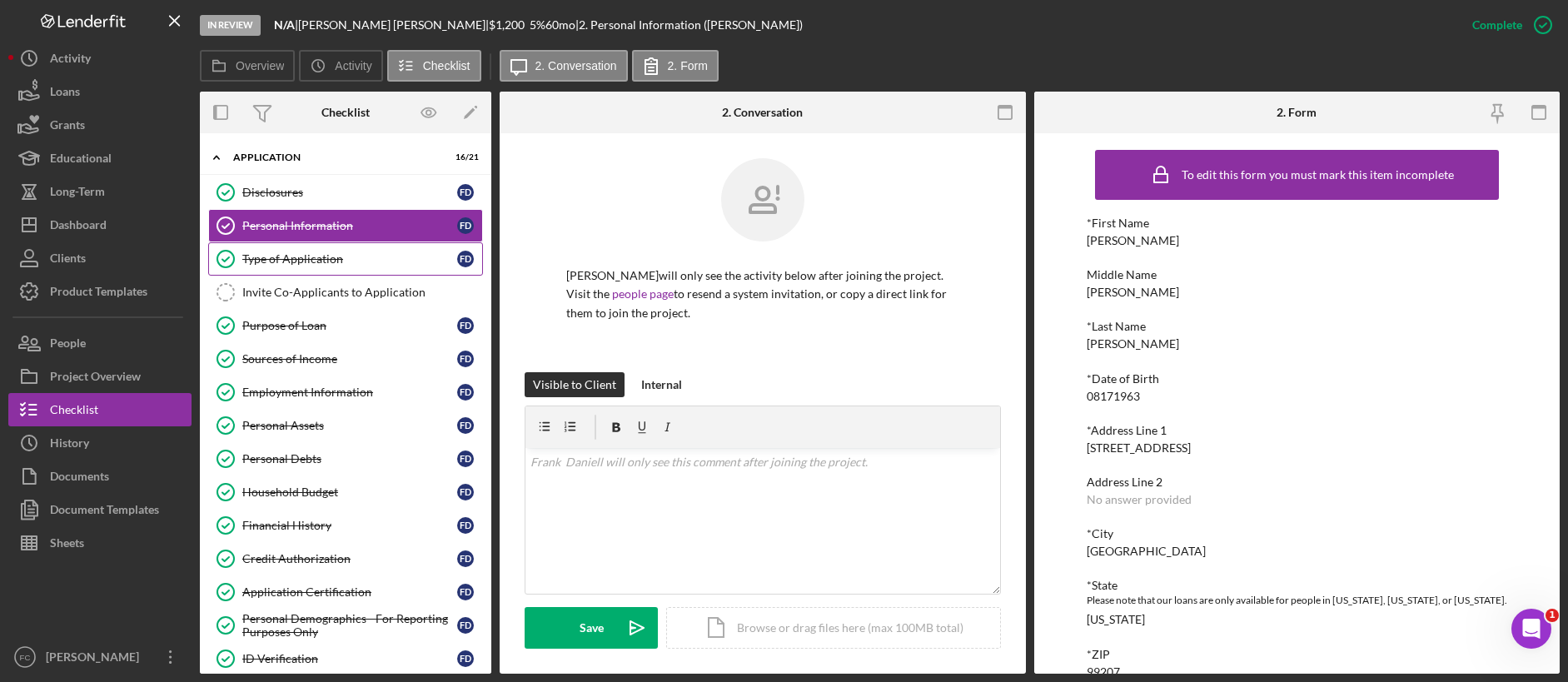
click at [293, 263] on div "Type of Application" at bounding box center [349, 259] width 214 height 14
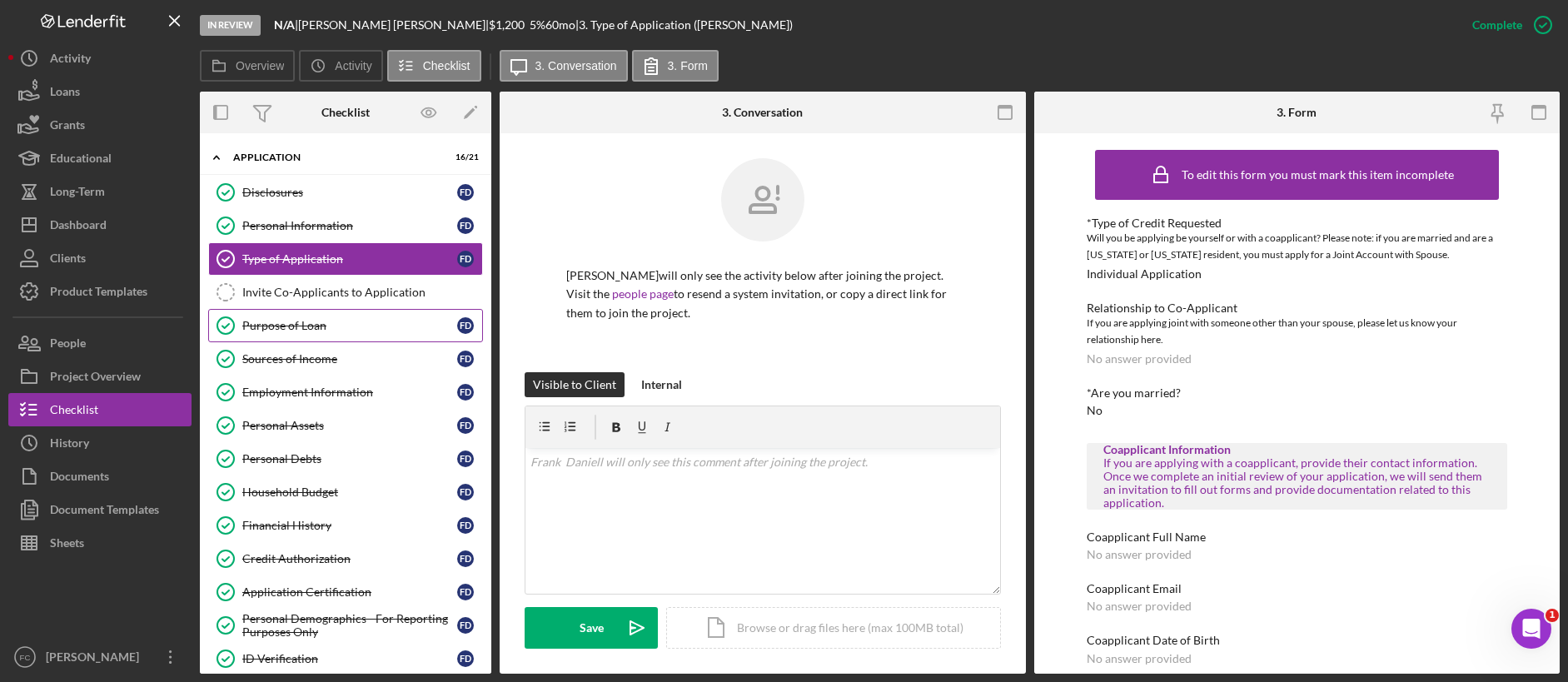
click at [342, 335] on link "Purpose of Loan Purpose of Loan F D" at bounding box center [346, 325] width 275 height 33
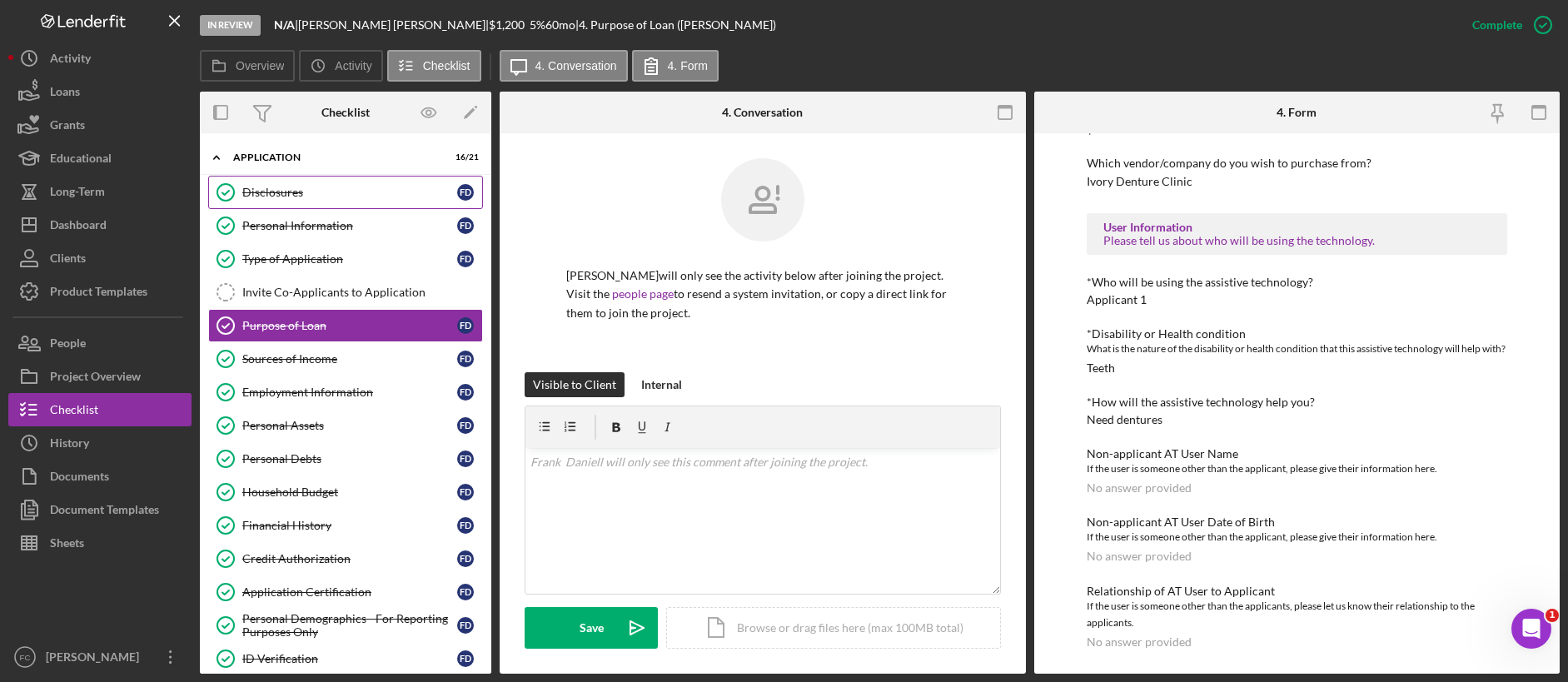
click at [333, 188] on div "Disclosures" at bounding box center [349, 192] width 214 height 14
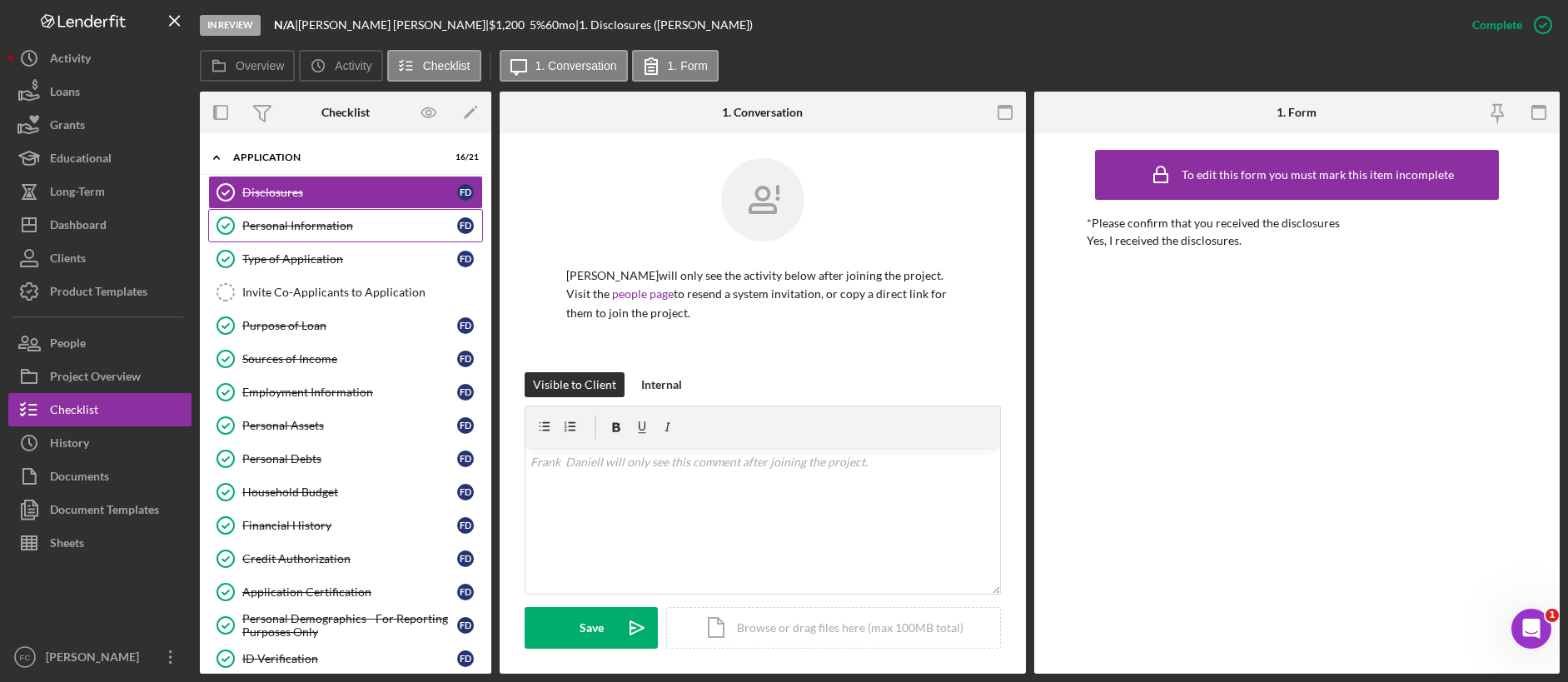
click at [281, 219] on div "Personal Information" at bounding box center [349, 225] width 214 height 14
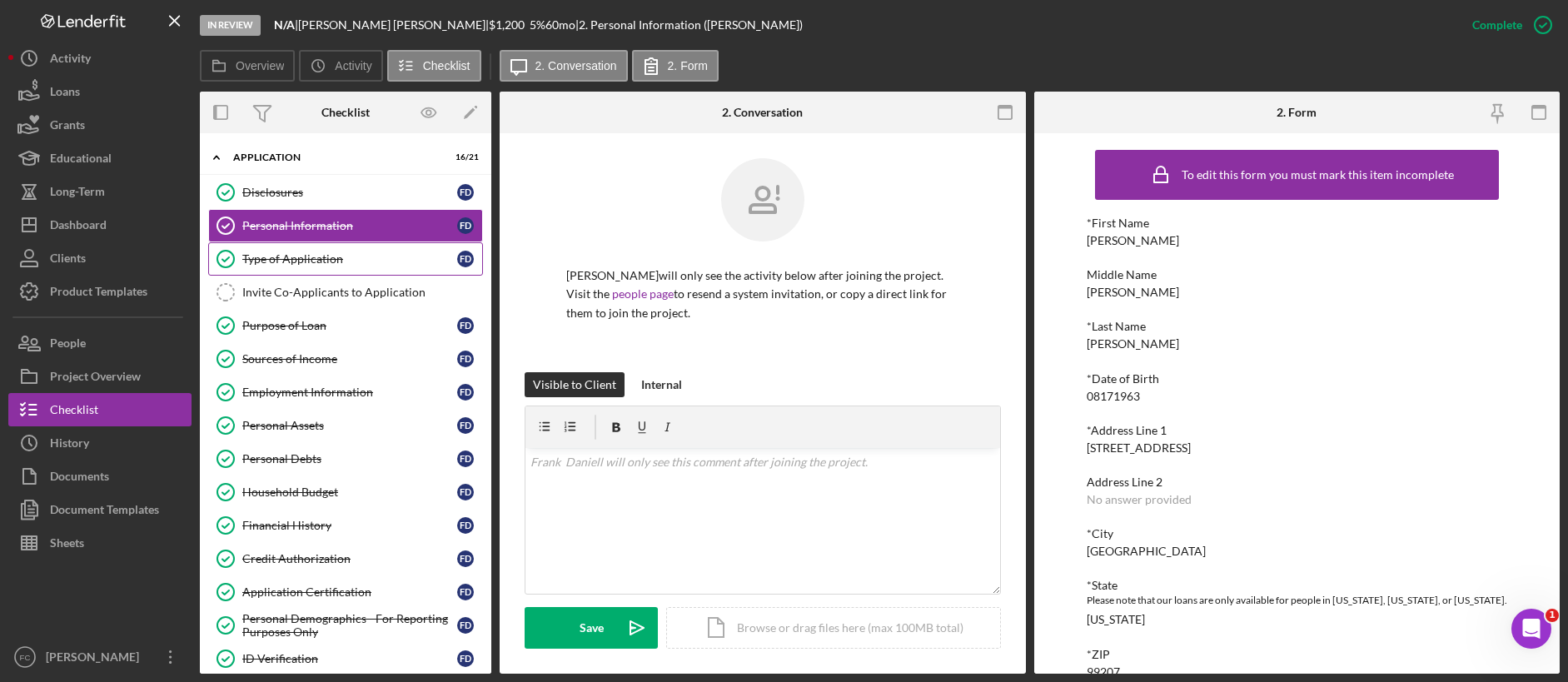
click at [371, 253] on div "Type of Application" at bounding box center [349, 259] width 214 height 14
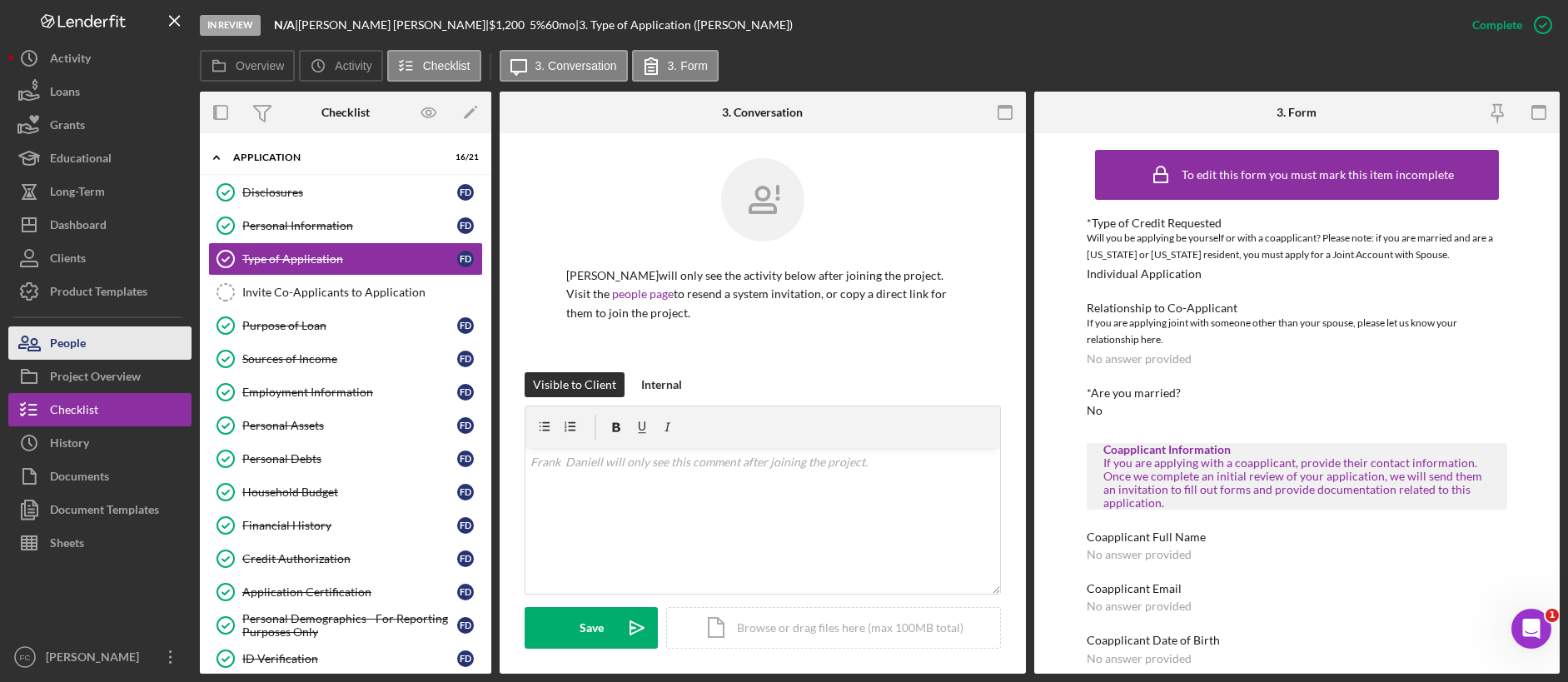
click at [116, 340] on button "People" at bounding box center [100, 342] width 183 height 33
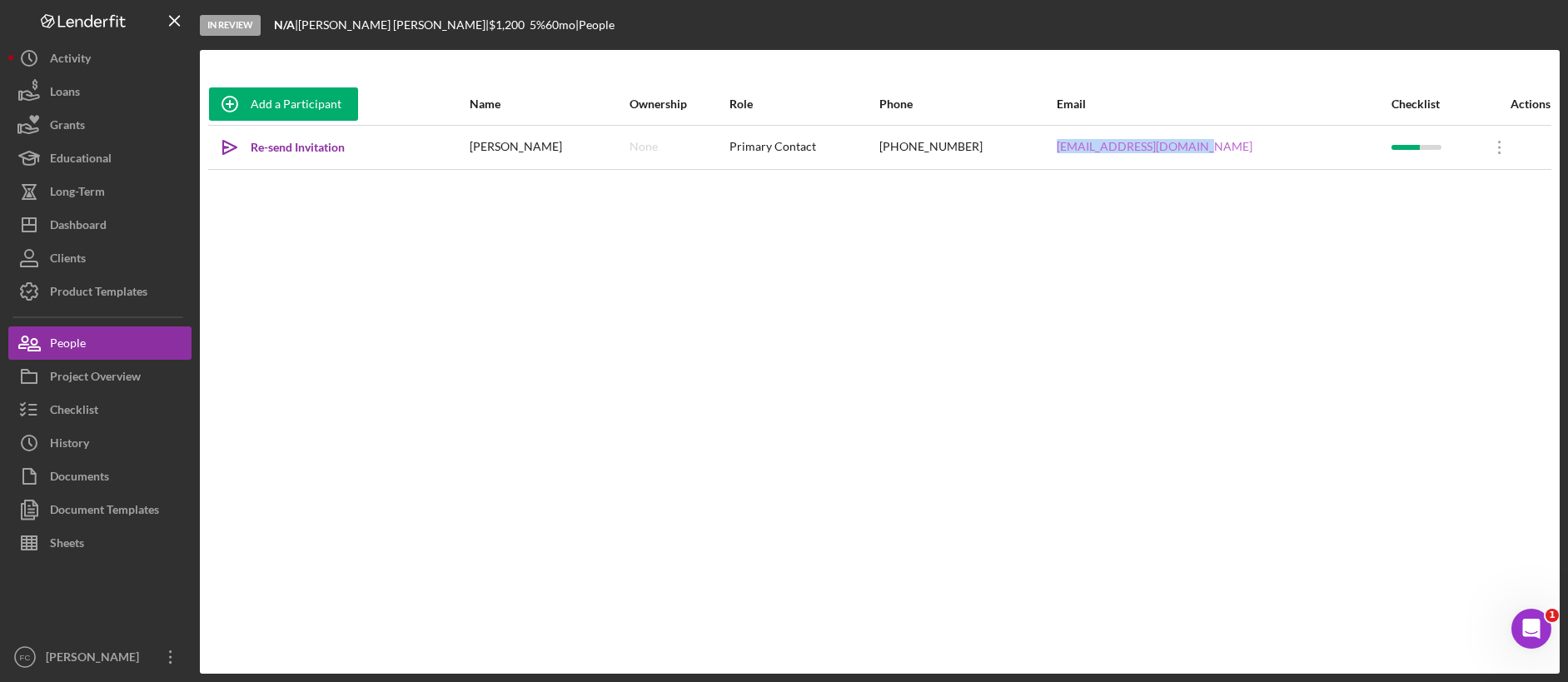
drag, startPoint x: 1242, startPoint y: 148, endPoint x: 1096, endPoint y: 152, distance: 146.1
click at [1096, 152] on div "[EMAIL_ADDRESS][DOMAIN_NAME]" at bounding box center [1223, 147] width 333 height 42
copy link "[EMAIL_ADDRESS][DOMAIN_NAME]"
click at [103, 531] on button "Sheets" at bounding box center [100, 542] width 183 height 33
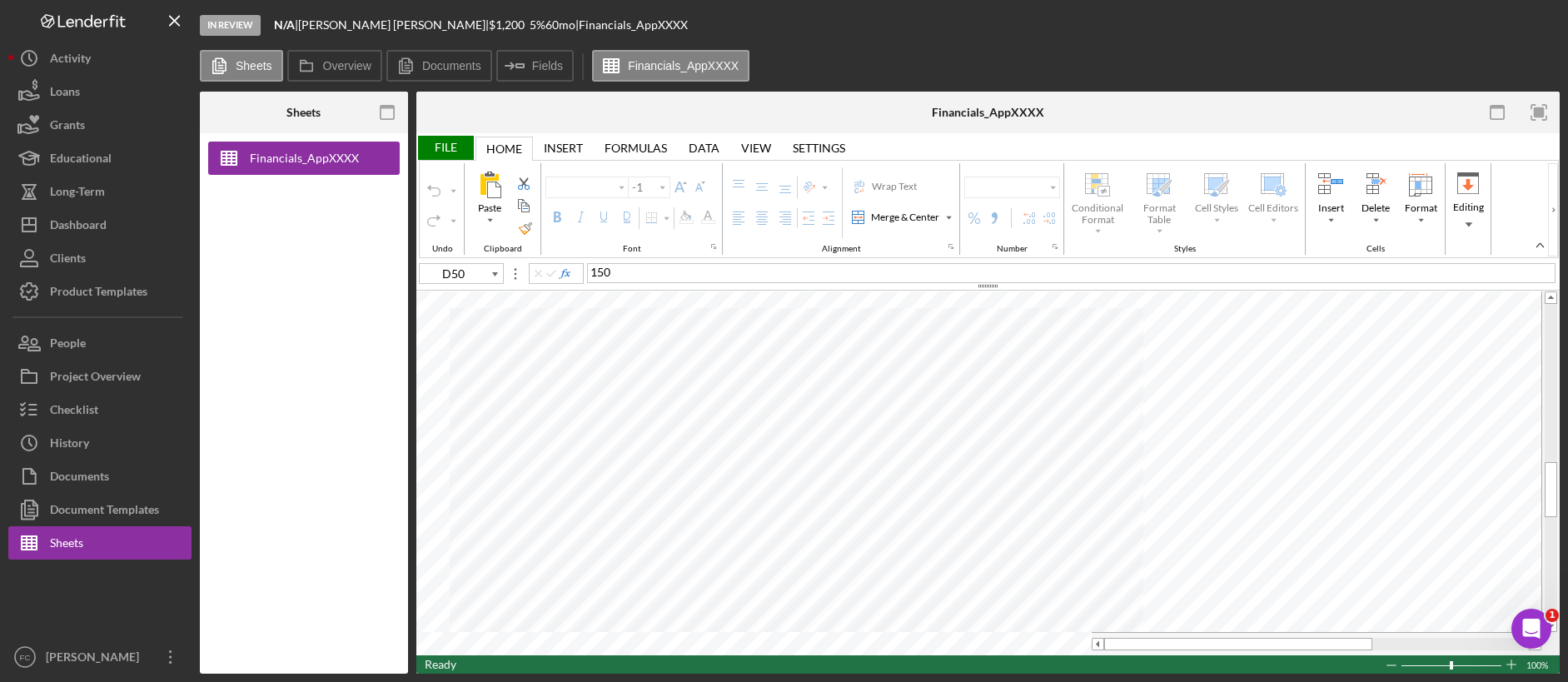
type input "Arial"
type input "10"
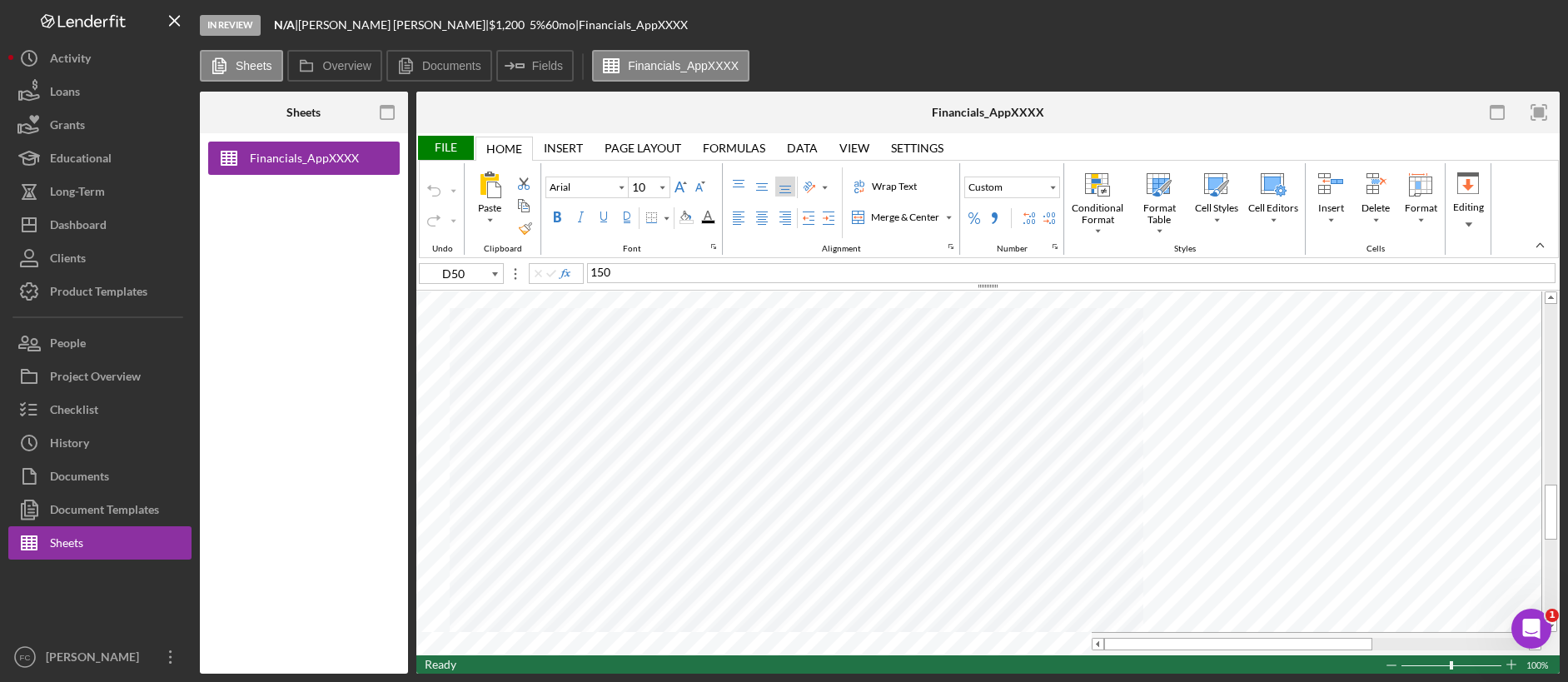
type input "B83"
click at [436, 75] on button "Documents" at bounding box center [439, 65] width 106 height 31
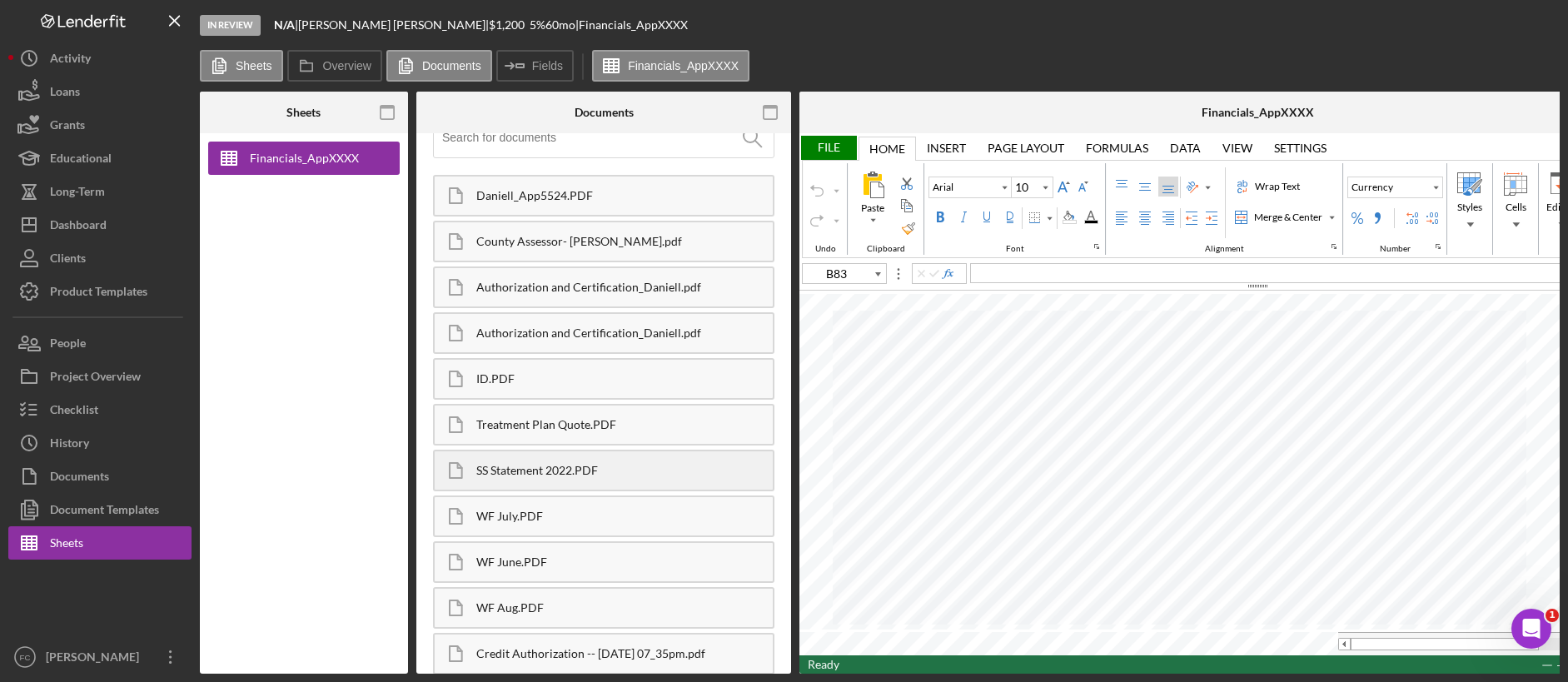
scroll to position [76, 0]
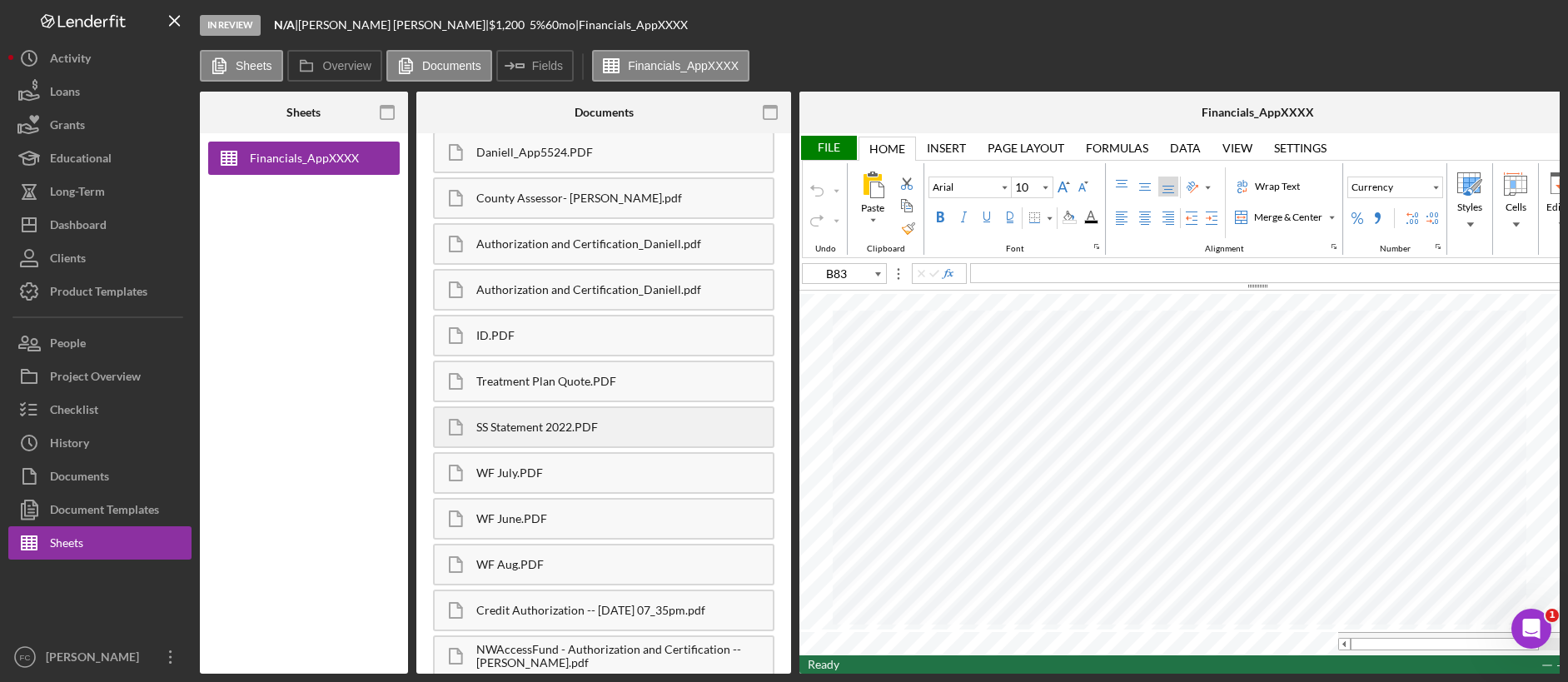
click at [618, 430] on div "SS Statement 2022.PDF" at bounding box center [625, 427] width 297 height 14
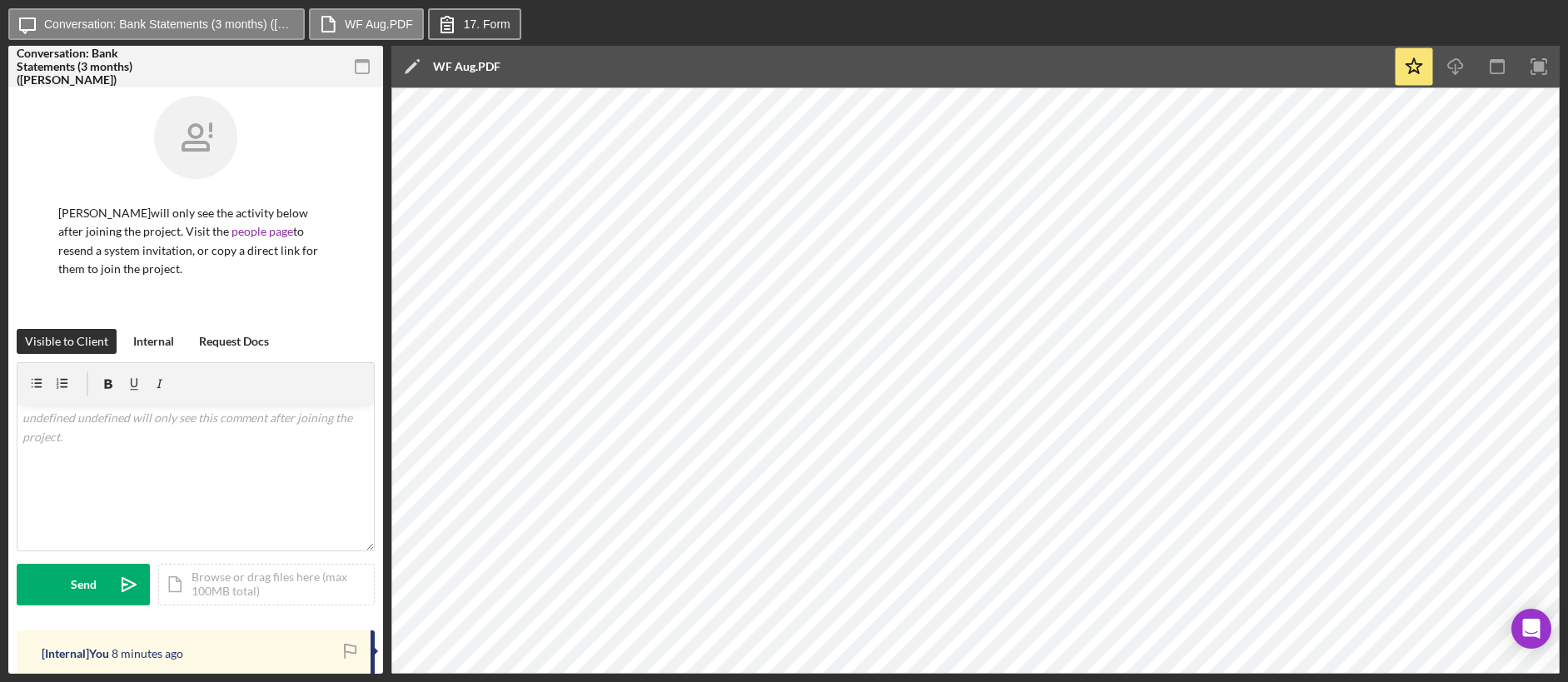
click at [466, 22] on label "17. Form" at bounding box center [487, 25] width 47 height 14
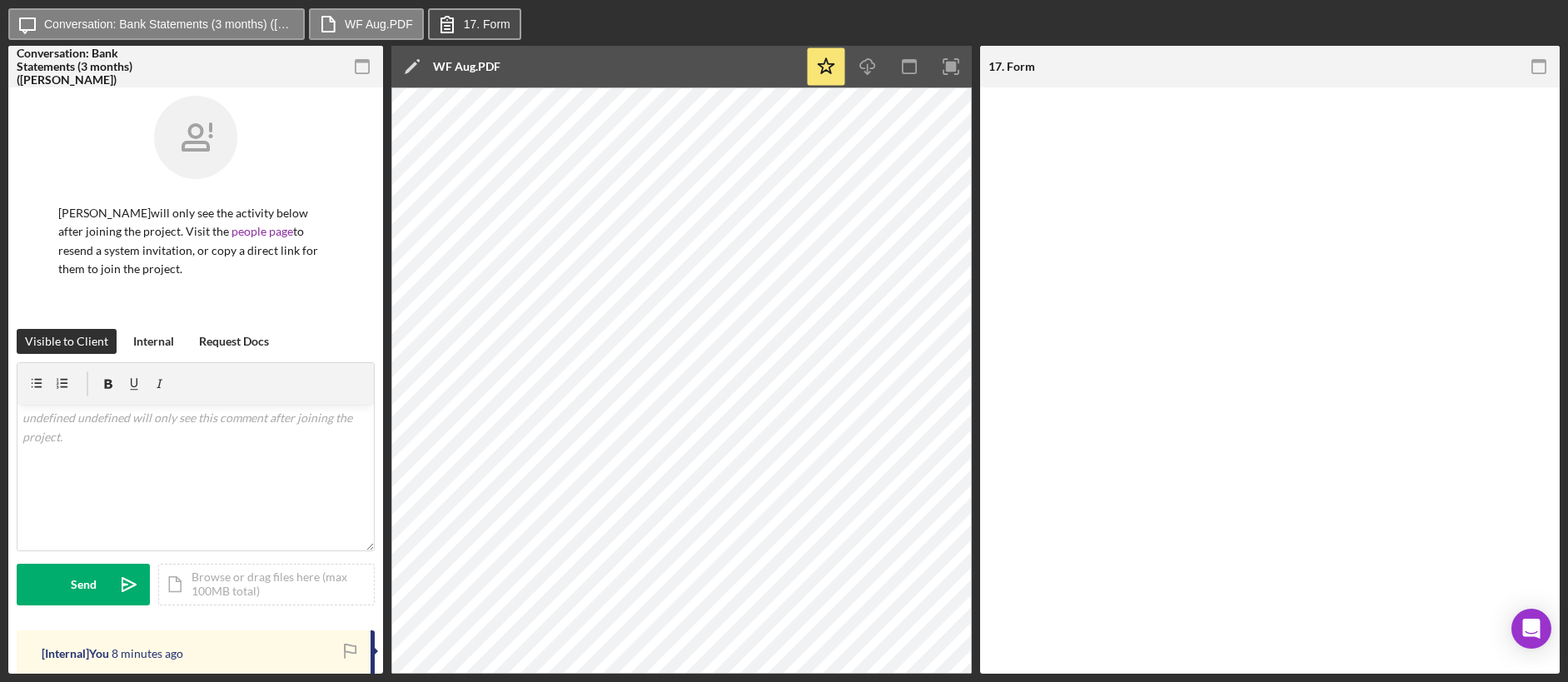
click at [466, 22] on label "17. Form" at bounding box center [487, 25] width 47 height 14
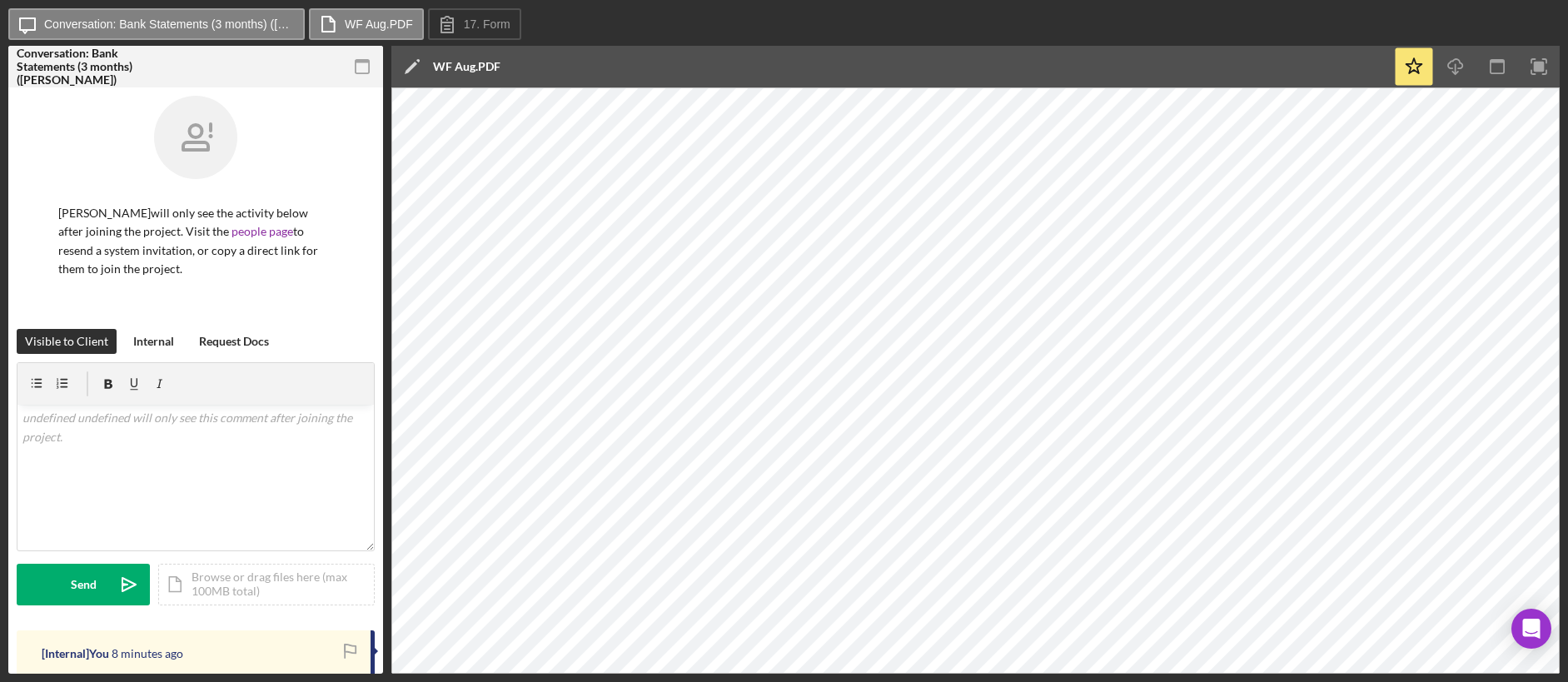
scroll to position [424, 0]
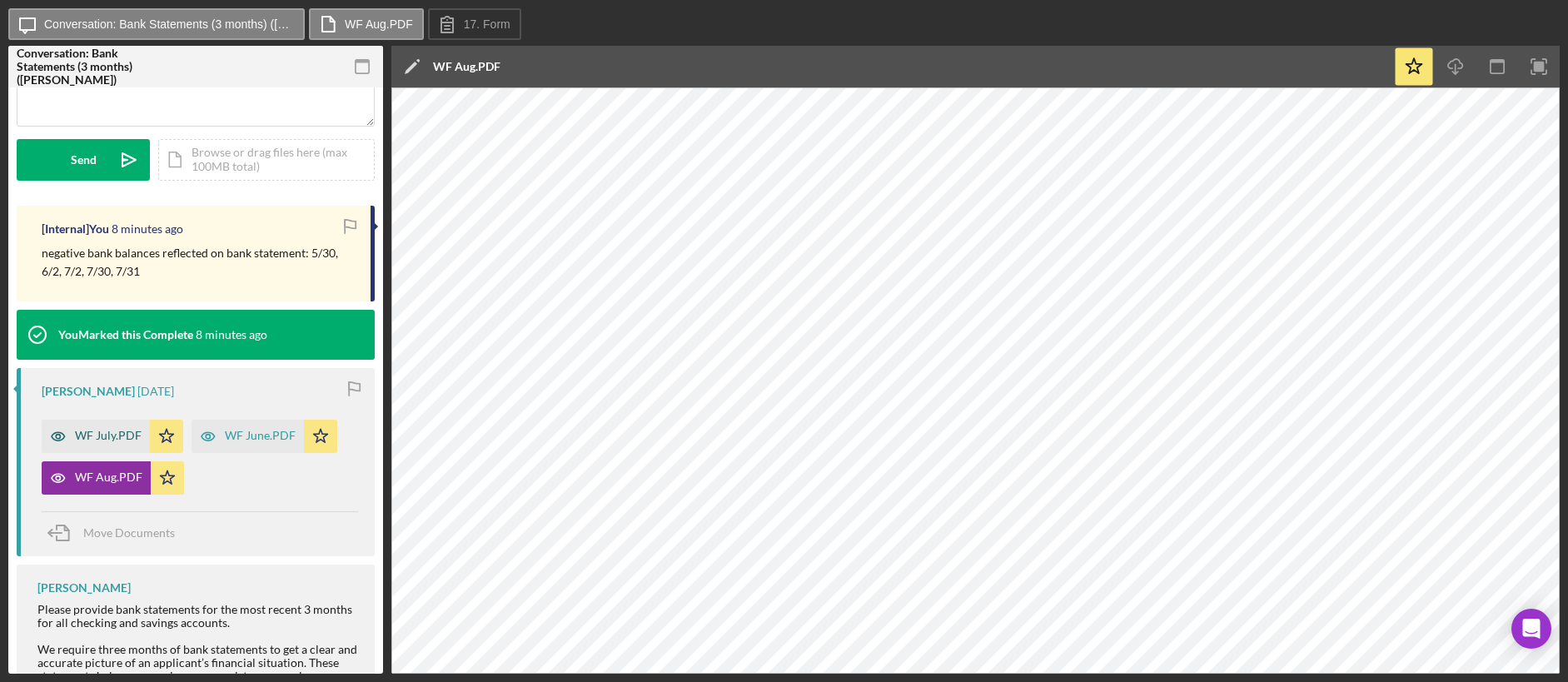
click at [105, 438] on div "WF July.PDF" at bounding box center [108, 435] width 67 height 14
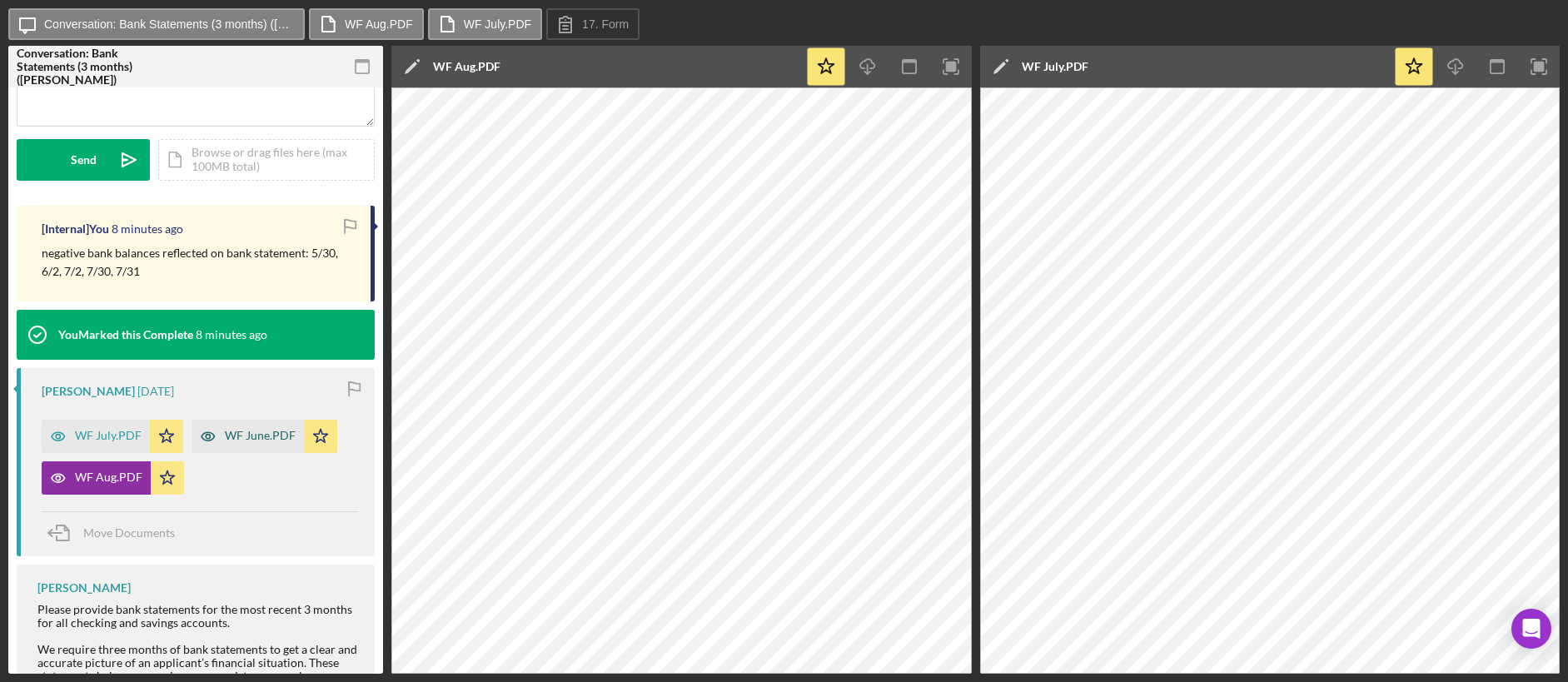
click at [253, 434] on div "WF June.PDF" at bounding box center [260, 435] width 71 height 14
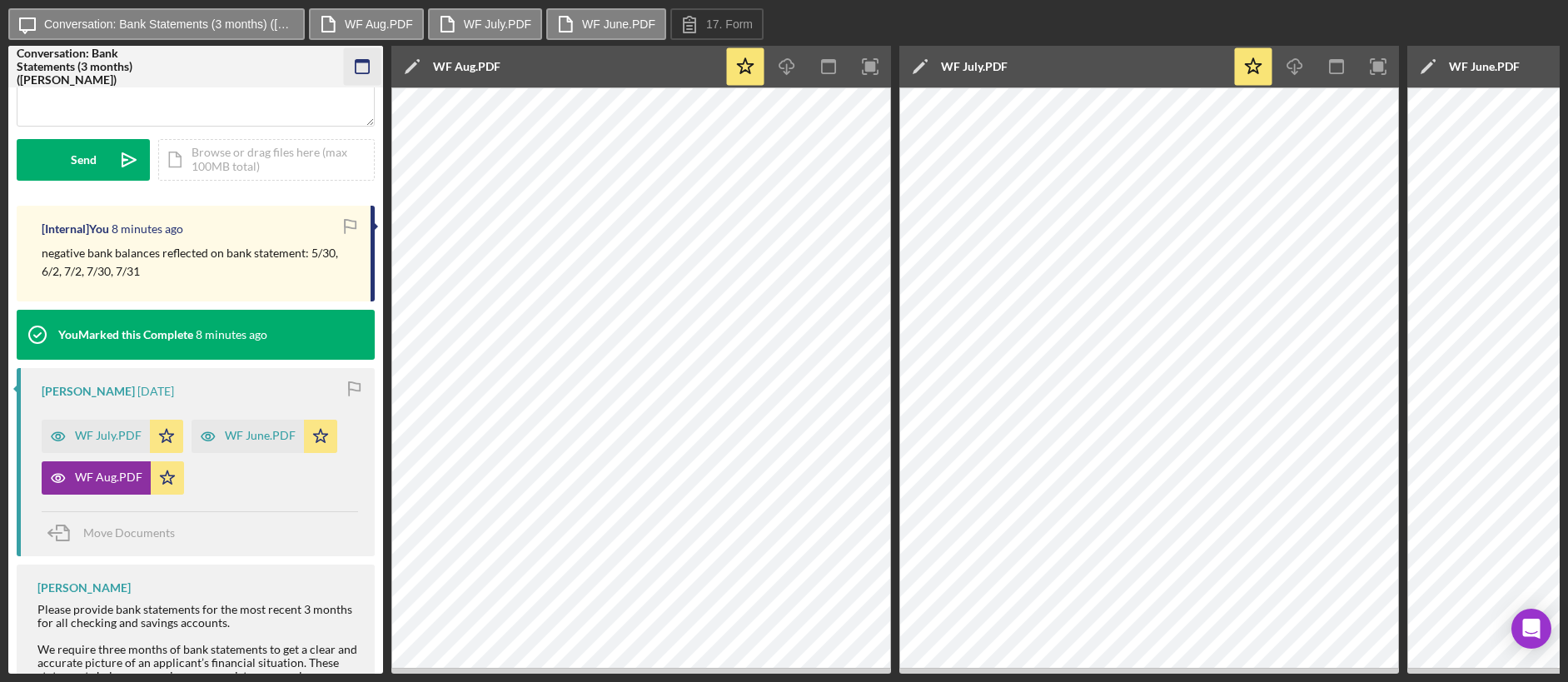
click at [367, 70] on icon "button" at bounding box center [363, 67] width 37 height 37
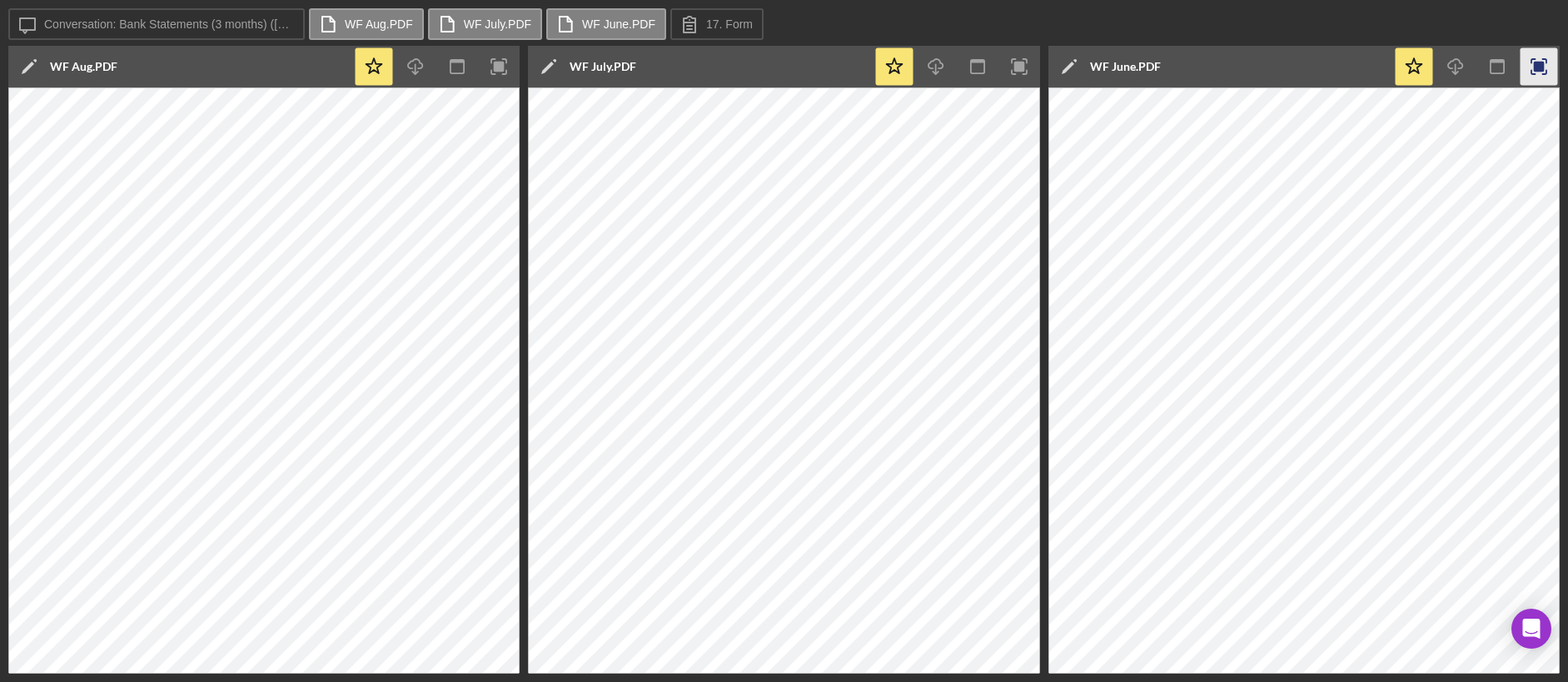
click at [1541, 72] on icon "button" at bounding box center [1538, 67] width 37 height 37
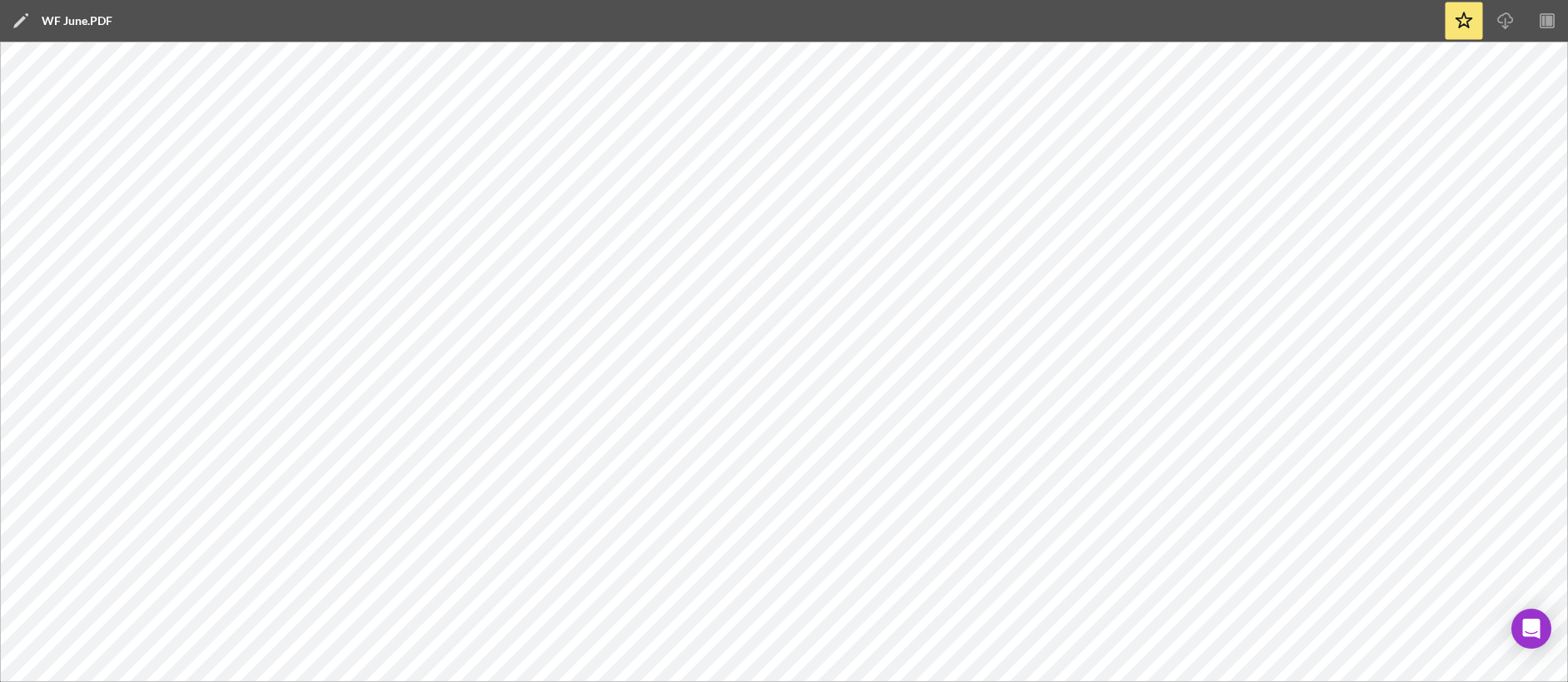
click at [1550, 27] on rect "button" at bounding box center [1548, 21] width 14 height 14
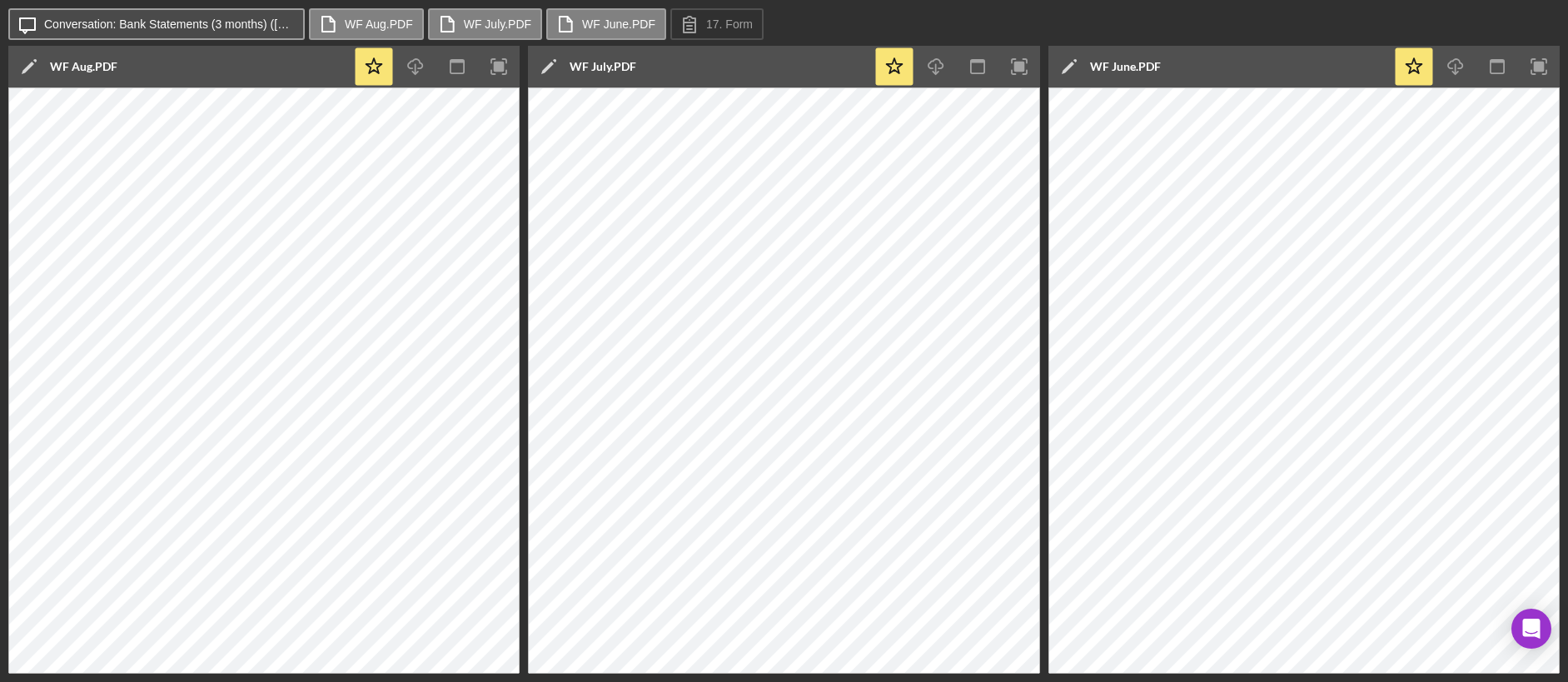
click at [30, 25] on icon "Icon/Message" at bounding box center [27, 24] width 42 height 42
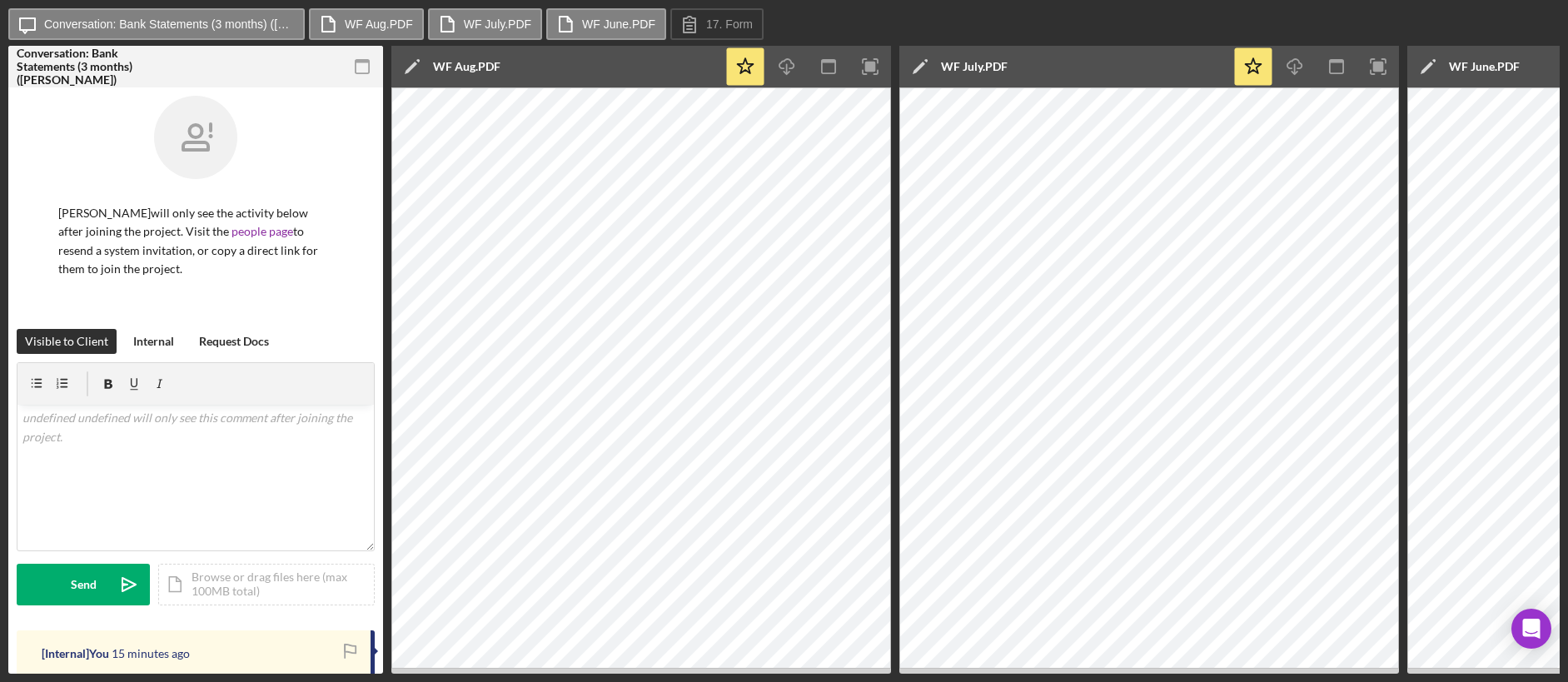
scroll to position [651, 0]
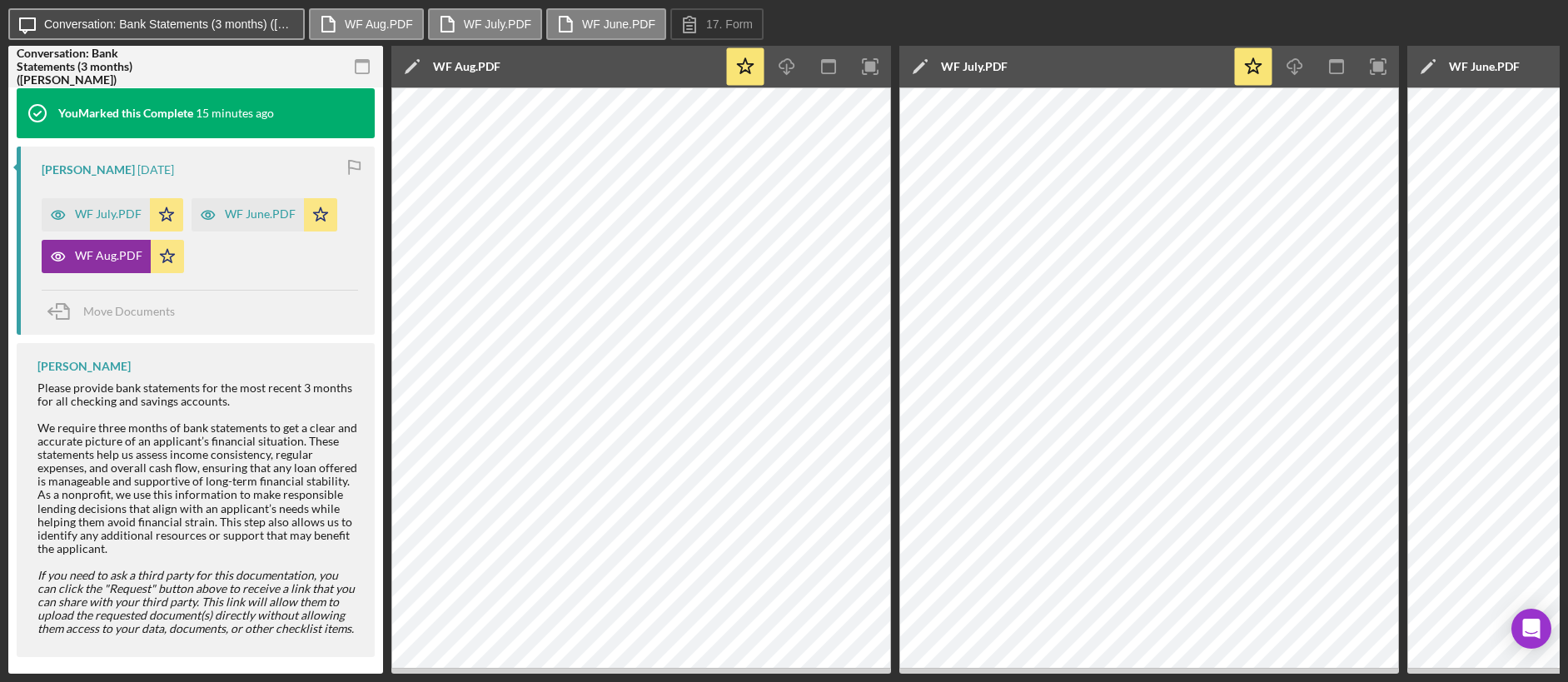
click at [22, 29] on icon "Icon/Message" at bounding box center [27, 24] width 42 height 42
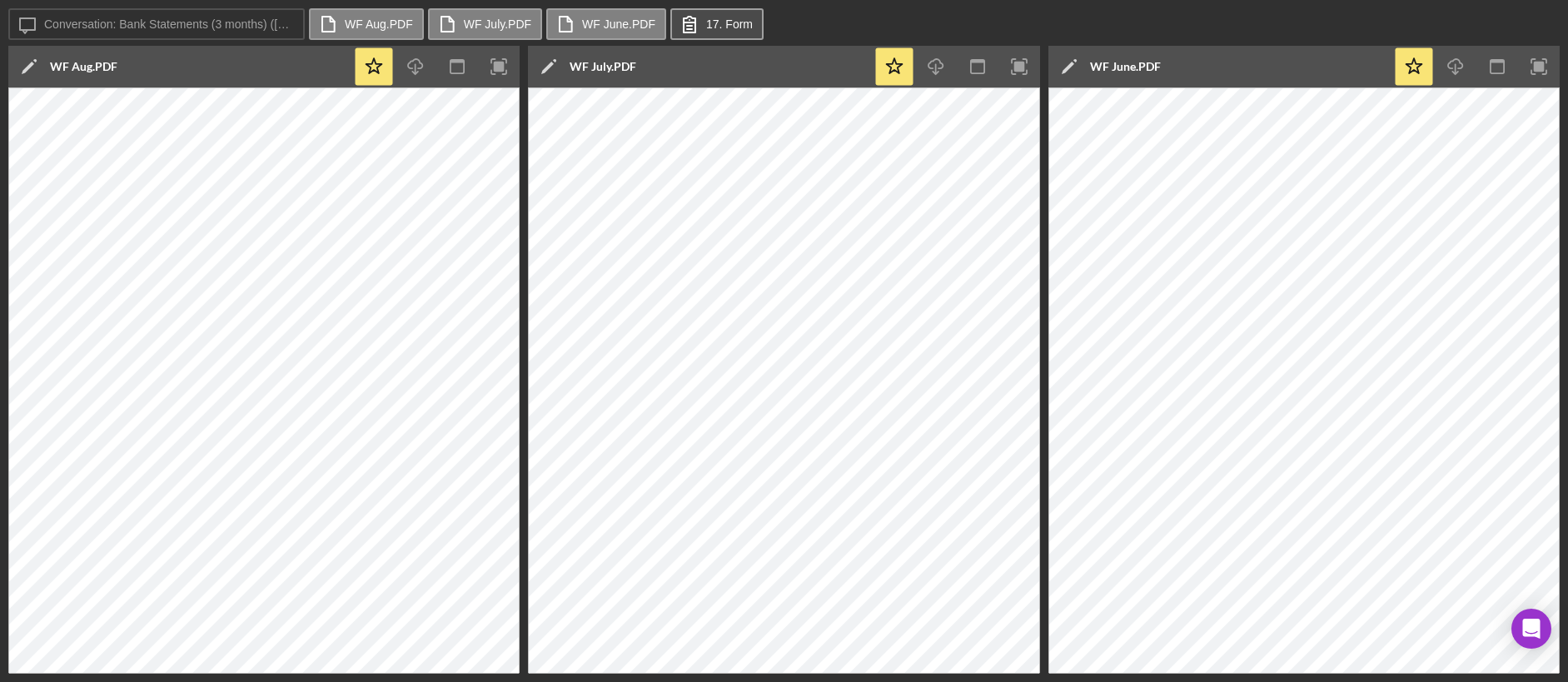
click at [705, 19] on icon at bounding box center [689, 24] width 42 height 42
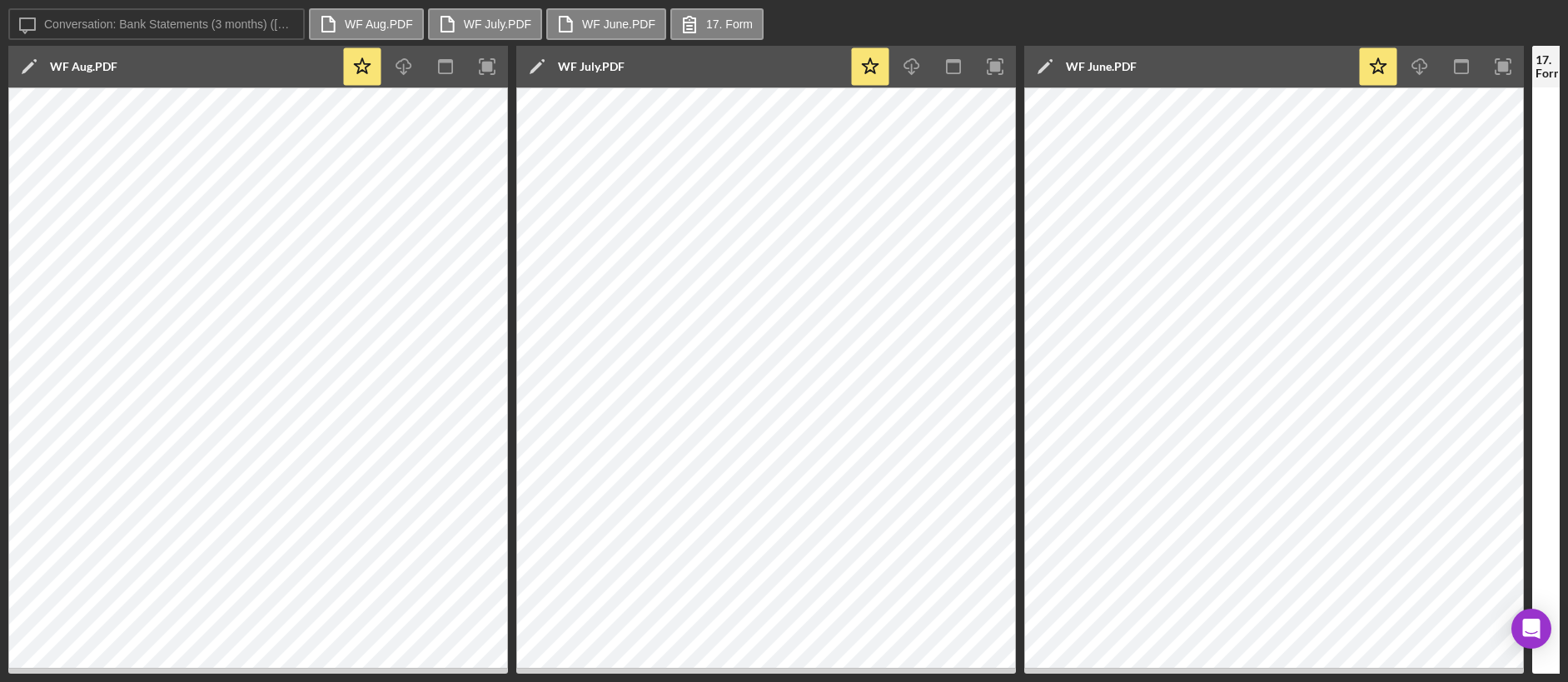
scroll to position [0, 50]
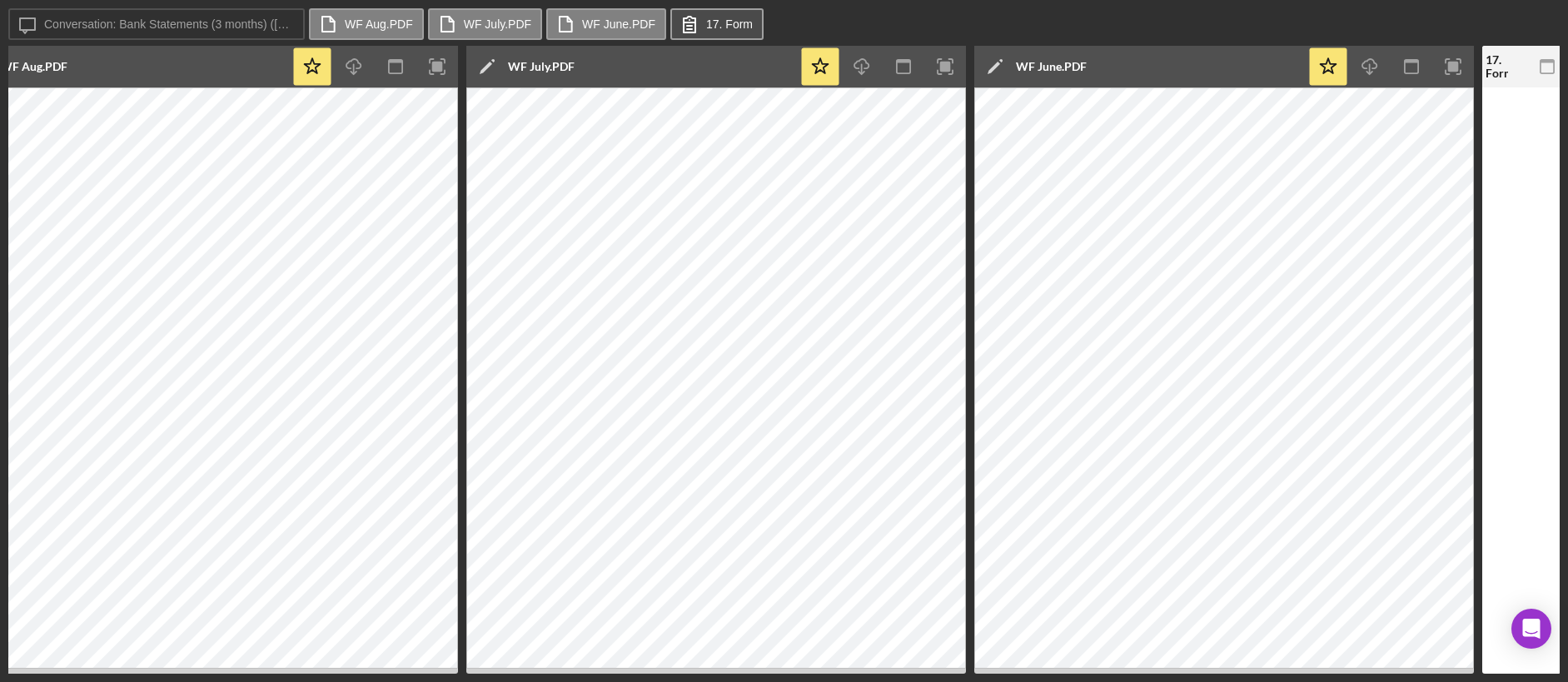
click at [720, 30] on button "17. Form" at bounding box center [717, 24] width 93 height 31
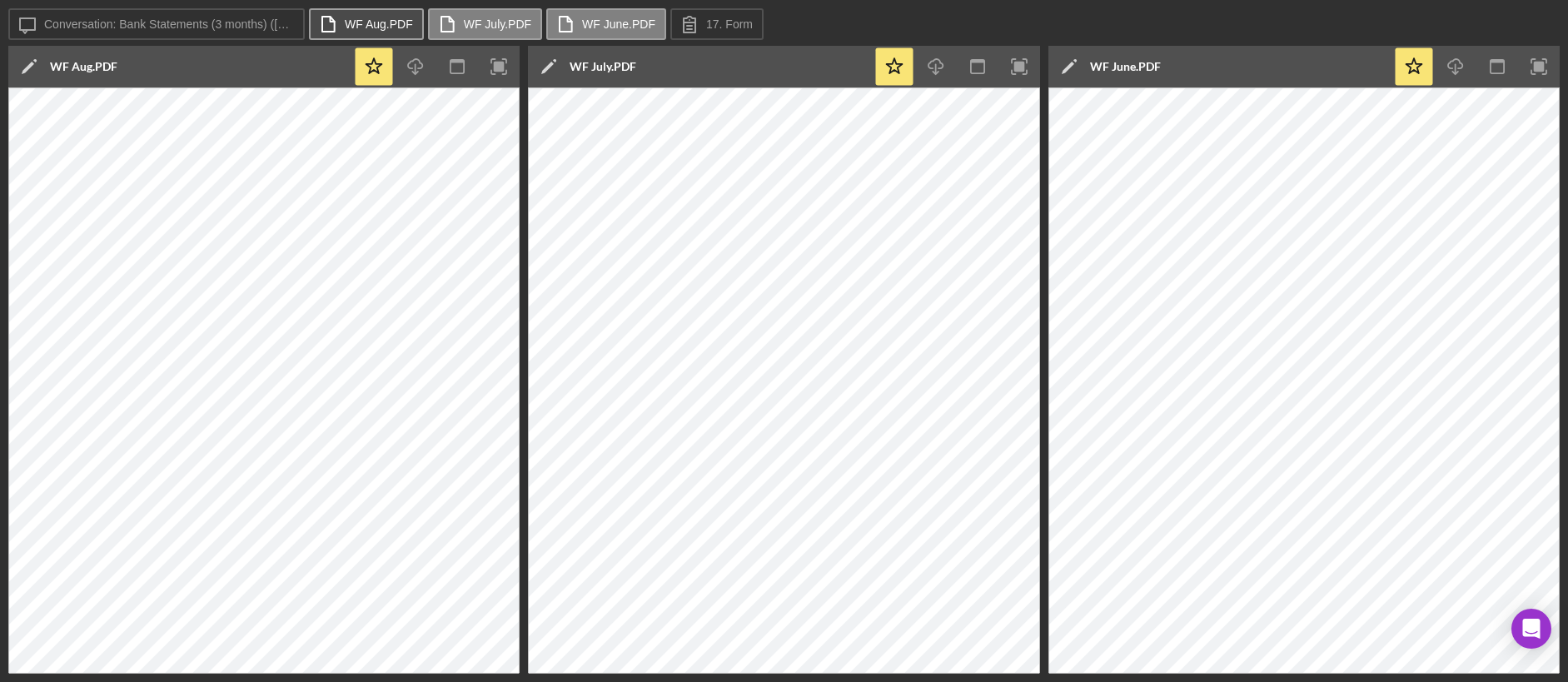
click at [408, 25] on label "WF Aug.PDF" at bounding box center [379, 25] width 69 height 14
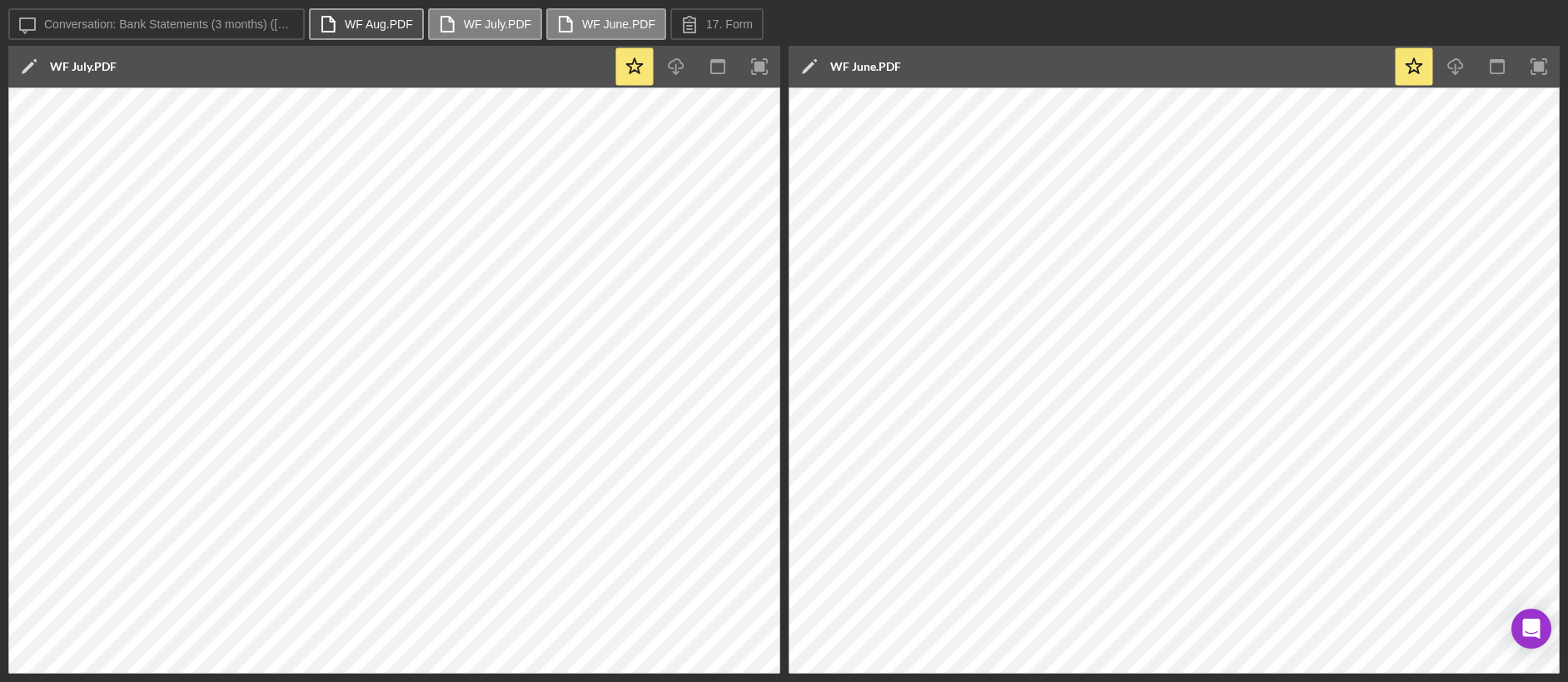
click at [408, 25] on label "WF Aug.PDF" at bounding box center [379, 25] width 69 height 14
